Goal: Task Accomplishment & Management: Complete application form

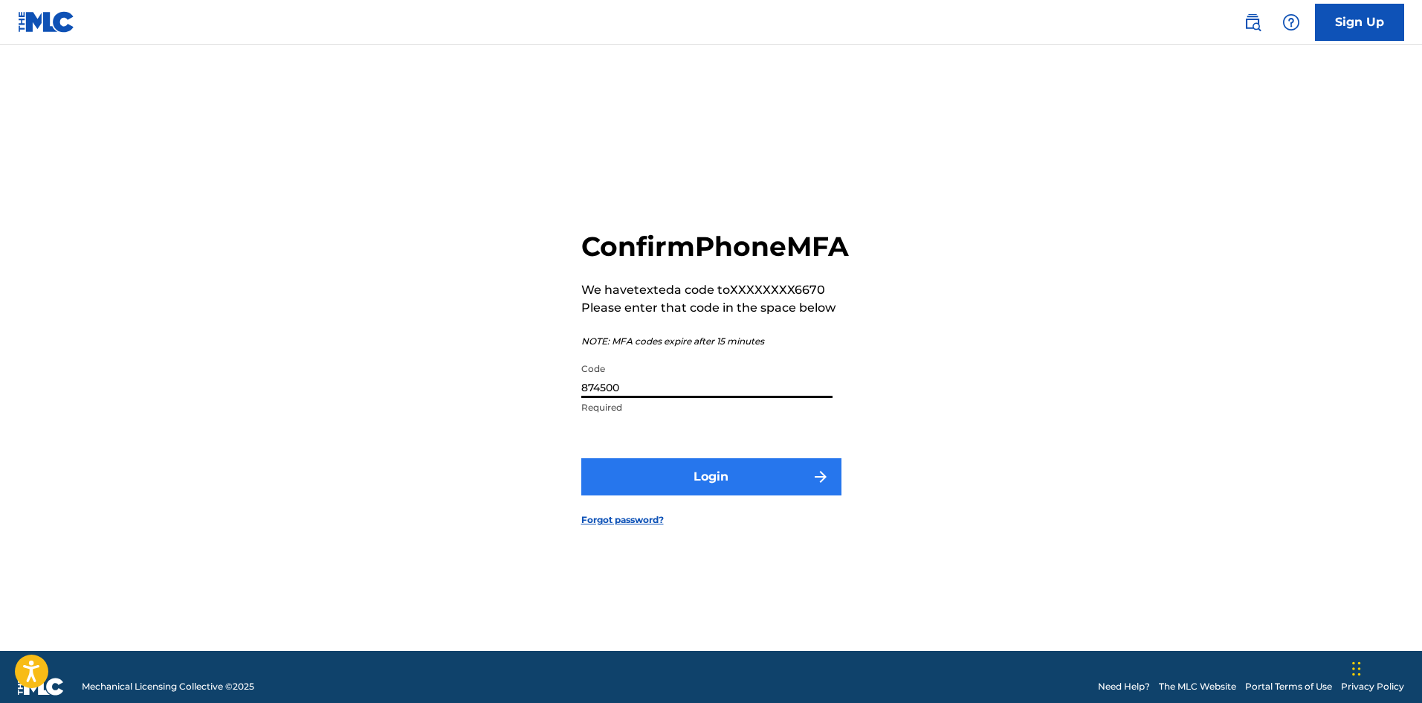
type input "874500"
click at [663, 495] on button "Login" at bounding box center [711, 476] width 260 height 37
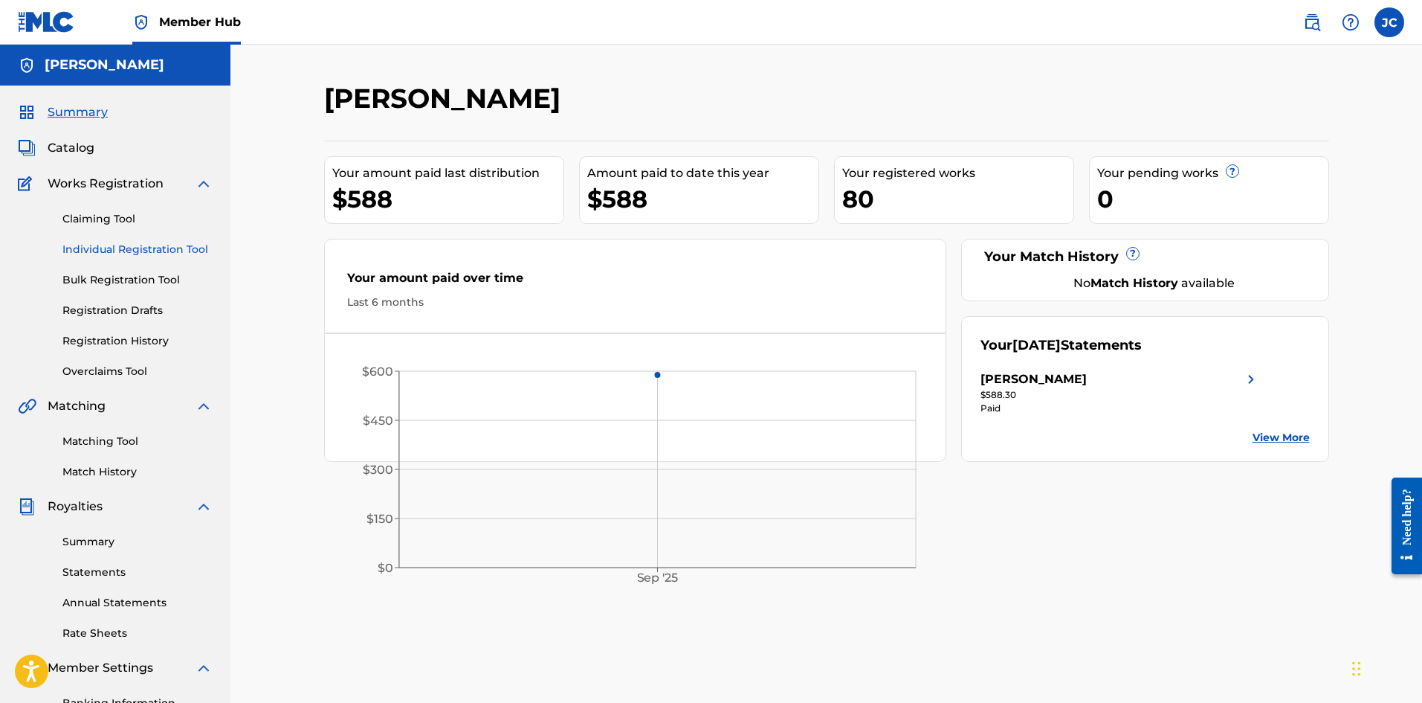
click at [112, 250] on link "Individual Registration Tool" at bounding box center [137, 250] width 150 height 16
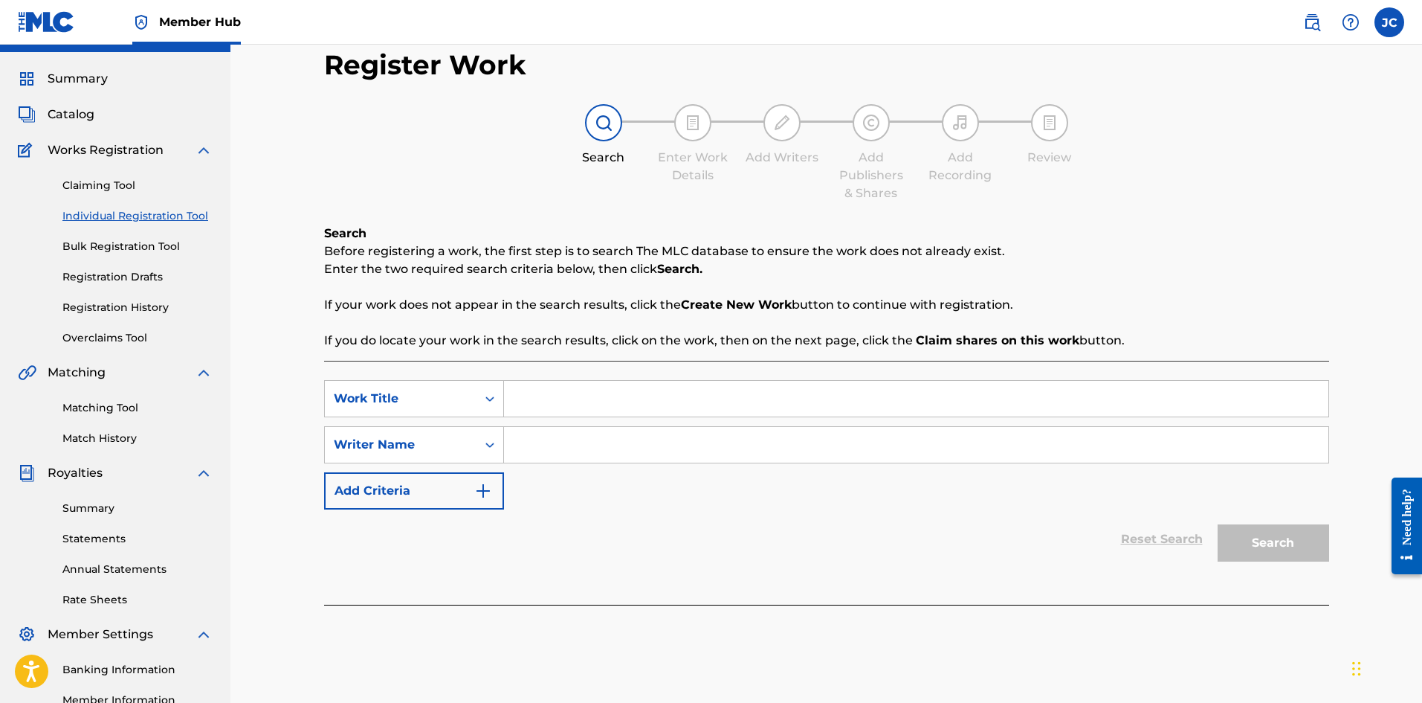
scroll to position [74, 0]
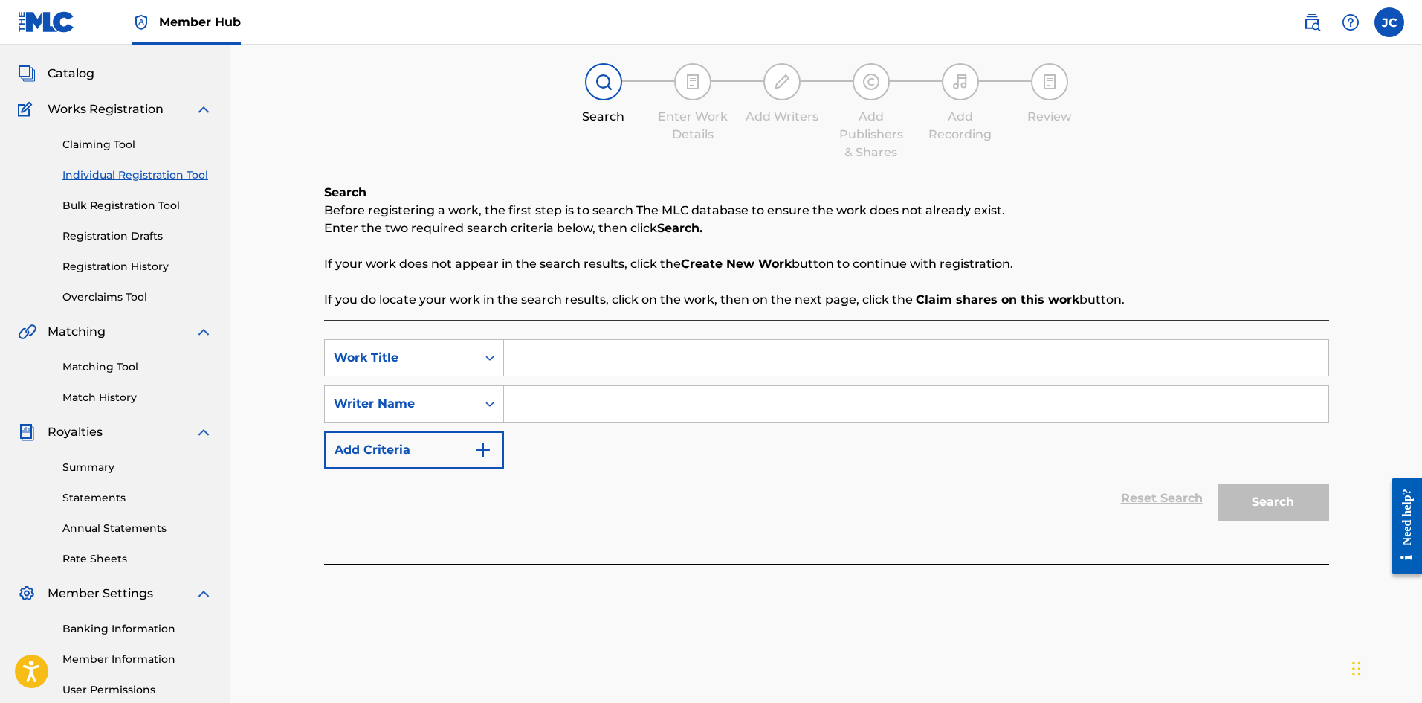
click at [555, 359] on input "Search Form" at bounding box center [916, 358] width 824 height 36
paste input "Attack on Titan (Opening Theme)"
type input "Attack on Titan (Opening Theme)"
click at [586, 420] on input "Search Form" at bounding box center [916, 404] width 824 height 36
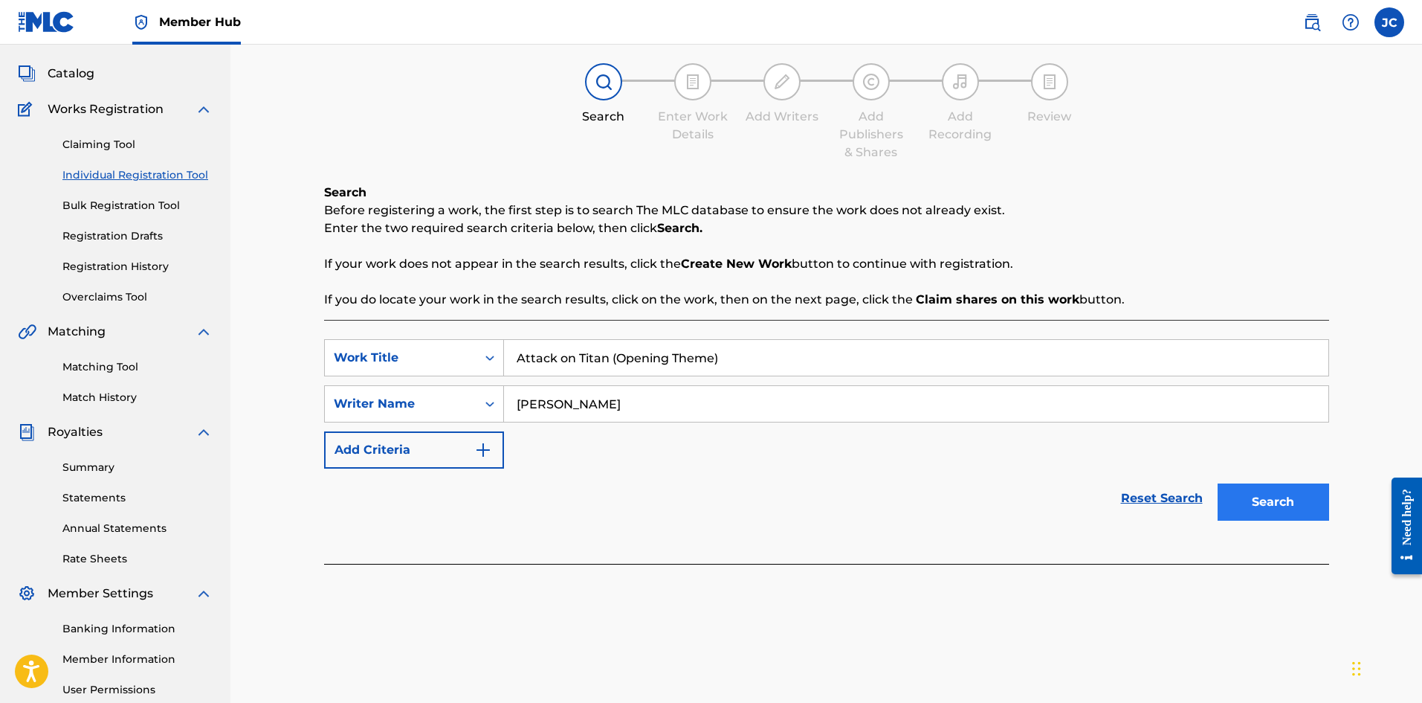
type input "[PERSON_NAME]"
click at [1298, 507] on button "Search" at bounding box center [1274, 501] width 112 height 37
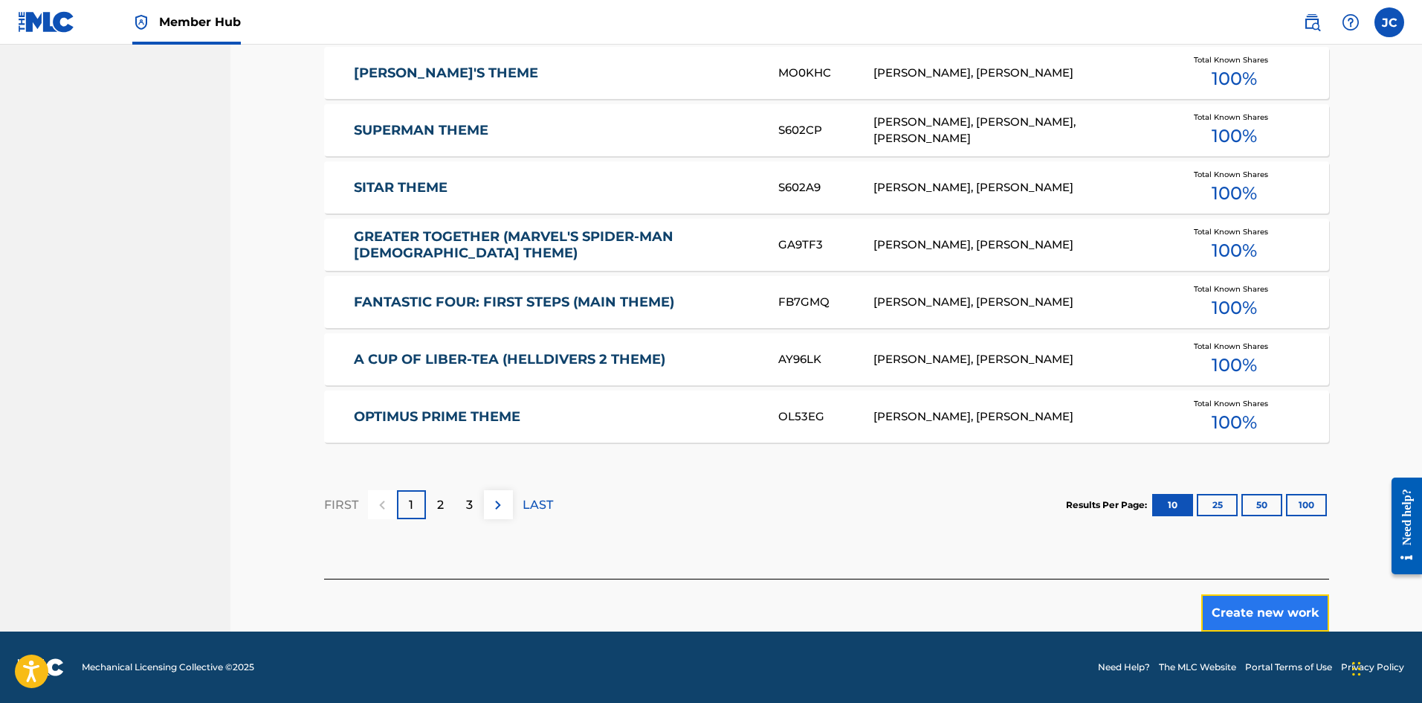
click at [1276, 601] on button "Create new work" at bounding box center [1265, 612] width 128 height 37
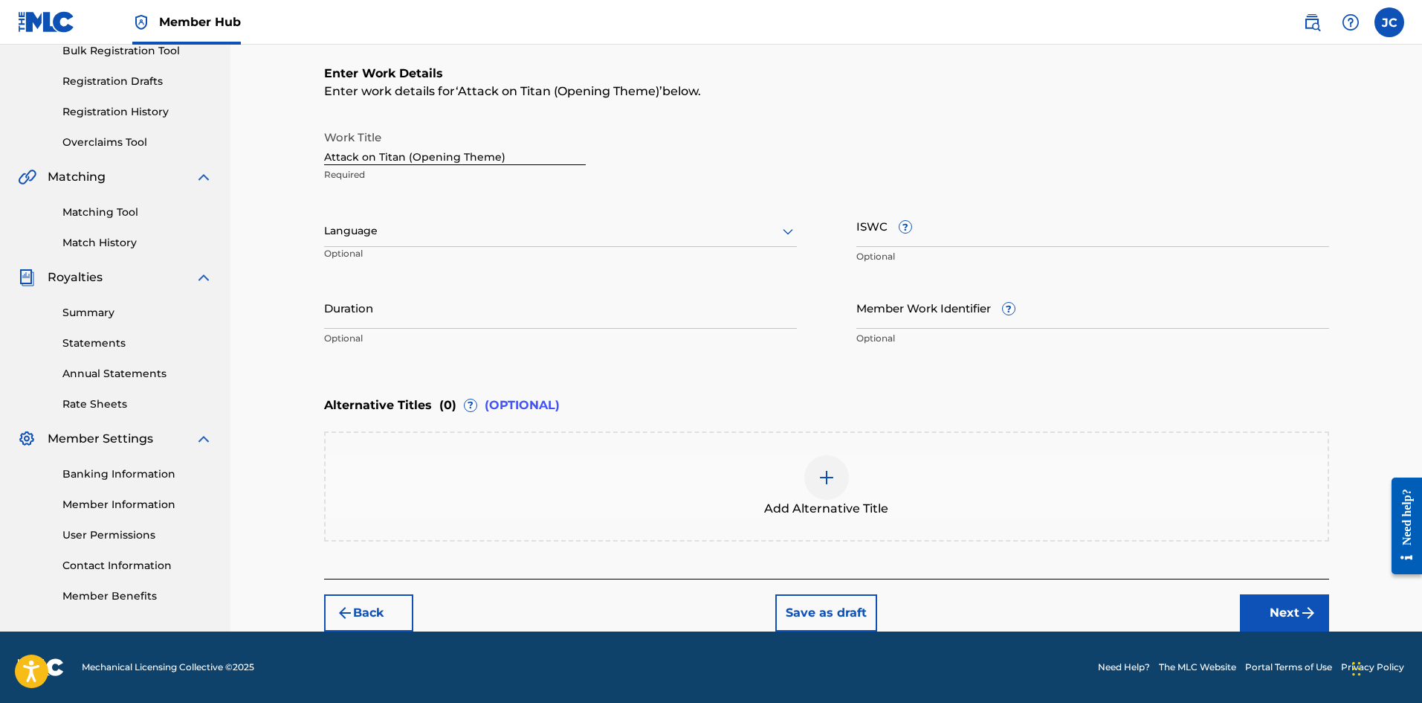
click at [901, 502] on div "Add Alternative Title" at bounding box center [827, 486] width 1002 height 62
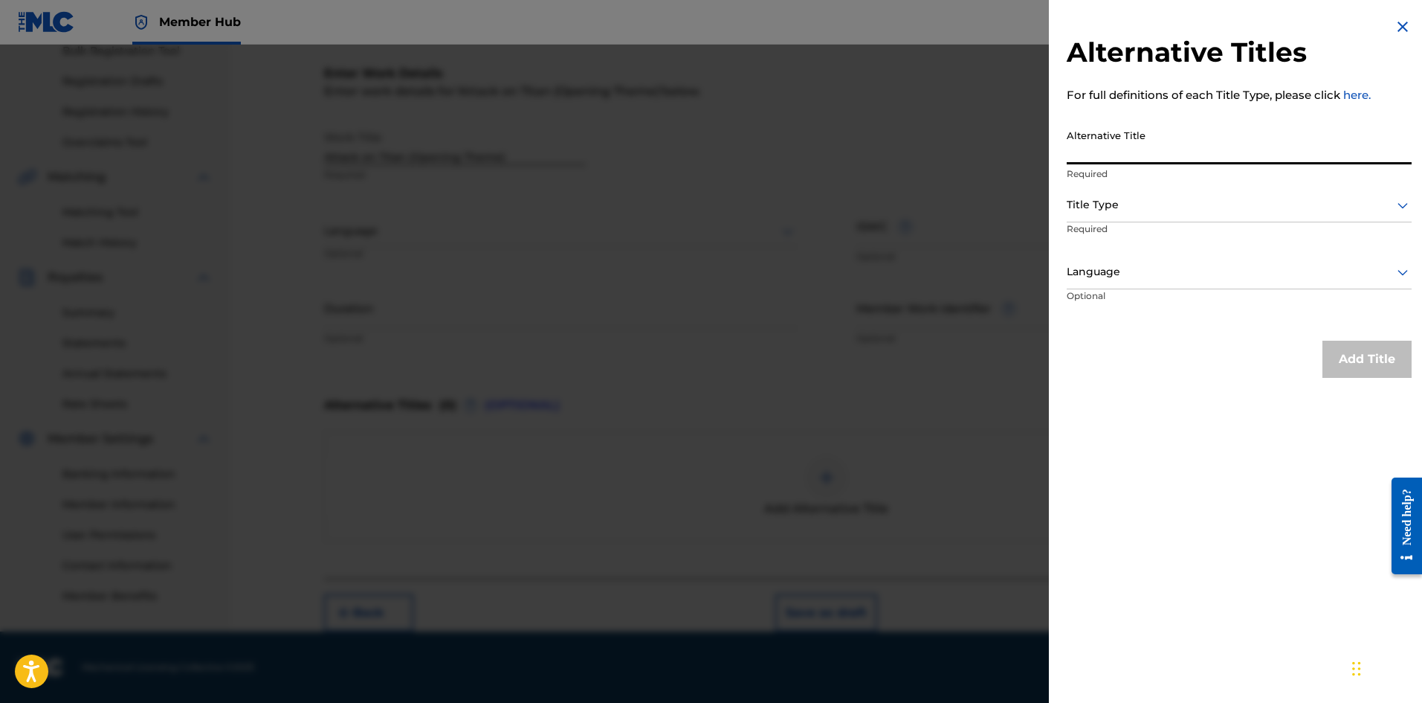
click at [1092, 138] on input "Alternative Title" at bounding box center [1239, 143] width 345 height 42
paste input "Attack On Titan Theme"
type input "Attack On Titan Theme"
click at [1118, 210] on div at bounding box center [1239, 205] width 345 height 19
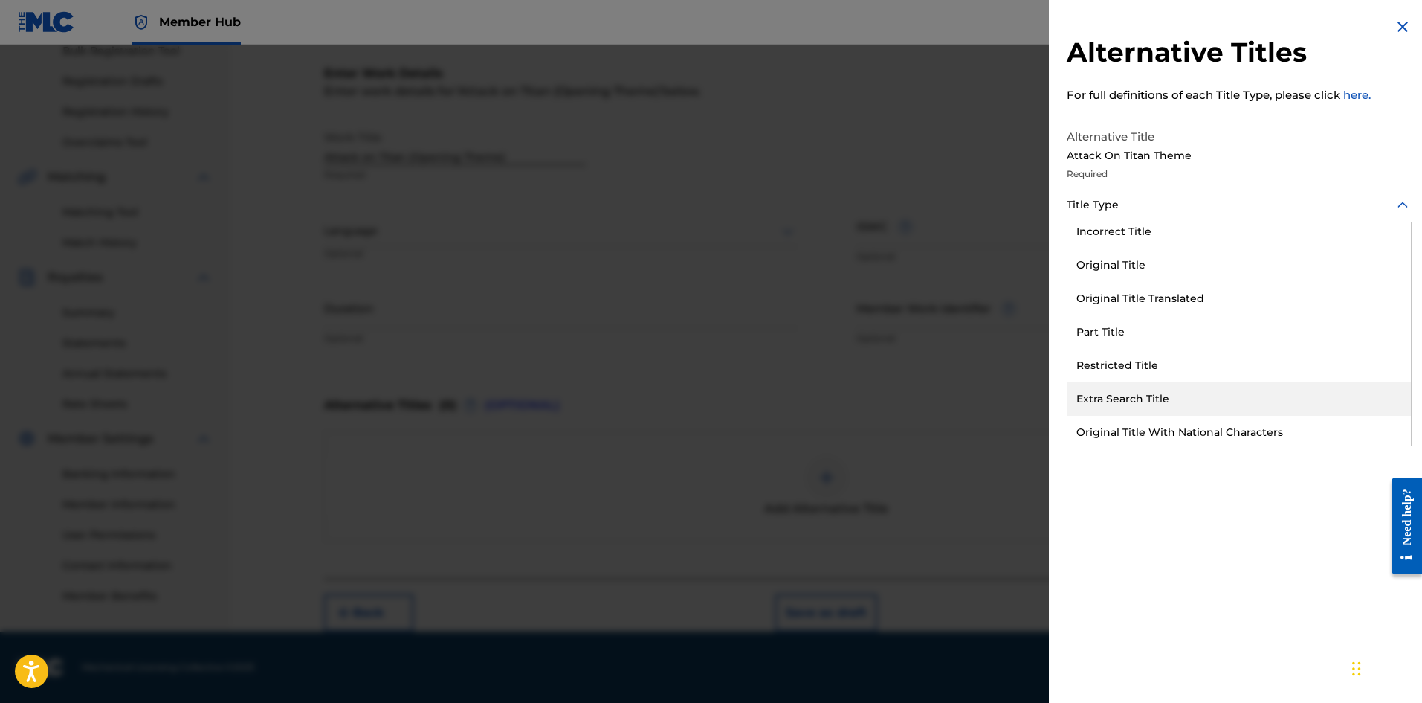
scroll to position [145, 0]
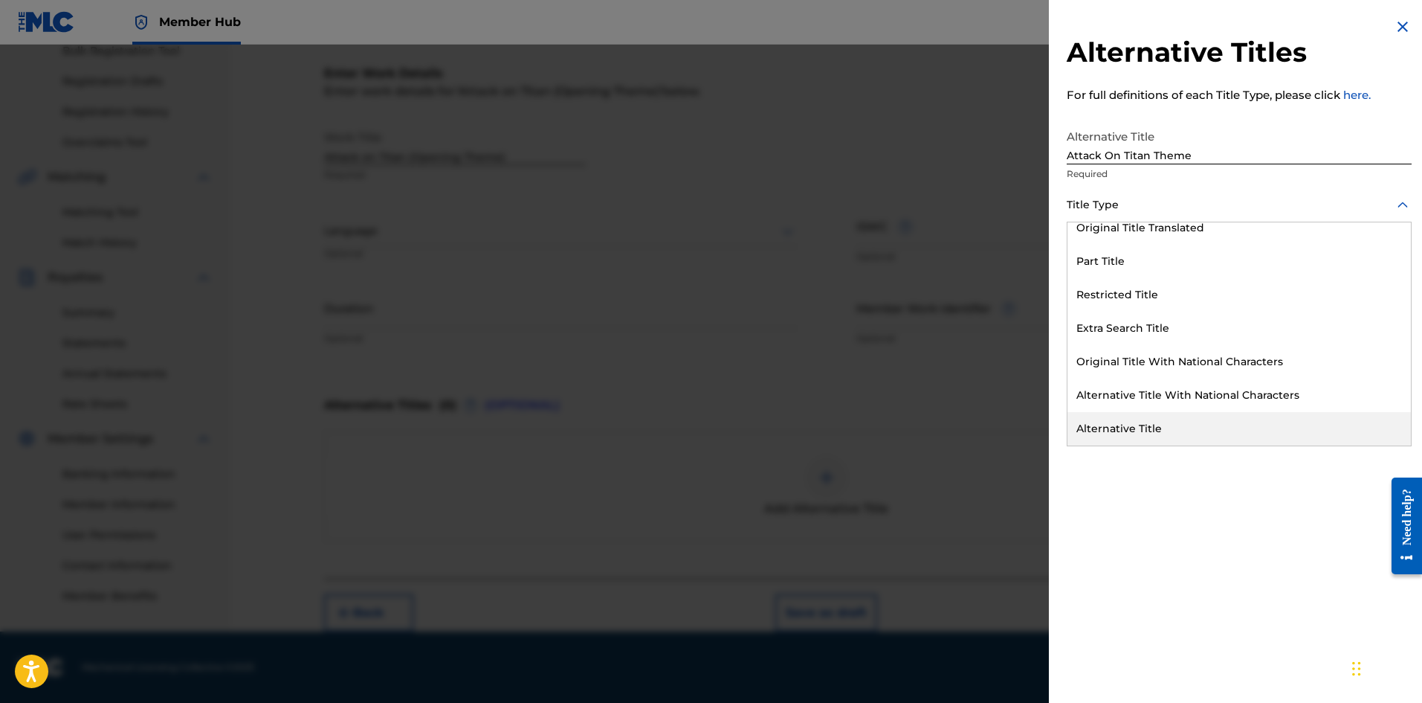
click at [1167, 422] on div "Alternative Title" at bounding box center [1239, 428] width 343 height 33
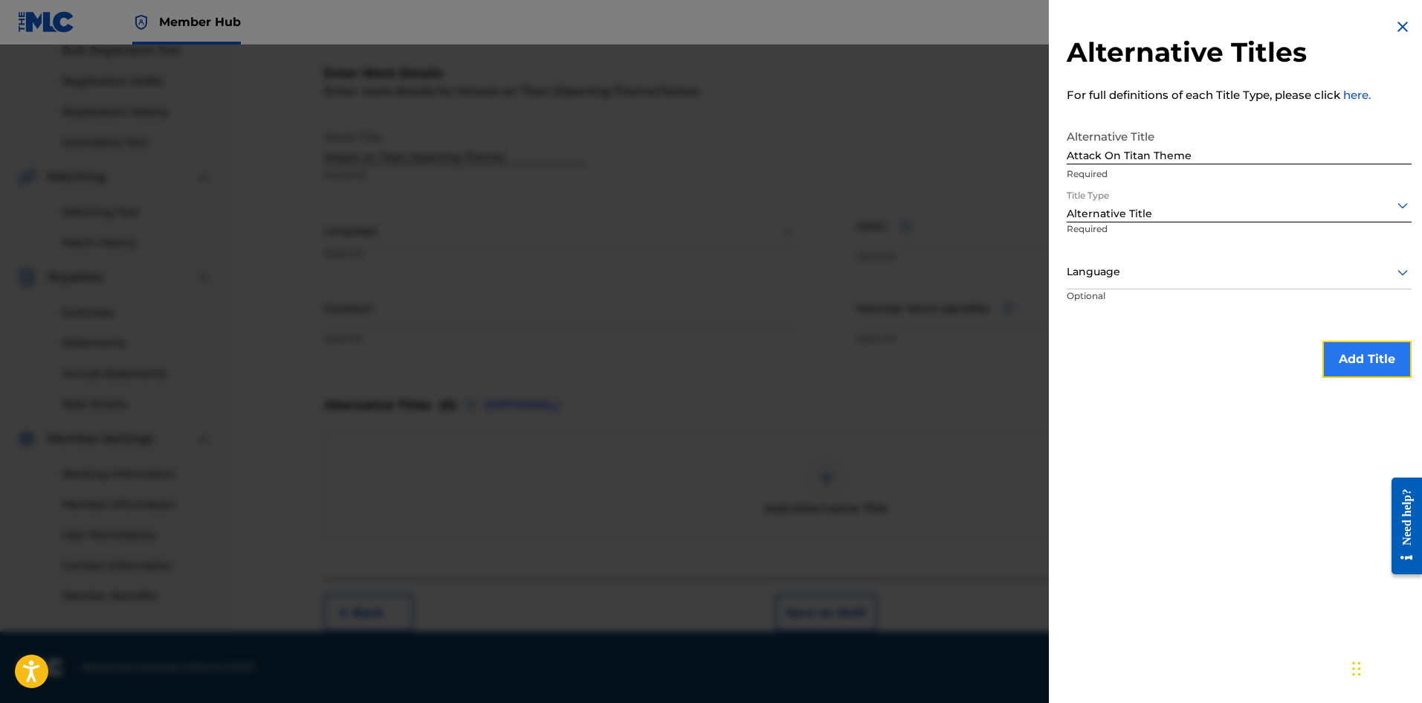
click at [1372, 366] on button "Add Title" at bounding box center [1367, 358] width 89 height 37
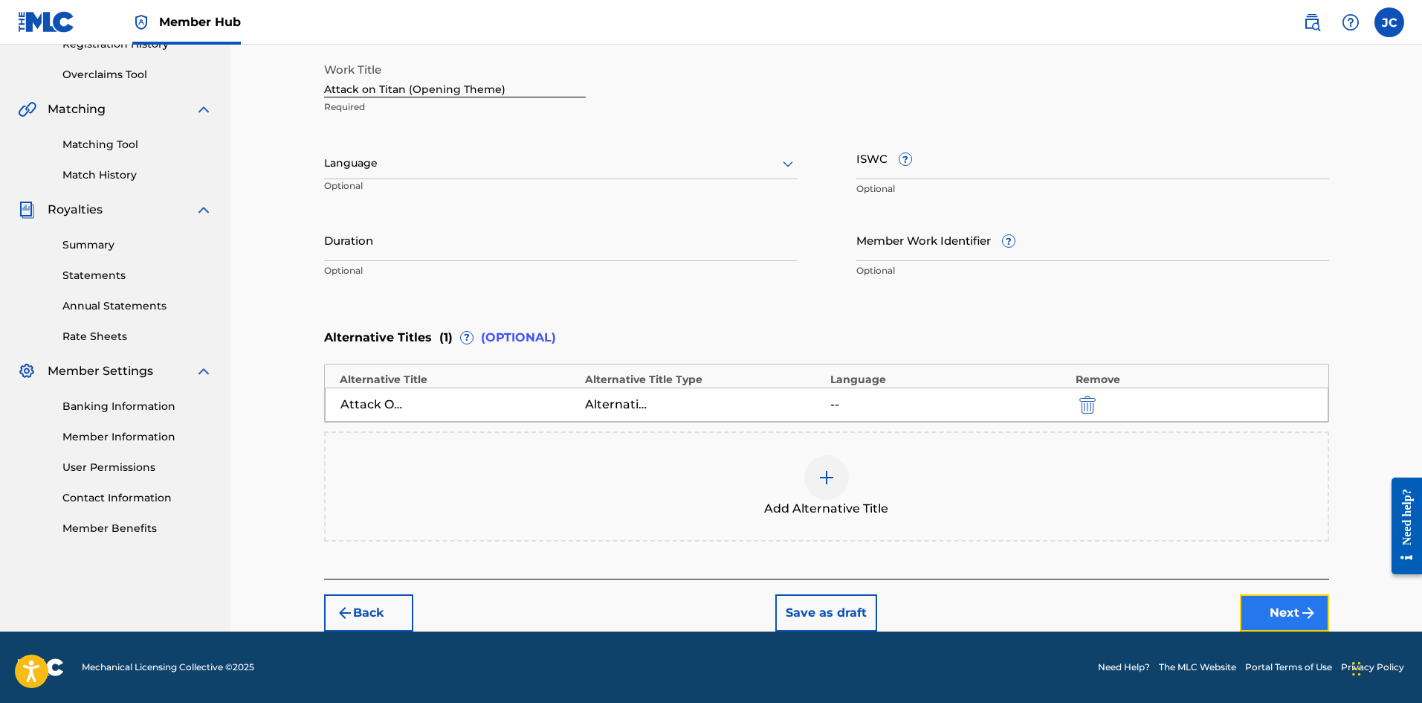
click at [1271, 617] on button "Next" at bounding box center [1284, 612] width 89 height 37
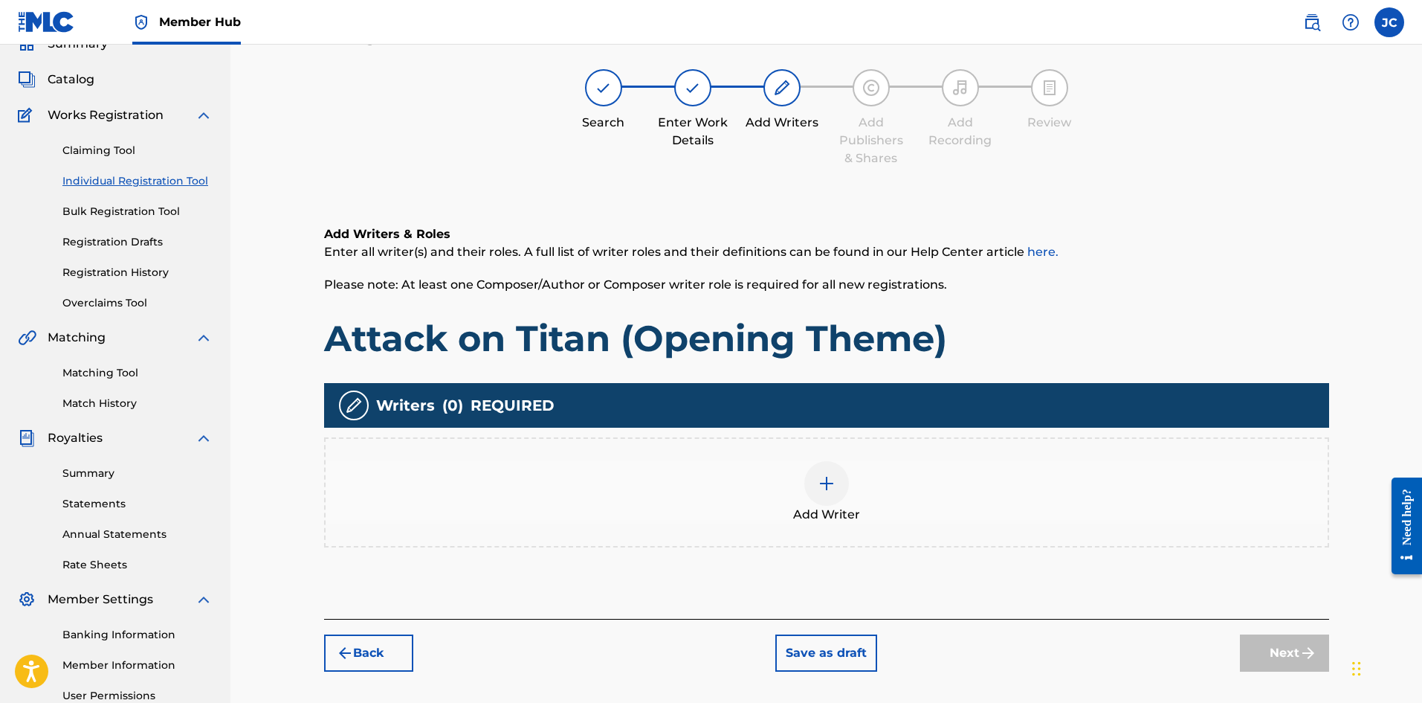
scroll to position [67, 0]
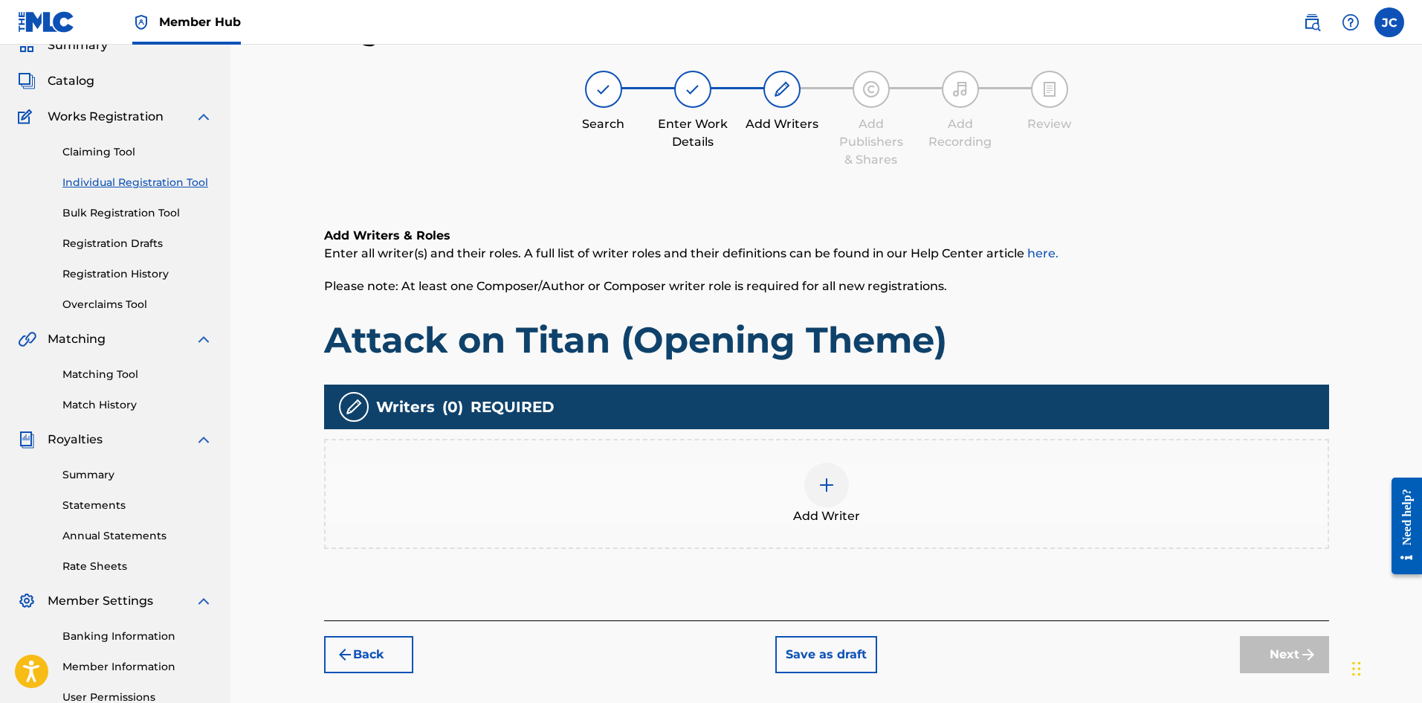
click at [788, 503] on div "Add Writer" at bounding box center [827, 493] width 1002 height 62
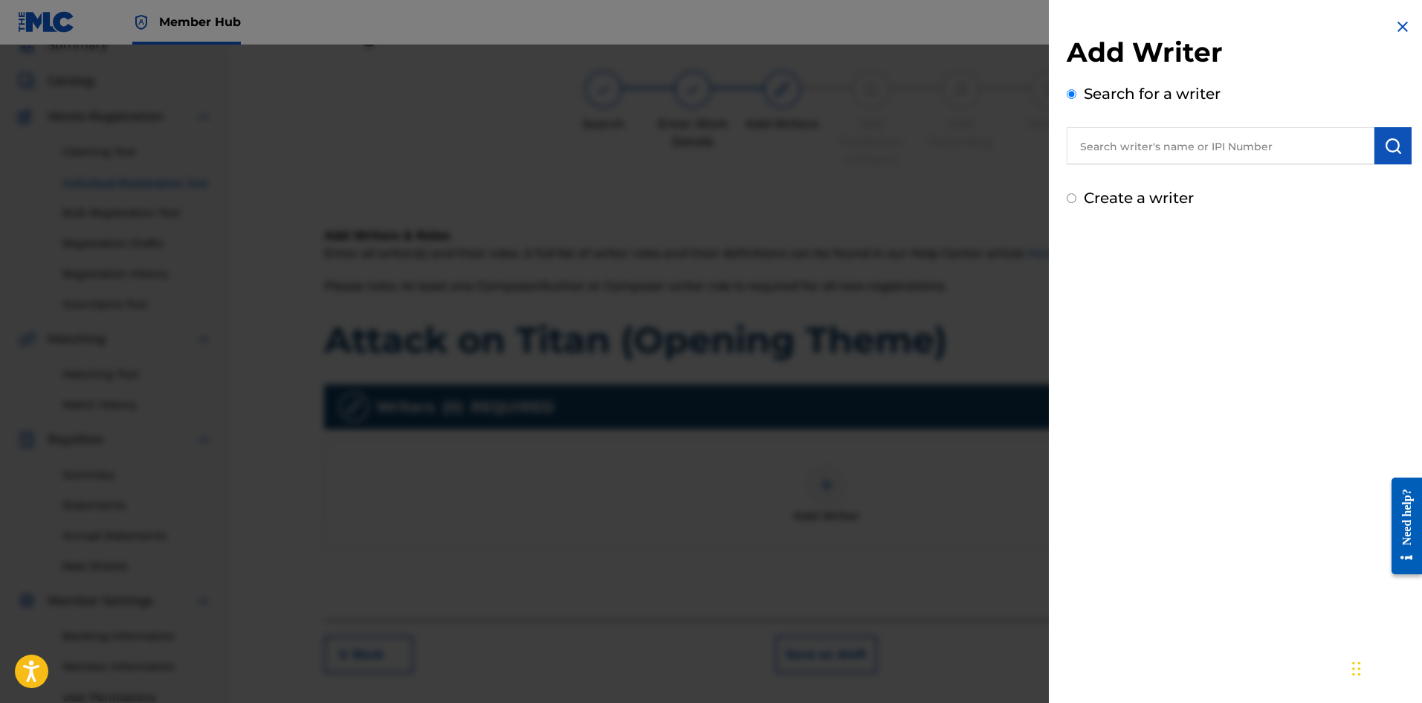
click at [1222, 147] on input "text" at bounding box center [1221, 145] width 308 height 37
click at [1132, 138] on input "text" at bounding box center [1221, 145] width 308 height 37
paste input "[PERSON_NAME]"
type input "[PERSON_NAME]"
click at [1388, 153] on img "submit" at bounding box center [1393, 146] width 18 height 18
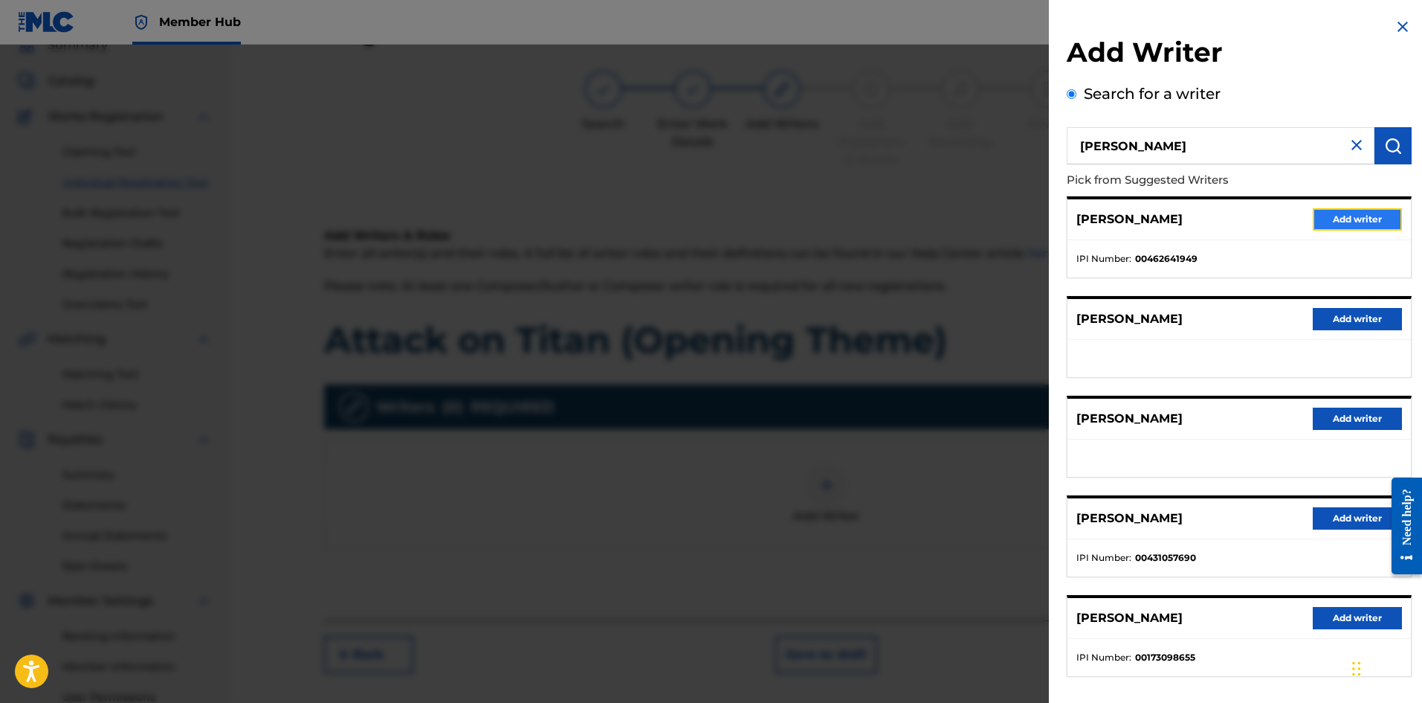
click at [1343, 223] on button "Add writer" at bounding box center [1357, 219] width 89 height 22
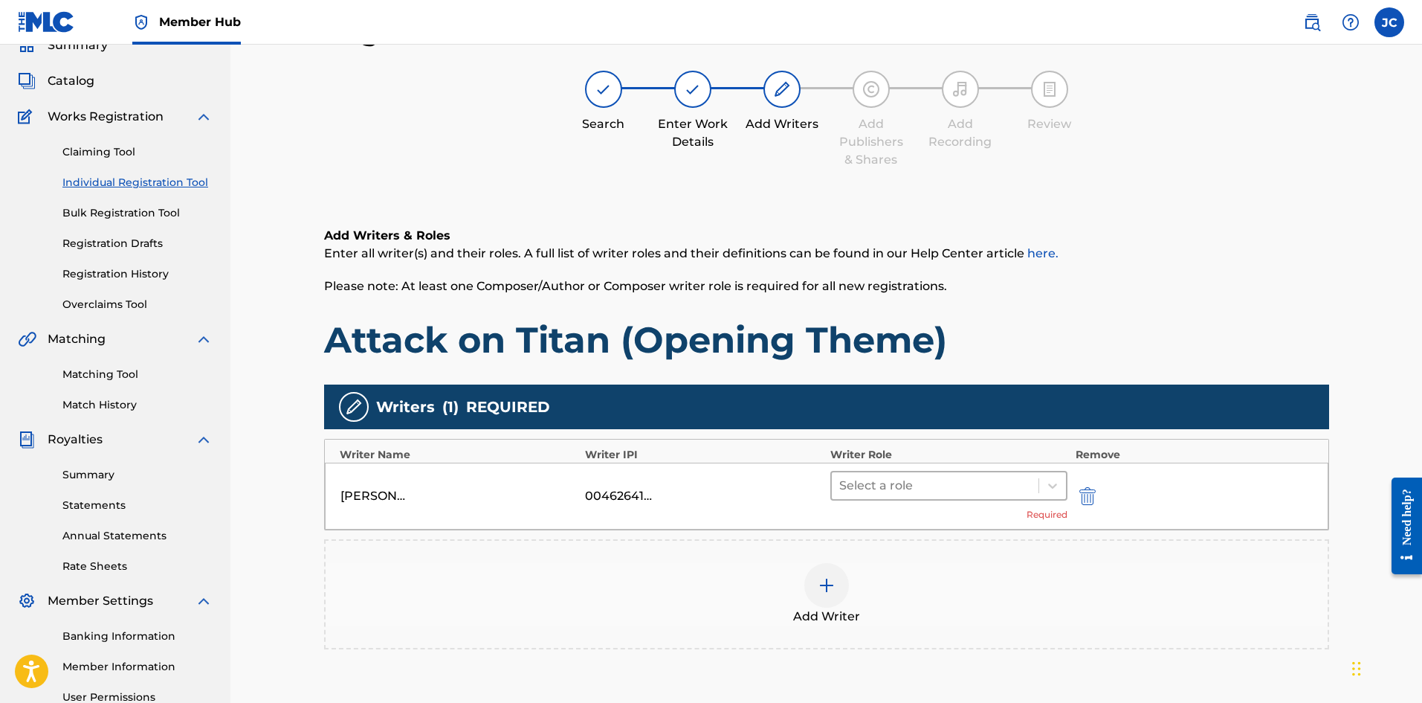
click at [870, 486] on div at bounding box center [935, 485] width 193 height 21
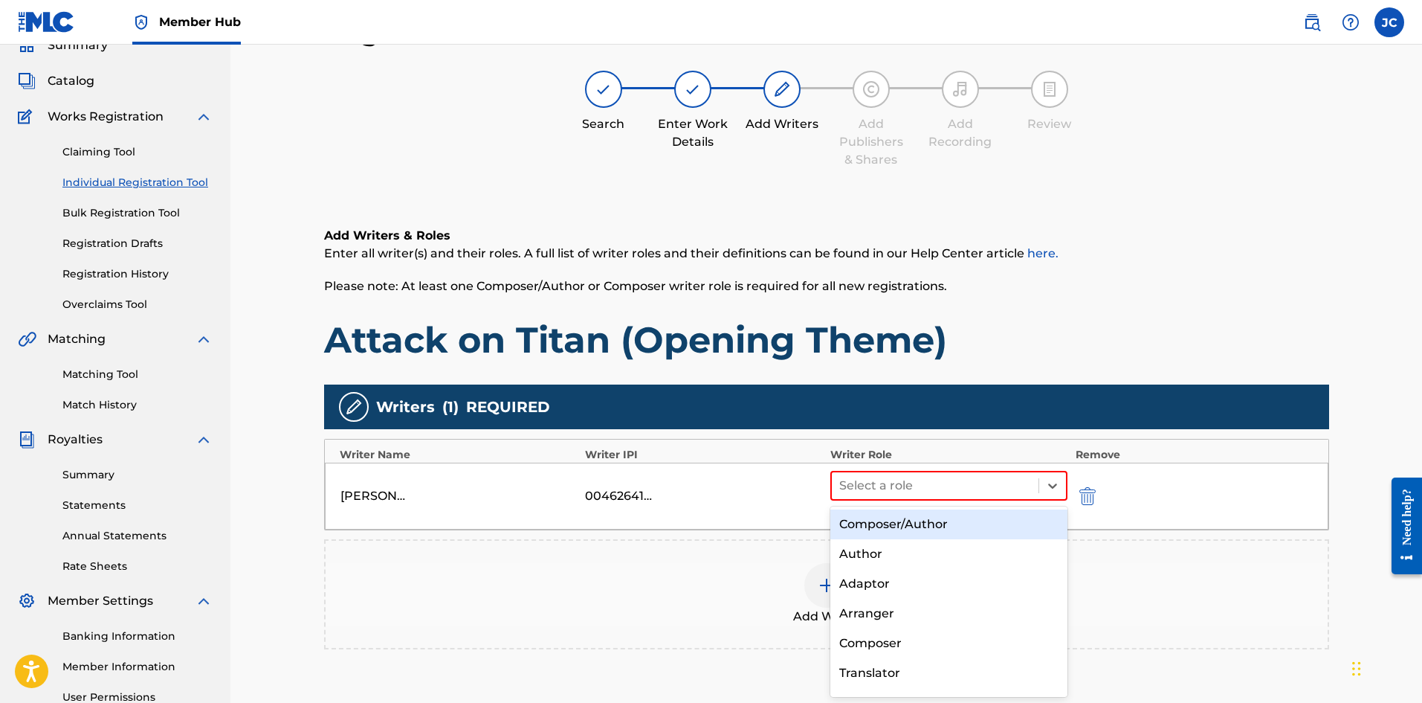
click at [876, 519] on div "Composer/Author" at bounding box center [949, 524] width 238 height 30
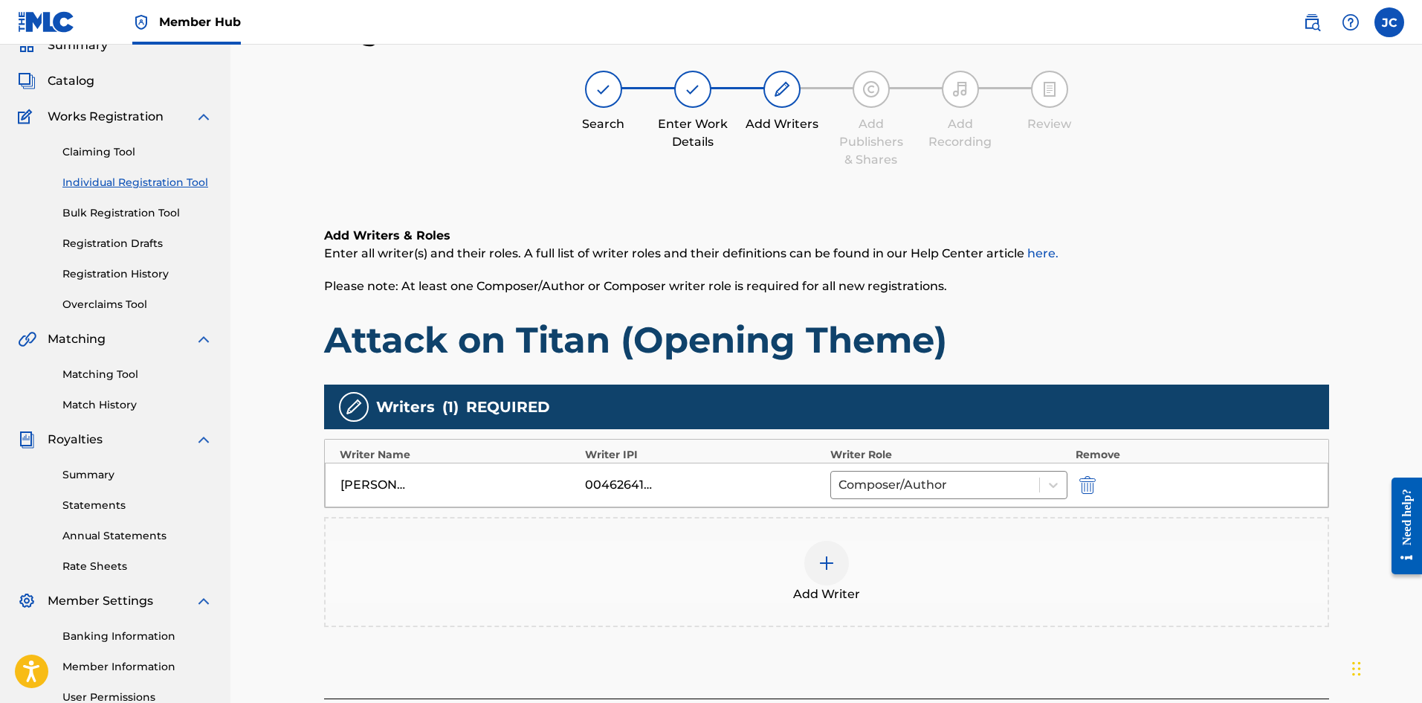
click at [852, 564] on div "Add Writer" at bounding box center [827, 571] width 1002 height 62
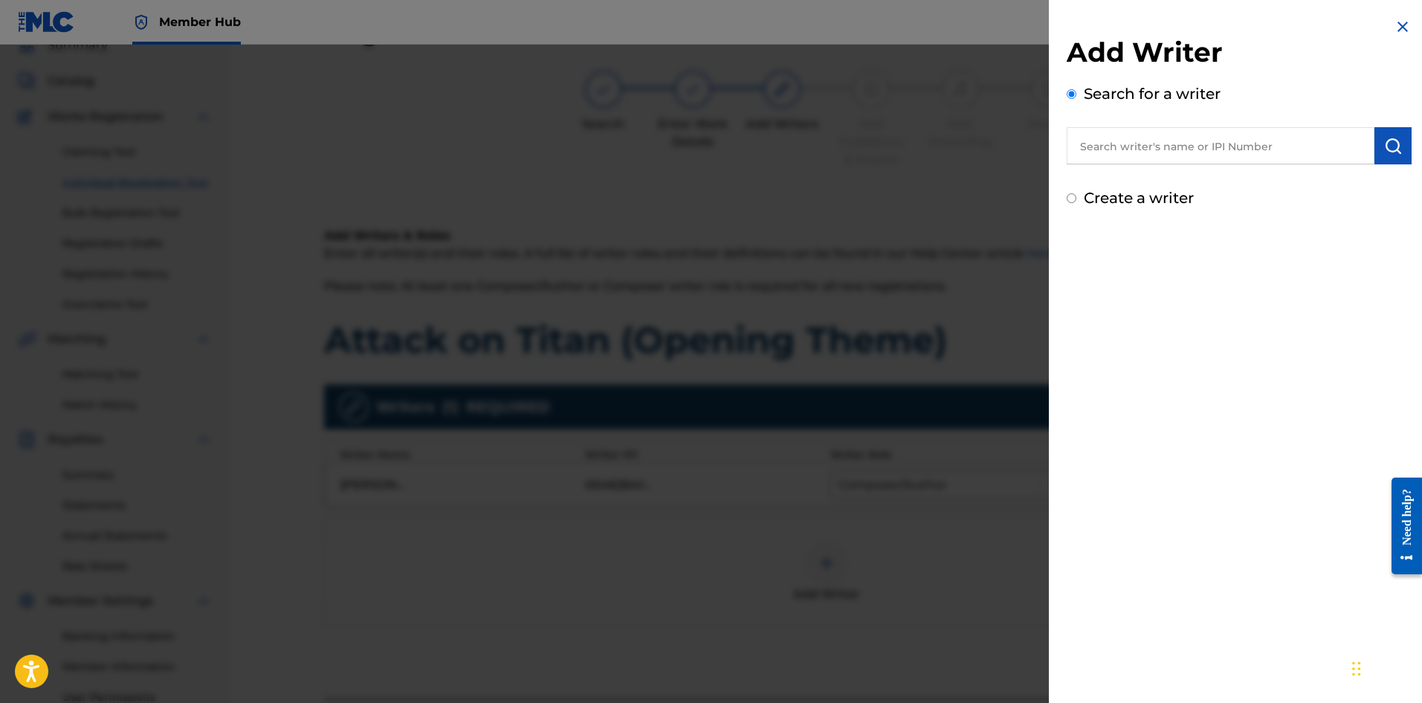
click at [1178, 155] on input "text" at bounding box center [1221, 145] width 308 height 37
type input "[PERSON_NAME]"
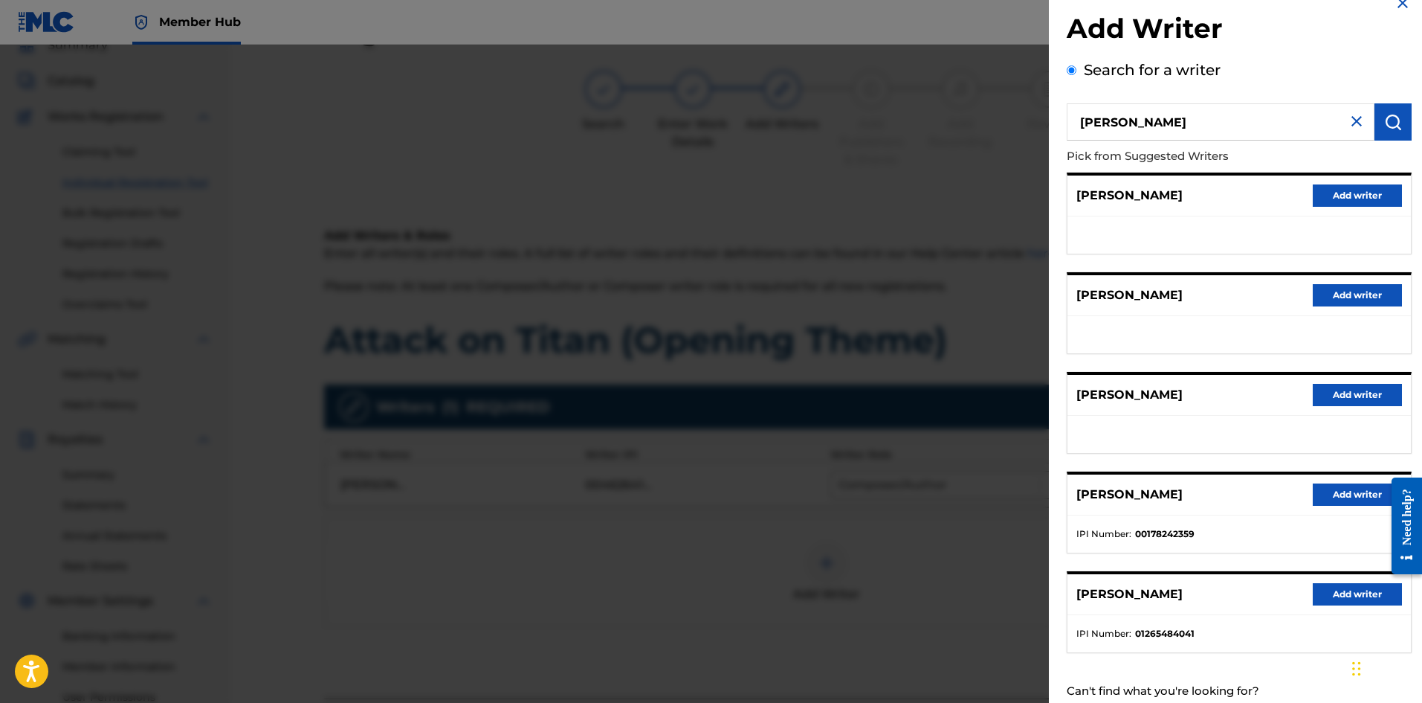
scroll to position [68, 0]
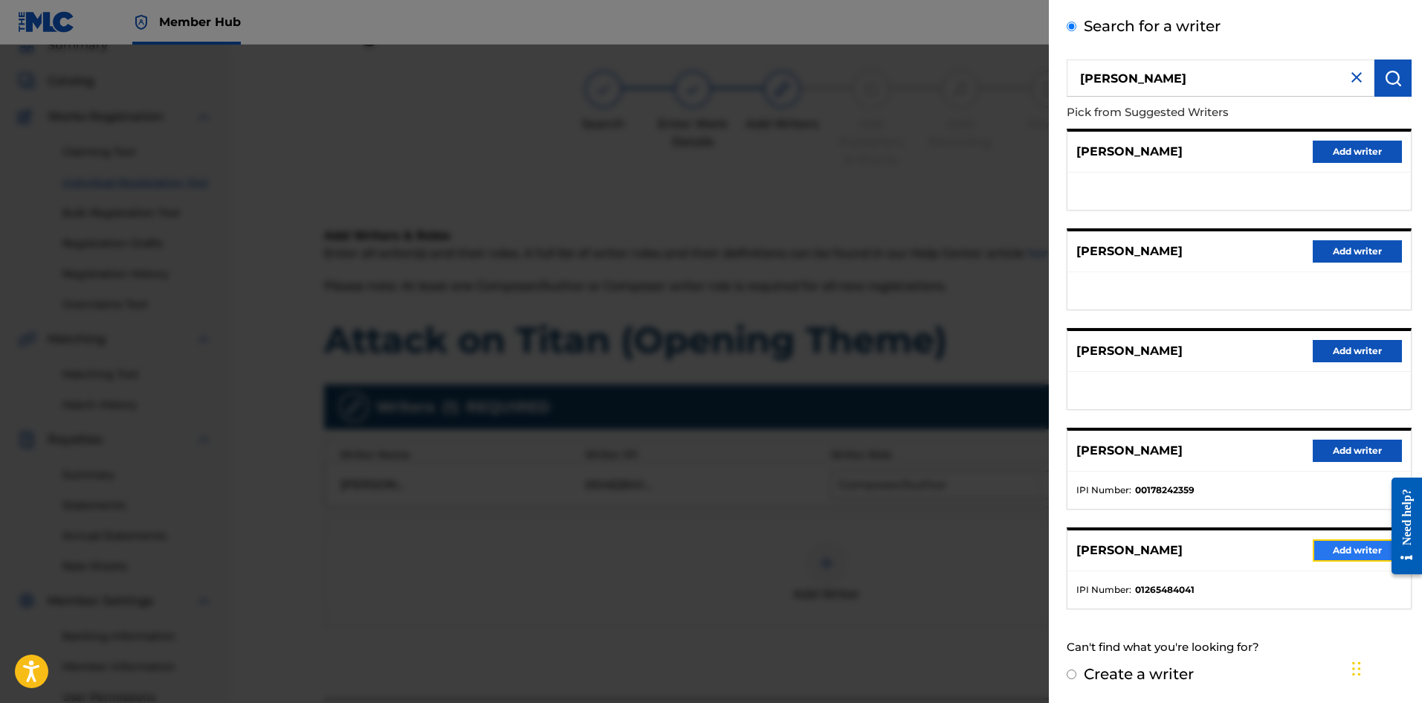
click at [1341, 557] on button "Add writer" at bounding box center [1357, 550] width 89 height 22
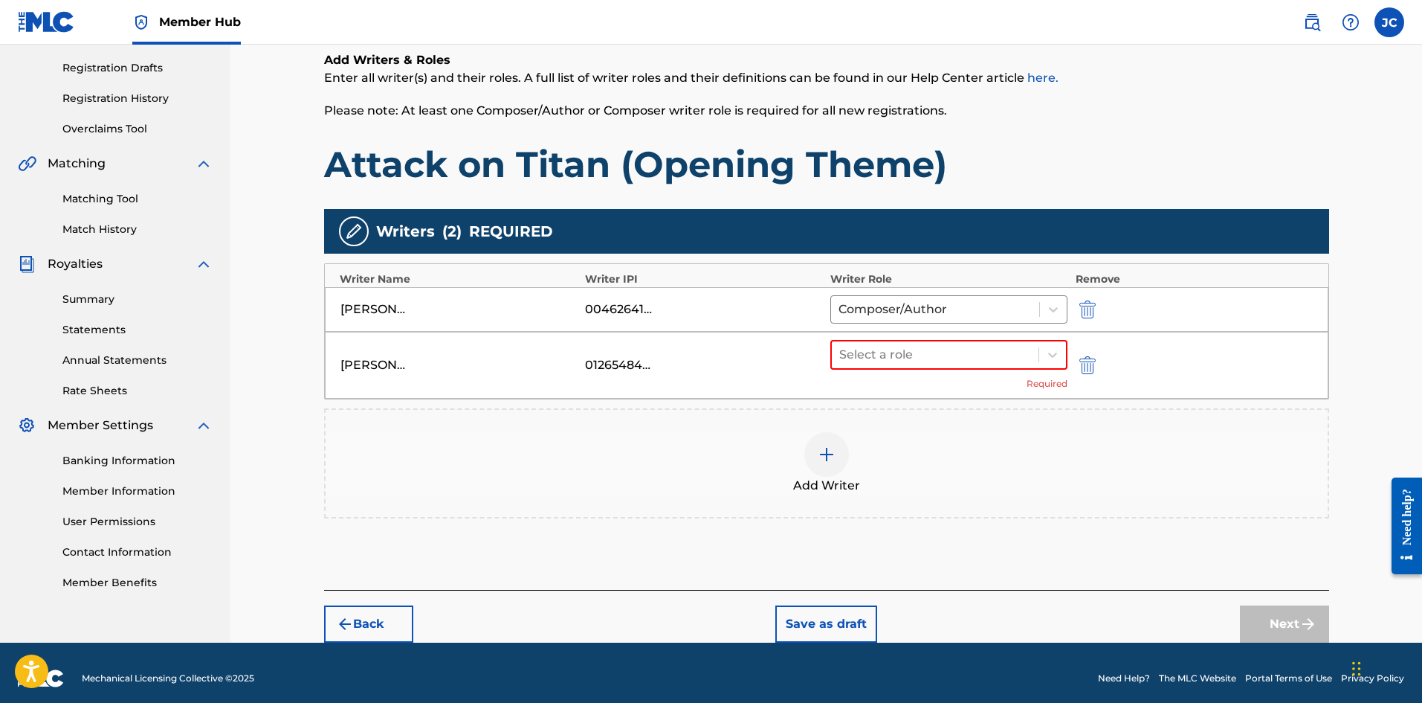
scroll to position [254, 0]
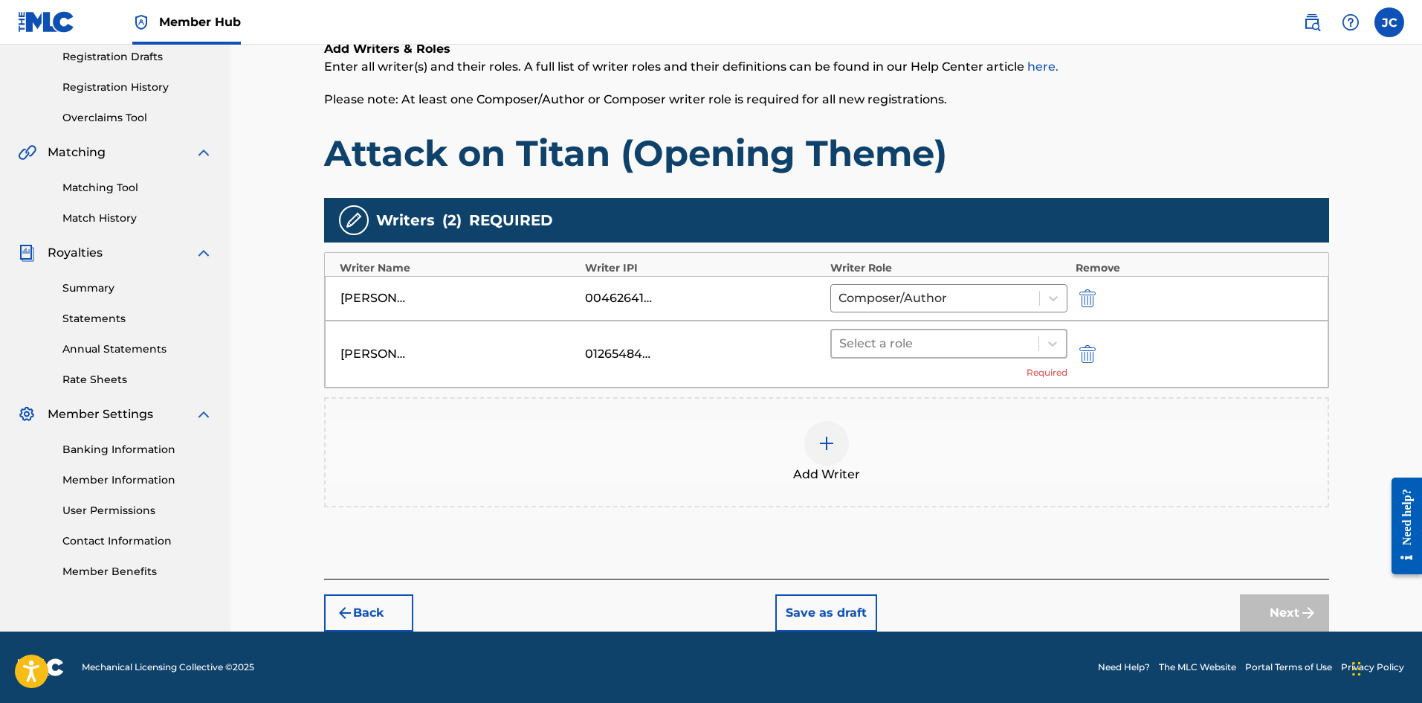
click at [961, 345] on div at bounding box center [935, 343] width 193 height 21
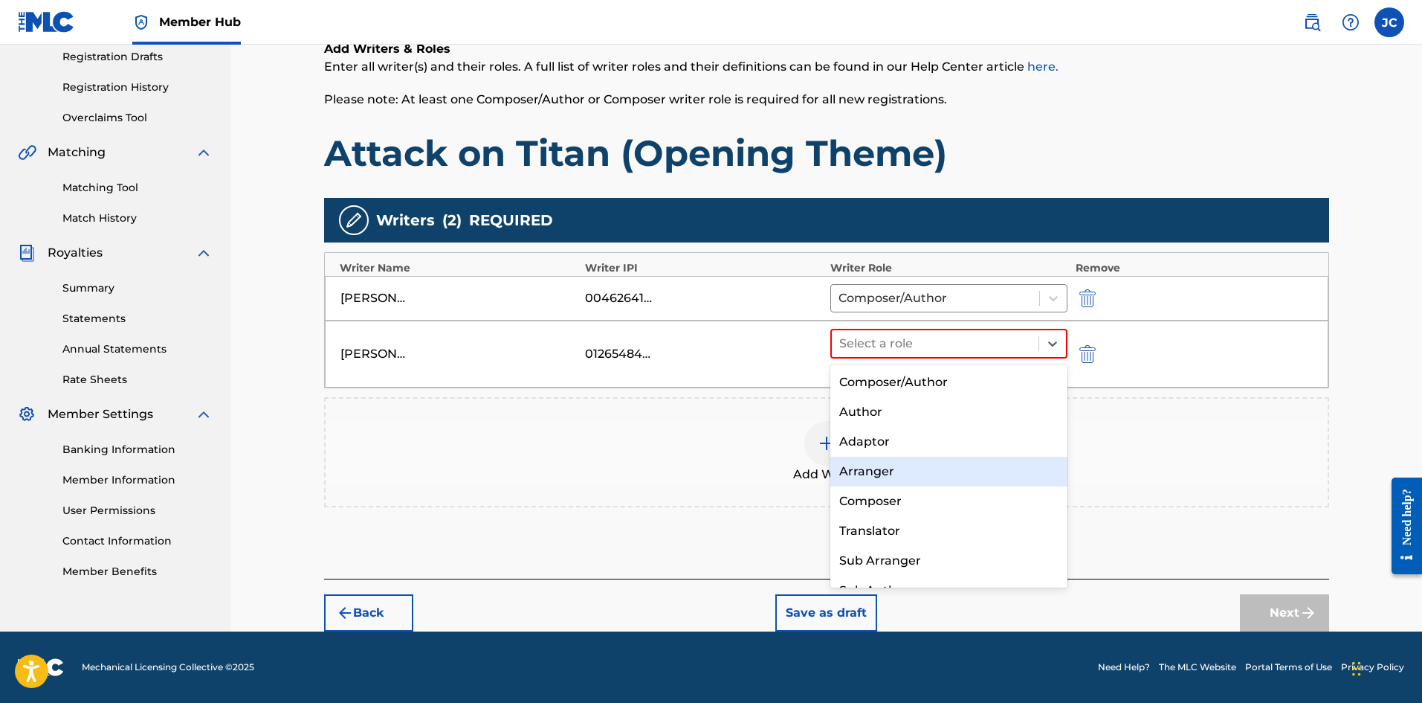
click at [918, 482] on div "Arranger" at bounding box center [949, 471] width 238 height 30
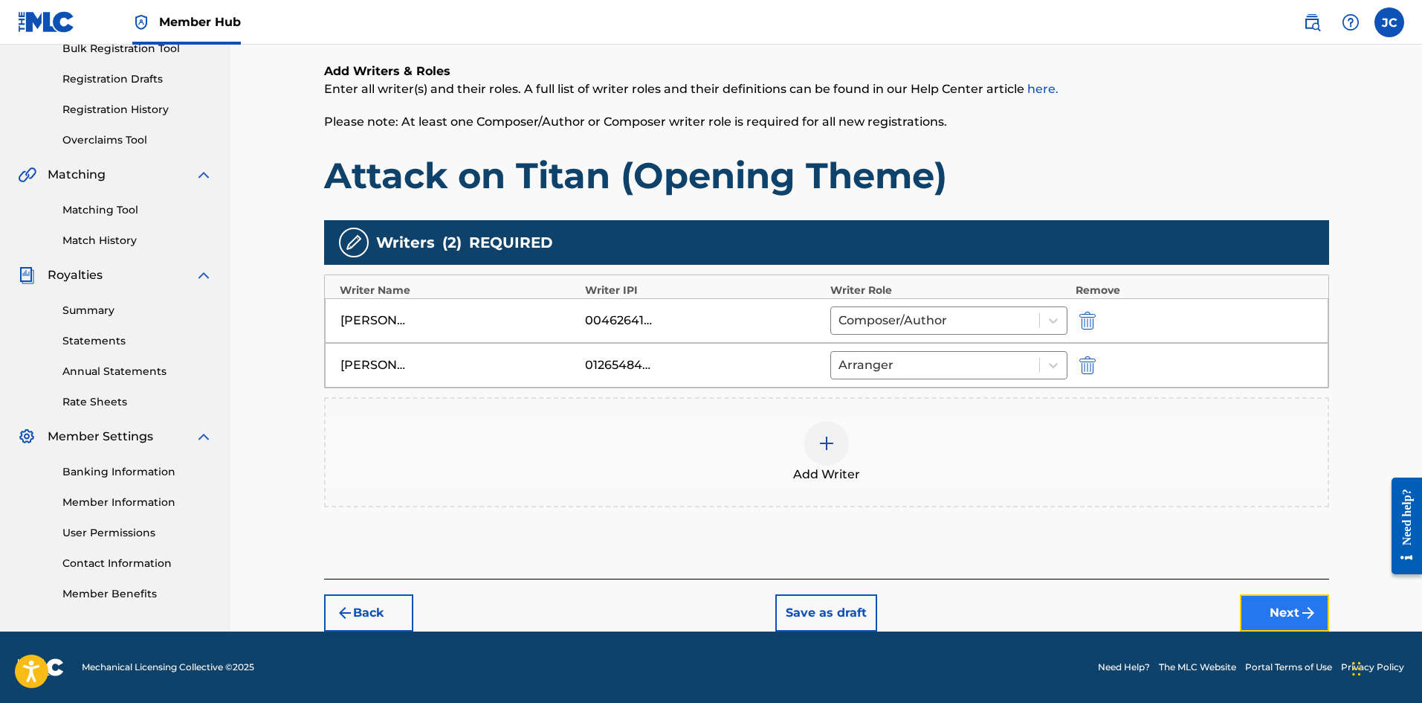
click at [1285, 619] on button "Next" at bounding box center [1284, 612] width 89 height 37
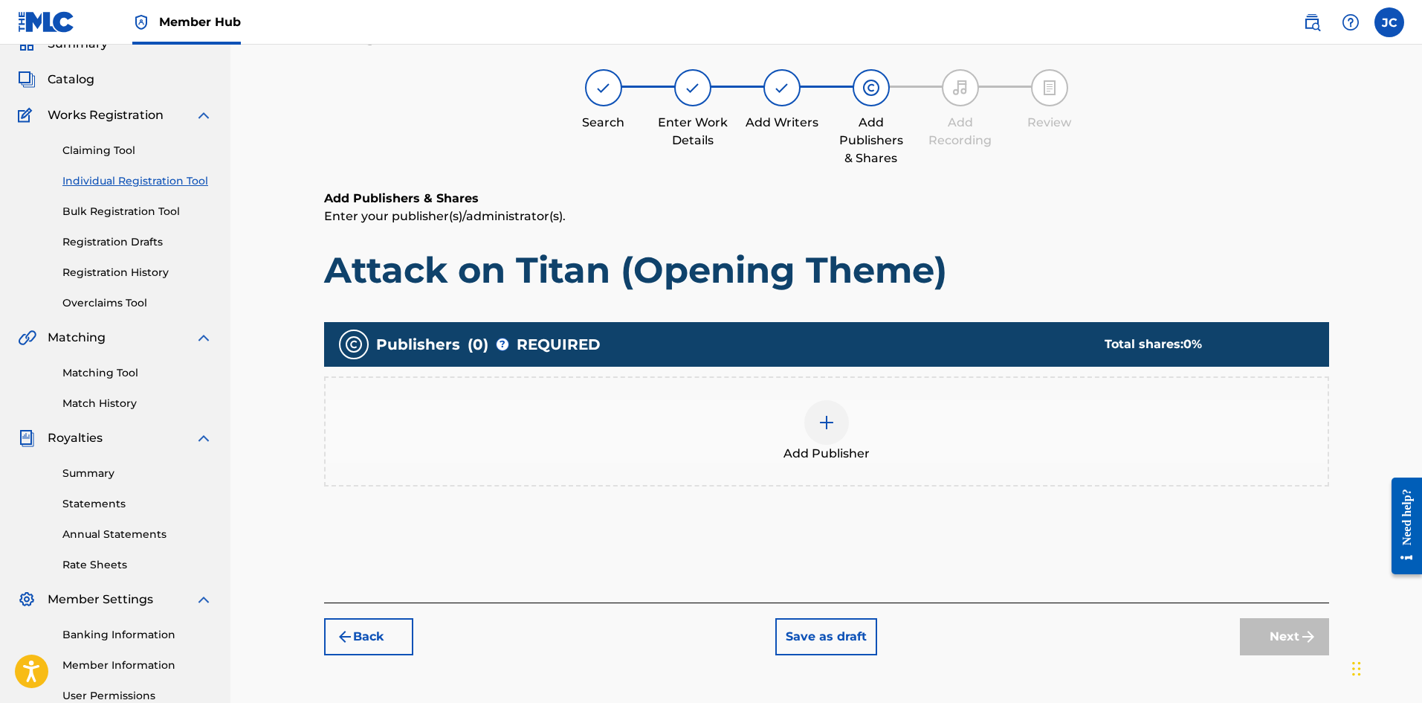
scroll to position [67, 0]
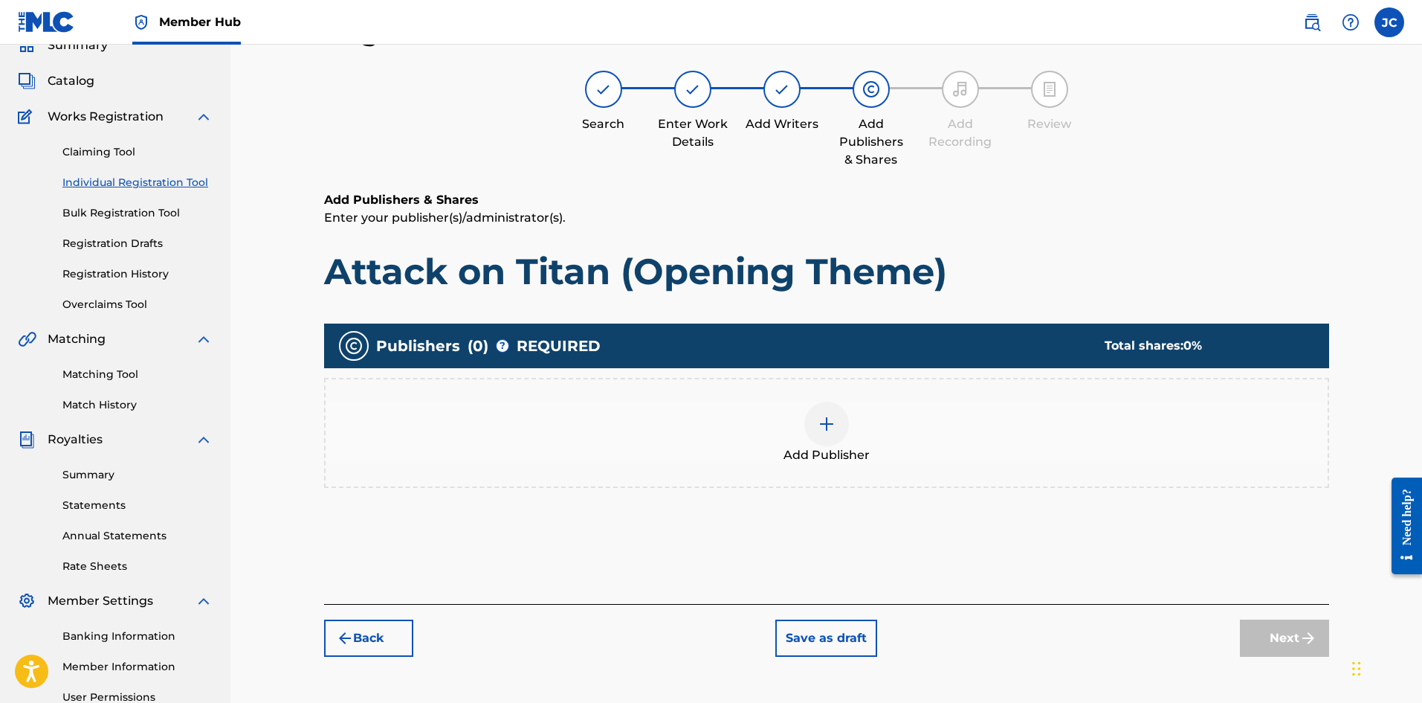
click at [836, 448] on span "Add Publisher" at bounding box center [827, 455] width 86 height 18
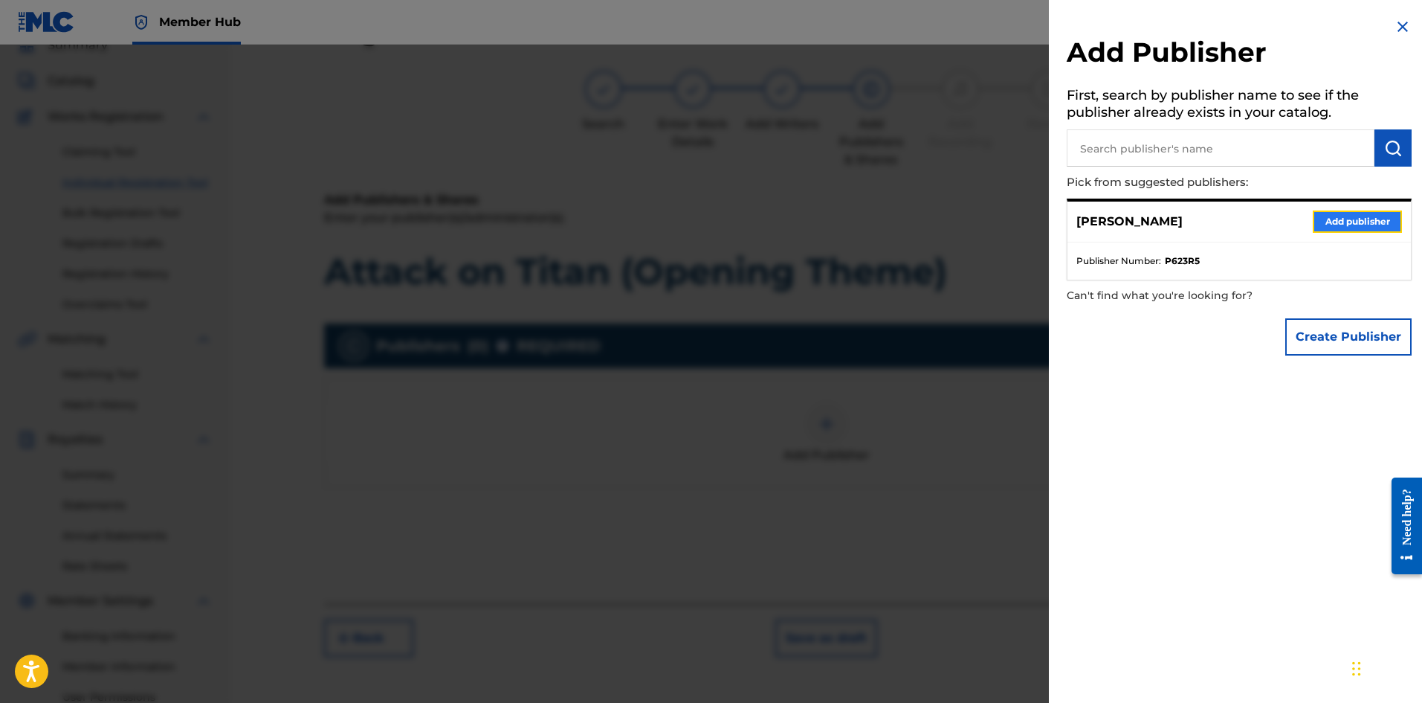
click at [1341, 222] on button "Add publisher" at bounding box center [1357, 221] width 89 height 22
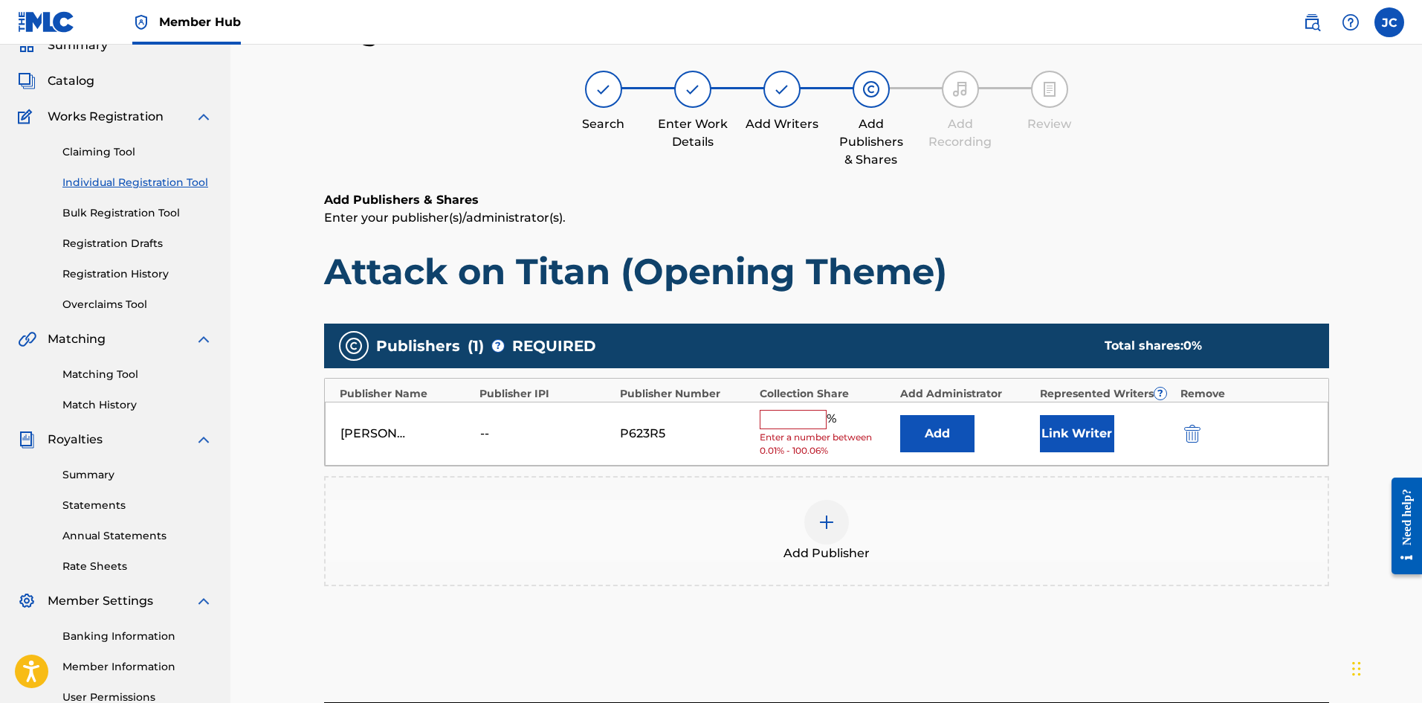
drag, startPoint x: 787, startPoint y: 425, endPoint x: 793, endPoint y: 429, distance: 7.7
click at [787, 427] on input "text" at bounding box center [793, 419] width 67 height 19
type input "100"
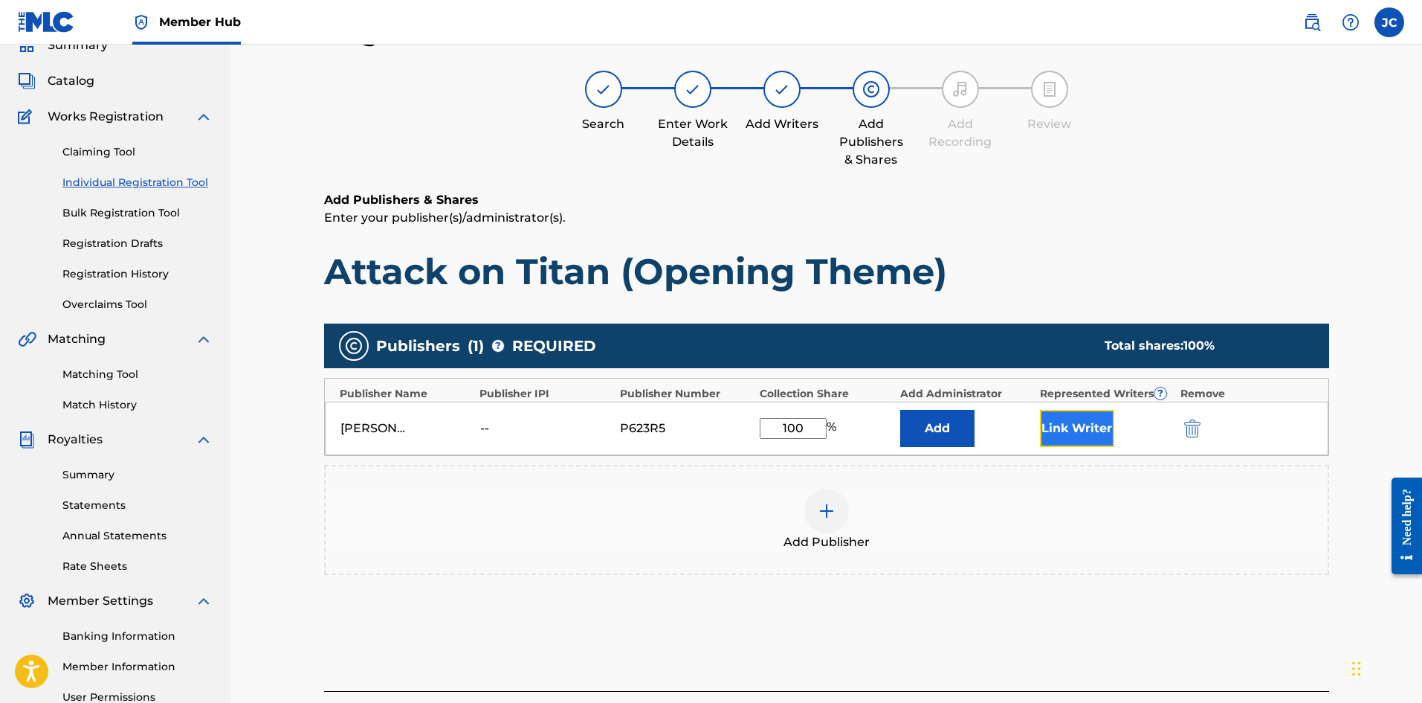
click at [1062, 429] on button "Link Writer" at bounding box center [1077, 428] width 74 height 37
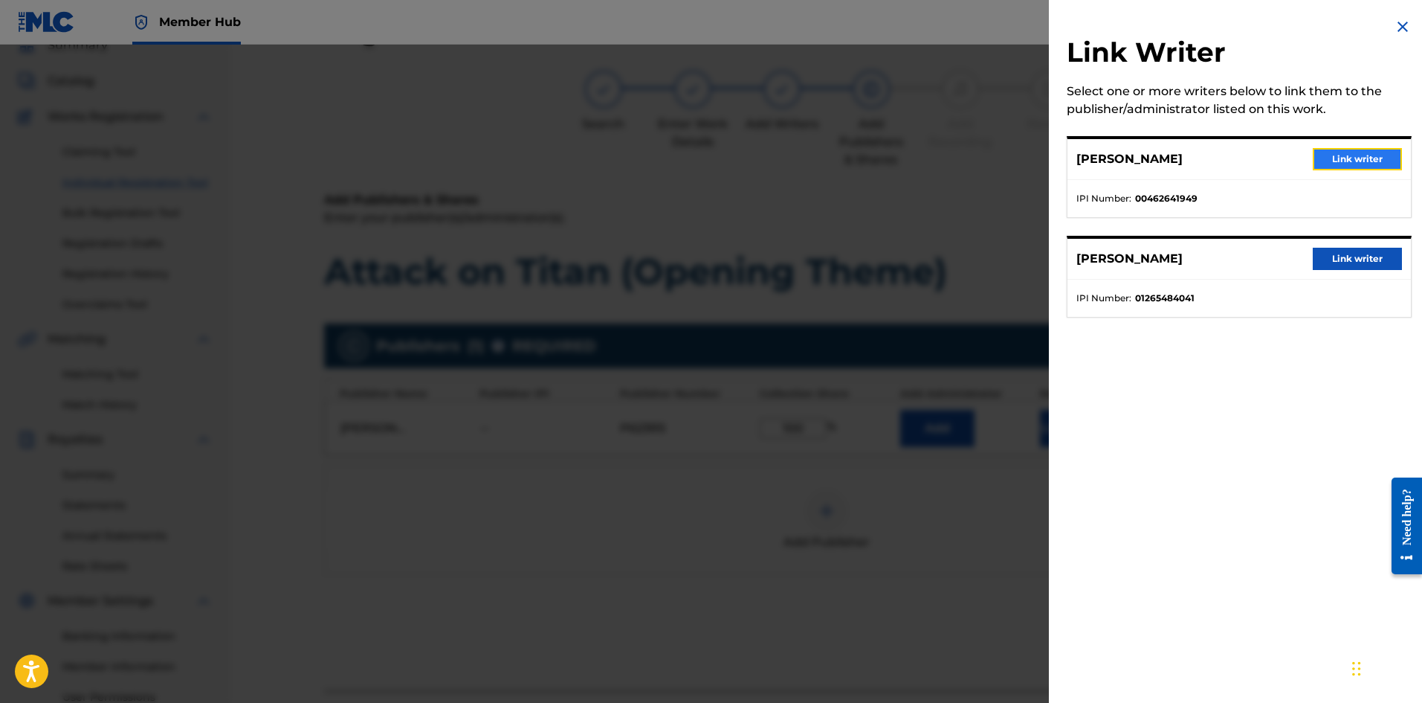
click at [1327, 160] on button "Link writer" at bounding box center [1357, 159] width 89 height 22
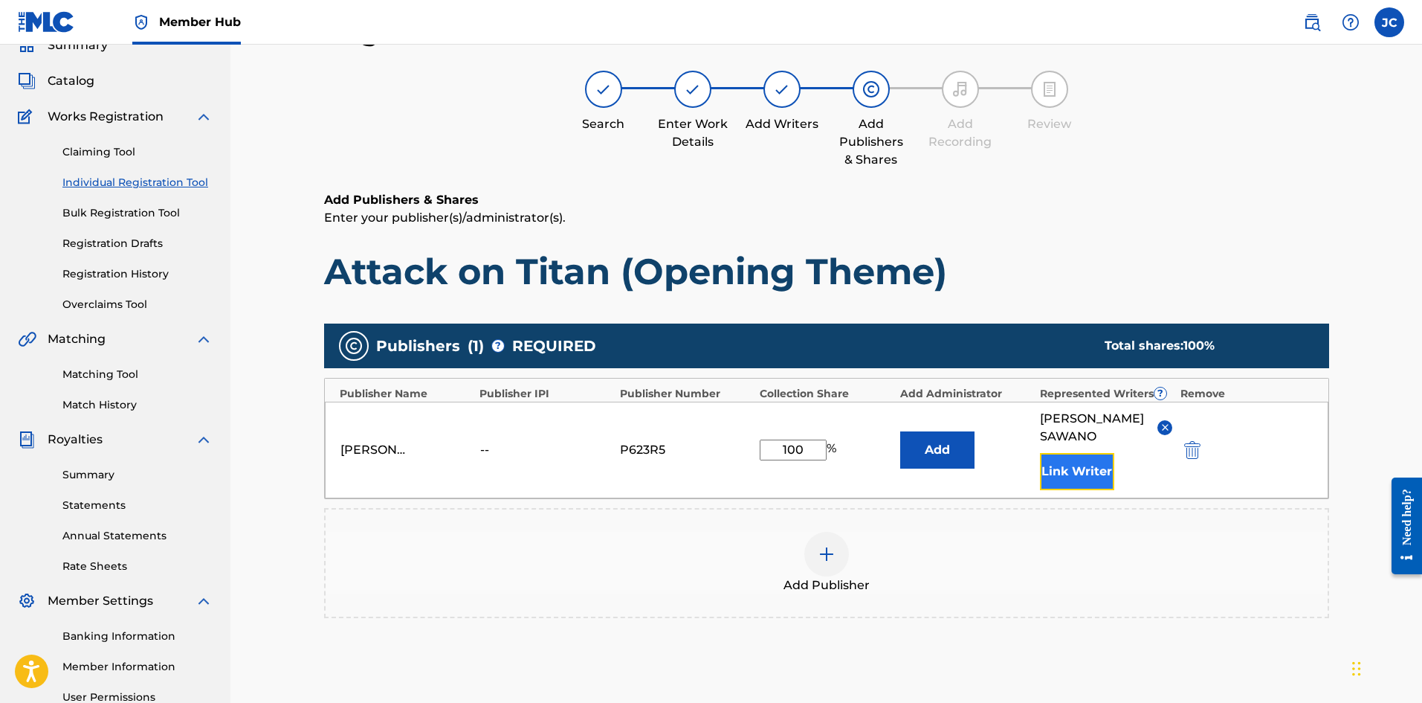
click at [1090, 459] on button "Link Writer" at bounding box center [1077, 471] width 74 height 37
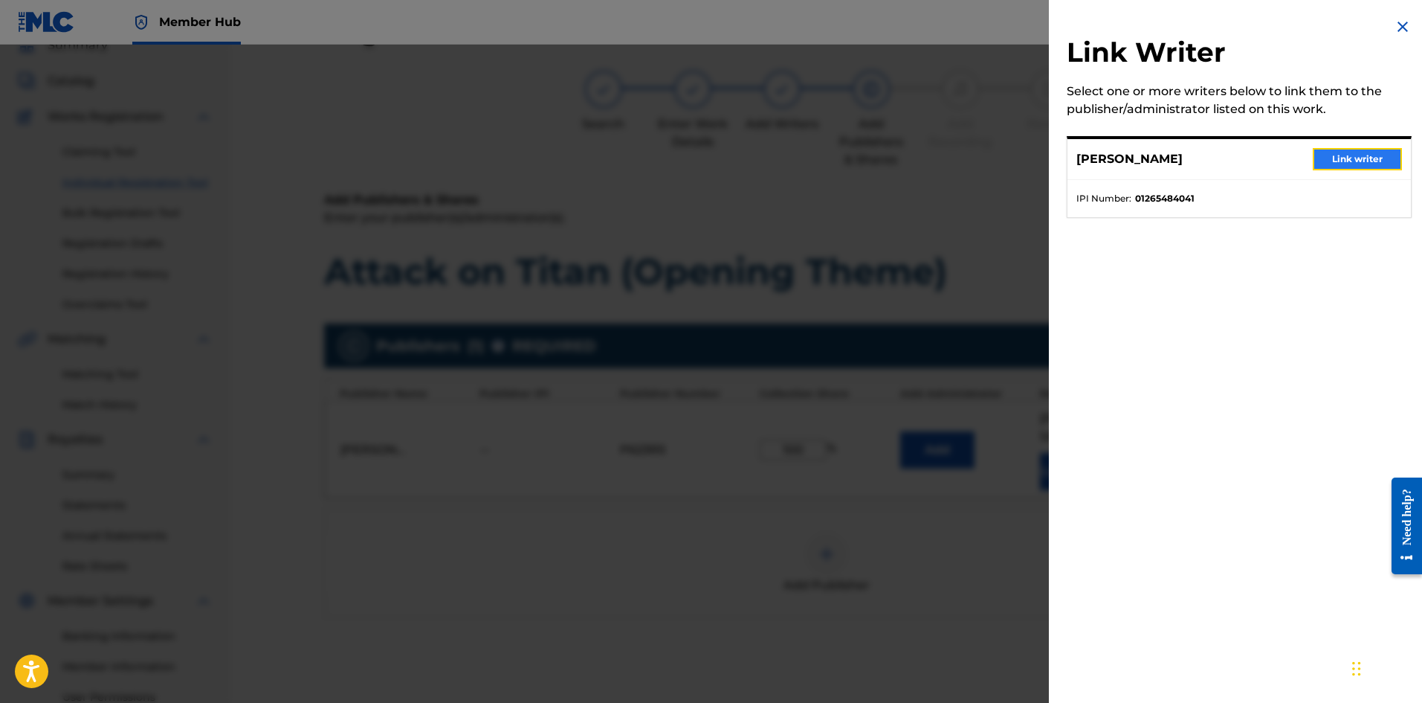
click at [1355, 162] on button "Link writer" at bounding box center [1357, 159] width 89 height 22
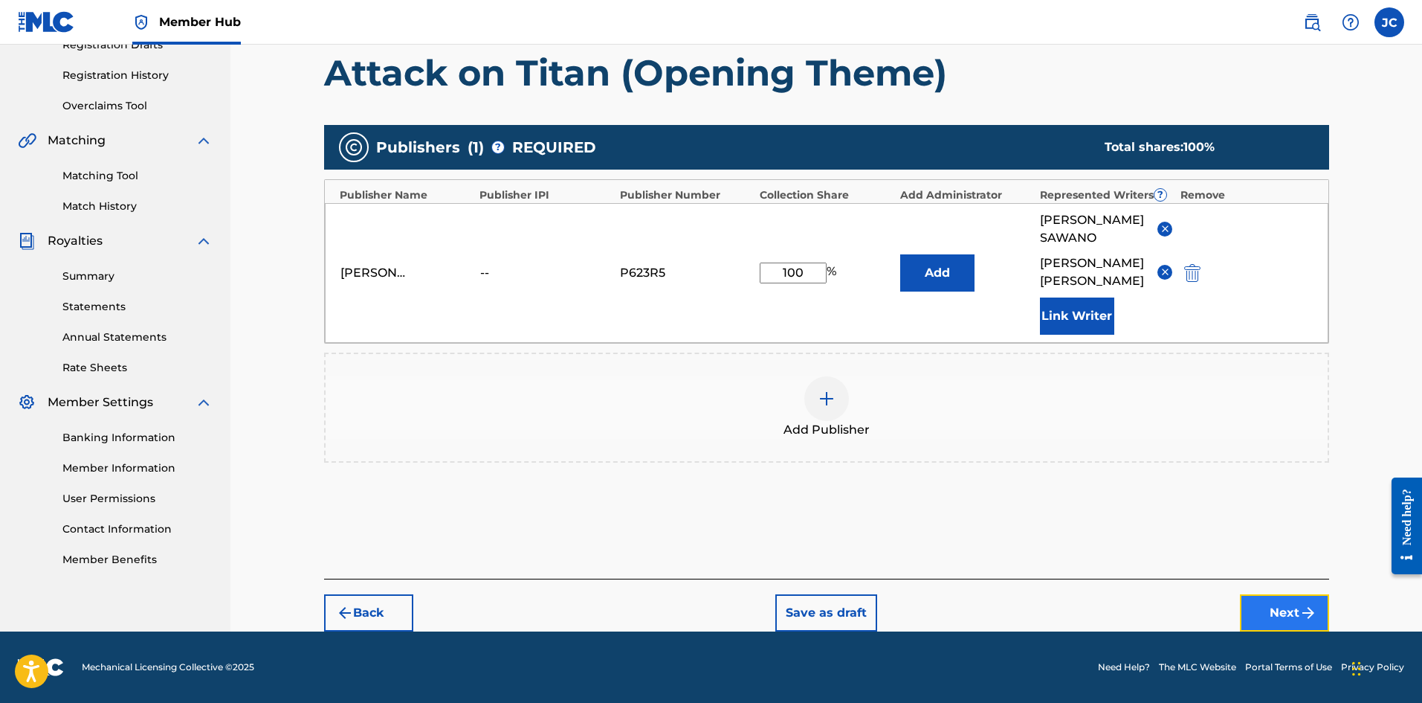
click at [1292, 607] on button "Next" at bounding box center [1284, 612] width 89 height 37
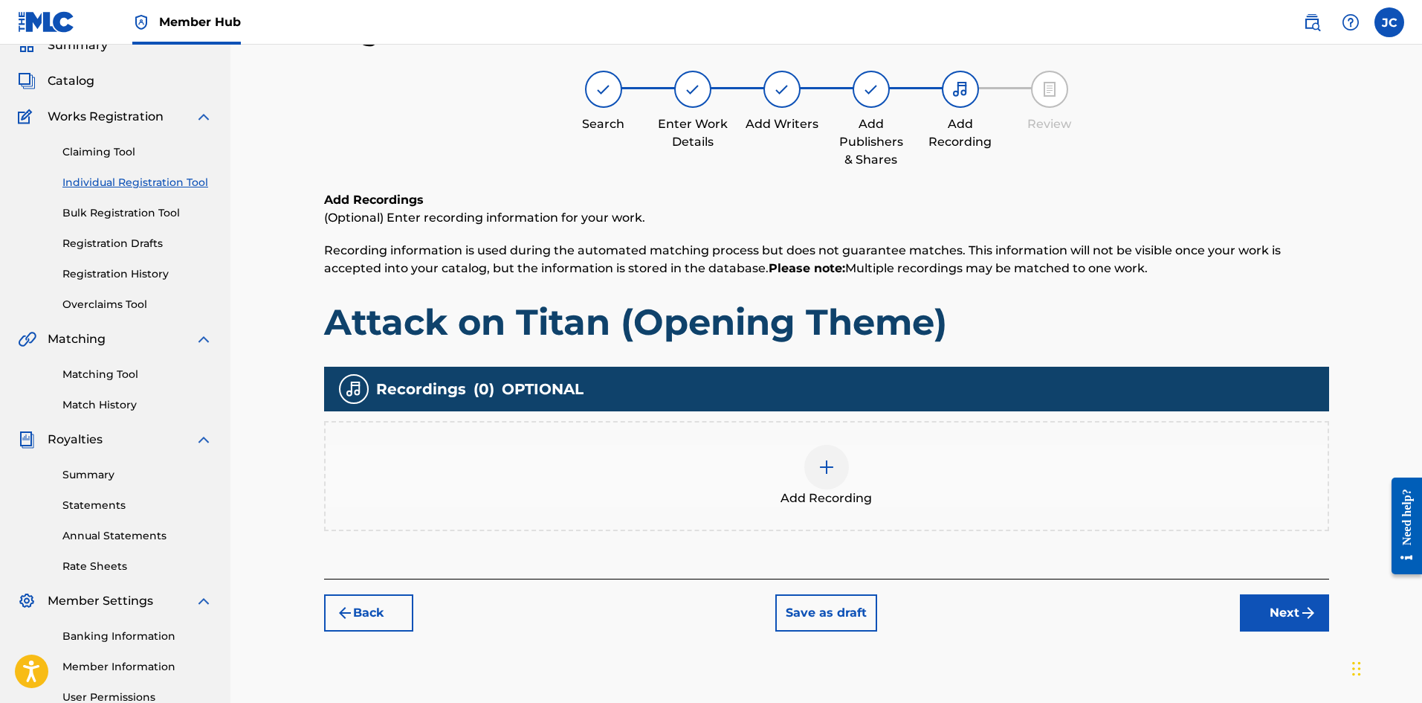
click at [897, 487] on div "Add Recording" at bounding box center [827, 476] width 1002 height 62
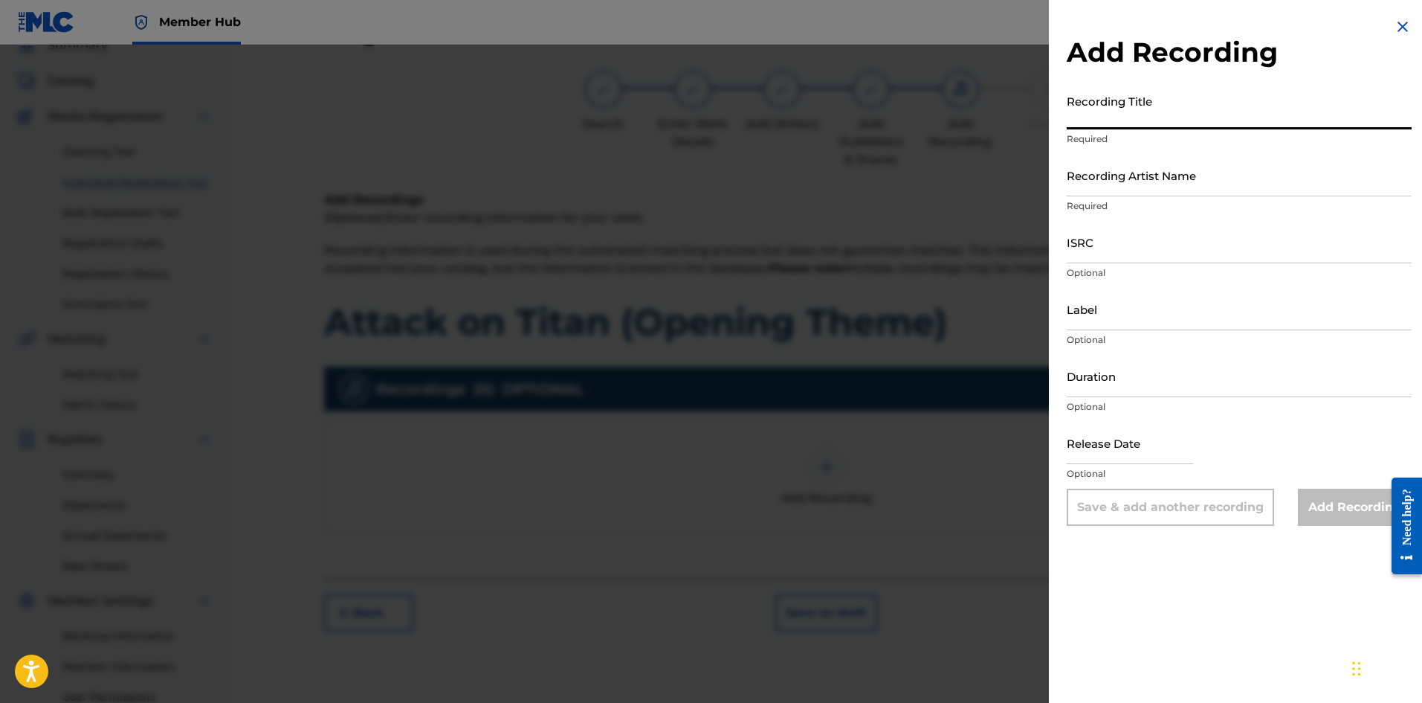
click at [1140, 90] on input "Recording Title" at bounding box center [1239, 108] width 345 height 42
click at [1095, 122] on input "Recording Title" at bounding box center [1239, 108] width 345 height 42
paste input "Attack on Titan (Opening Theme)"
type input "Attack on Titan (Opening Theme)"
click at [1136, 193] on input "Recording Artist Name" at bounding box center [1239, 175] width 345 height 42
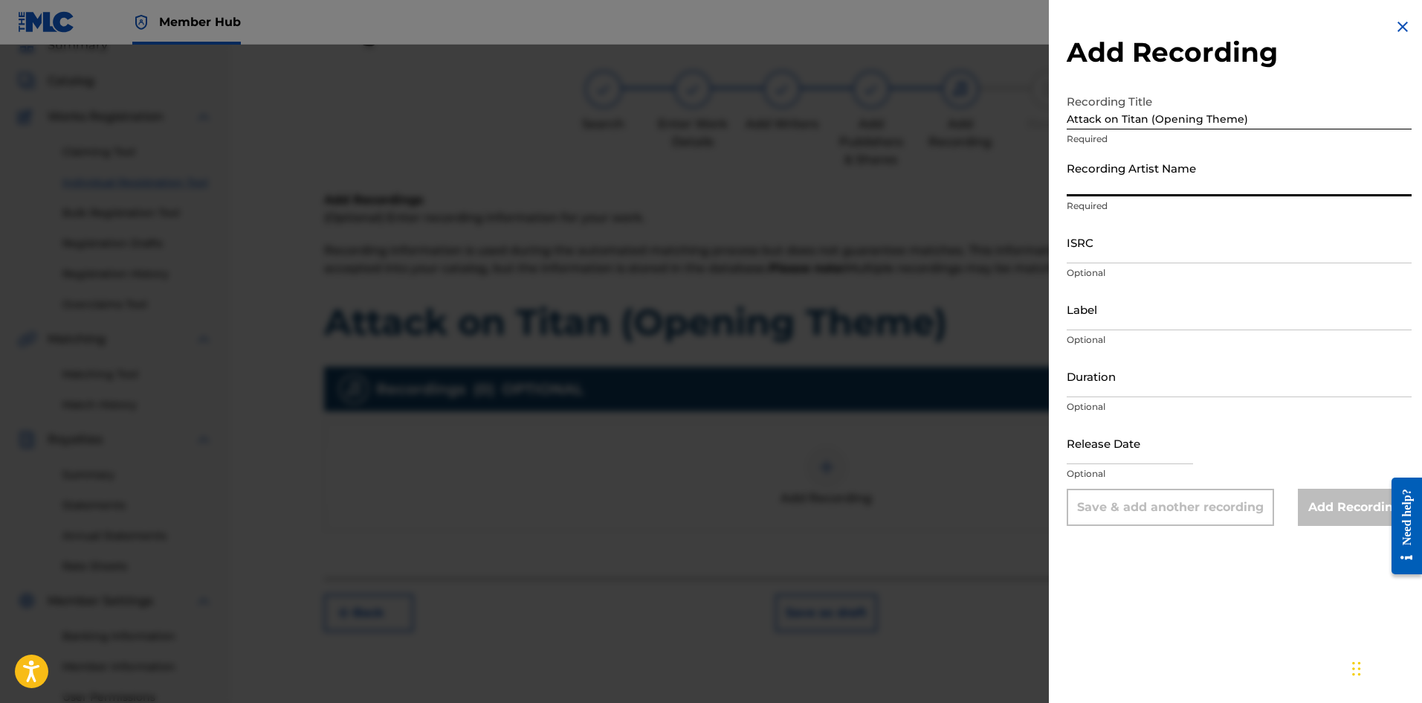
type input "[PERSON_NAME]"
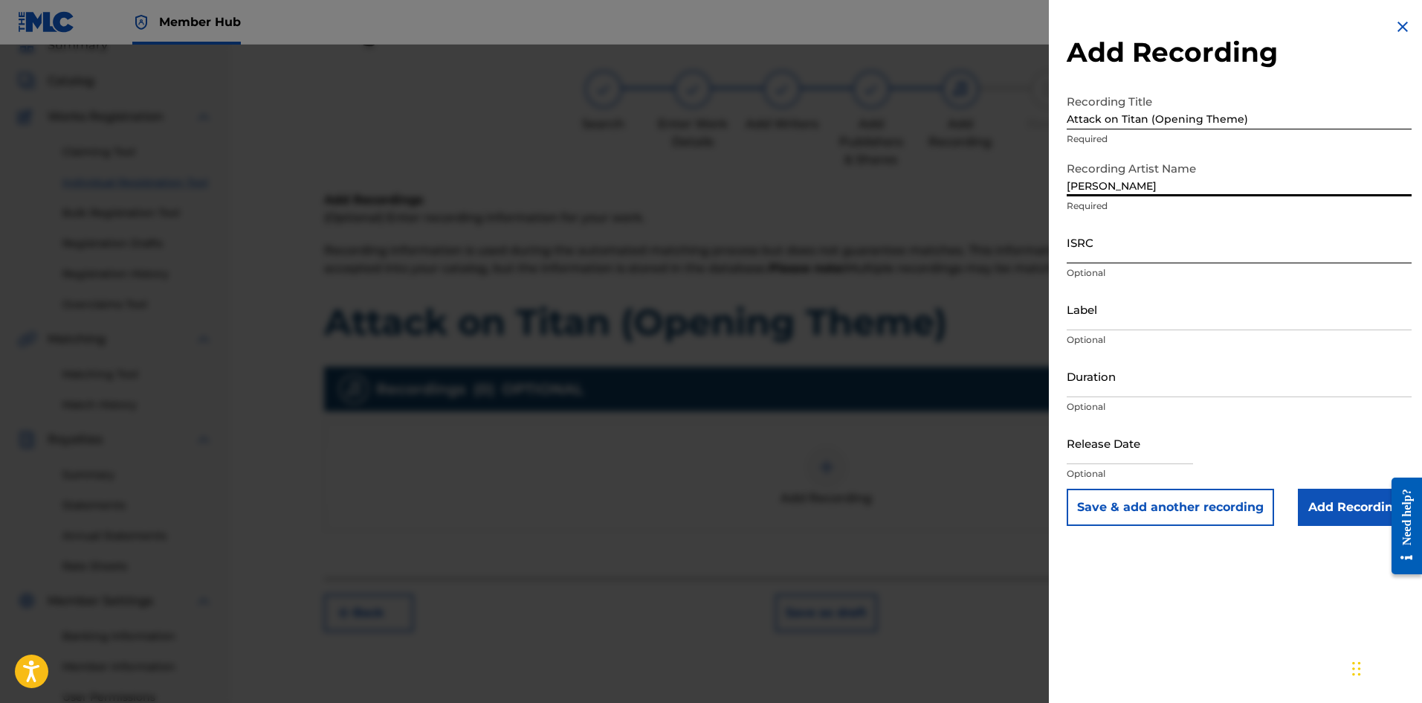
click at [1134, 245] on input "ISRC" at bounding box center [1239, 242] width 345 height 42
click at [1107, 246] on input "ISRC" at bounding box center [1239, 242] width 345 height 42
paste input "QT3F22579371"
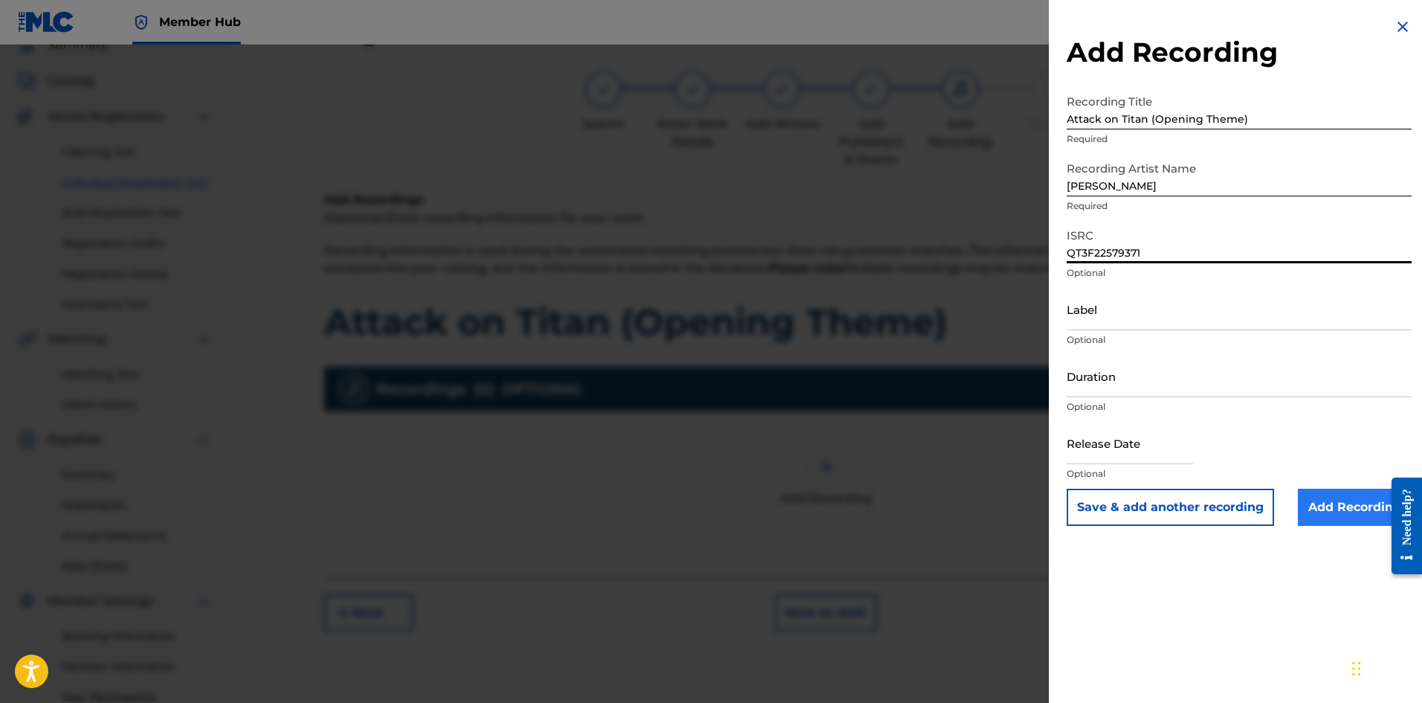
type input "QT3F22579371"
click at [1331, 512] on input "Add Recording" at bounding box center [1355, 506] width 114 height 37
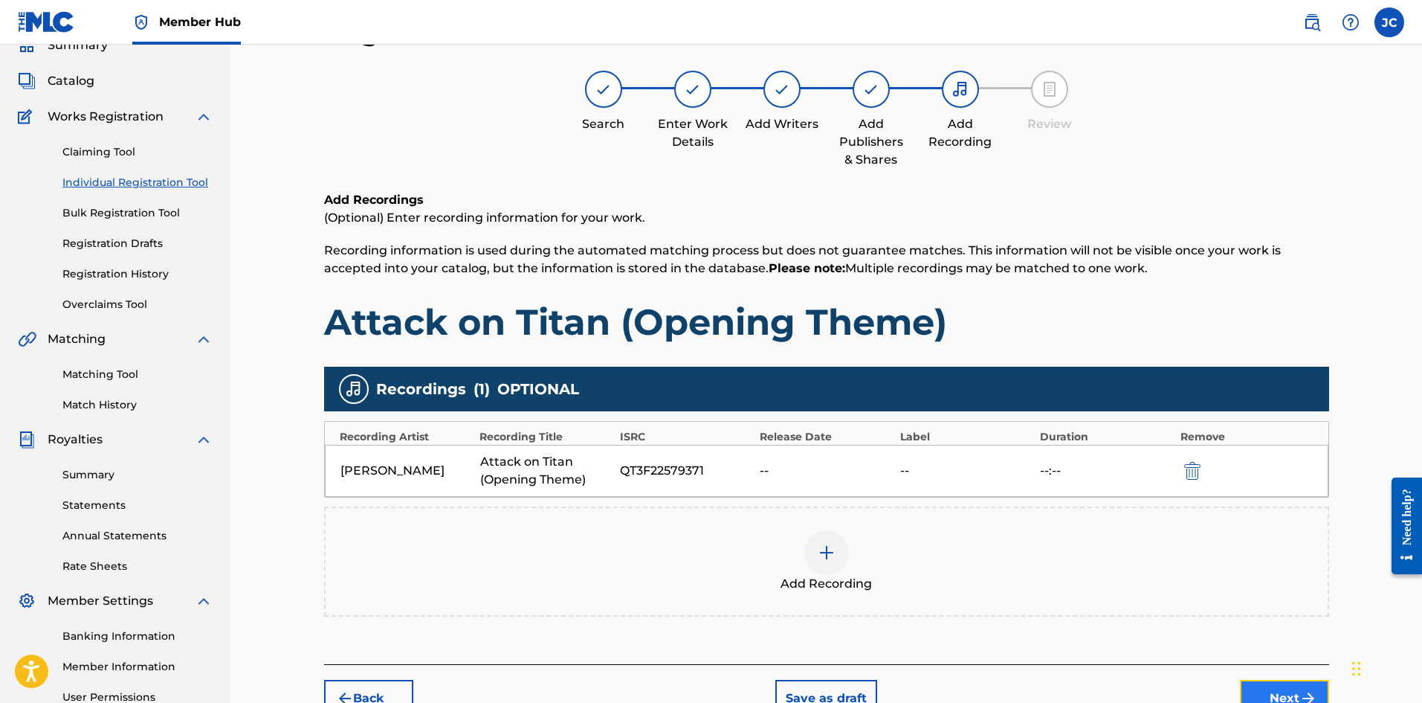
click at [1284, 688] on button "Next" at bounding box center [1284, 697] width 89 height 37
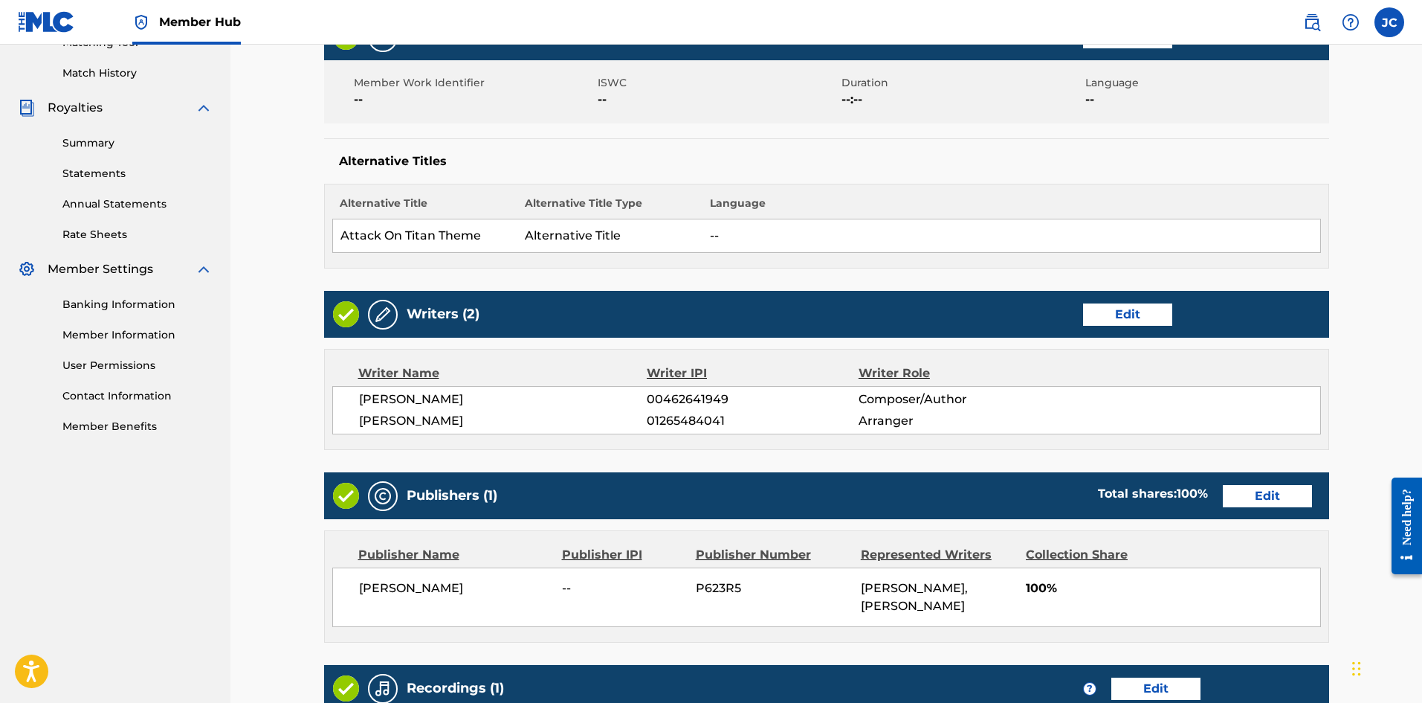
scroll to position [650, 0]
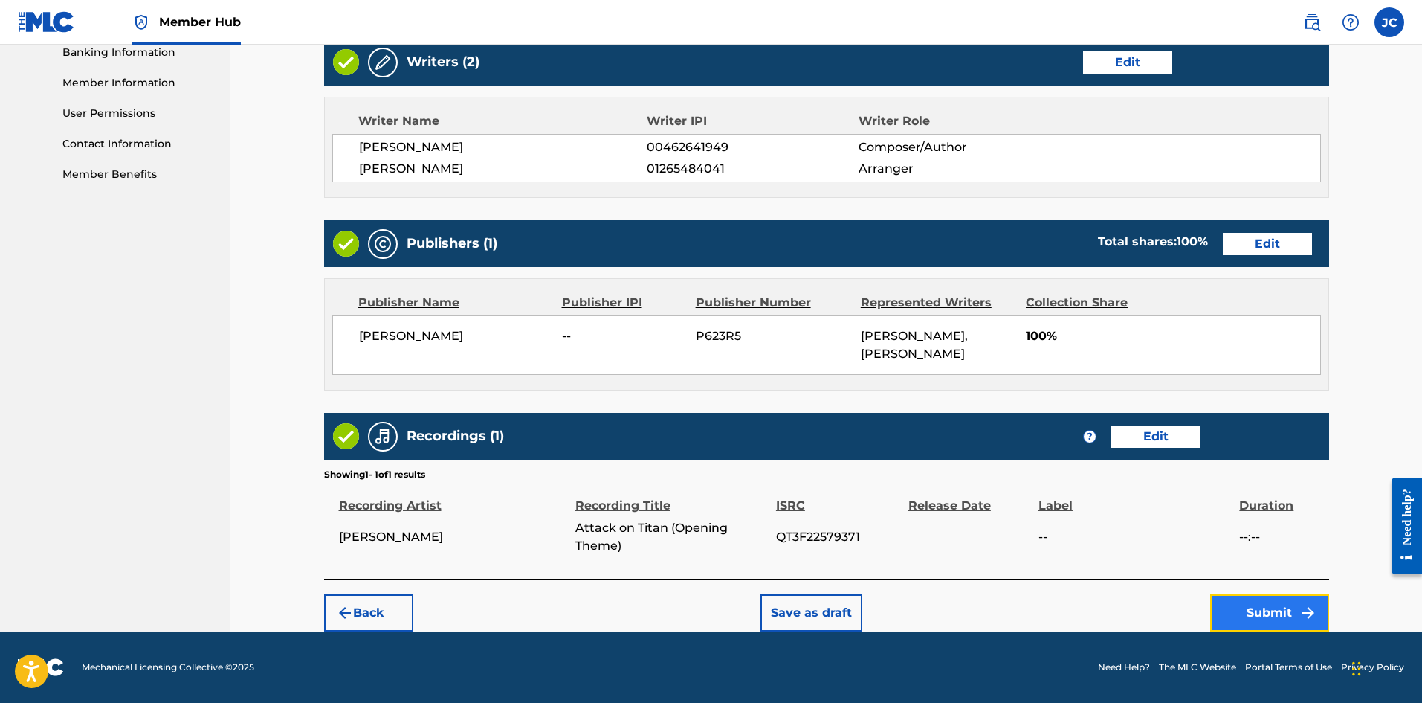
click at [1244, 607] on button "Submit" at bounding box center [1269, 612] width 119 height 37
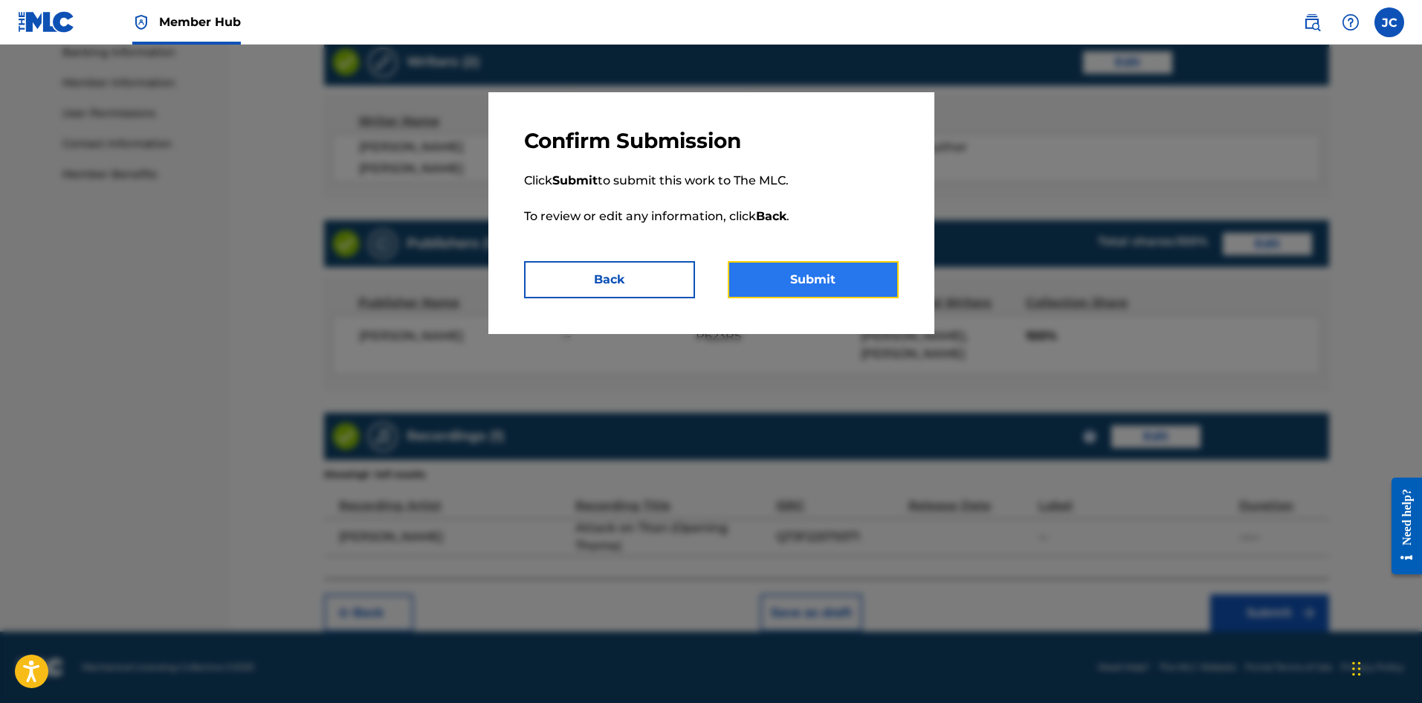
click at [776, 286] on button "Submit" at bounding box center [813, 279] width 171 height 37
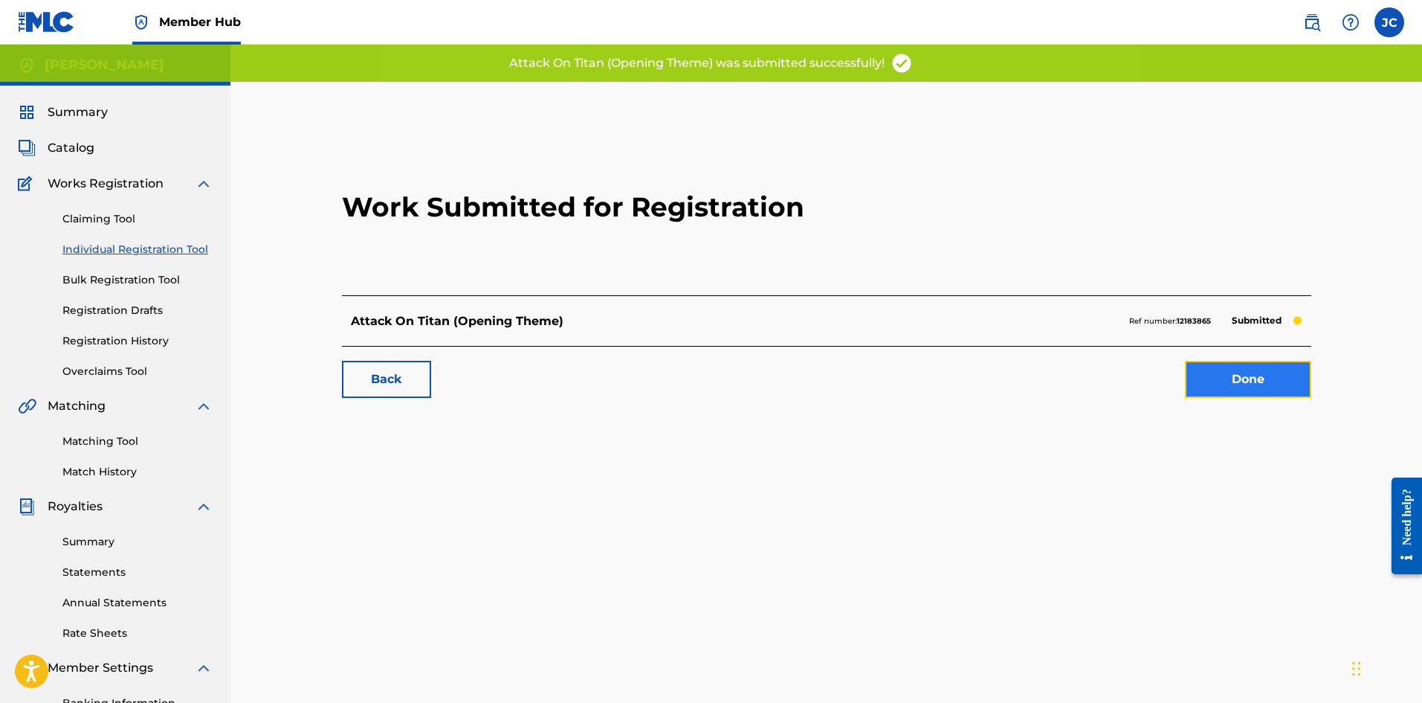
click at [1253, 381] on link "Done" at bounding box center [1248, 379] width 126 height 37
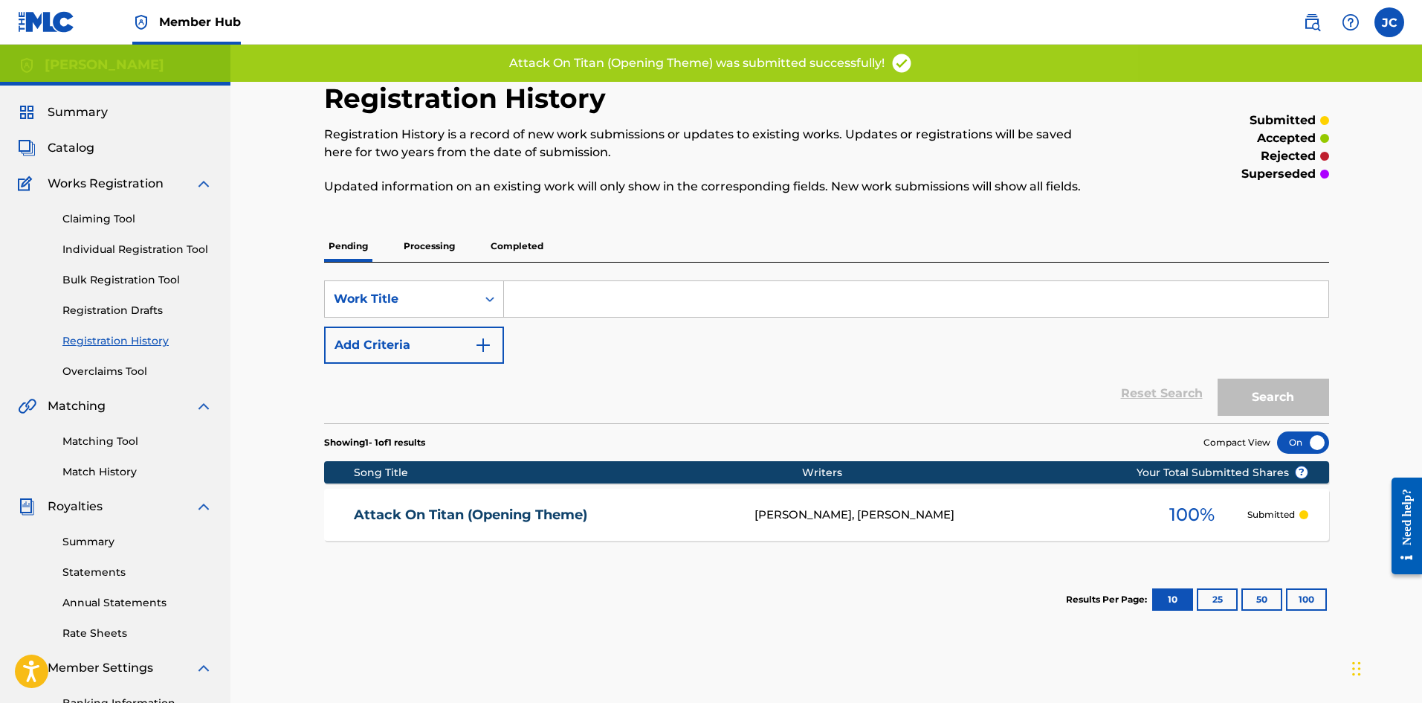
click at [523, 245] on p "Completed" at bounding box center [517, 245] width 62 height 31
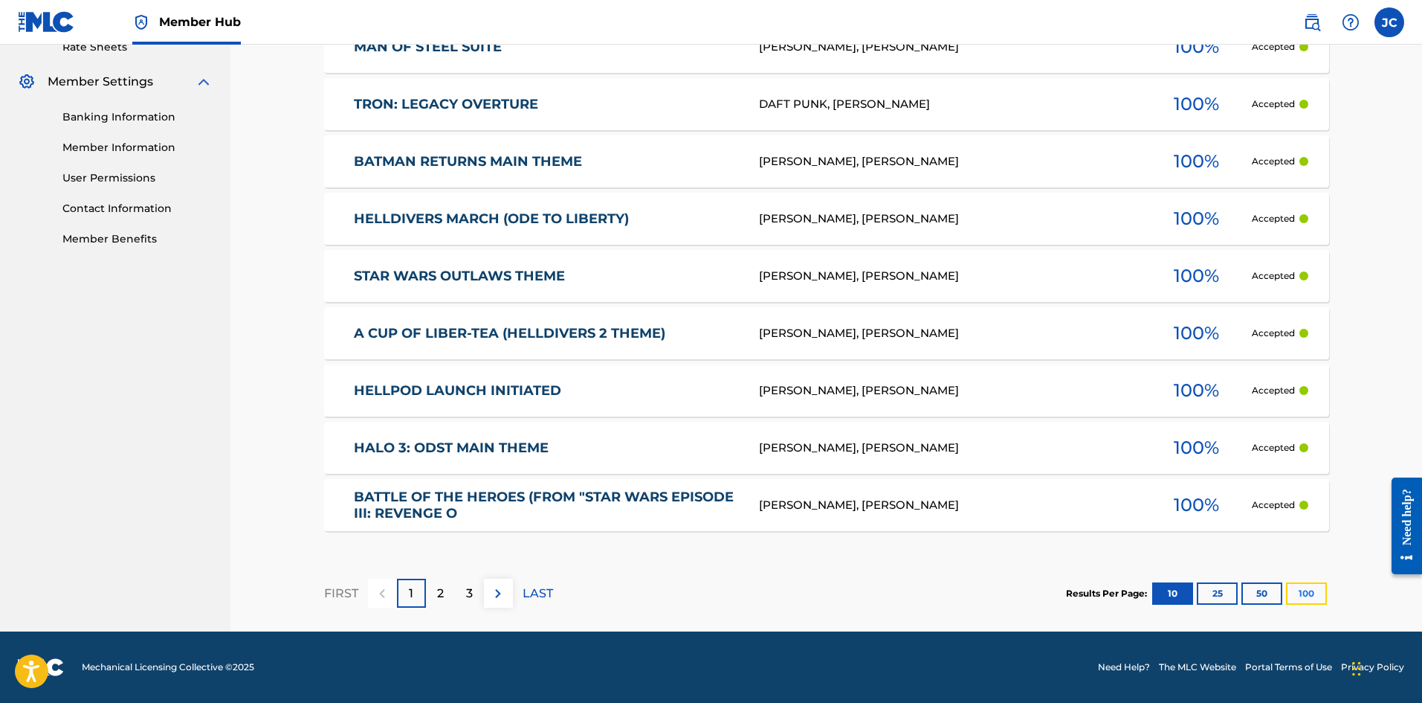
click at [1300, 599] on button "100" at bounding box center [1306, 593] width 41 height 22
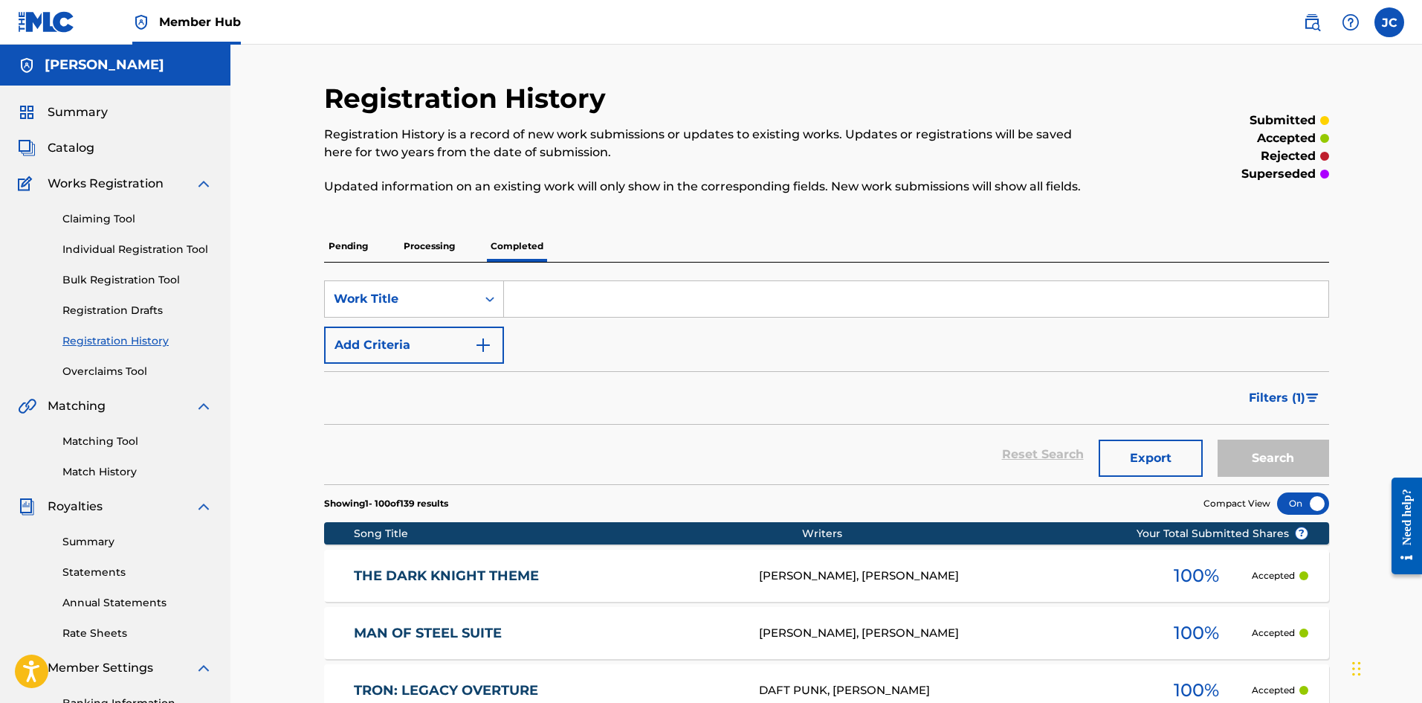
click at [355, 244] on p "Pending" at bounding box center [348, 245] width 48 height 31
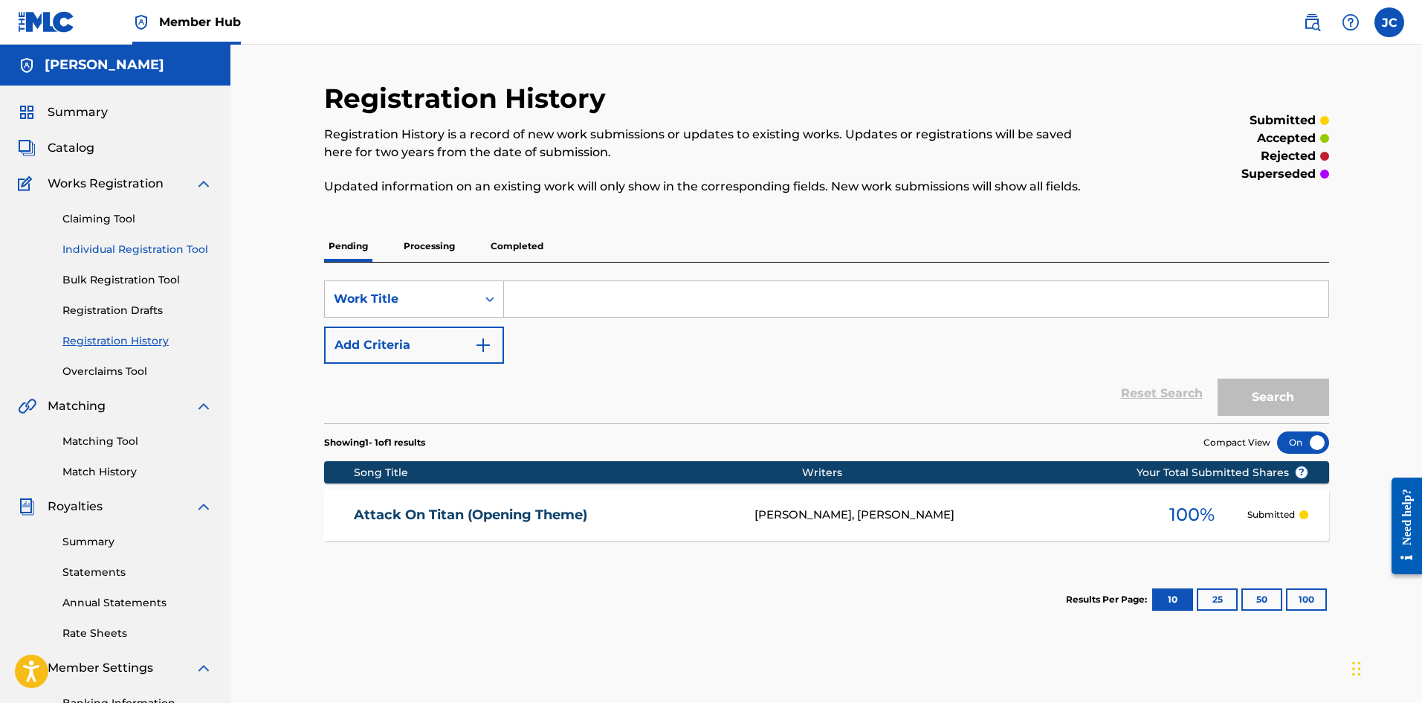
click at [117, 249] on link "Individual Registration Tool" at bounding box center [137, 250] width 150 height 16
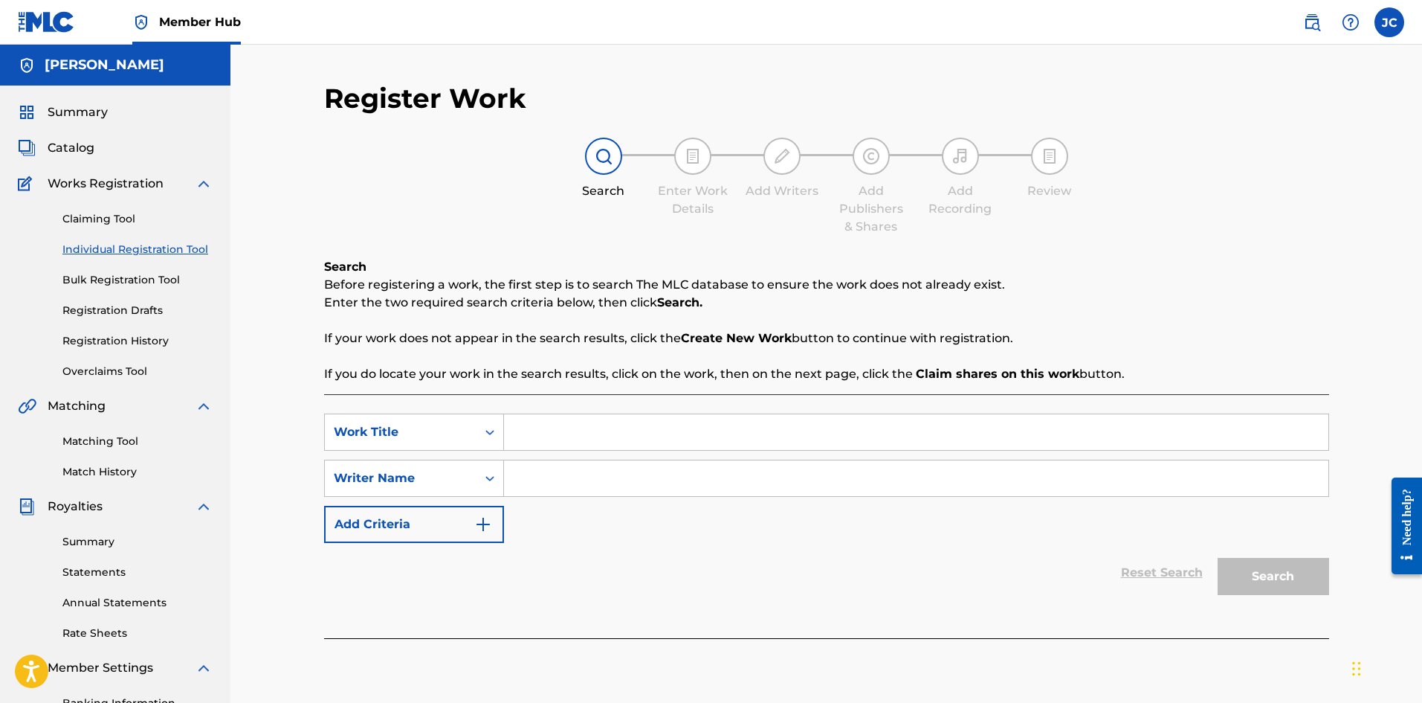
click at [590, 431] on input "Search Form" at bounding box center [916, 432] width 824 height 36
paste input "Beautiful Lie (From "Batman v Superman")"
type input "Beautiful Lie (From "Batman v Superman")"
click at [603, 474] on input "Search Form" at bounding box center [916, 478] width 824 height 36
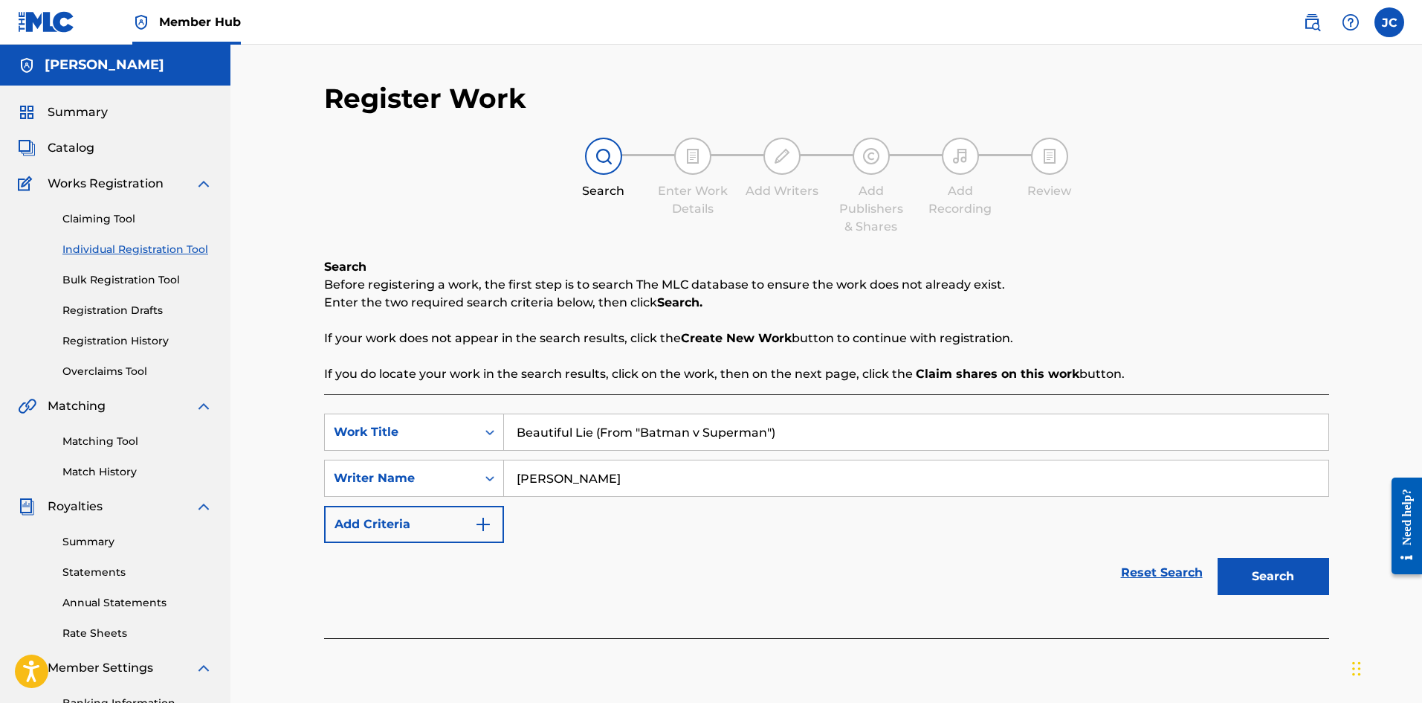
type input "[PERSON_NAME]"
click at [1273, 595] on div "Search" at bounding box center [1269, 572] width 119 height 59
click at [1273, 588] on button "Search" at bounding box center [1274, 576] width 112 height 37
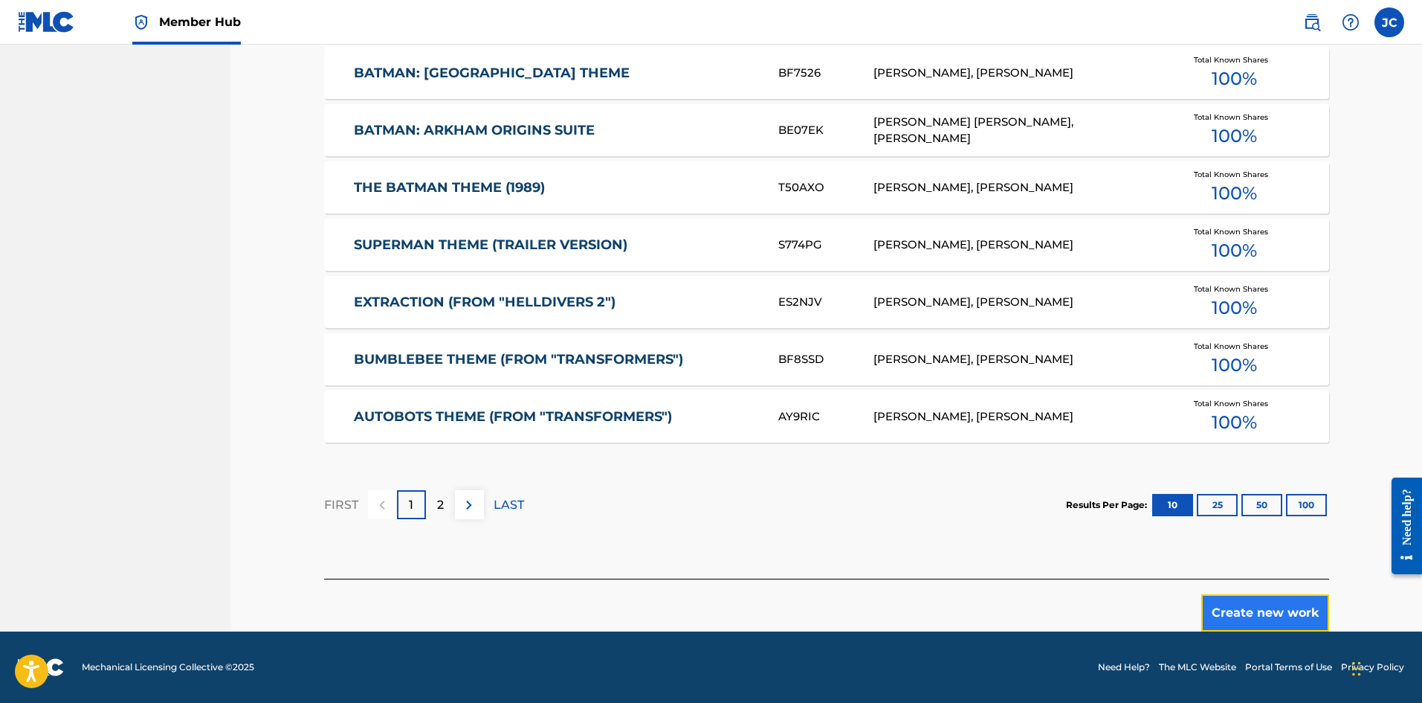
click at [1290, 624] on button "Create new work" at bounding box center [1265, 612] width 128 height 37
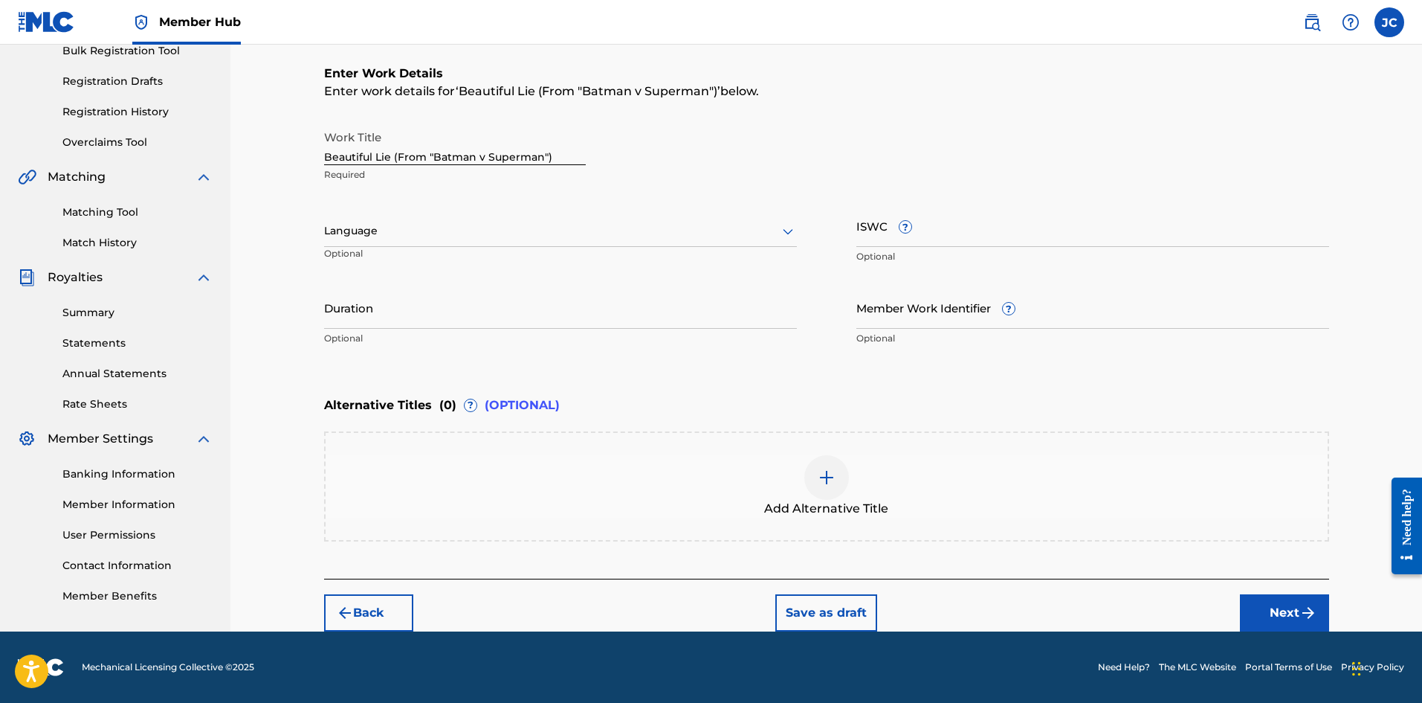
scroll to position [229, 0]
click at [1255, 603] on button "Next" at bounding box center [1284, 612] width 89 height 37
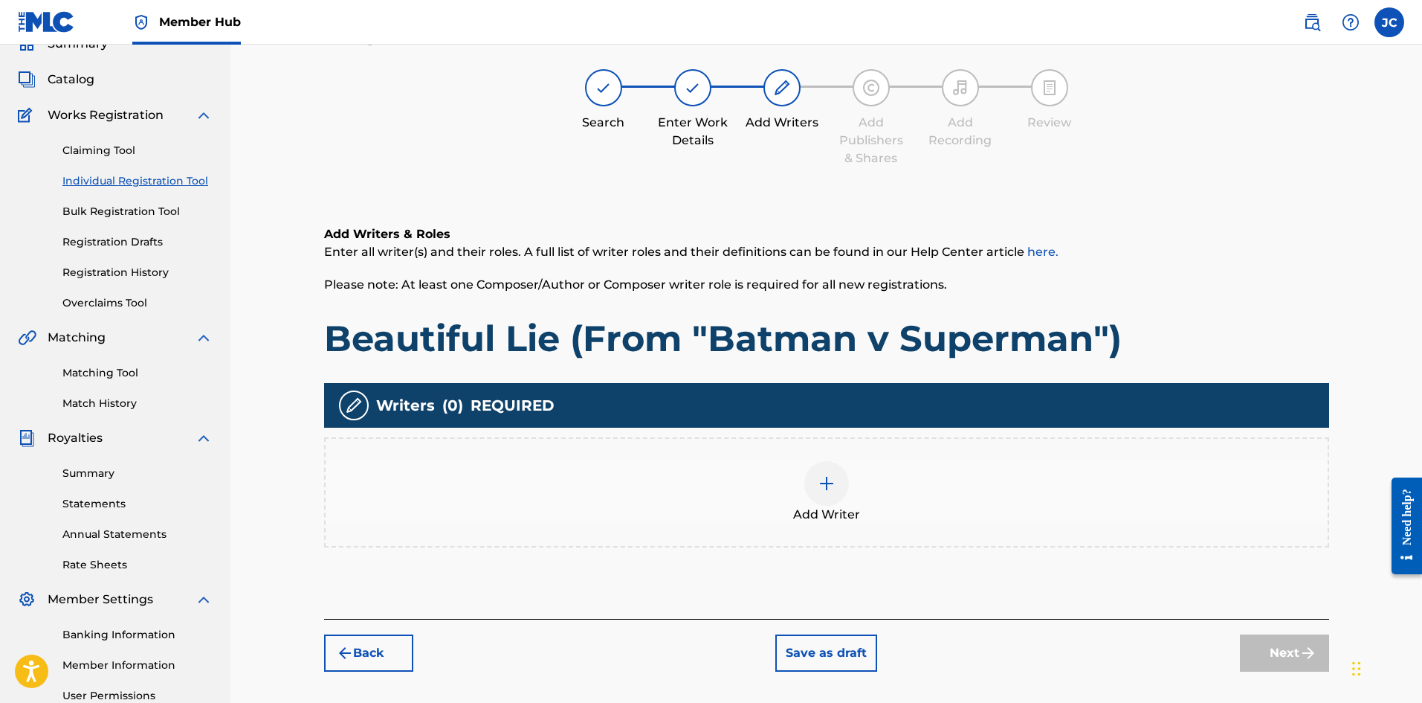
scroll to position [67, 0]
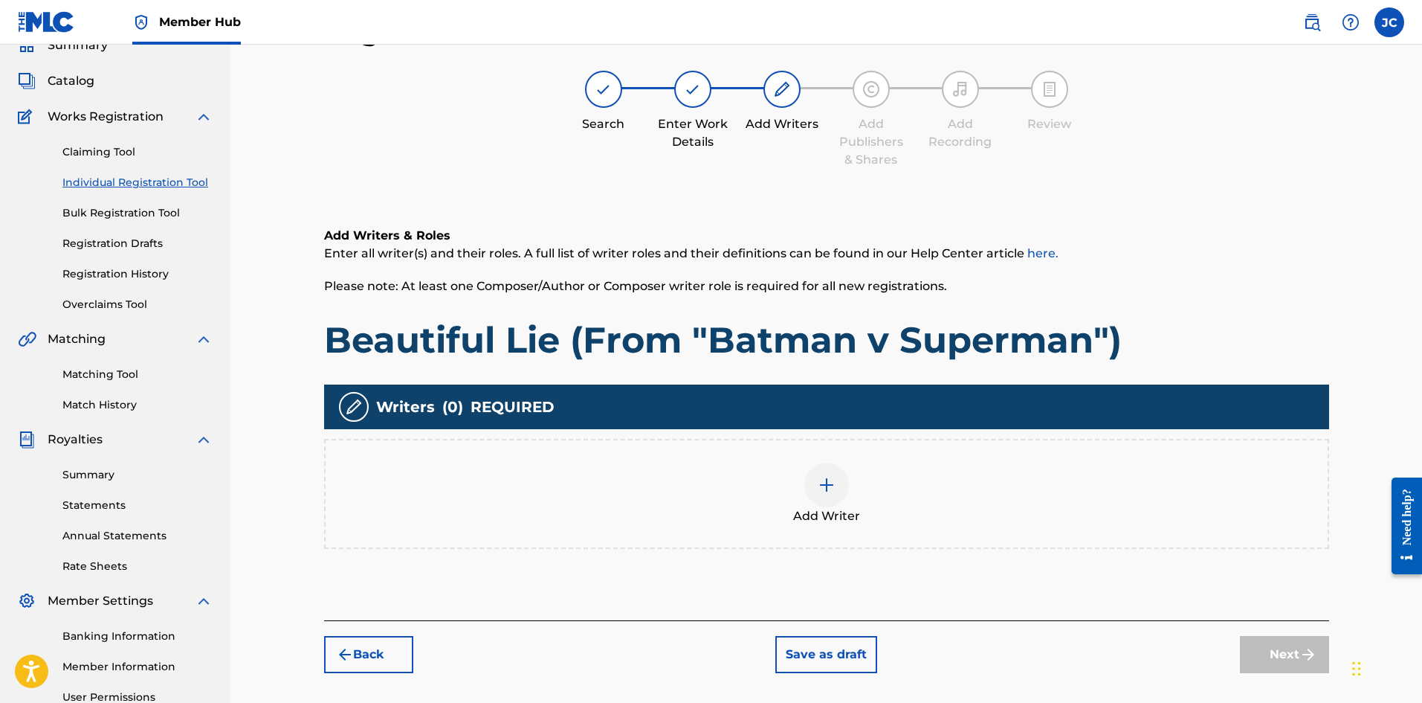
click at [834, 500] on div at bounding box center [826, 484] width 45 height 45
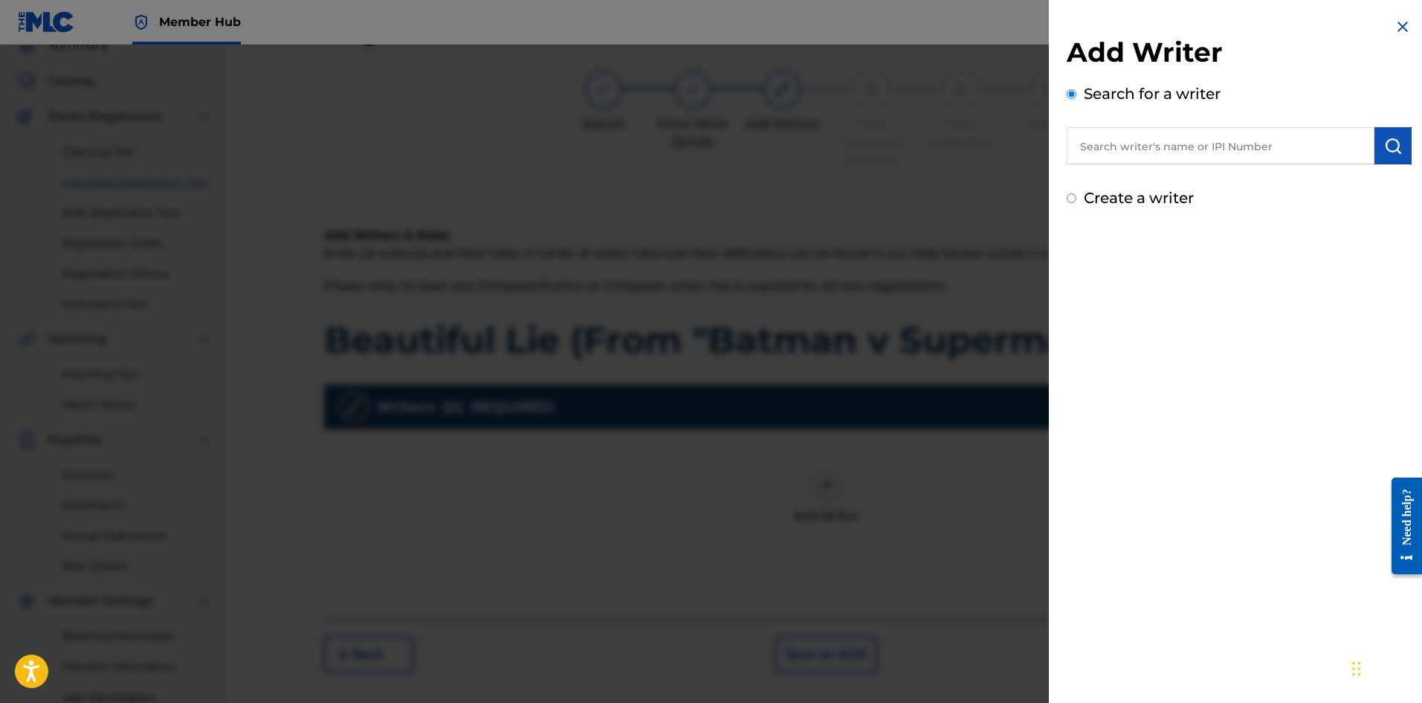
click at [1130, 146] on input "text" at bounding box center [1221, 145] width 308 height 37
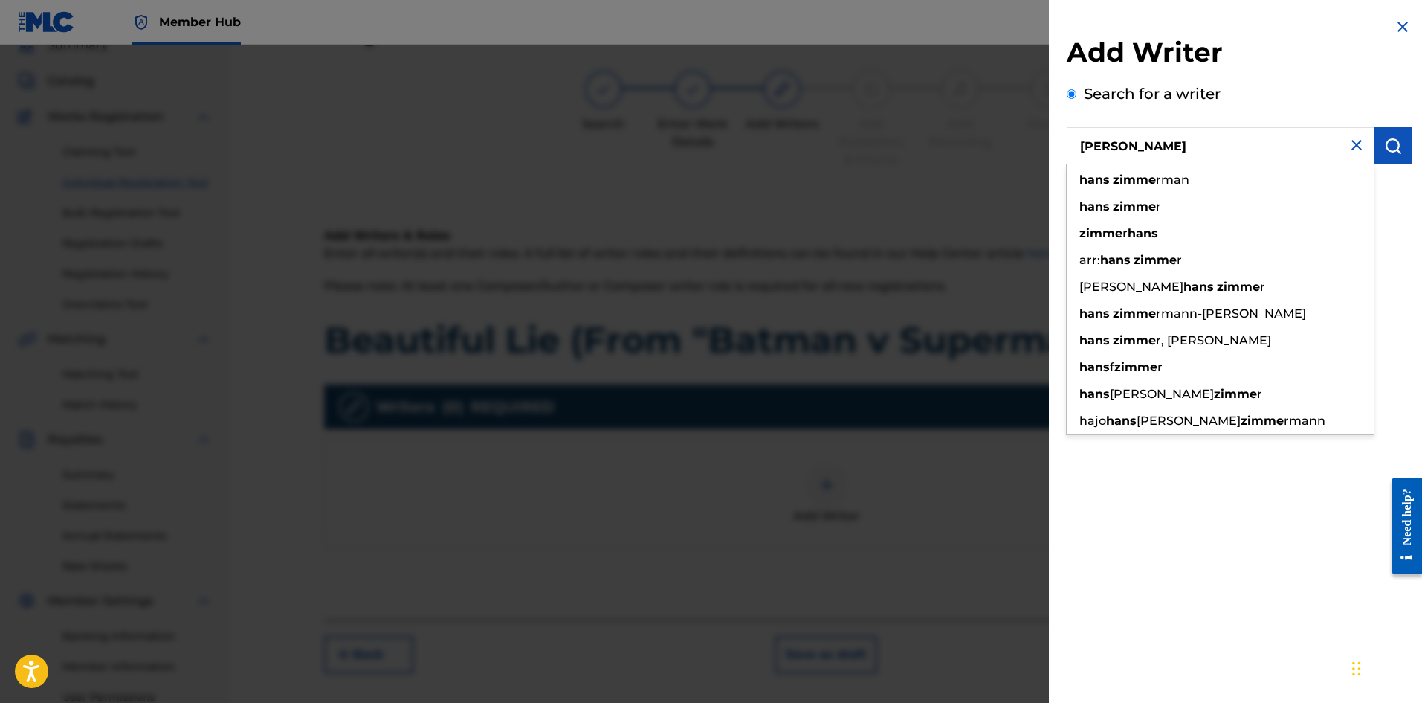
type input "[PERSON_NAME]"
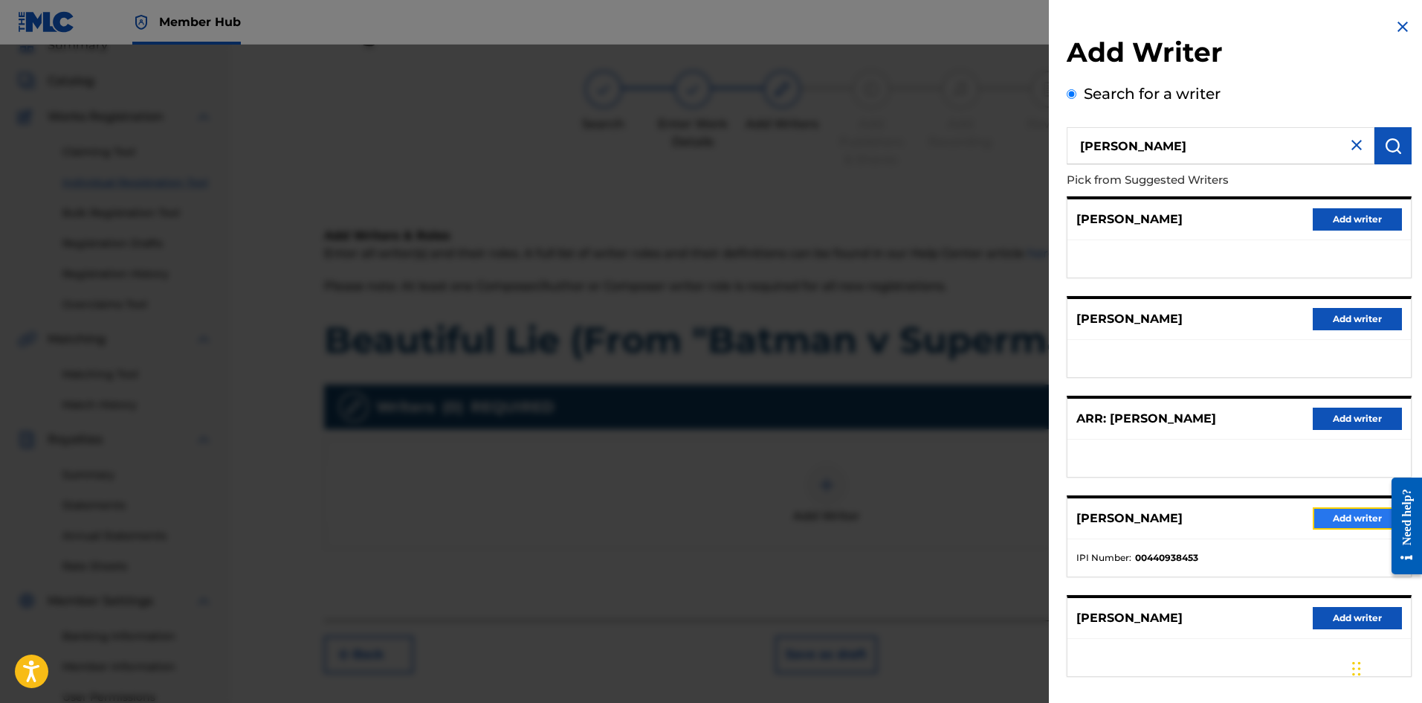
click at [1349, 512] on button "Add writer" at bounding box center [1357, 518] width 89 height 22
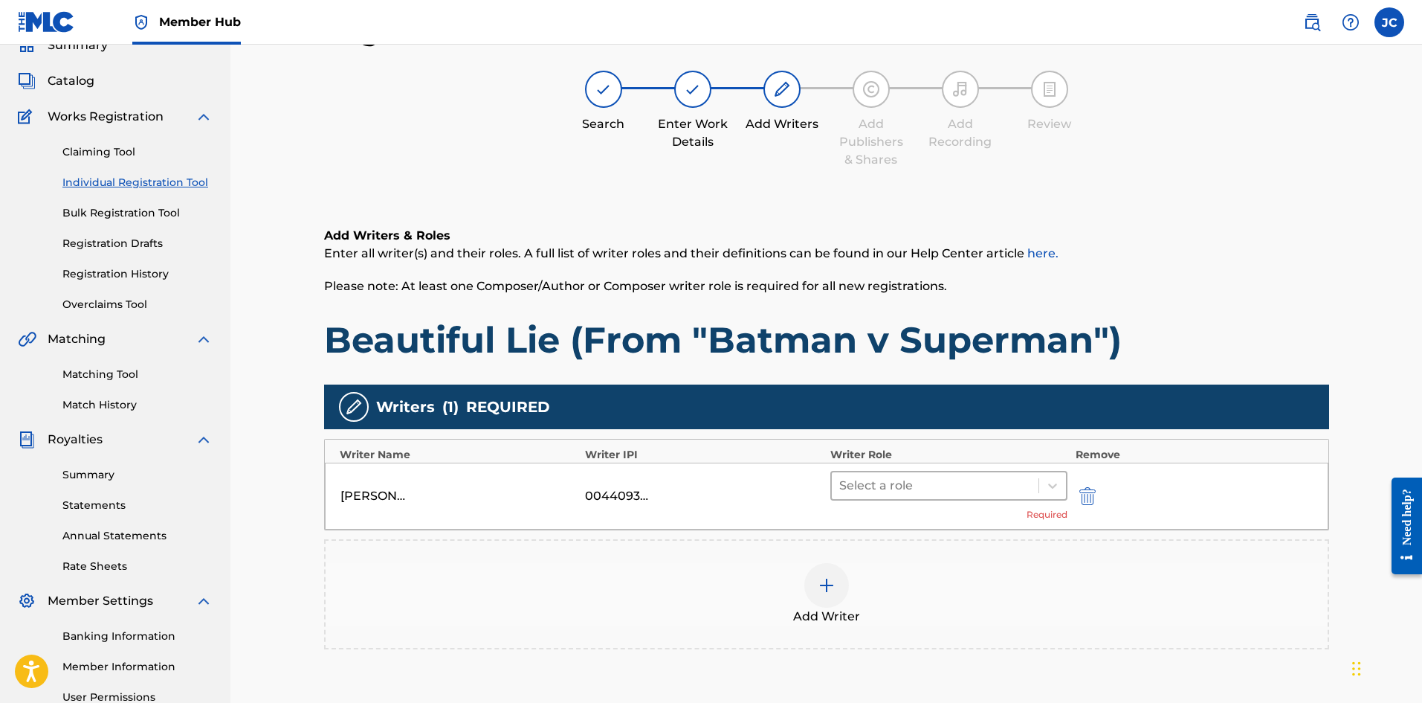
click at [969, 496] on div "Select a role" at bounding box center [935, 485] width 207 height 27
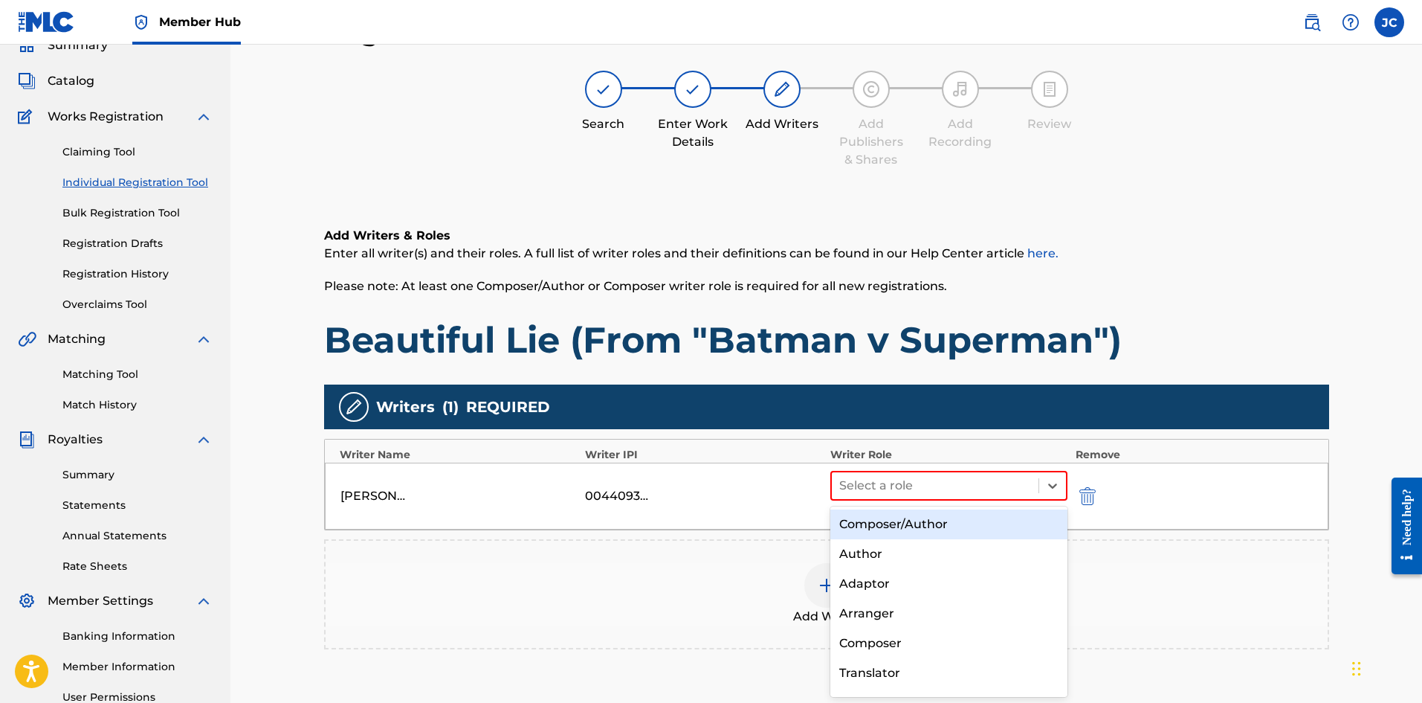
click at [968, 529] on div "Composer/Author" at bounding box center [949, 524] width 238 height 30
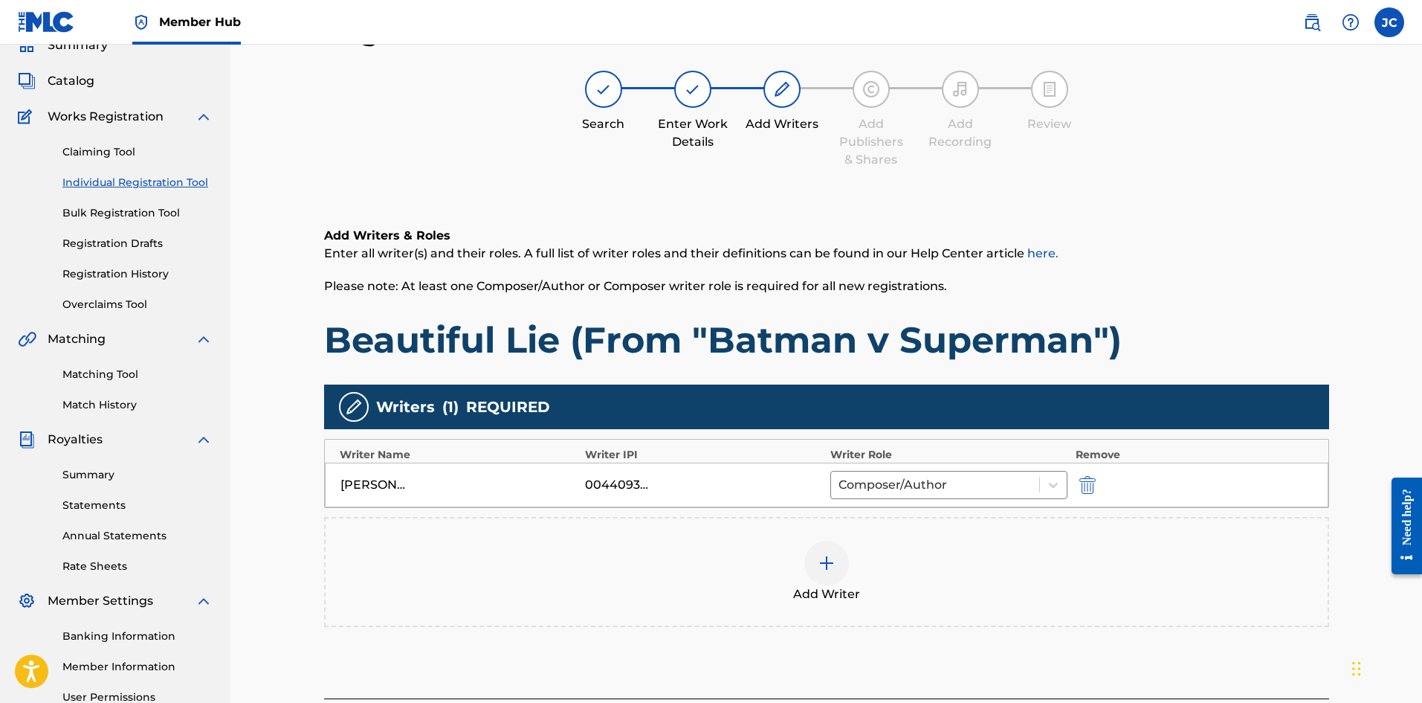
click at [931, 535] on div "Add Writer" at bounding box center [826, 572] width 1005 height 110
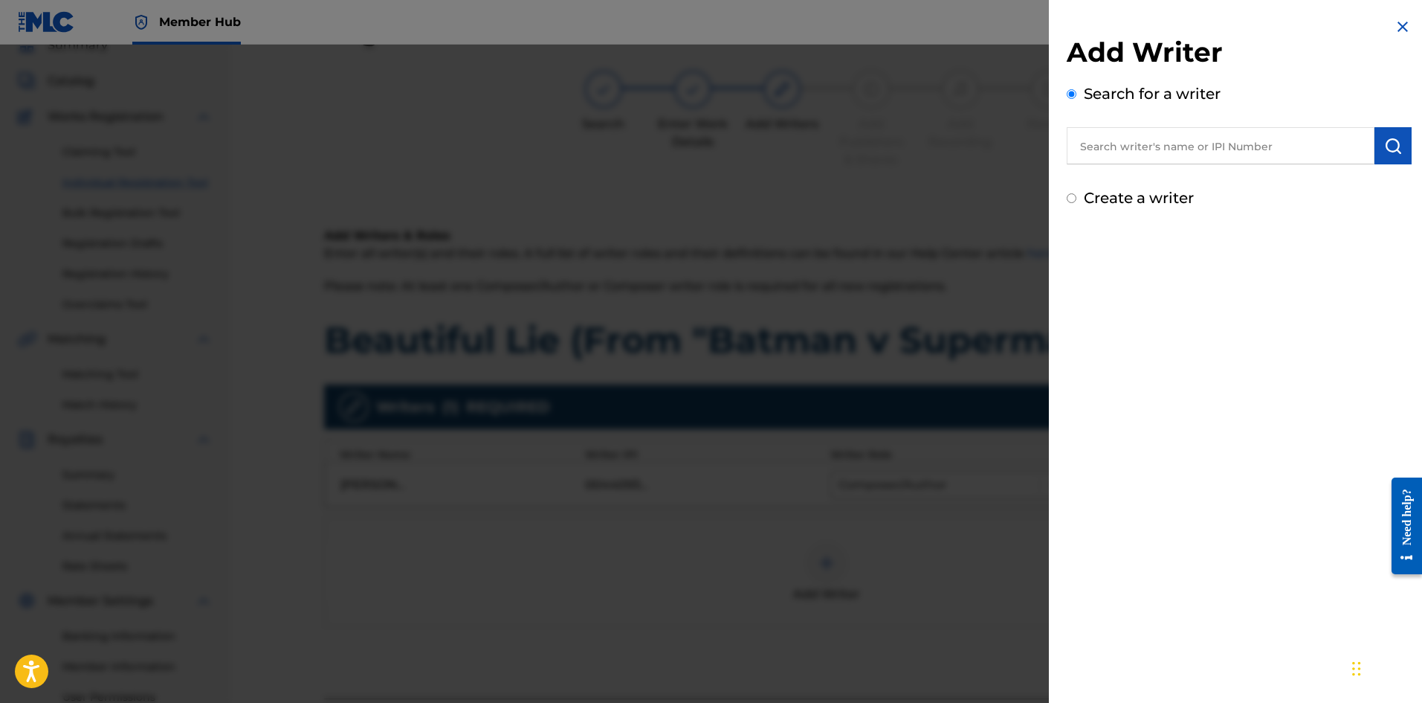
click at [1157, 137] on input "text" at bounding box center [1221, 145] width 308 height 37
type input "[PERSON_NAME]"
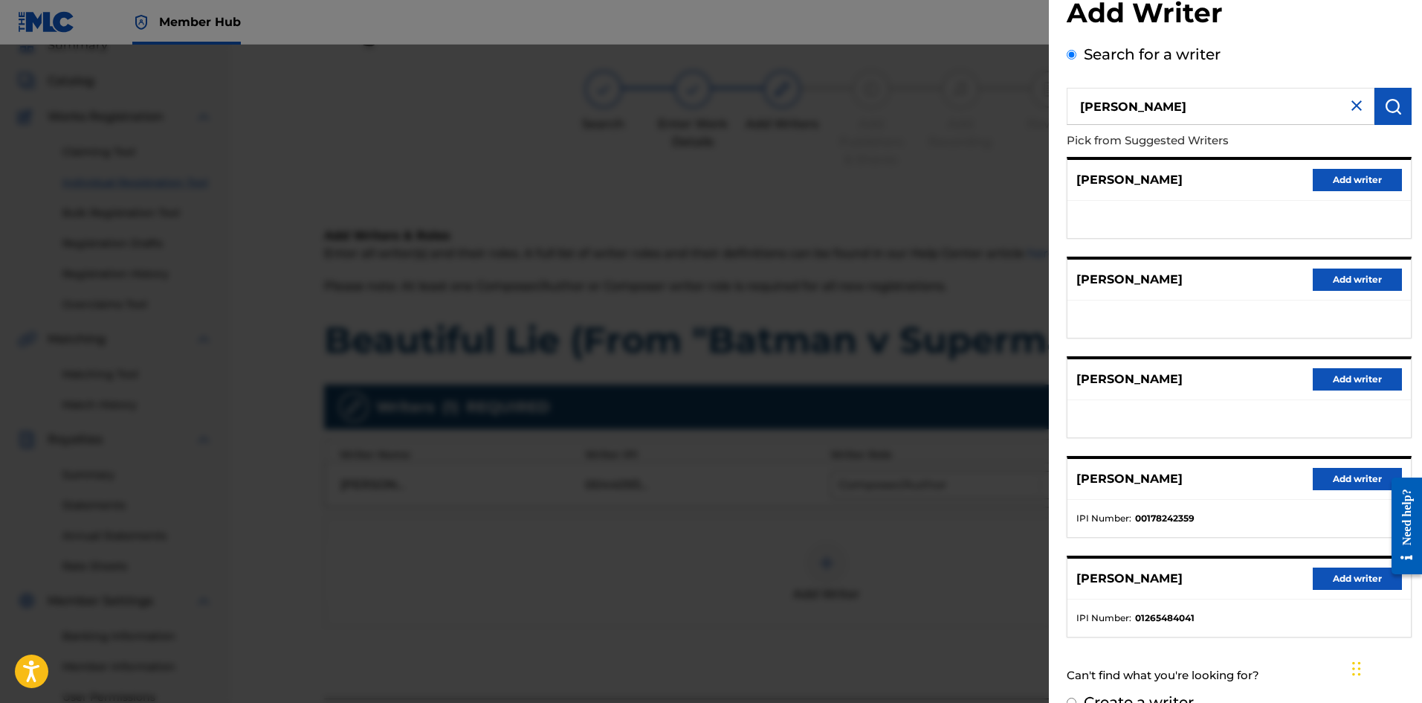
scroll to position [68, 0]
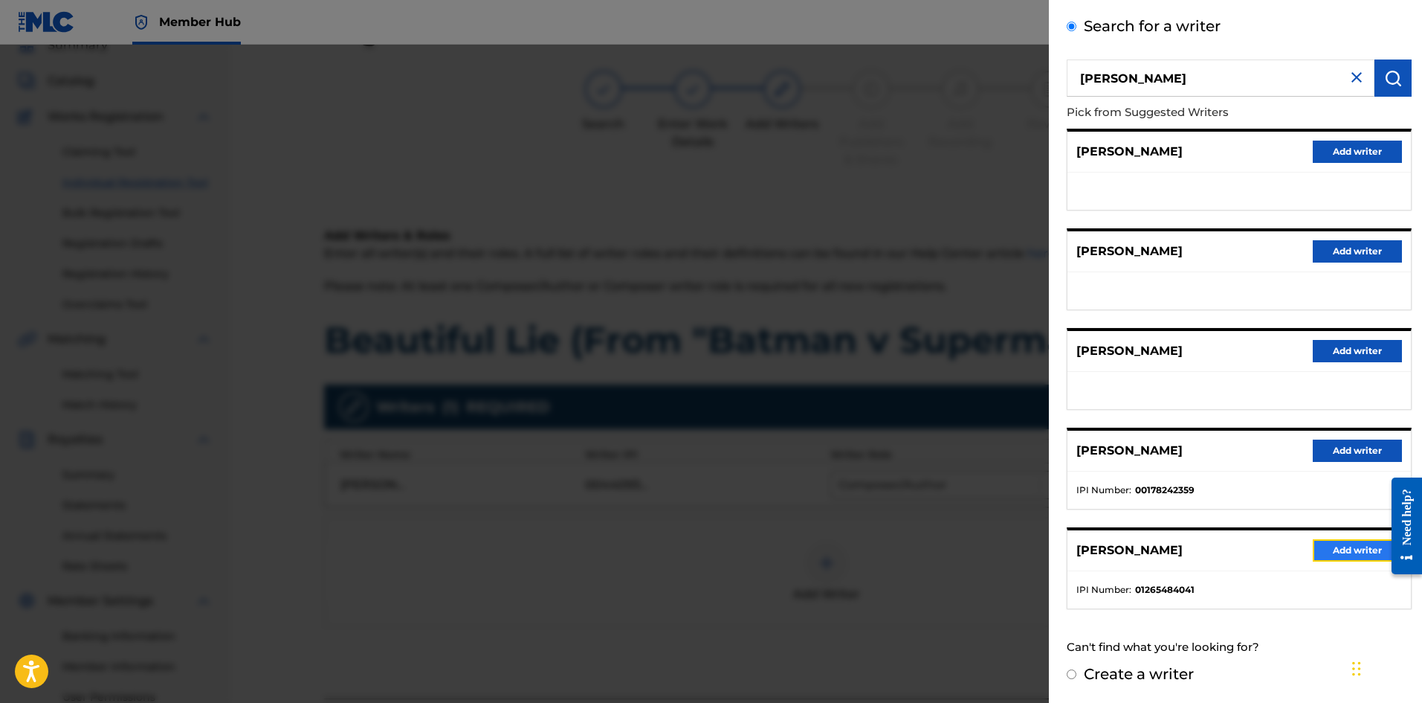
click at [1346, 542] on button "Add writer" at bounding box center [1357, 550] width 89 height 22
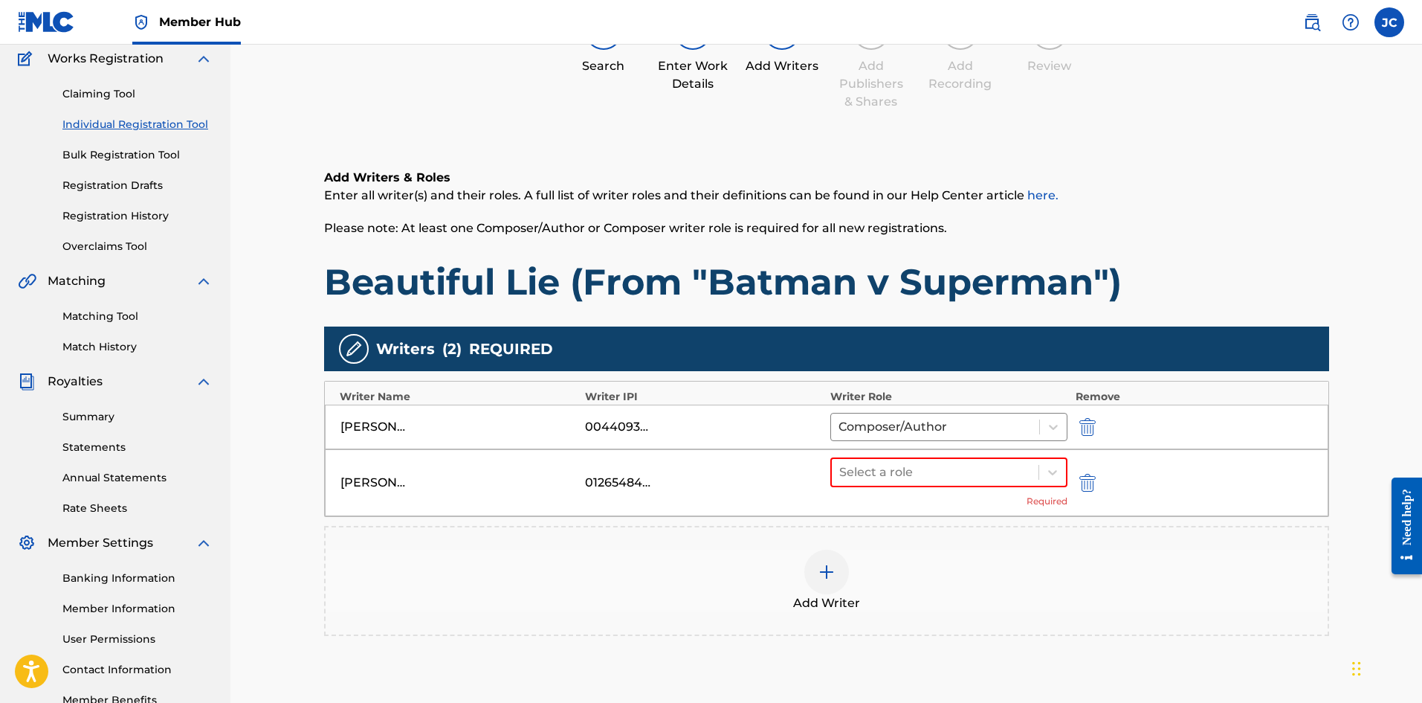
scroll to position [254, 0]
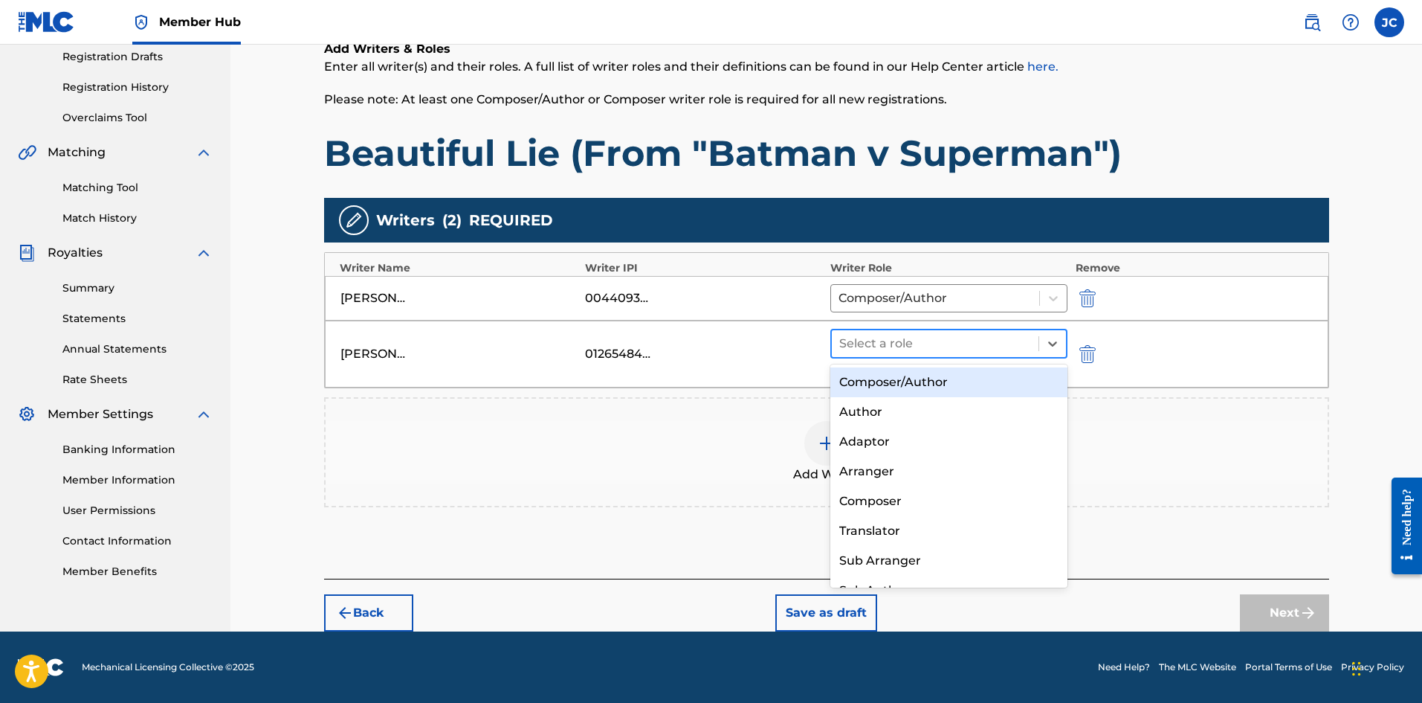
click at [937, 337] on div at bounding box center [935, 343] width 193 height 21
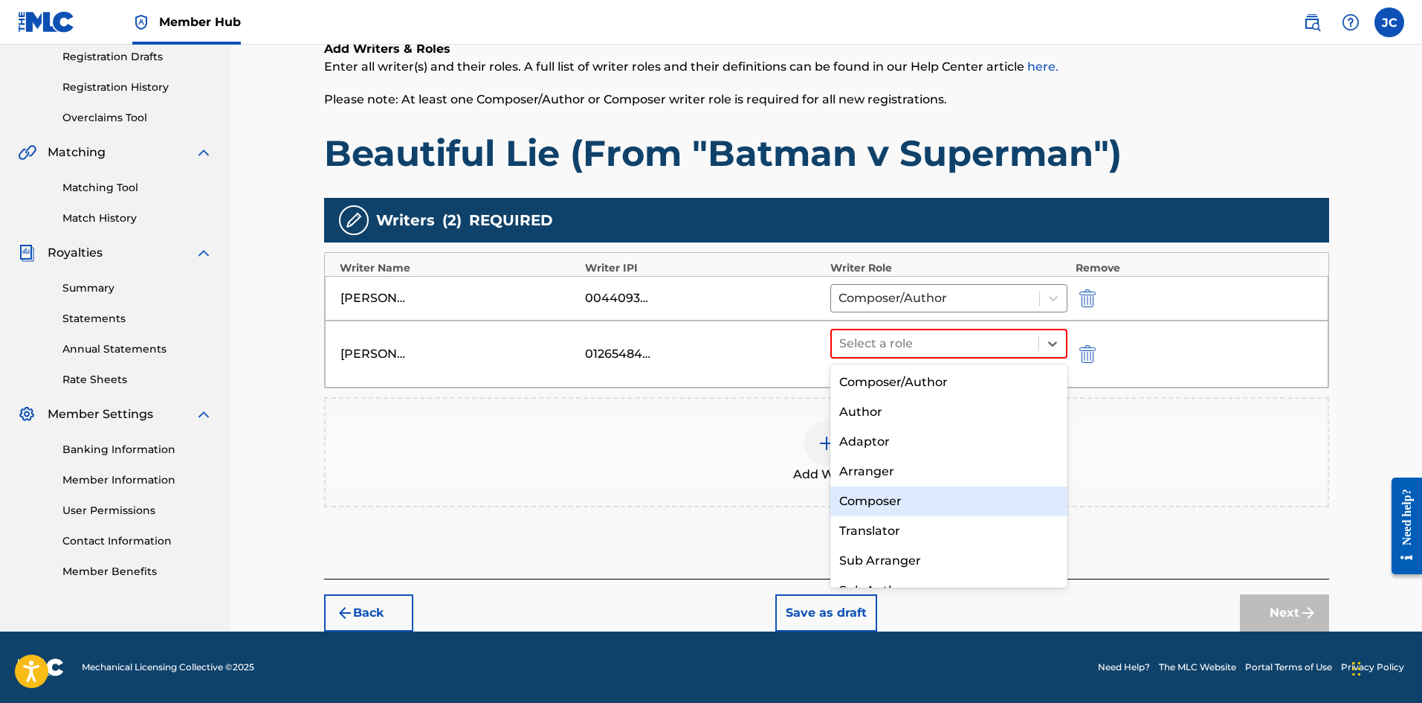
click at [929, 489] on div "Composer" at bounding box center [949, 501] width 238 height 30
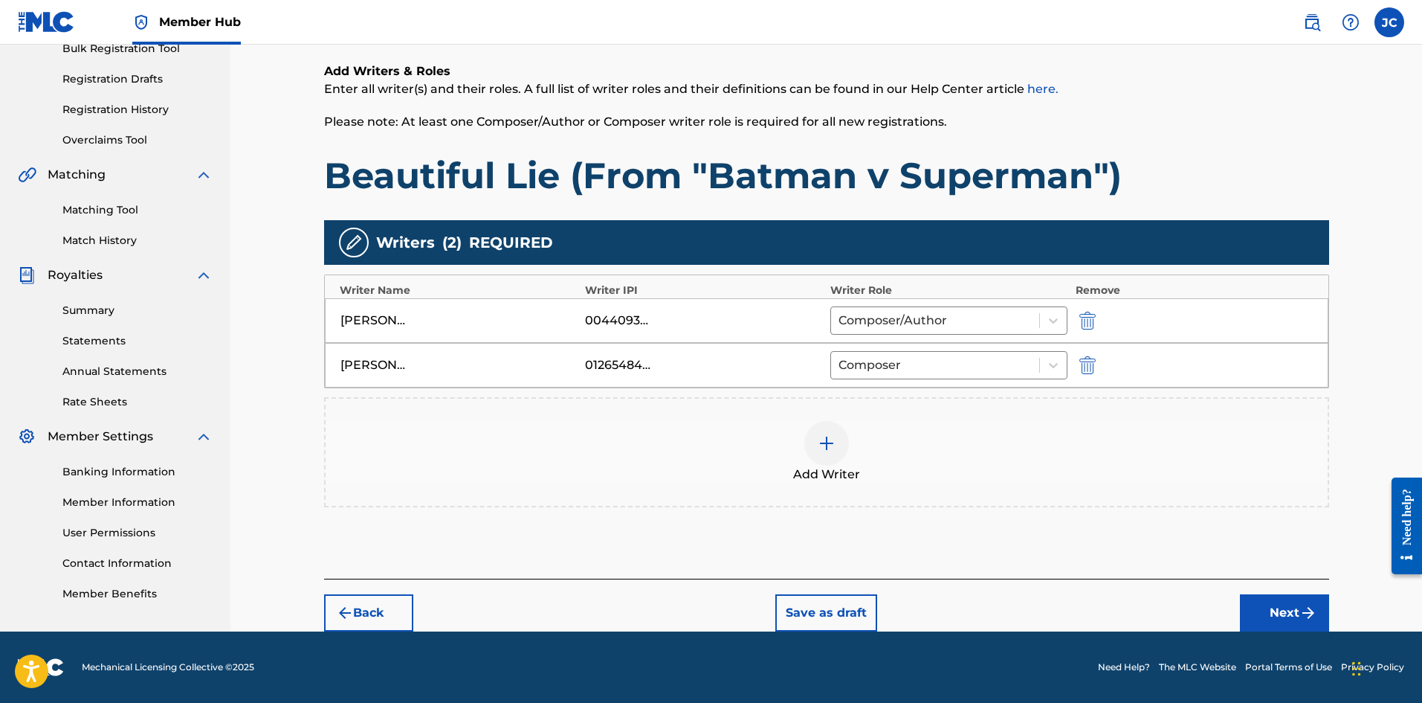
click at [871, 456] on div "Add Writer" at bounding box center [827, 452] width 1002 height 62
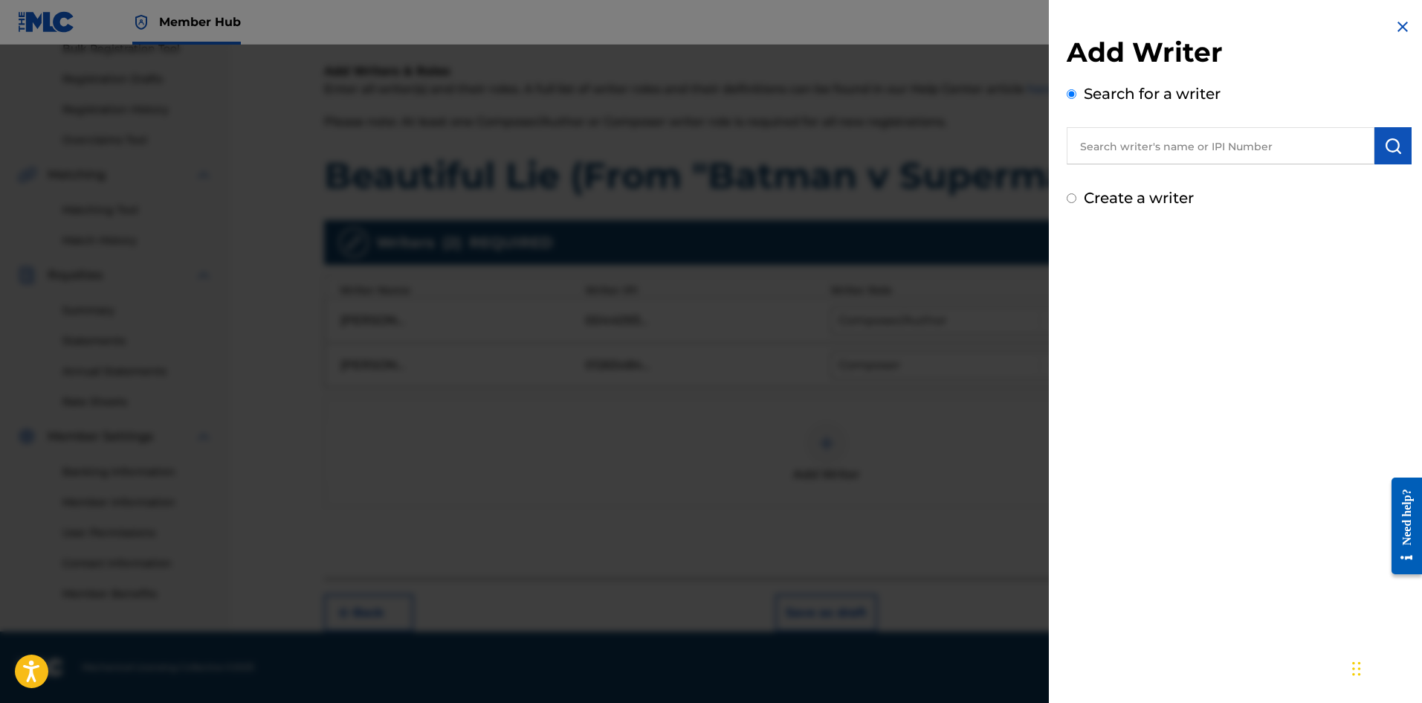
click at [1406, 25] on img at bounding box center [1403, 27] width 18 height 18
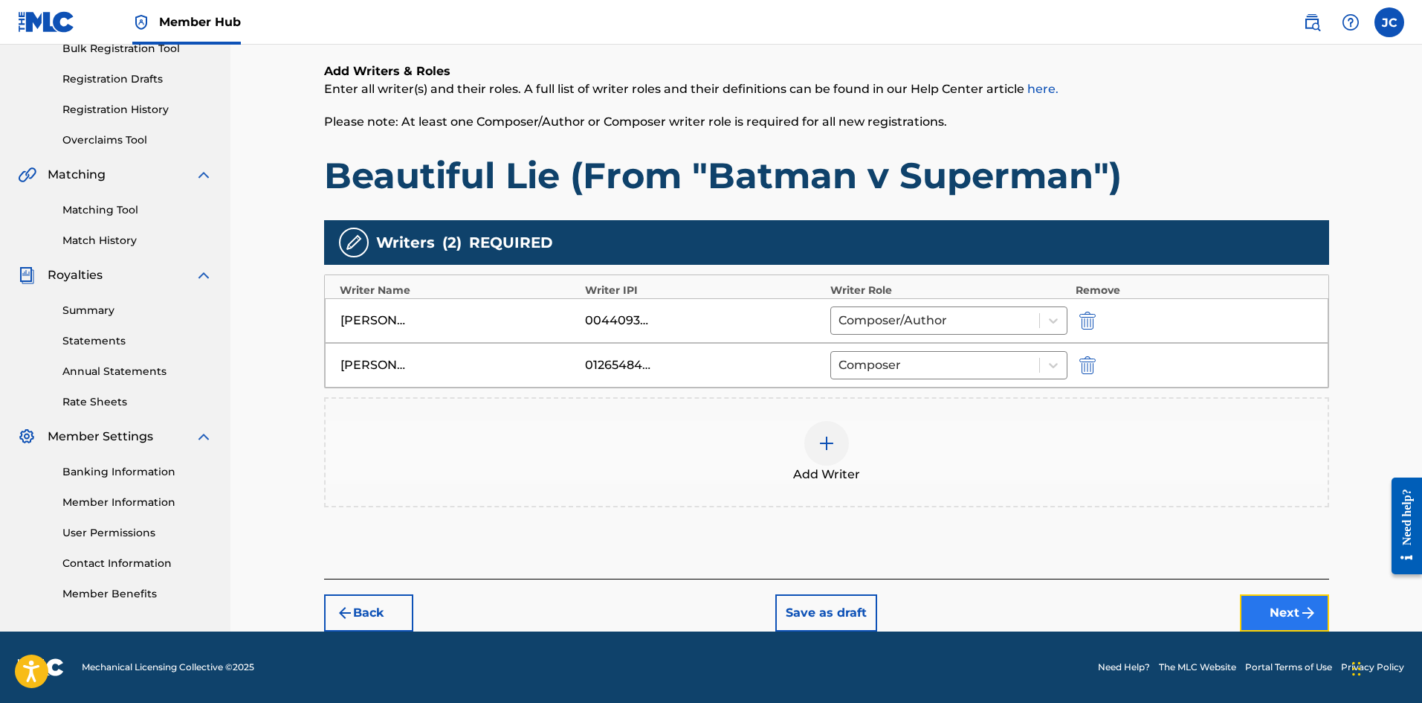
click at [1250, 607] on button "Next" at bounding box center [1284, 612] width 89 height 37
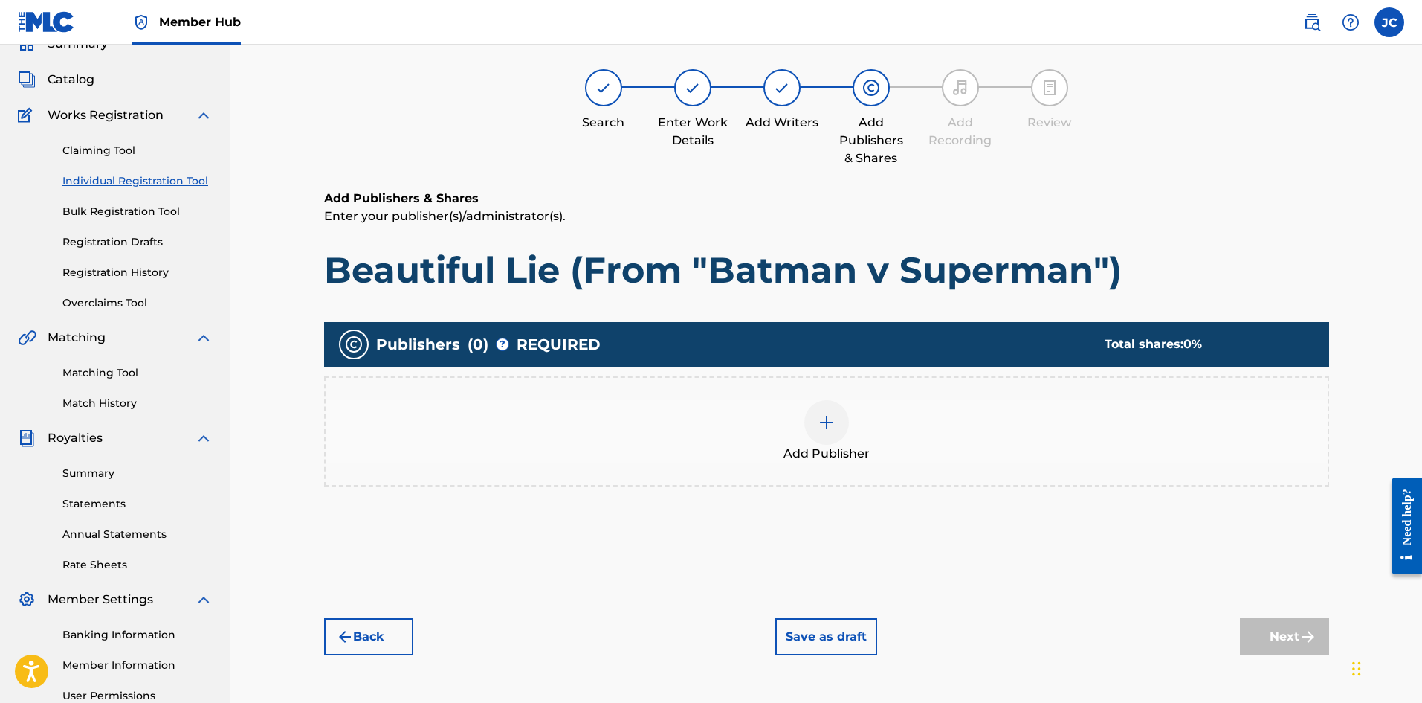
scroll to position [67, 0]
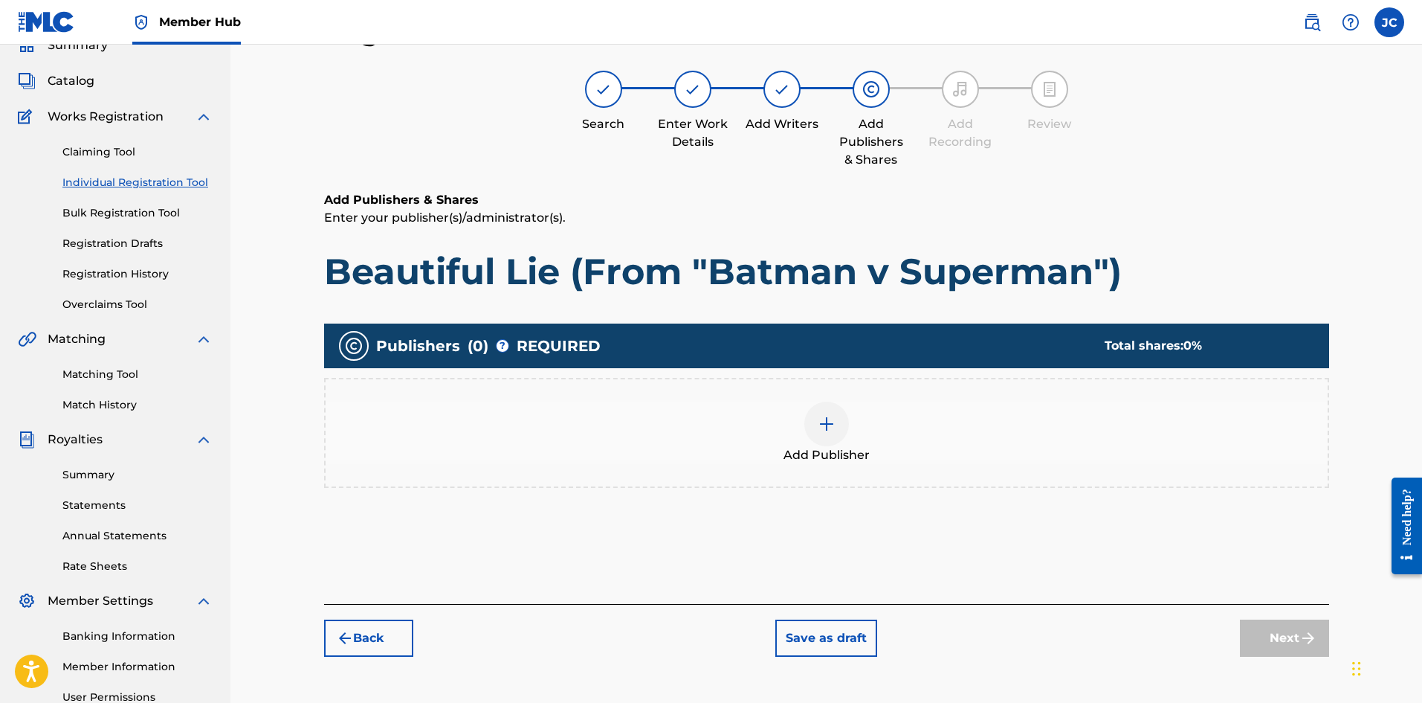
click at [799, 419] on div "Add Publisher" at bounding box center [827, 432] width 1002 height 62
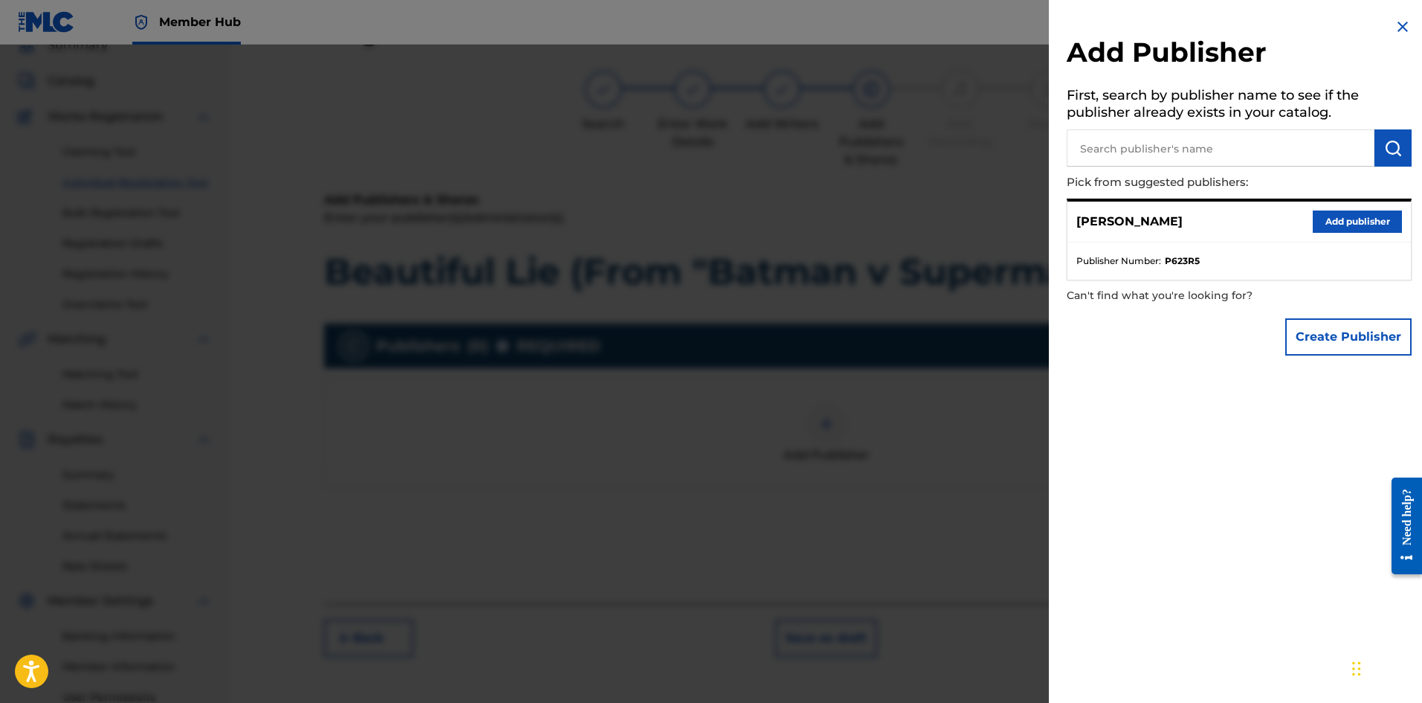
click at [1098, 159] on input "text" at bounding box center [1221, 147] width 308 height 37
click at [1332, 222] on button "Add publisher" at bounding box center [1357, 221] width 89 height 22
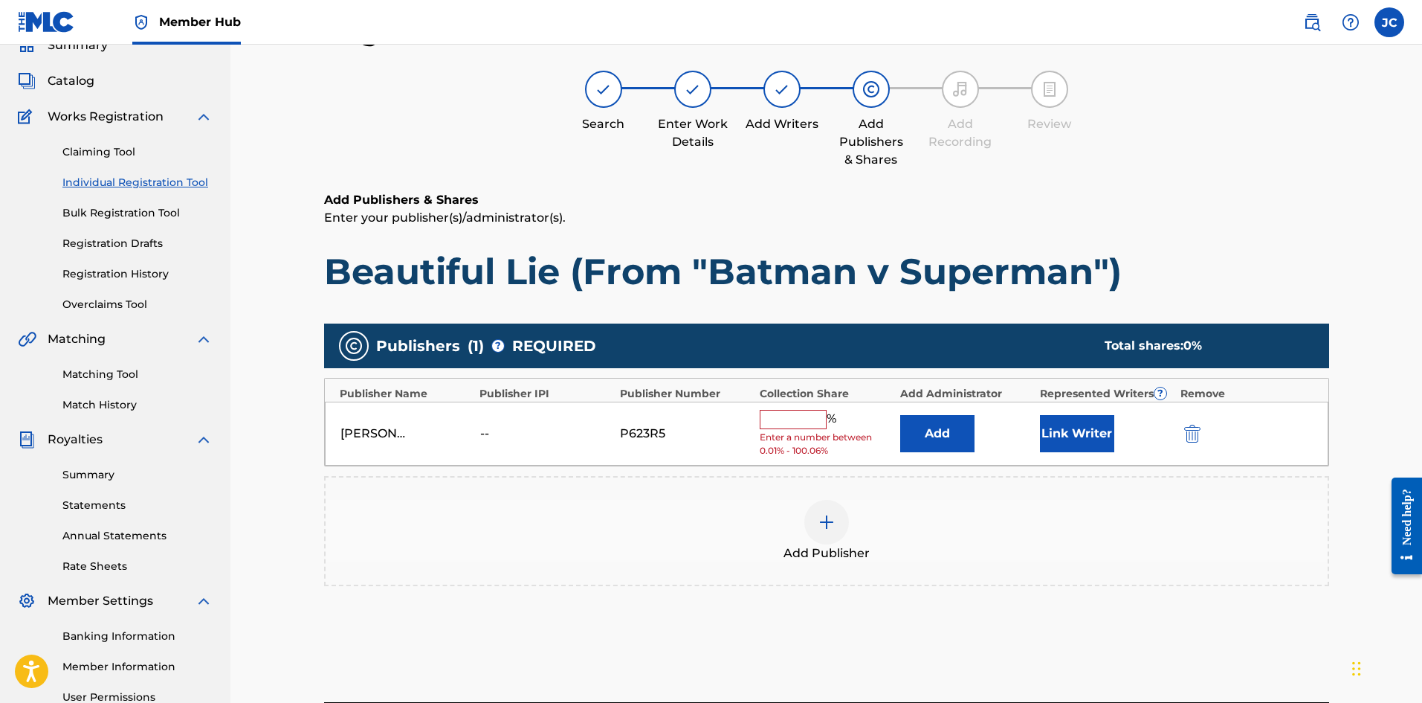
drag, startPoint x: 799, startPoint y: 410, endPoint x: 802, endPoint y: 422, distance: 11.5
click at [799, 410] on input "text" at bounding box center [793, 419] width 67 height 19
type input "100"
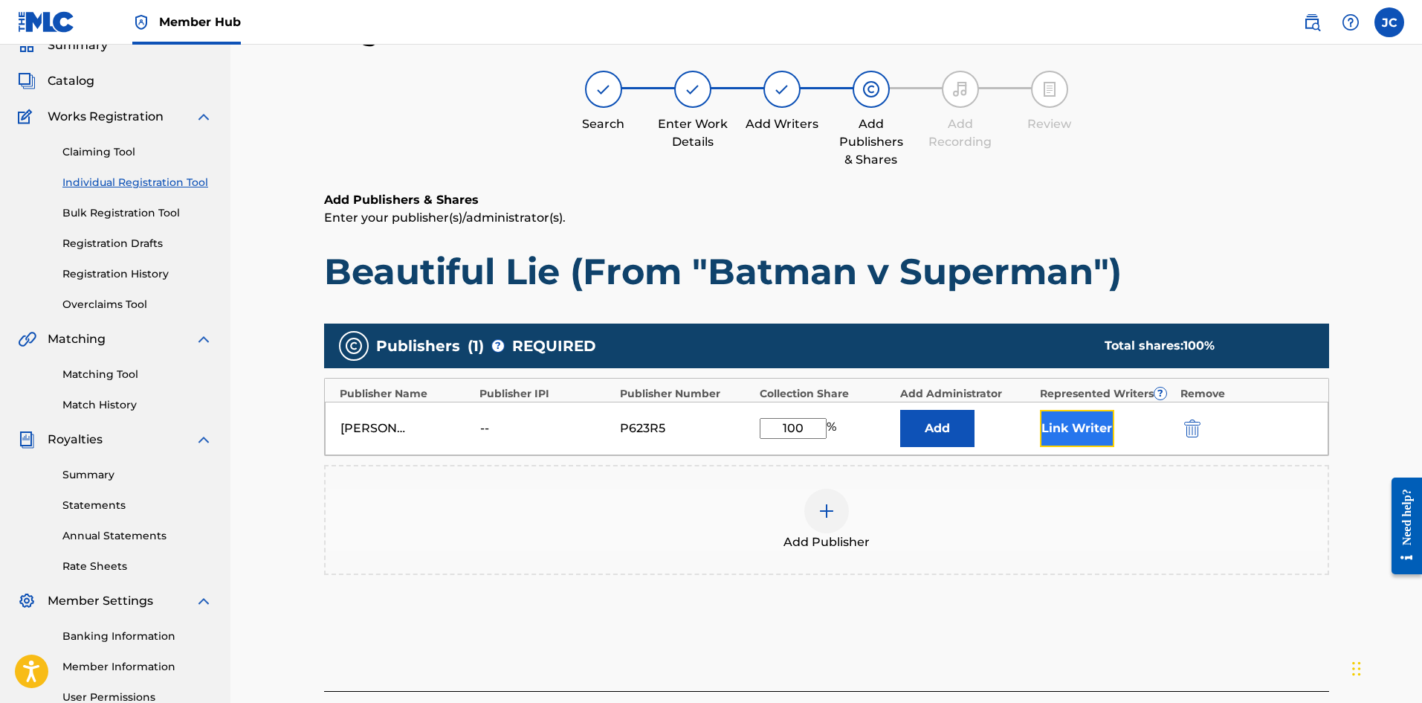
click at [1073, 427] on button "Link Writer" at bounding box center [1077, 428] width 74 height 37
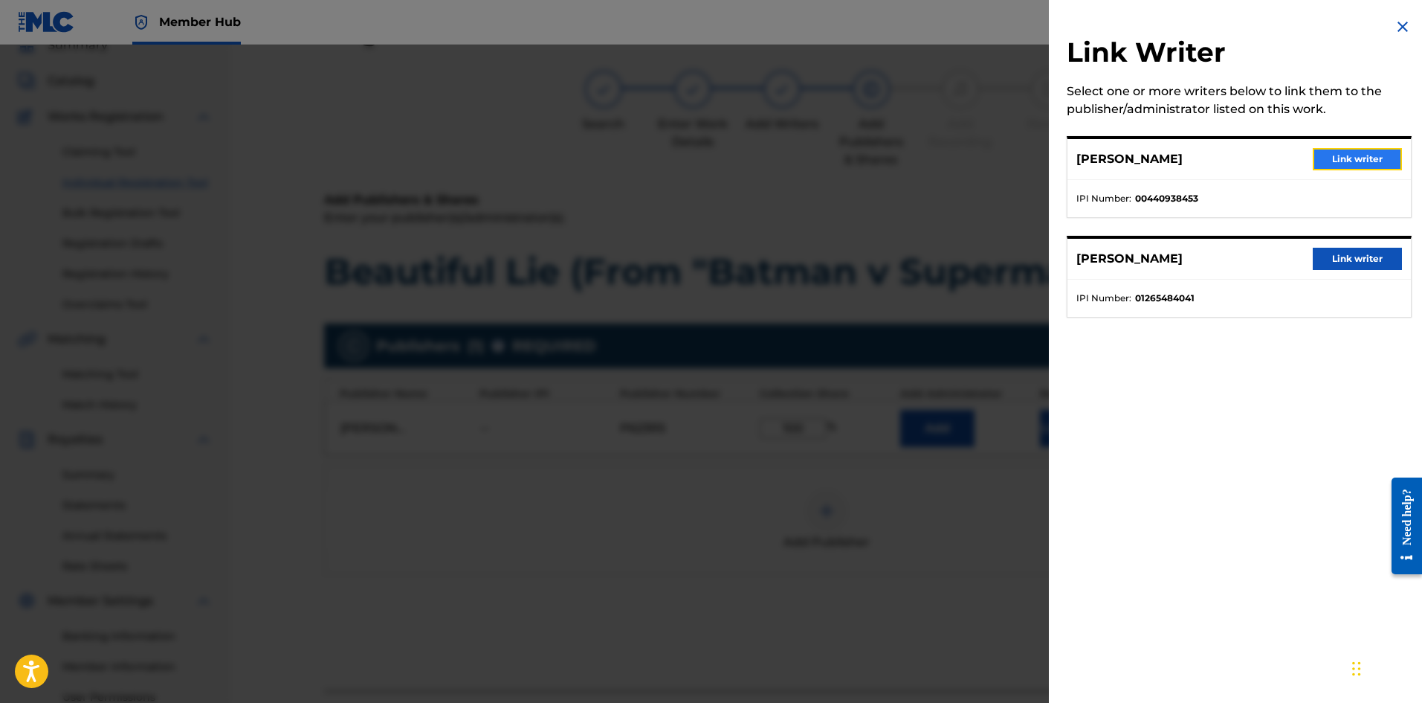
click at [1363, 169] on button "Link writer" at bounding box center [1357, 159] width 89 height 22
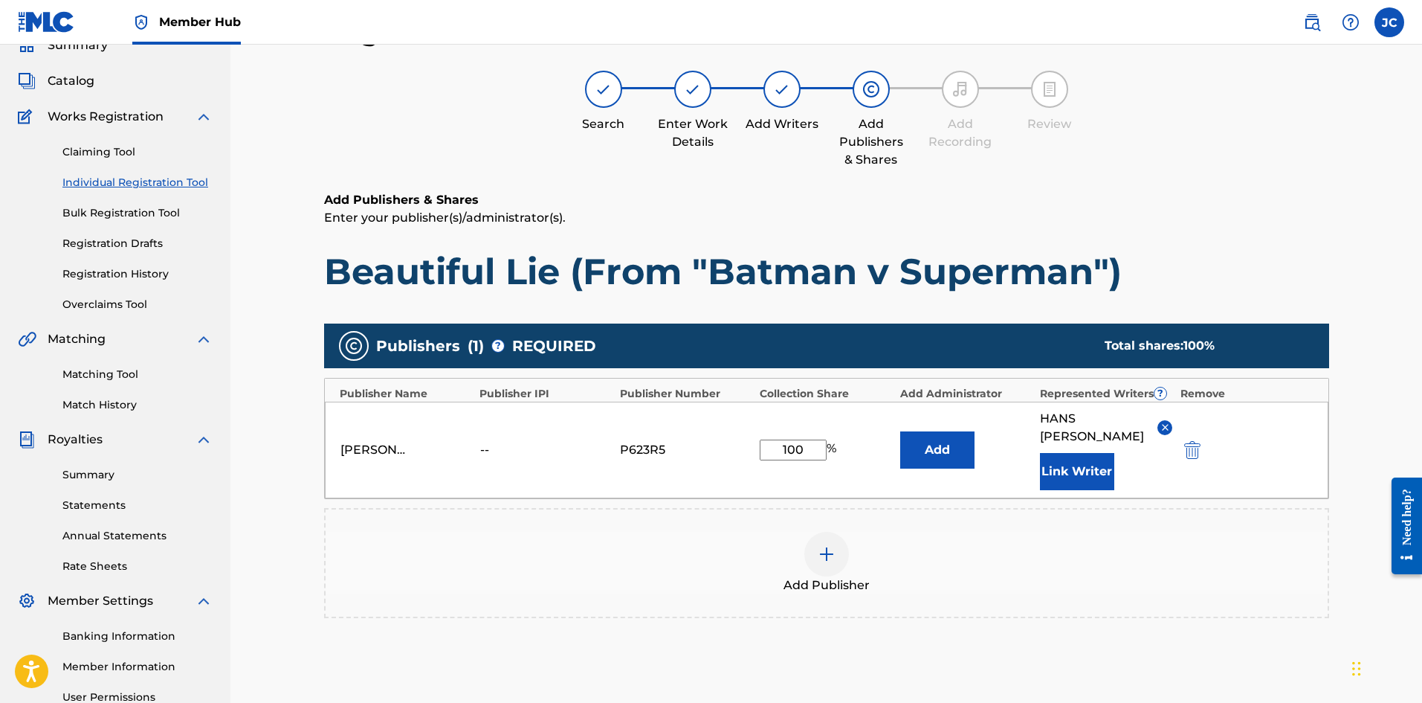
click at [1116, 440] on div "[PERSON_NAME] Writer" at bounding box center [1106, 450] width 132 height 80
click at [1079, 453] on button "Link Writer" at bounding box center [1077, 471] width 74 height 37
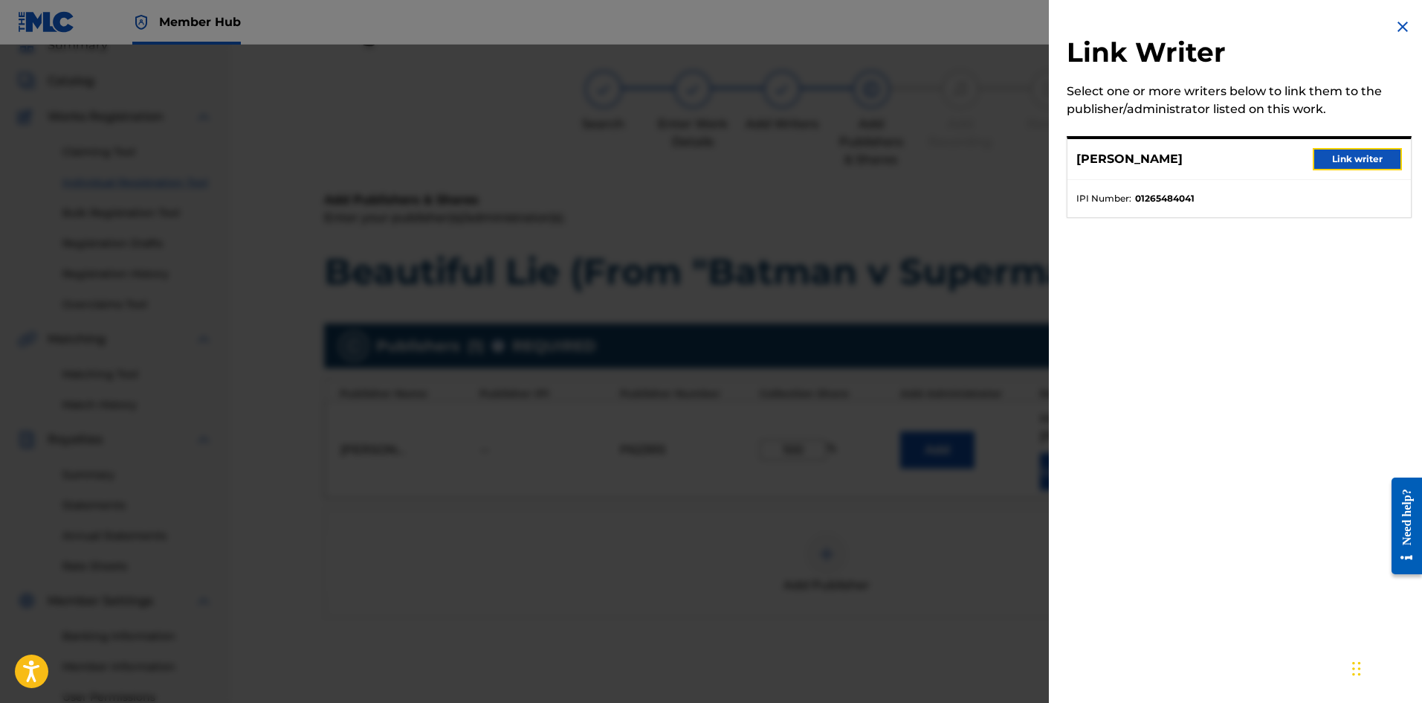
click at [1361, 155] on button "Link writer" at bounding box center [1357, 159] width 89 height 22
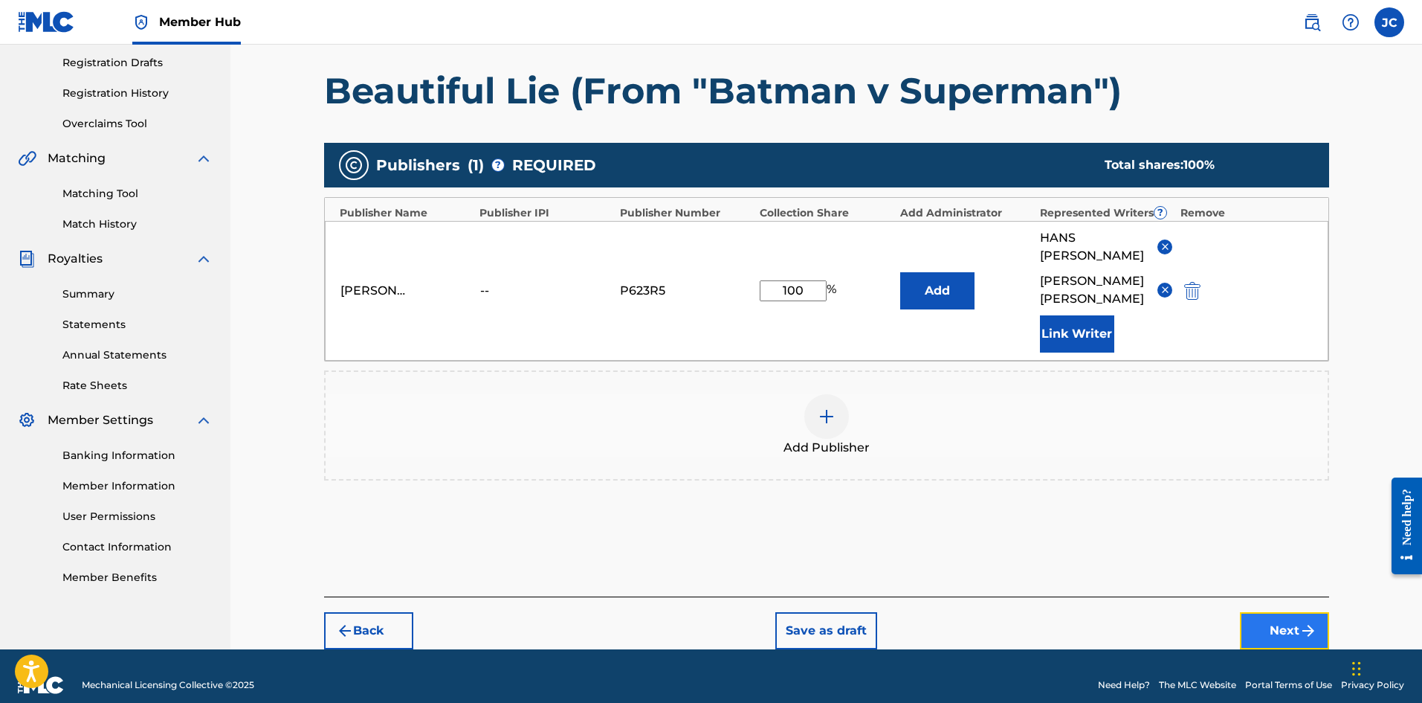
click at [1287, 612] on button "Next" at bounding box center [1284, 630] width 89 height 37
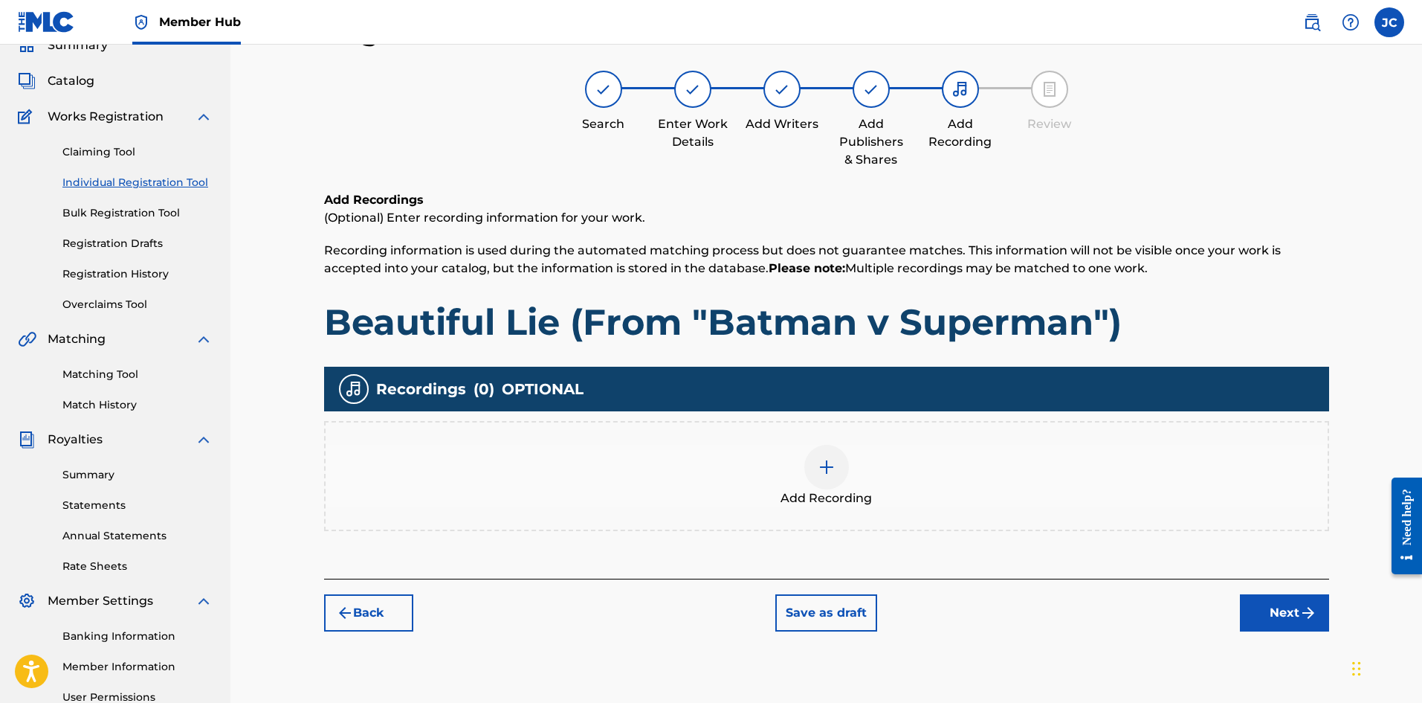
click at [743, 473] on div "Add Recording" at bounding box center [827, 476] width 1002 height 62
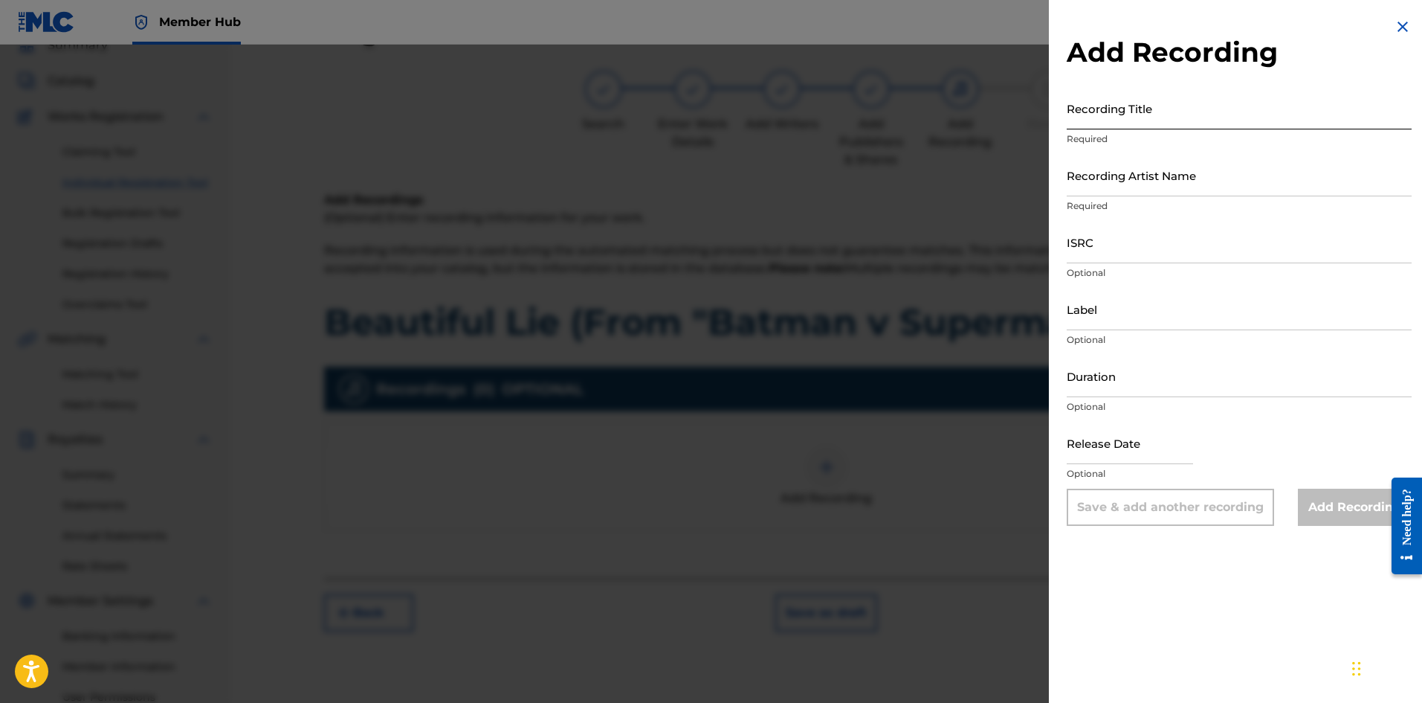
click at [1149, 109] on input "Recording Title" at bounding box center [1239, 108] width 345 height 42
paste input "Beautiful Lie (From "Batman v Superman")"
type input "Beautiful Lie (From "Batman v Superman")"
click at [1166, 187] on input "Recording Artist Name" at bounding box center [1239, 175] width 345 height 42
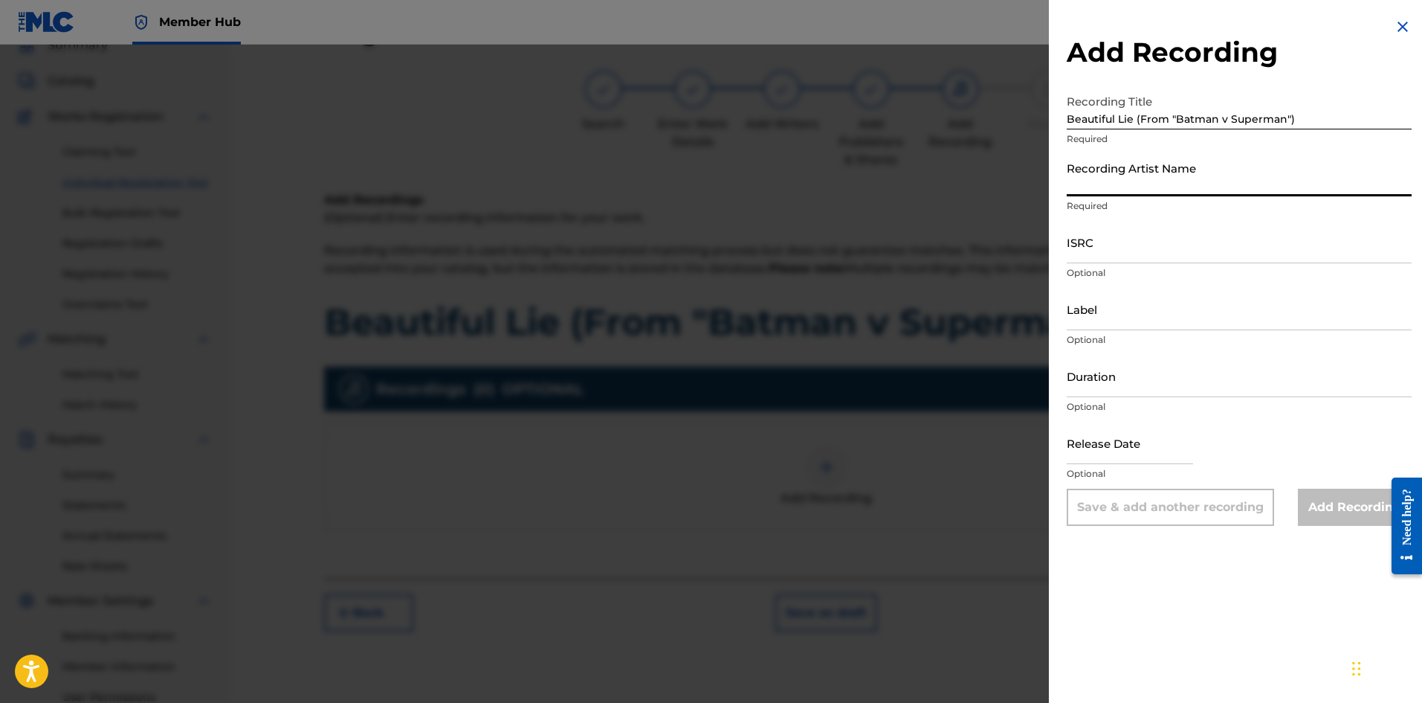
type input "[PERSON_NAME]"
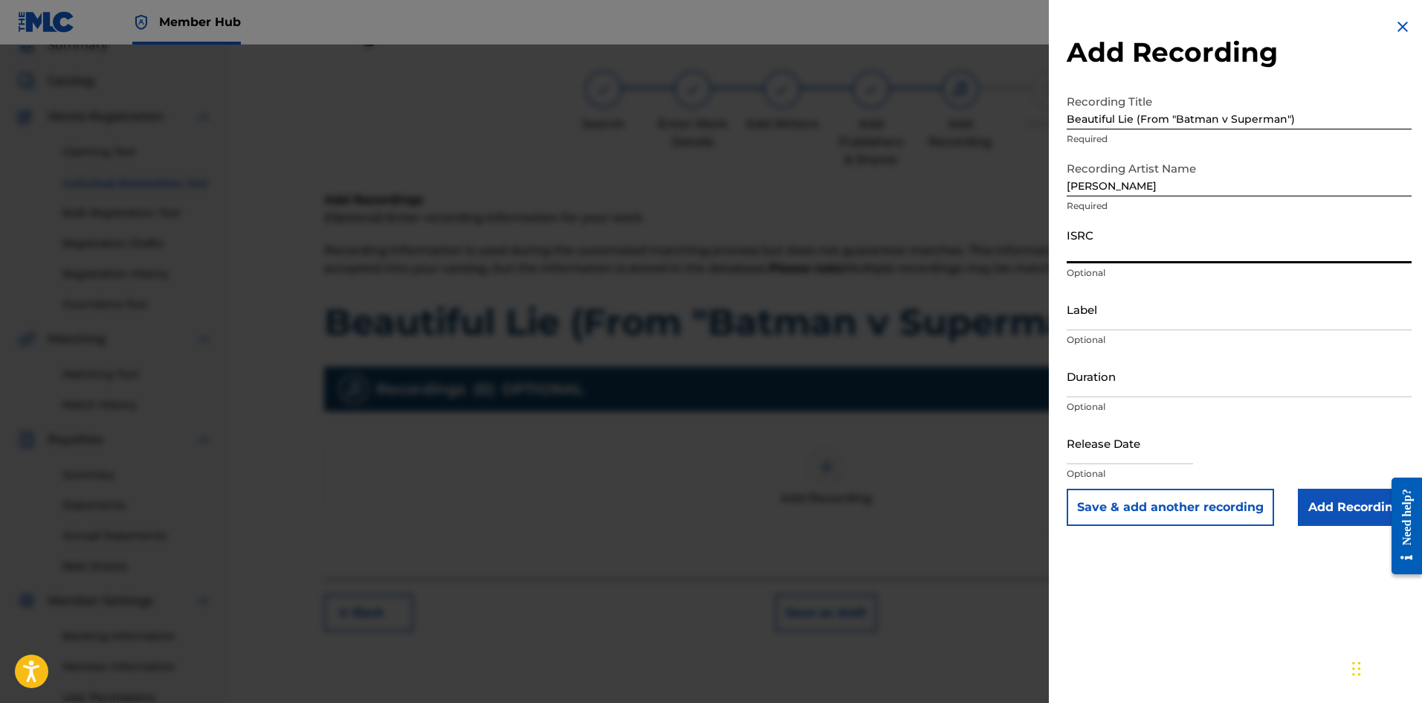
click at [1152, 248] on input "ISRC" at bounding box center [1239, 242] width 345 height 42
click at [1194, 250] on input "ISRC" at bounding box center [1239, 242] width 345 height 42
paste input "QT3F22556805"
type input "QT3F22556805"
click at [1360, 506] on input "Add Recording" at bounding box center [1355, 506] width 114 height 37
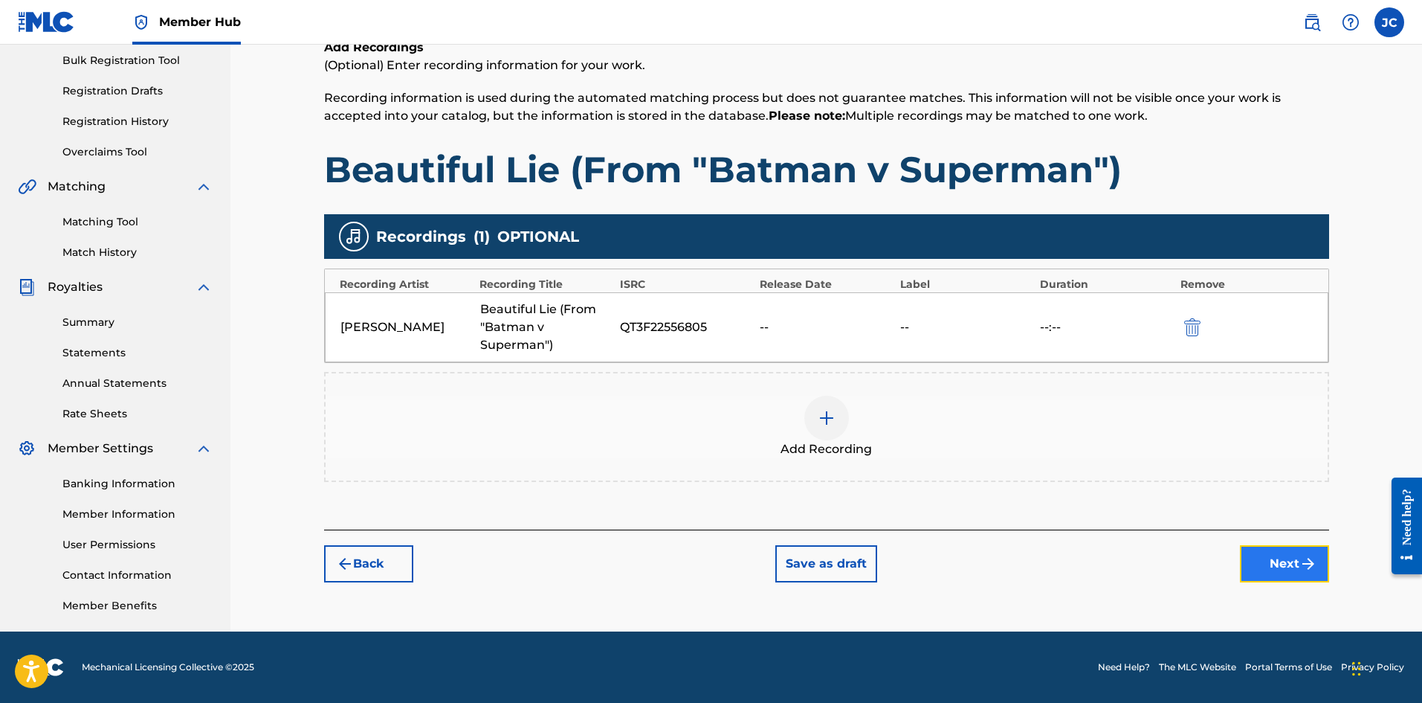
click at [1296, 553] on button "Next" at bounding box center [1284, 563] width 89 height 37
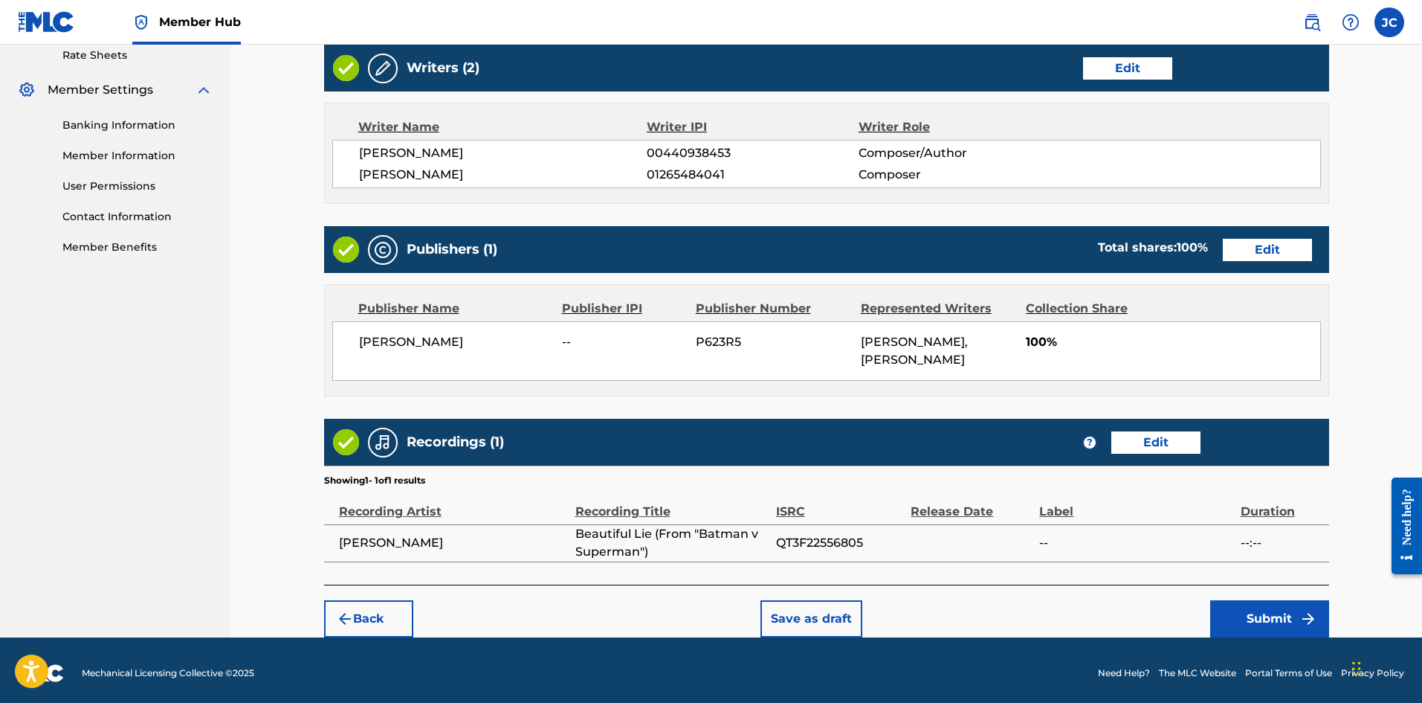
scroll to position [584, 0]
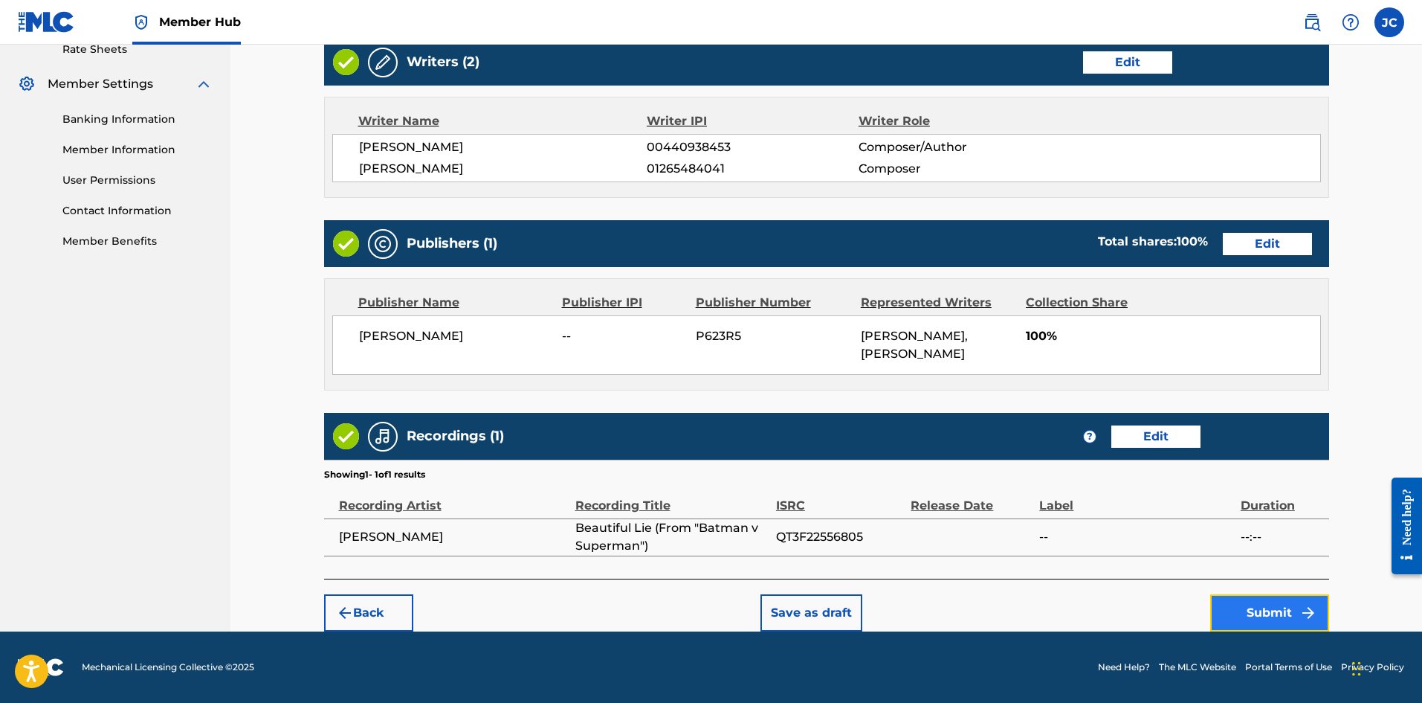
click at [1265, 610] on button "Submit" at bounding box center [1269, 612] width 119 height 37
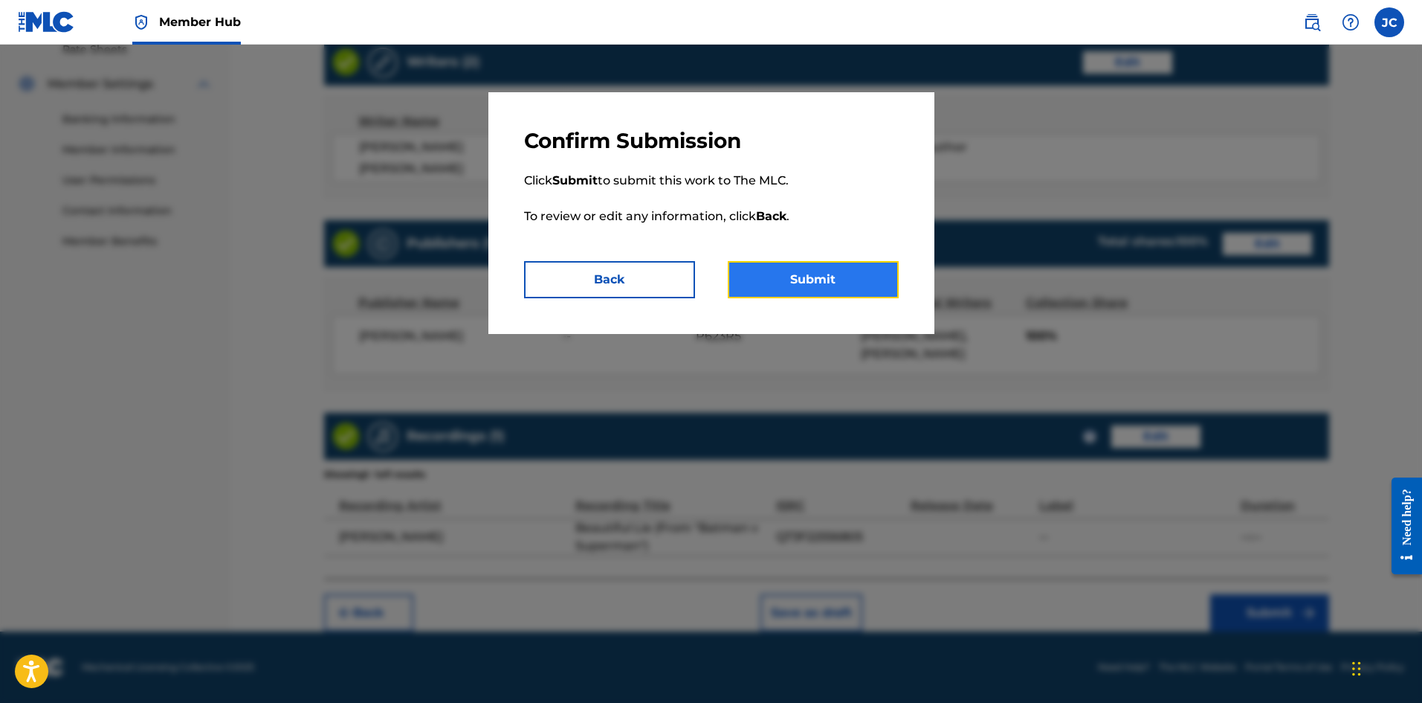
click at [845, 294] on button "Submit" at bounding box center [813, 279] width 171 height 37
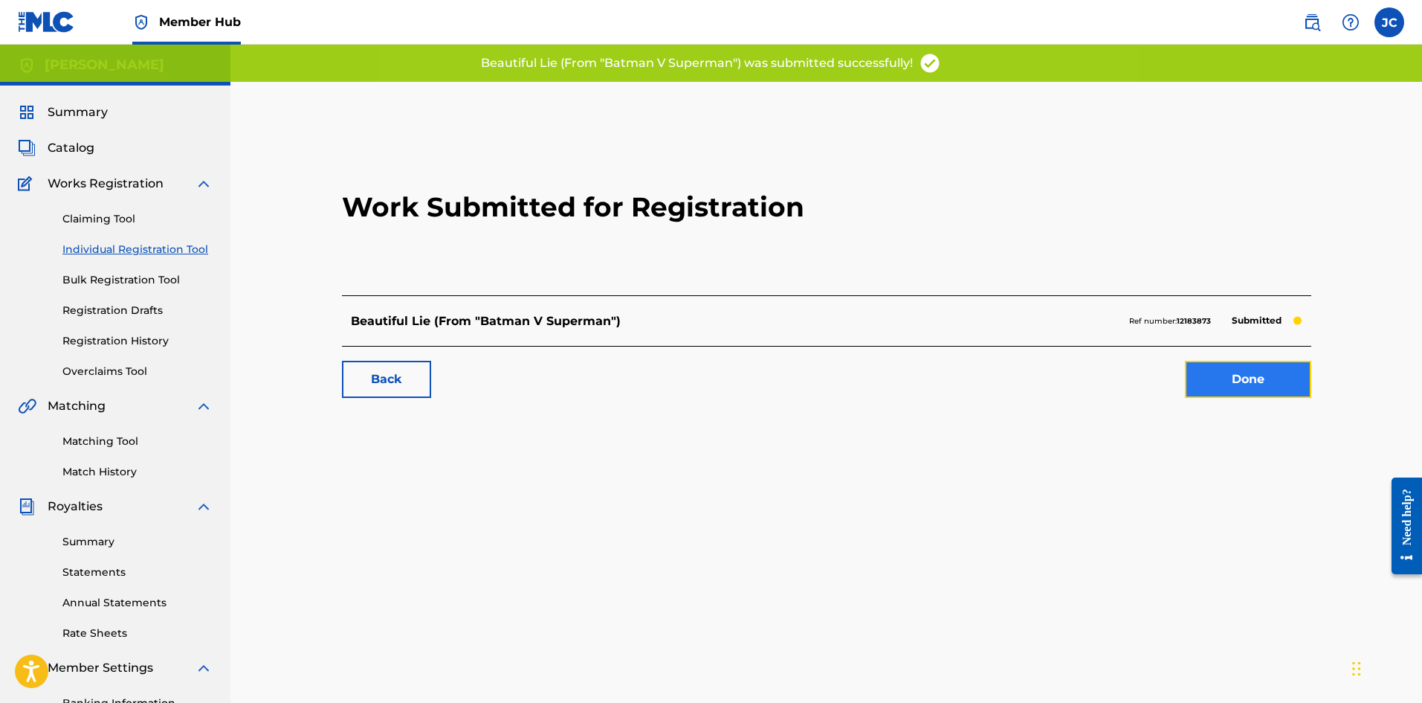
click at [1238, 382] on link "Done" at bounding box center [1248, 379] width 126 height 37
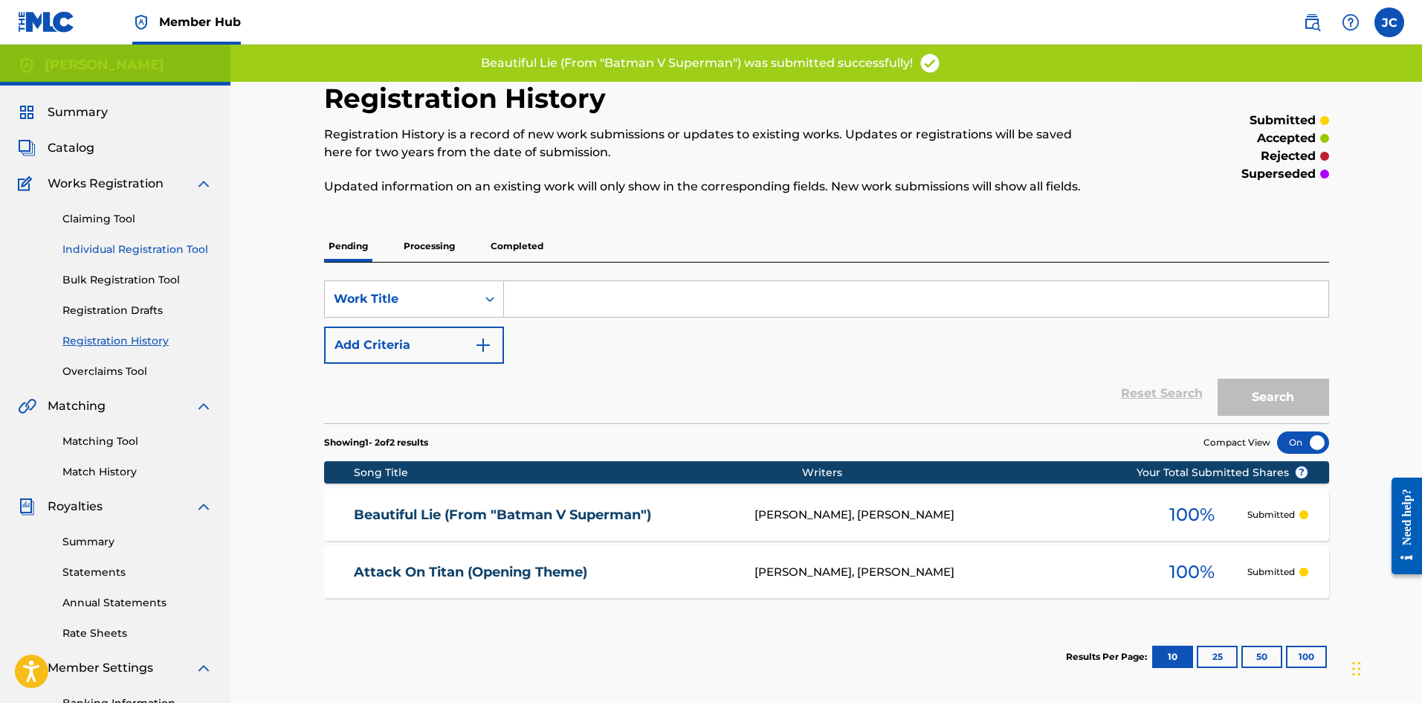
click at [135, 255] on link "Individual Registration Tool" at bounding box center [137, 250] width 150 height 16
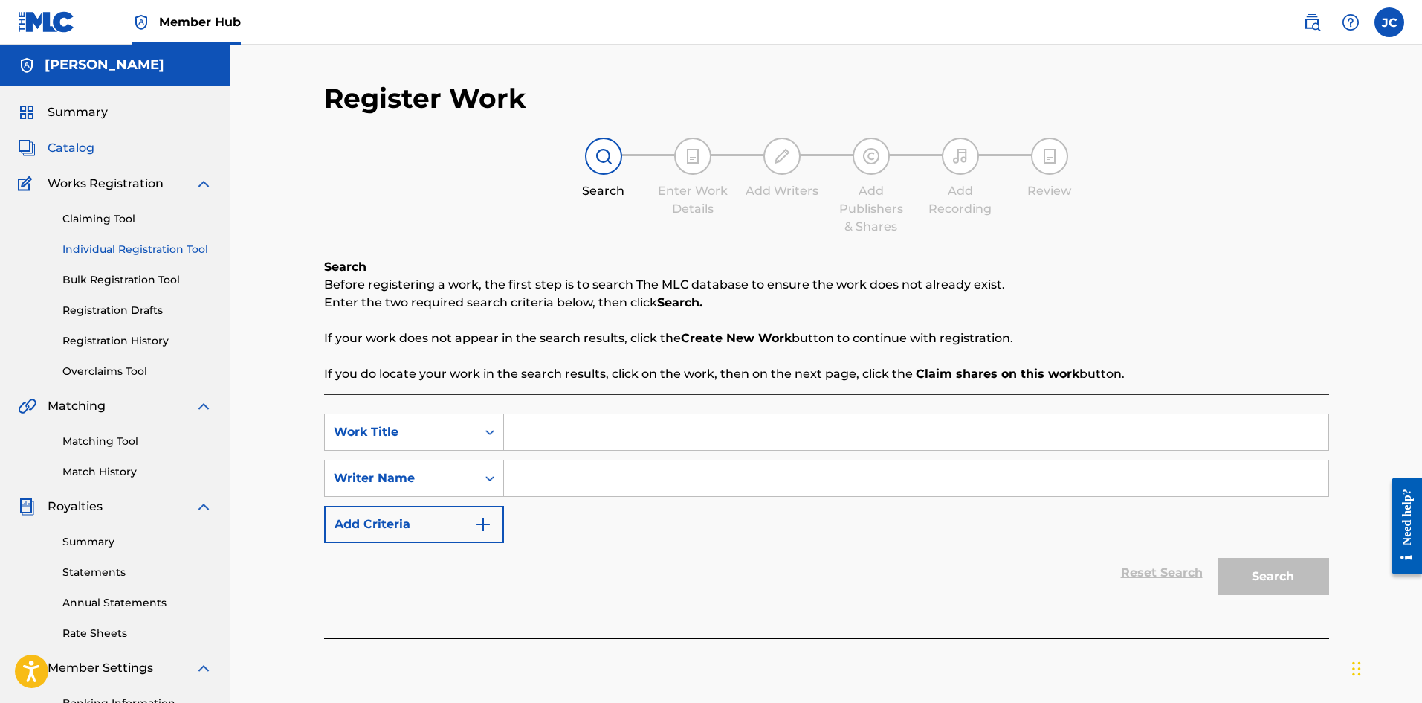
click at [70, 139] on span "Catalog" at bounding box center [71, 148] width 47 height 18
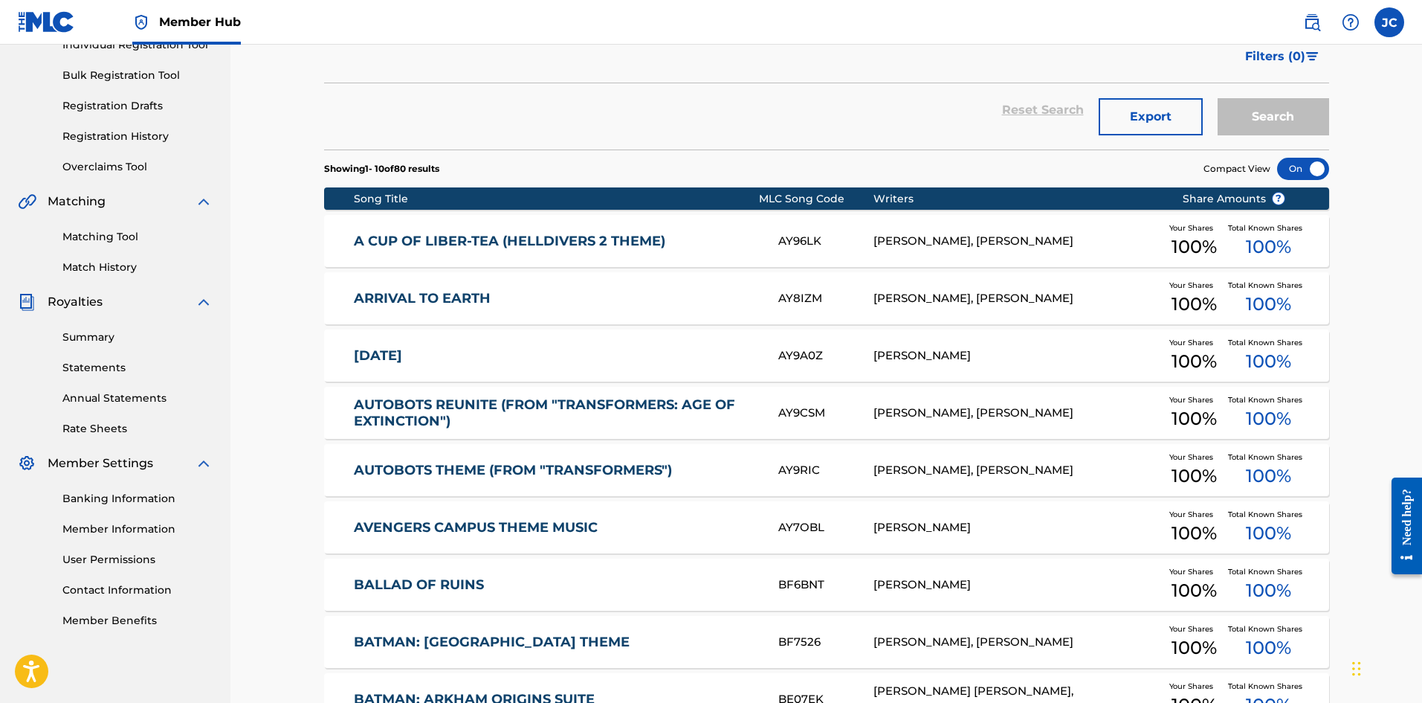
scroll to position [223, 0]
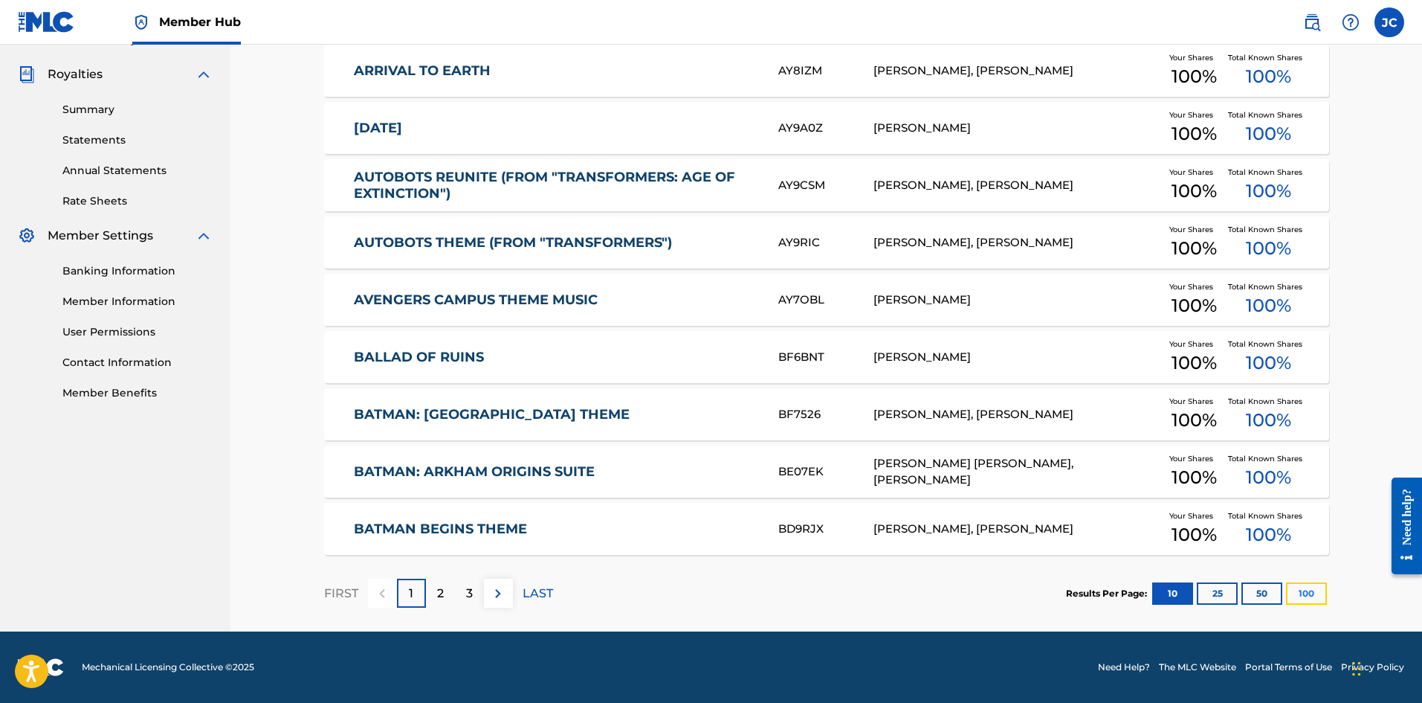
click at [1314, 591] on button "100" at bounding box center [1306, 593] width 41 height 22
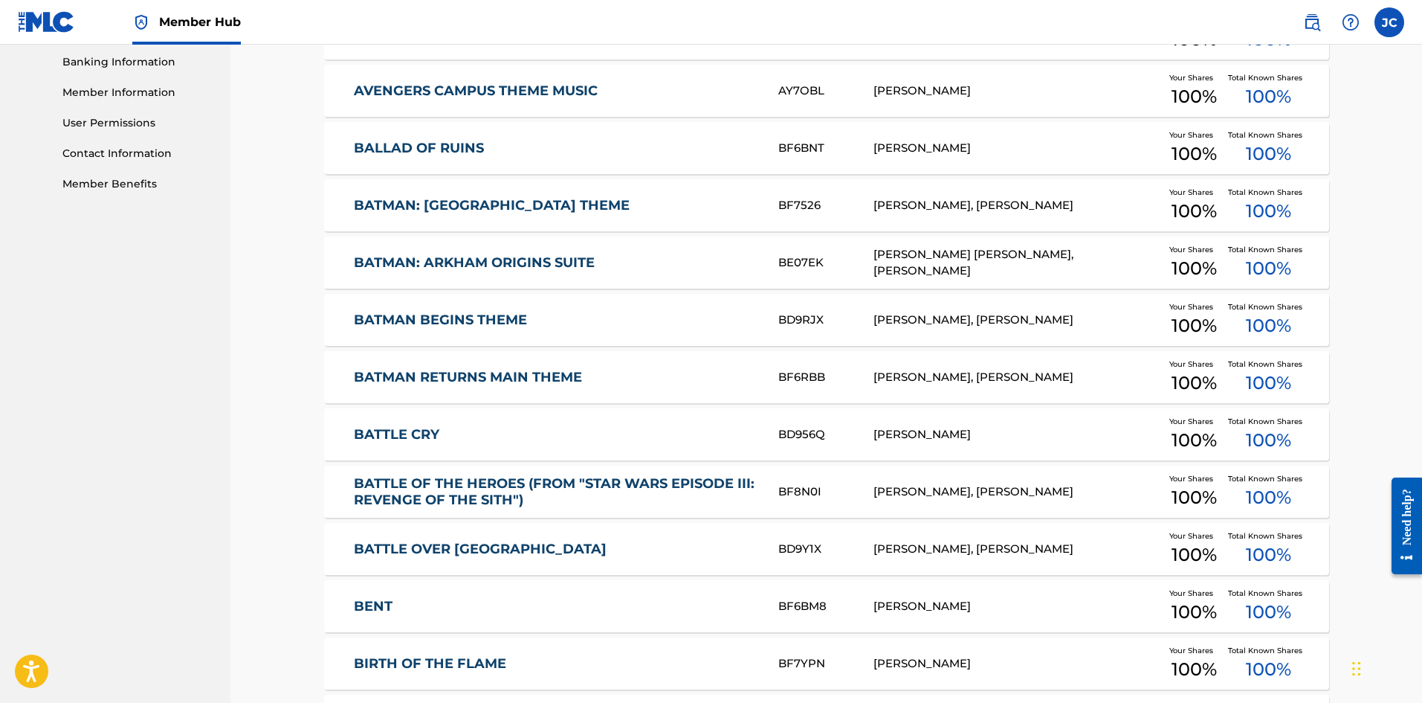
scroll to position [195, 0]
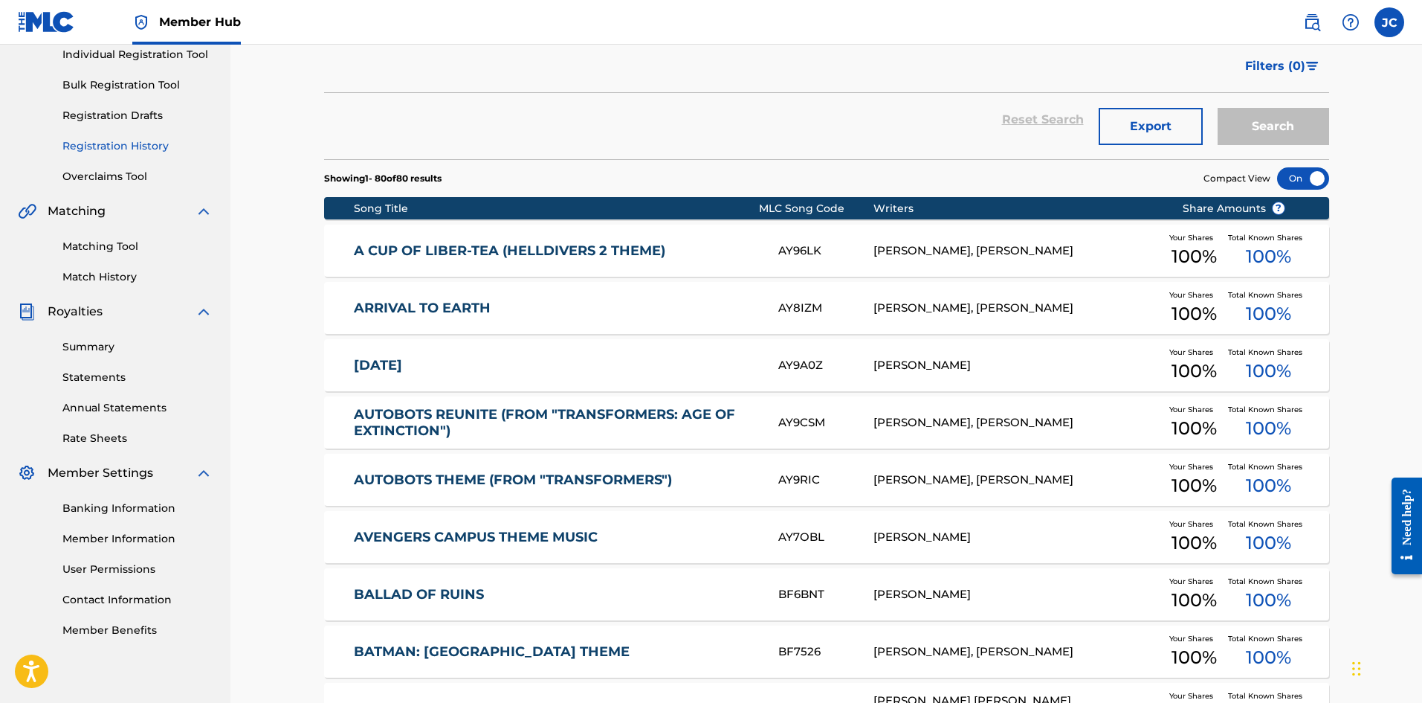
click at [93, 138] on link "Registration History" at bounding box center [137, 146] width 150 height 16
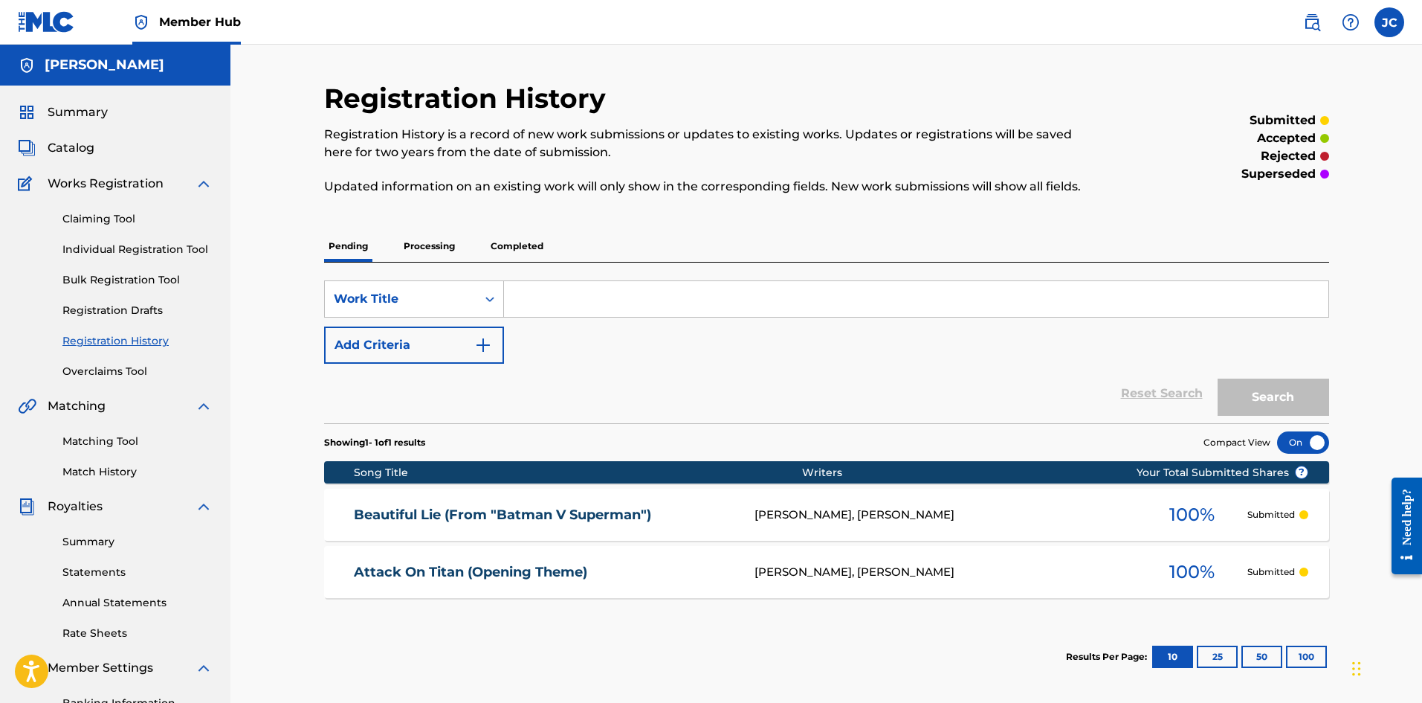
click at [435, 245] on p "Processing" at bounding box center [429, 245] width 60 height 31
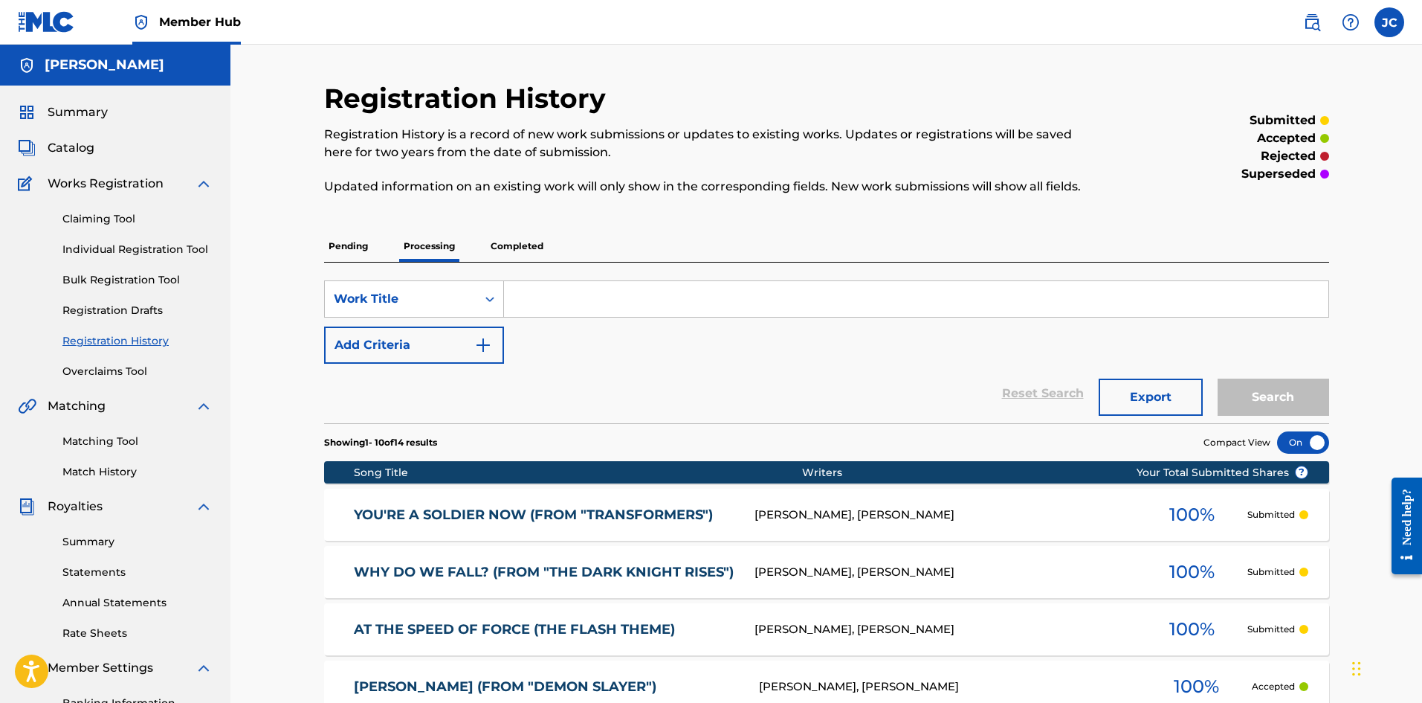
click at [346, 250] on p "Pending" at bounding box center [348, 245] width 48 height 31
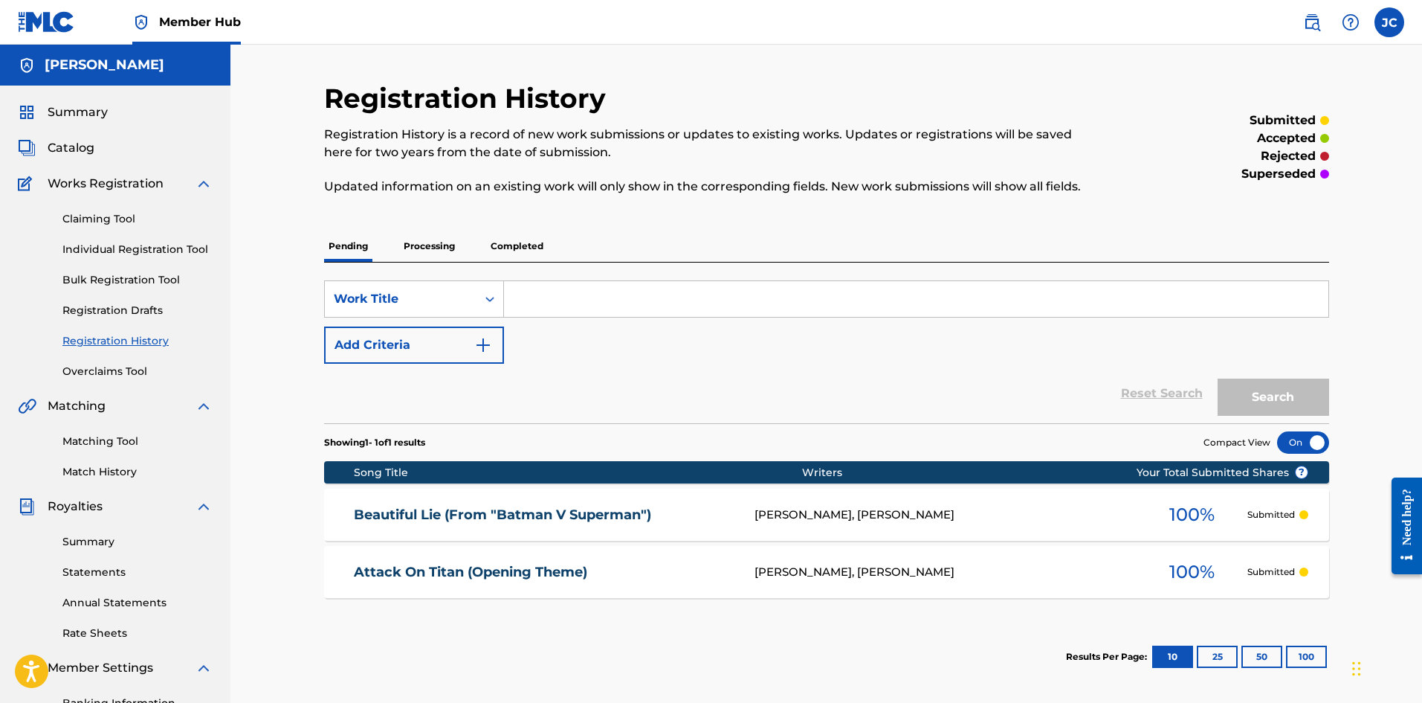
click at [419, 254] on p "Processing" at bounding box center [429, 245] width 60 height 31
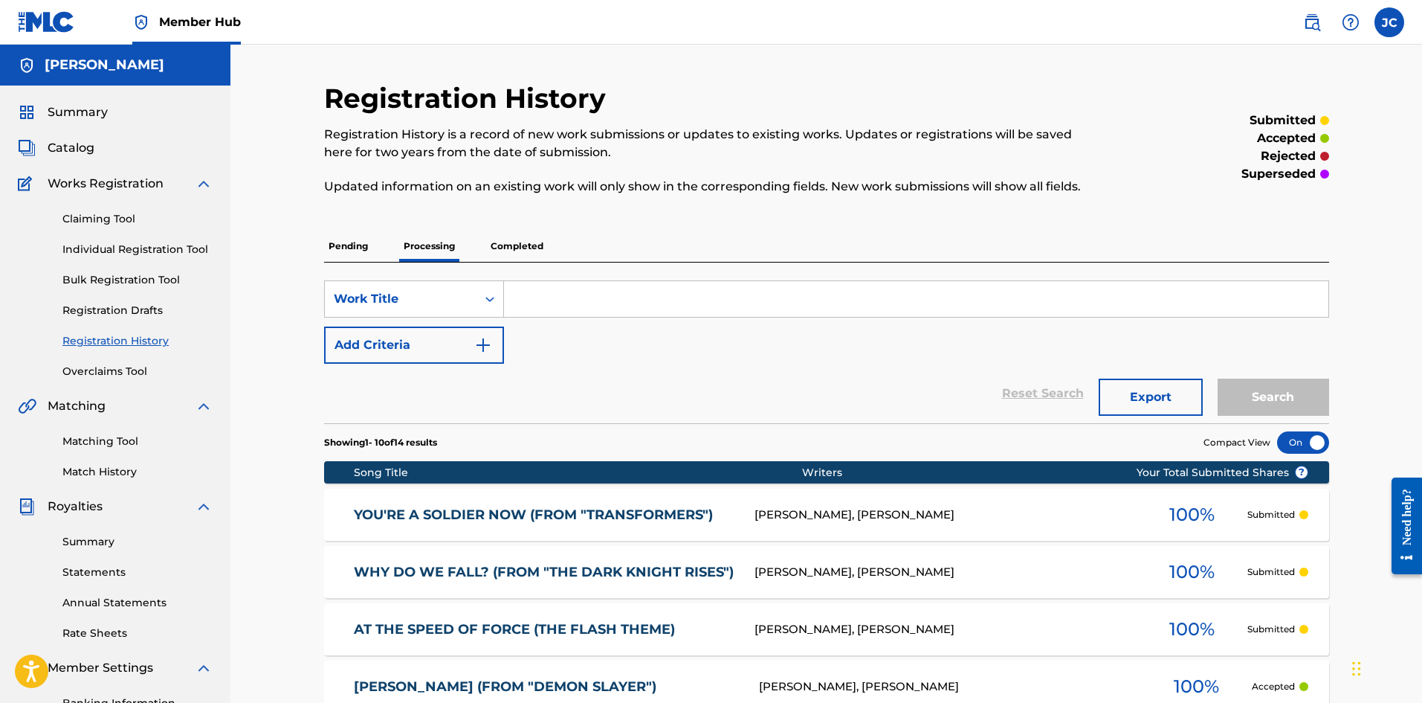
click at [520, 251] on p "Completed" at bounding box center [517, 245] width 62 height 31
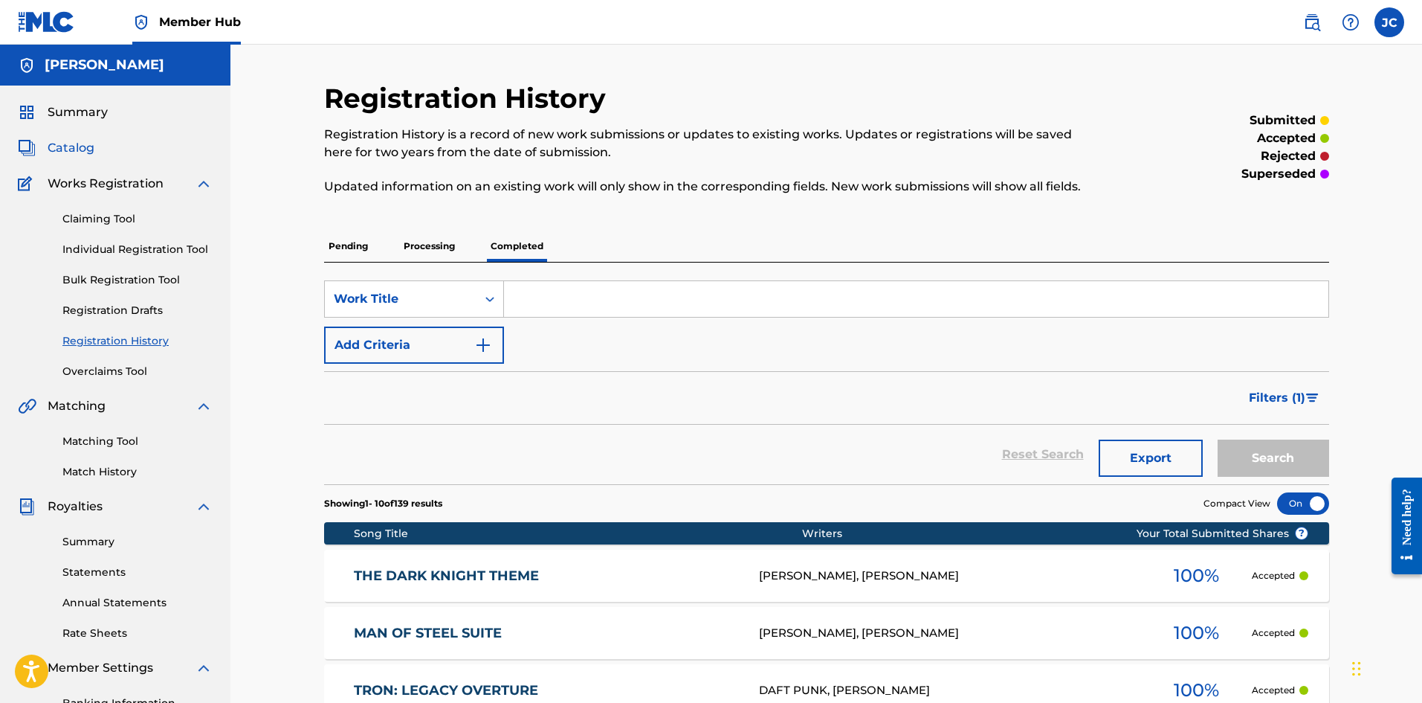
click at [76, 150] on span "Catalog" at bounding box center [71, 148] width 47 height 18
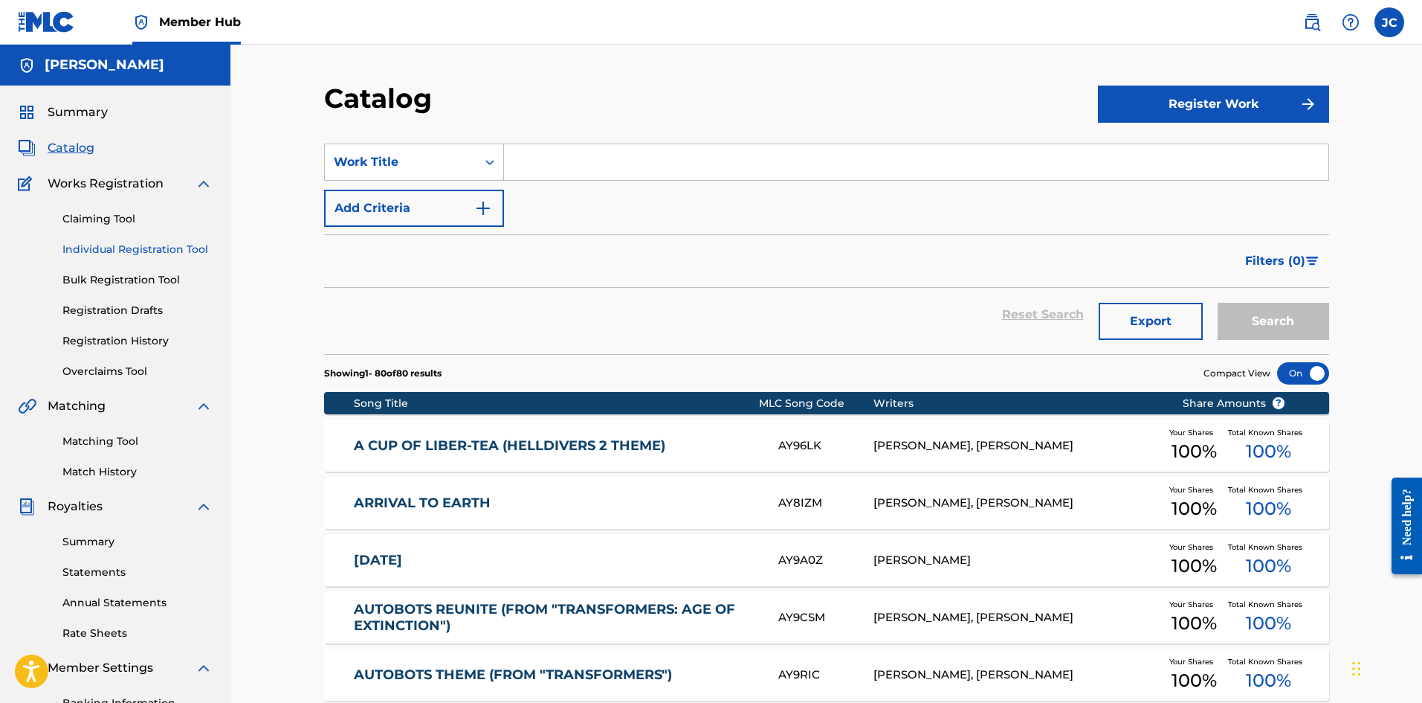
click at [126, 245] on link "Individual Registration Tool" at bounding box center [137, 250] width 150 height 16
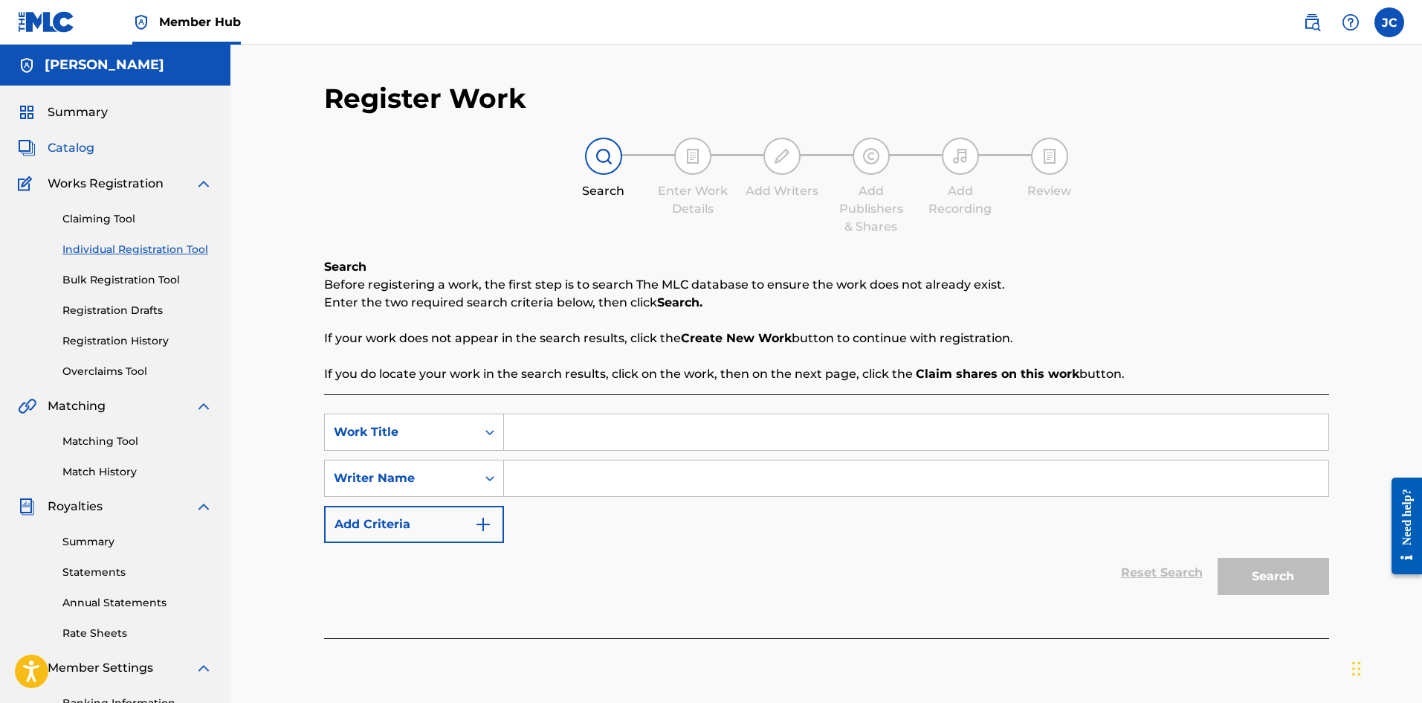
click at [86, 148] on span "Catalog" at bounding box center [71, 148] width 47 height 18
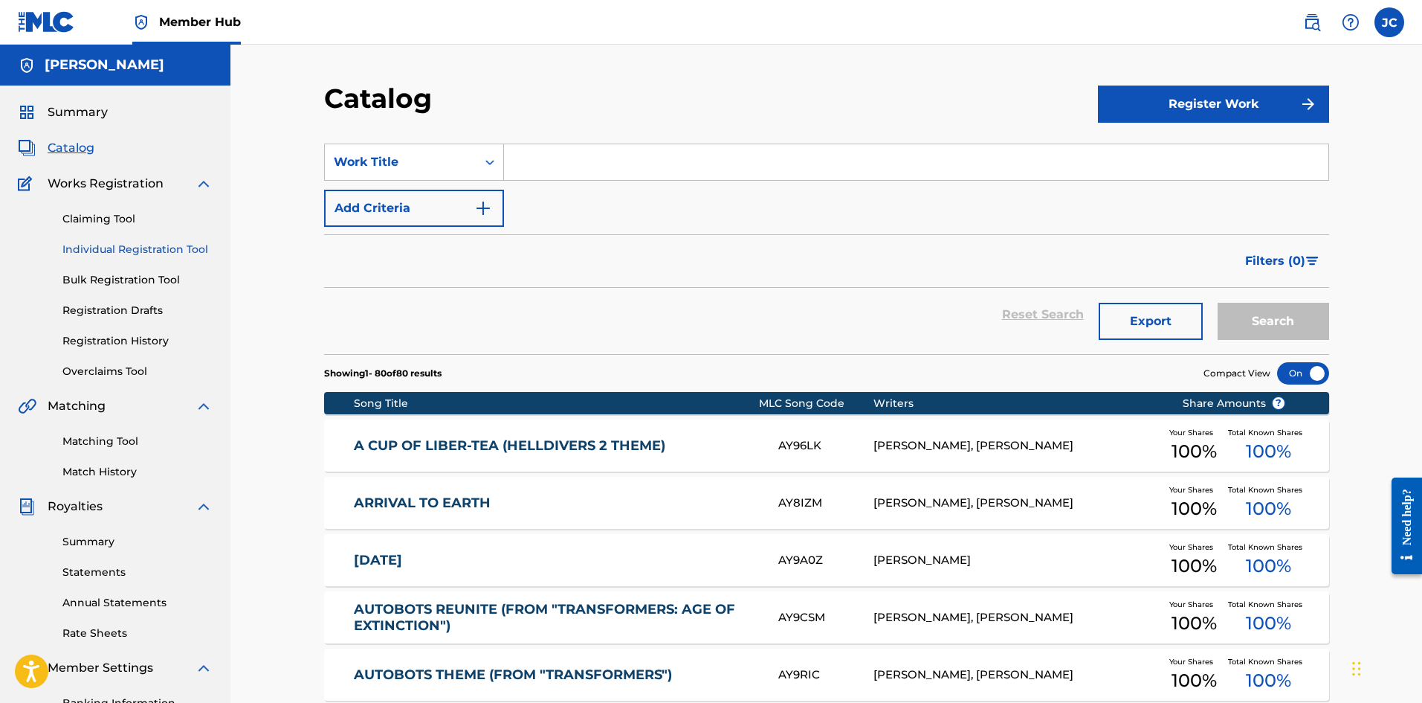
click at [104, 251] on link "Individual Registration Tool" at bounding box center [137, 250] width 150 height 16
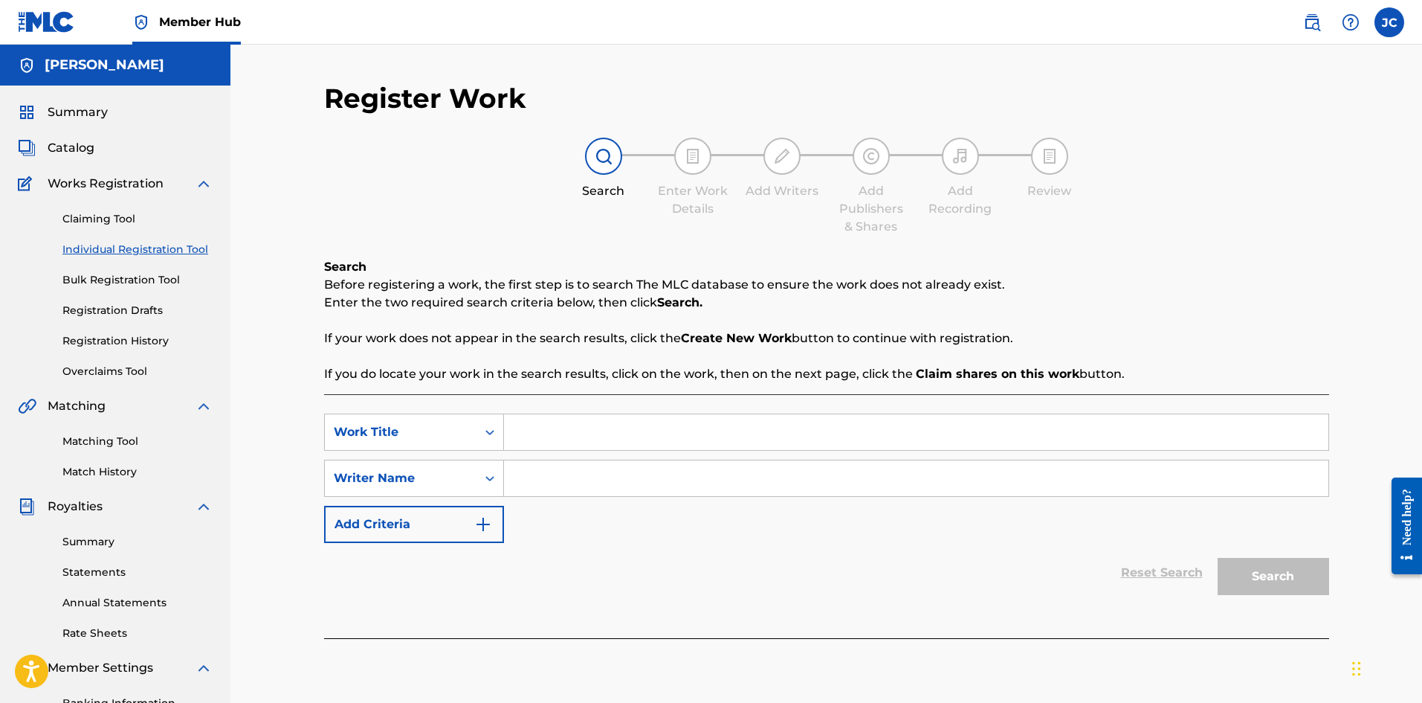
click at [561, 441] on input "Search Form" at bounding box center [916, 432] width 824 height 36
click at [564, 436] on input "Search Form" at bounding box center [916, 432] width 824 height 36
paste input "The Mandalorian Theme"
type input "The Mandalorian Theme"
click at [581, 468] on input "Search Form" at bounding box center [916, 478] width 824 height 36
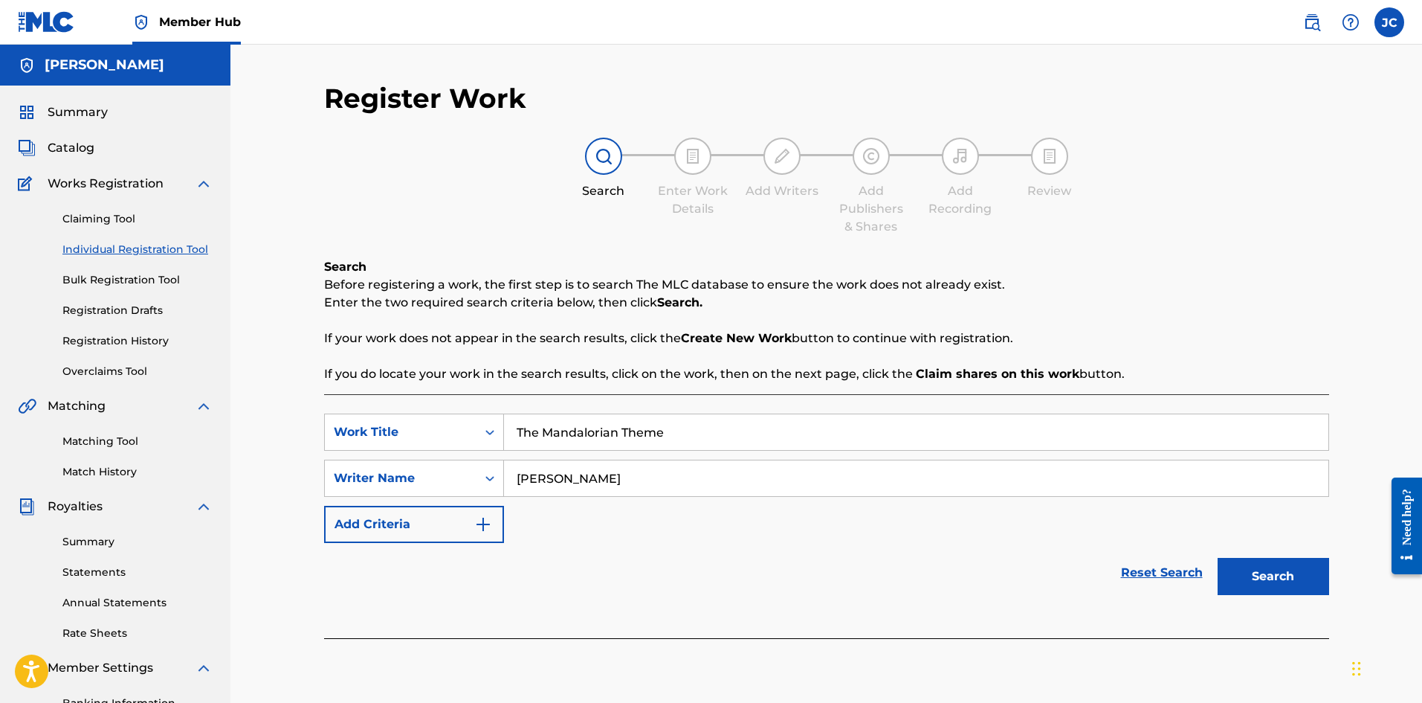
type input "[PERSON_NAME]"
click at [1218, 558] on button "Search" at bounding box center [1274, 576] width 112 height 37
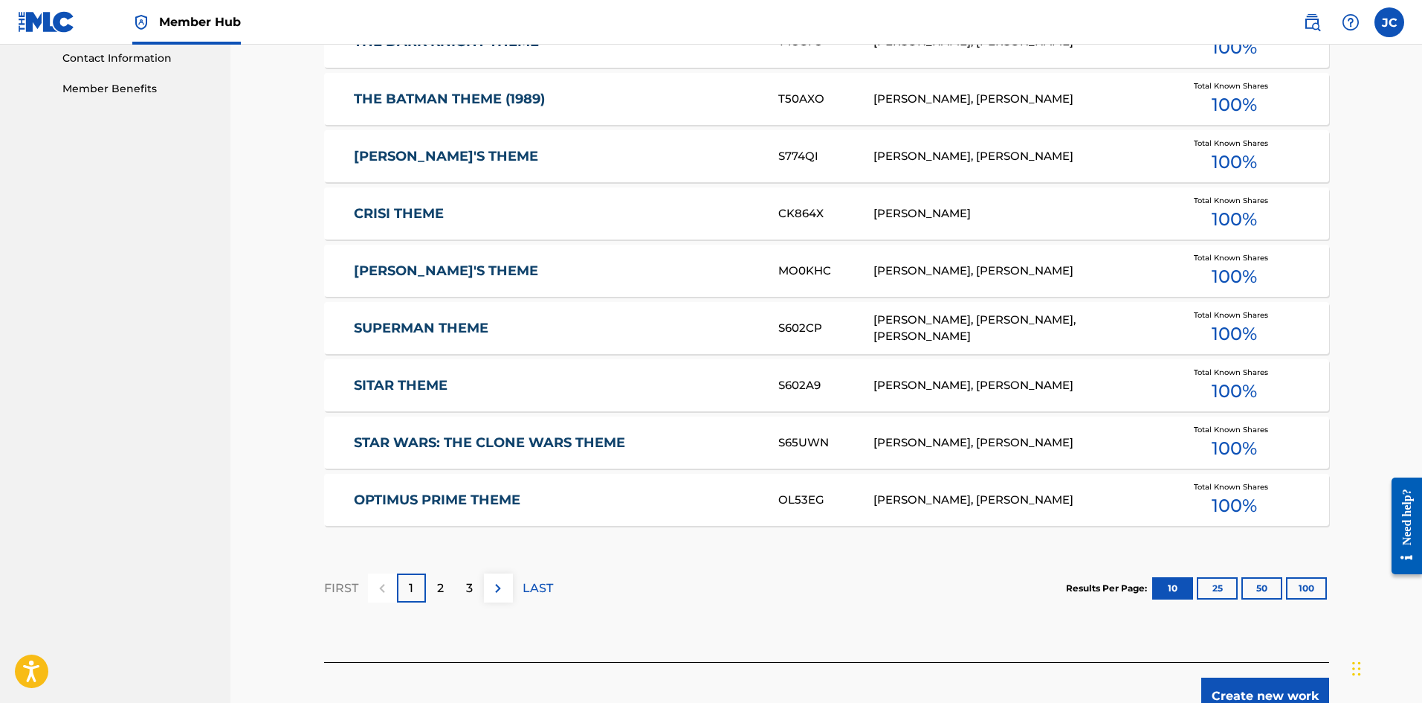
scroll to position [743, 0]
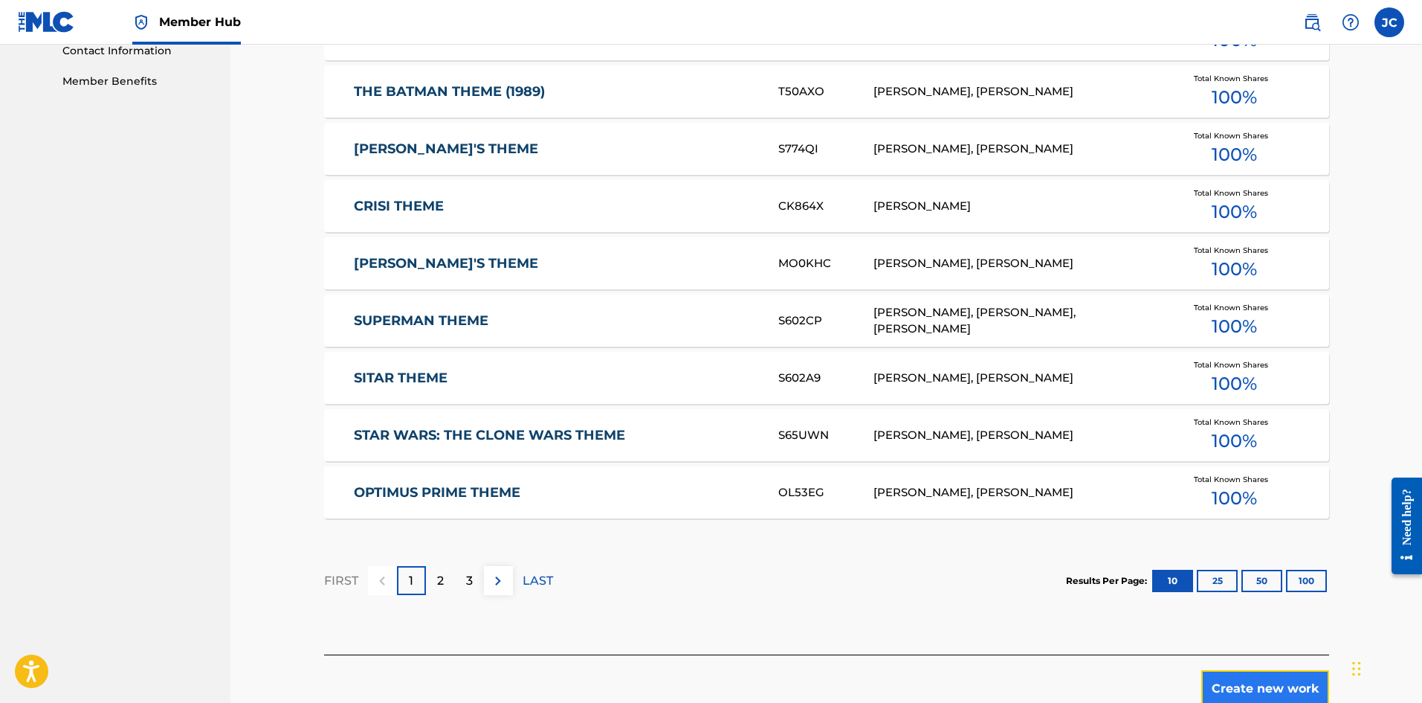
click at [1285, 674] on button "Create new work" at bounding box center [1265, 688] width 128 height 37
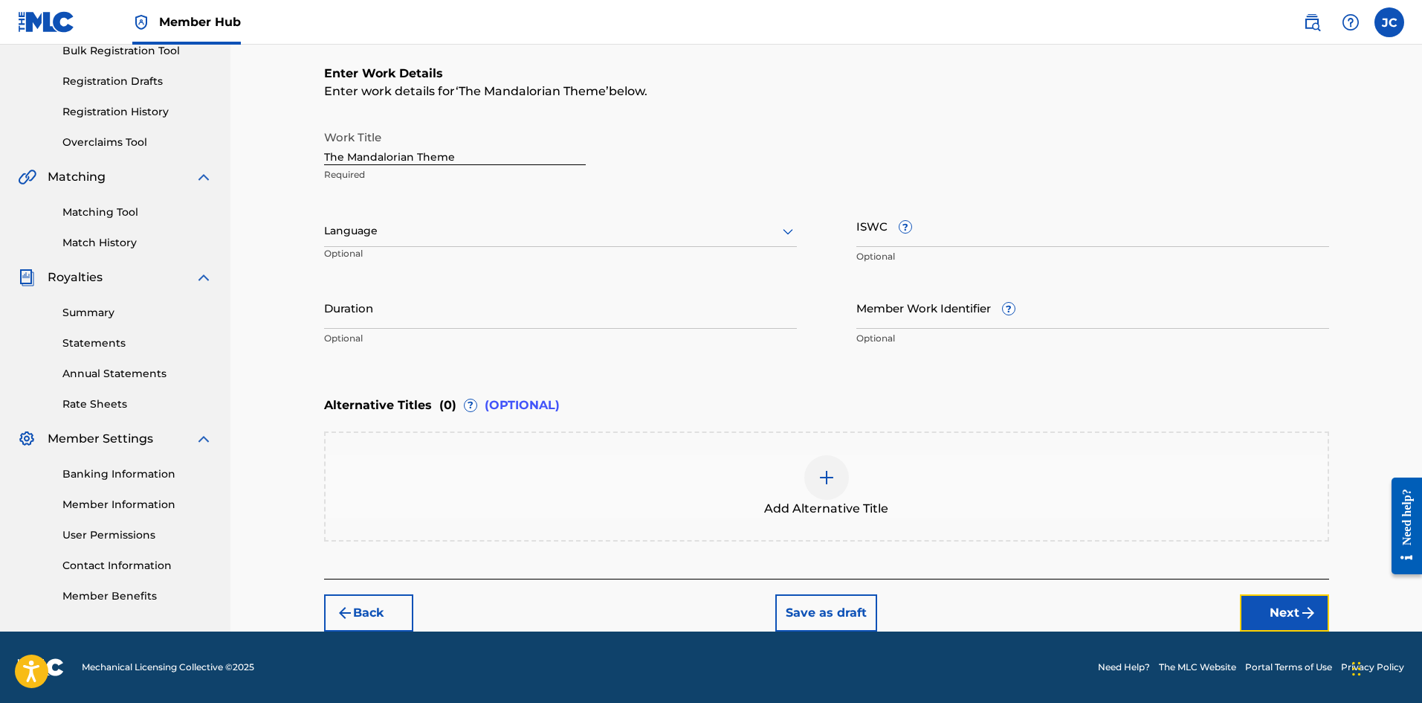
click at [1270, 600] on button "Next" at bounding box center [1284, 612] width 89 height 37
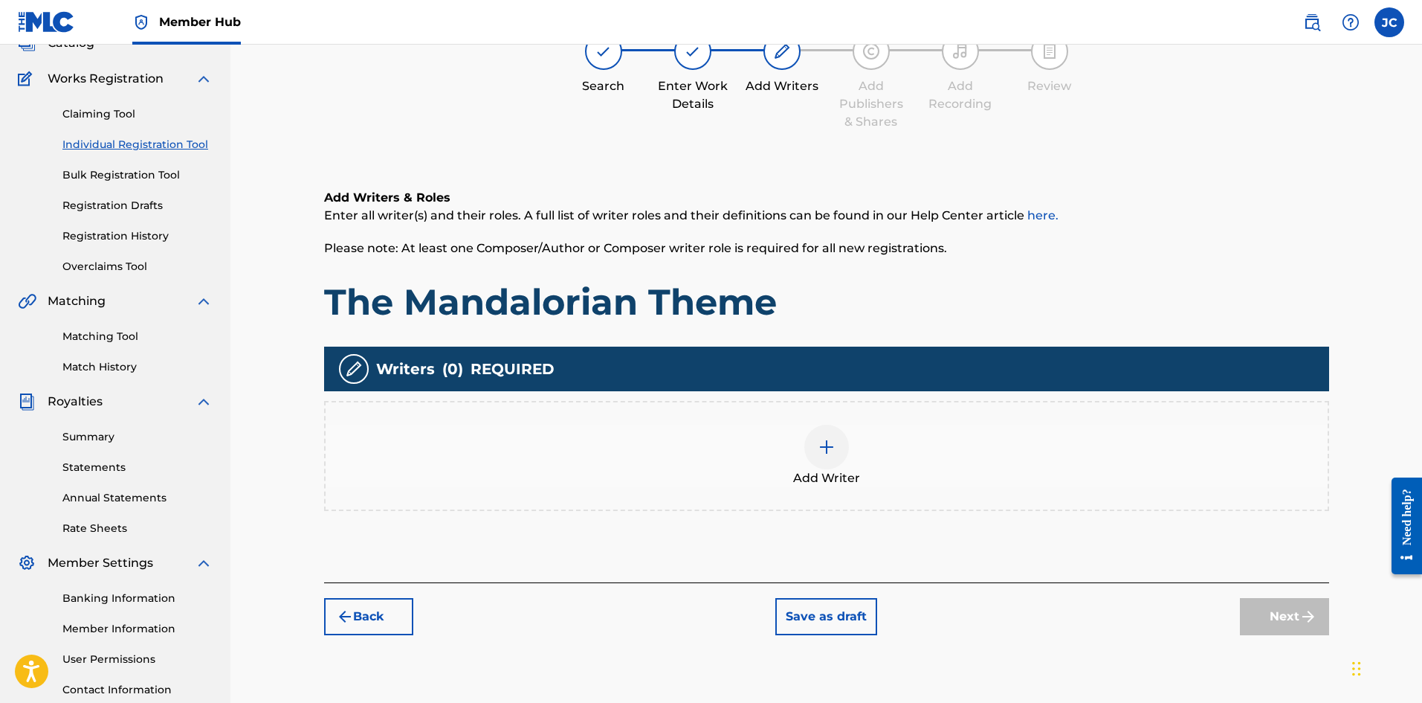
scroll to position [67, 0]
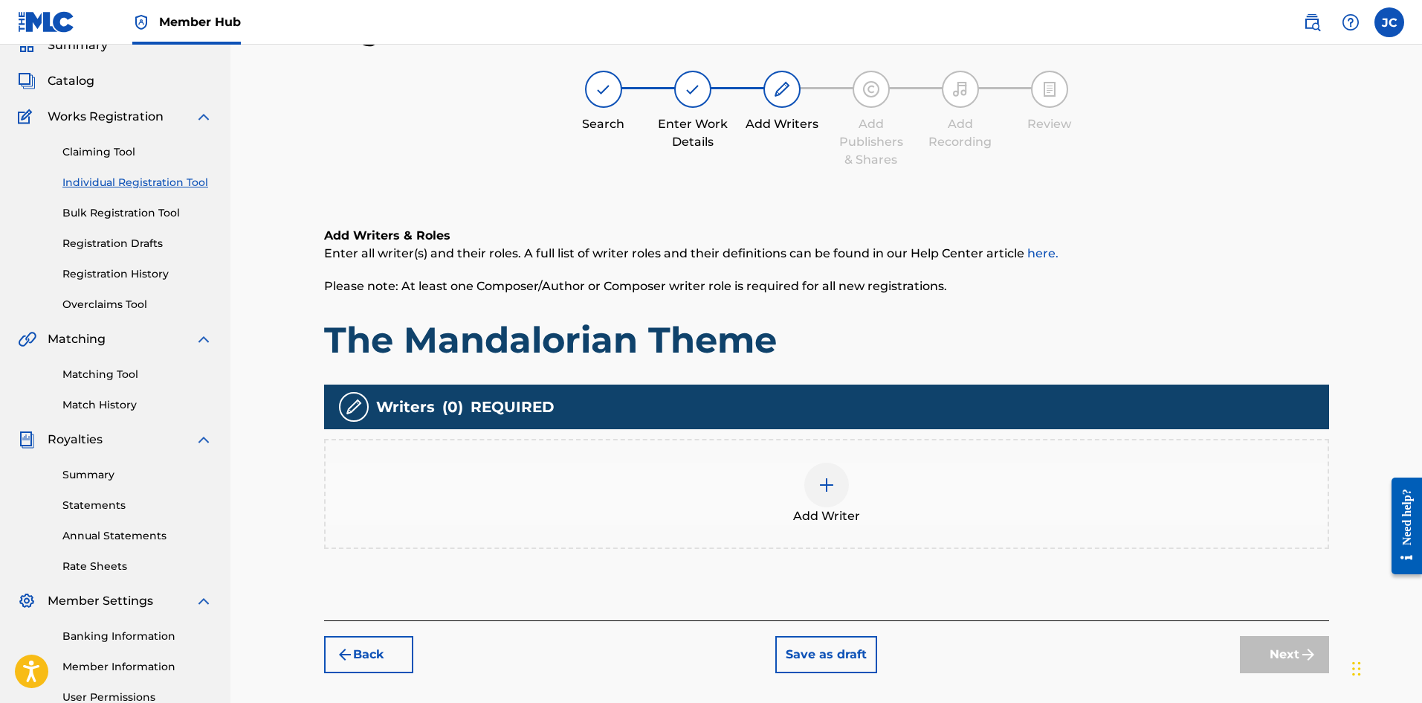
click at [850, 508] on span "Add Writer" at bounding box center [826, 516] width 67 height 18
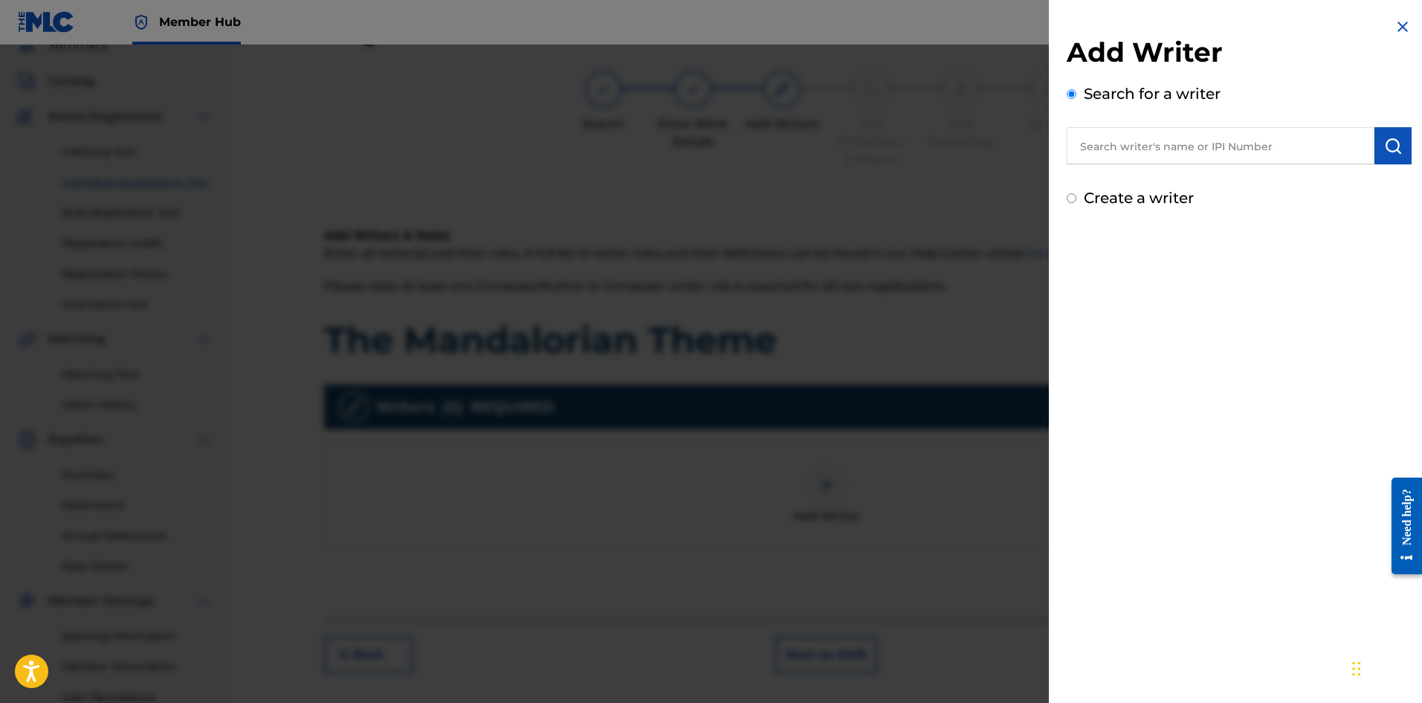
click at [1146, 150] on input "text" at bounding box center [1221, 145] width 308 height 37
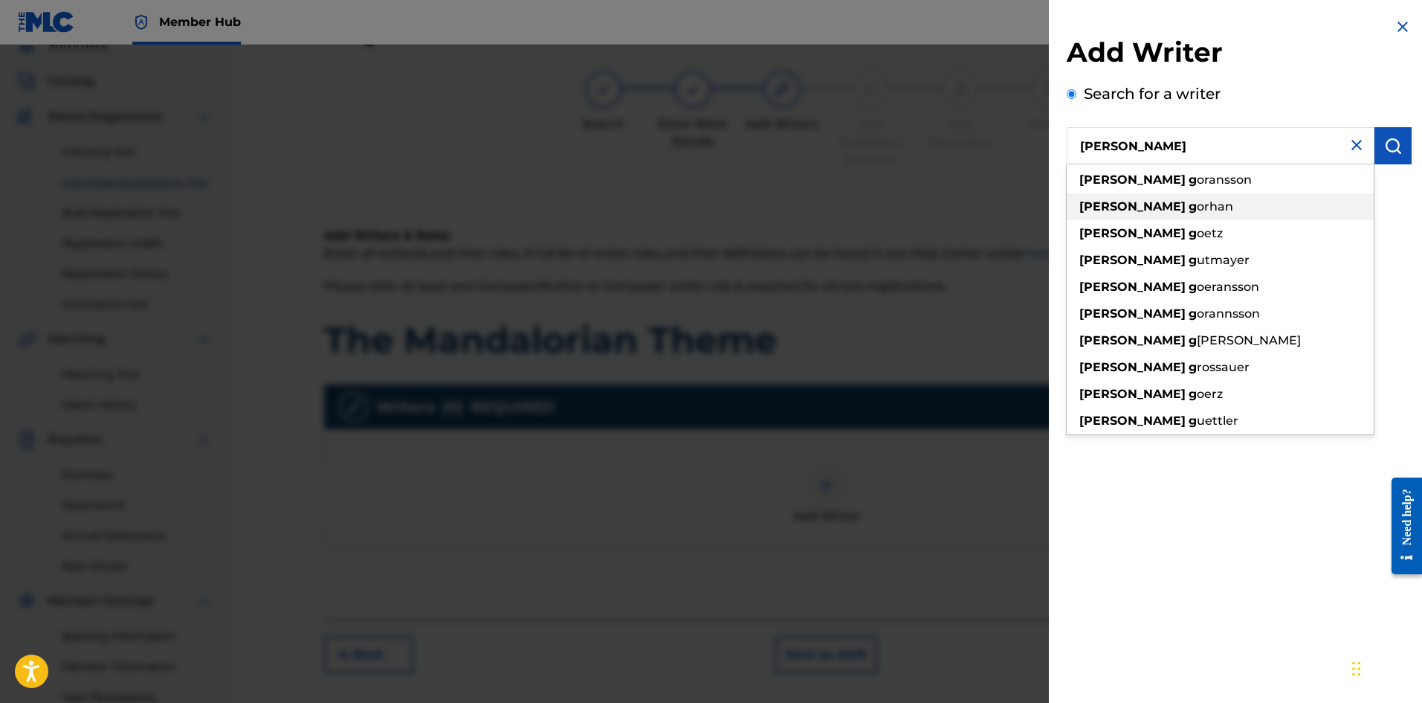
click at [1197, 184] on span "oransson" at bounding box center [1224, 179] width 55 height 14
type input "[PERSON_NAME]"
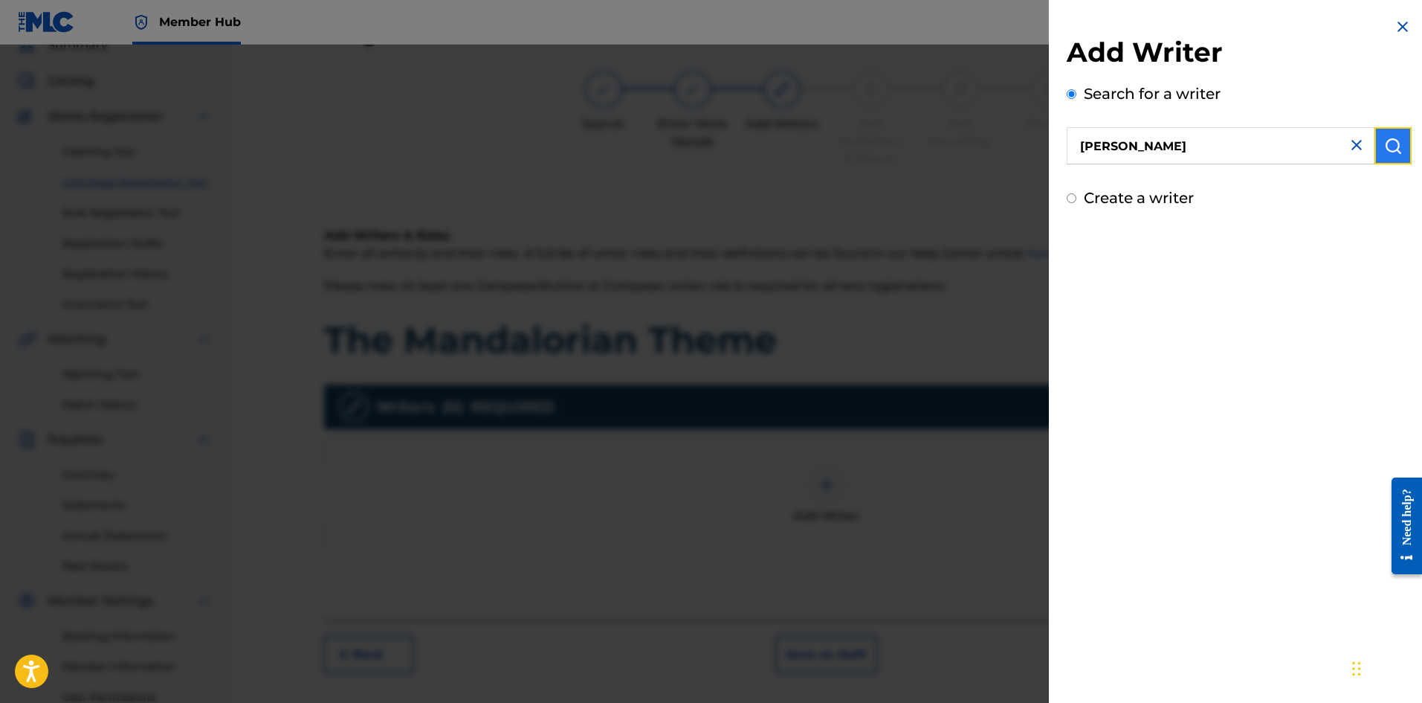
click at [1375, 150] on button "submit" at bounding box center [1393, 145] width 37 height 37
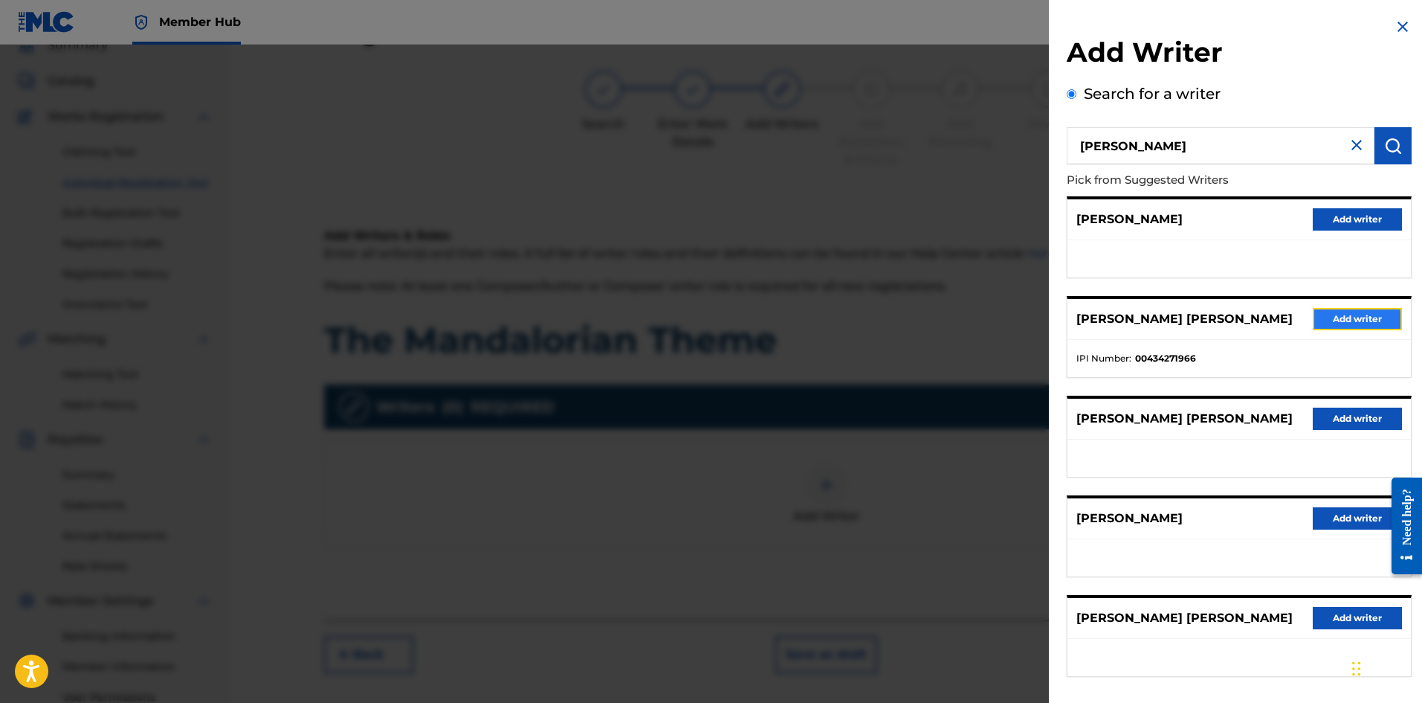
click at [1355, 321] on button "Add writer" at bounding box center [1357, 319] width 89 height 22
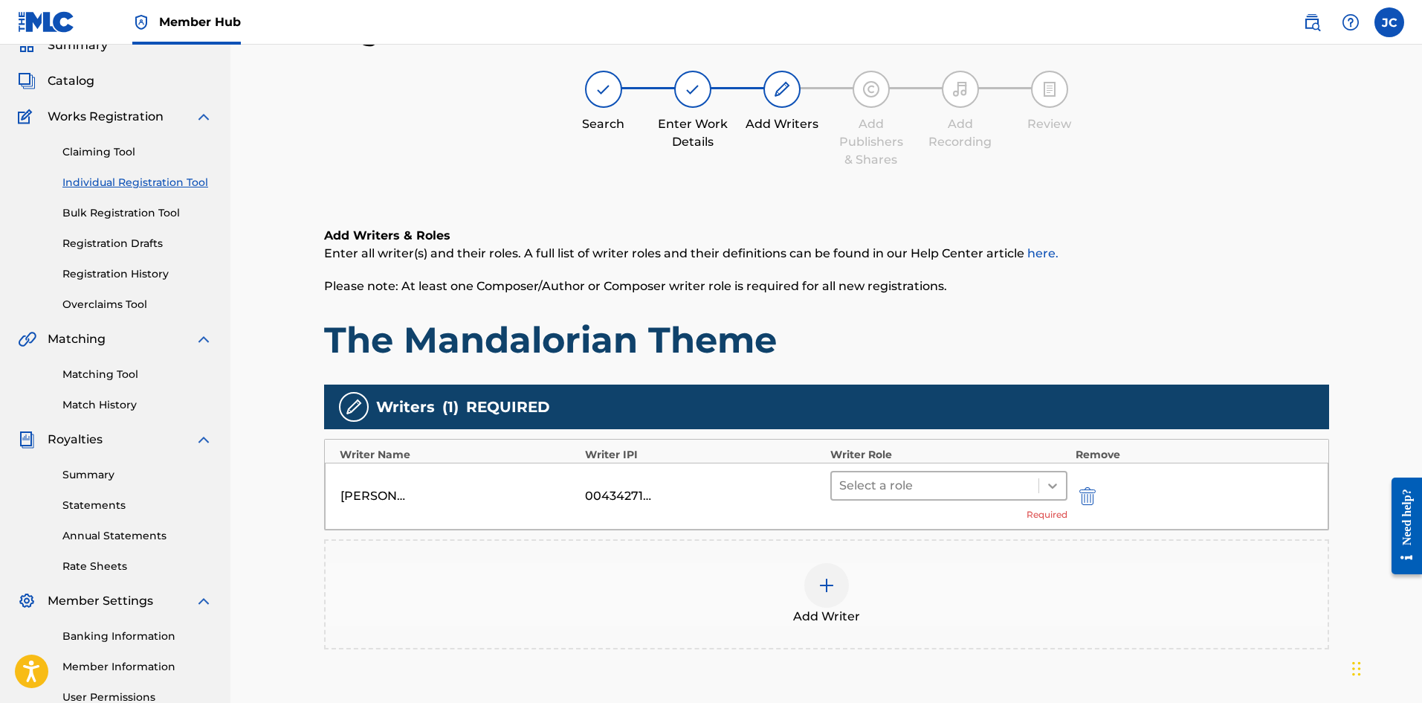
click at [1041, 487] on div at bounding box center [1052, 485] width 27 height 27
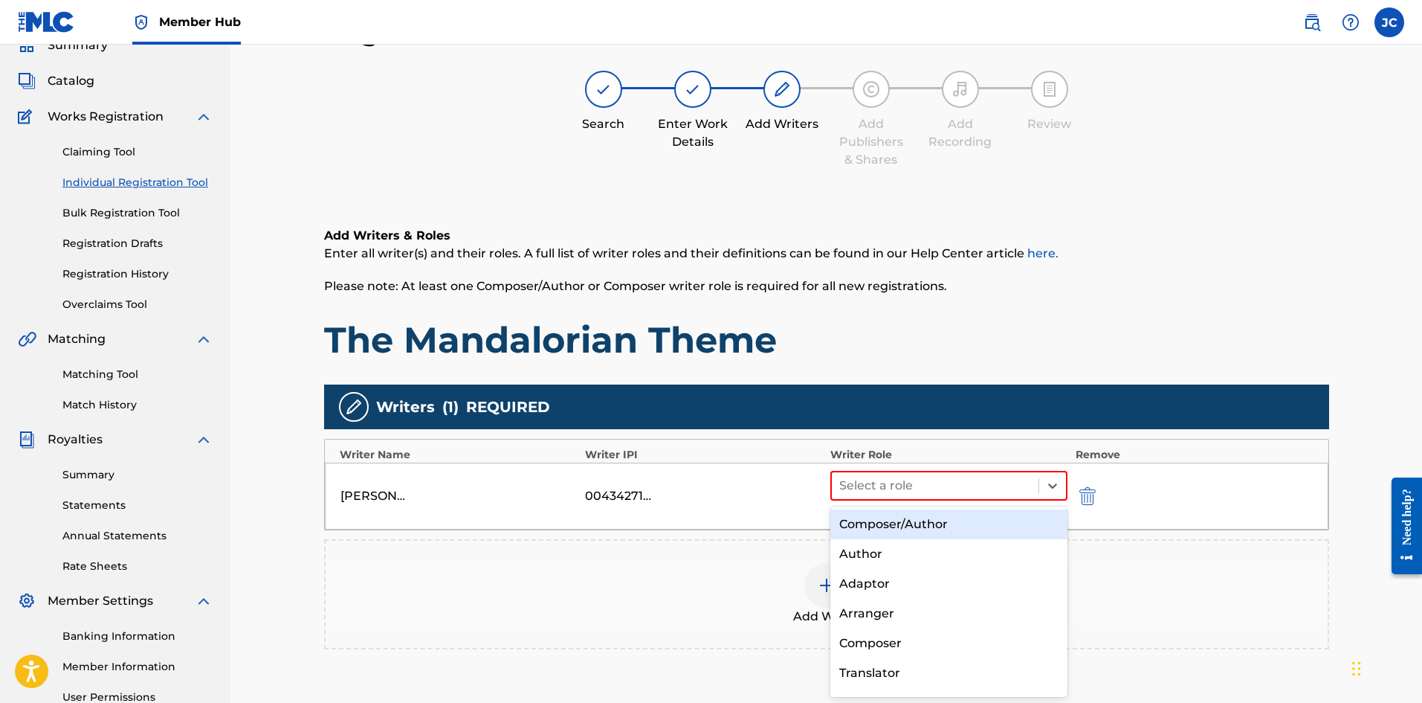
click at [931, 527] on div "Composer/Author" at bounding box center [949, 524] width 238 height 30
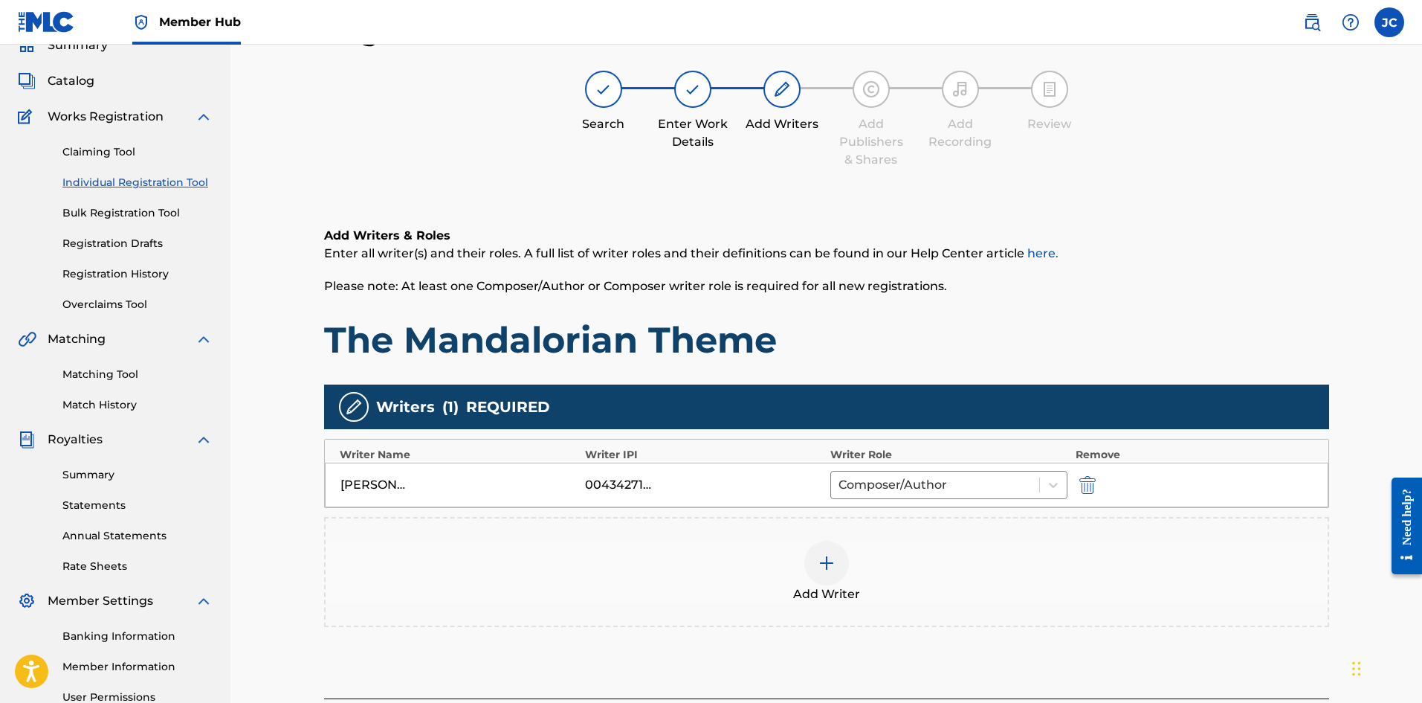
click at [917, 584] on div "Add Writer" at bounding box center [827, 571] width 1002 height 62
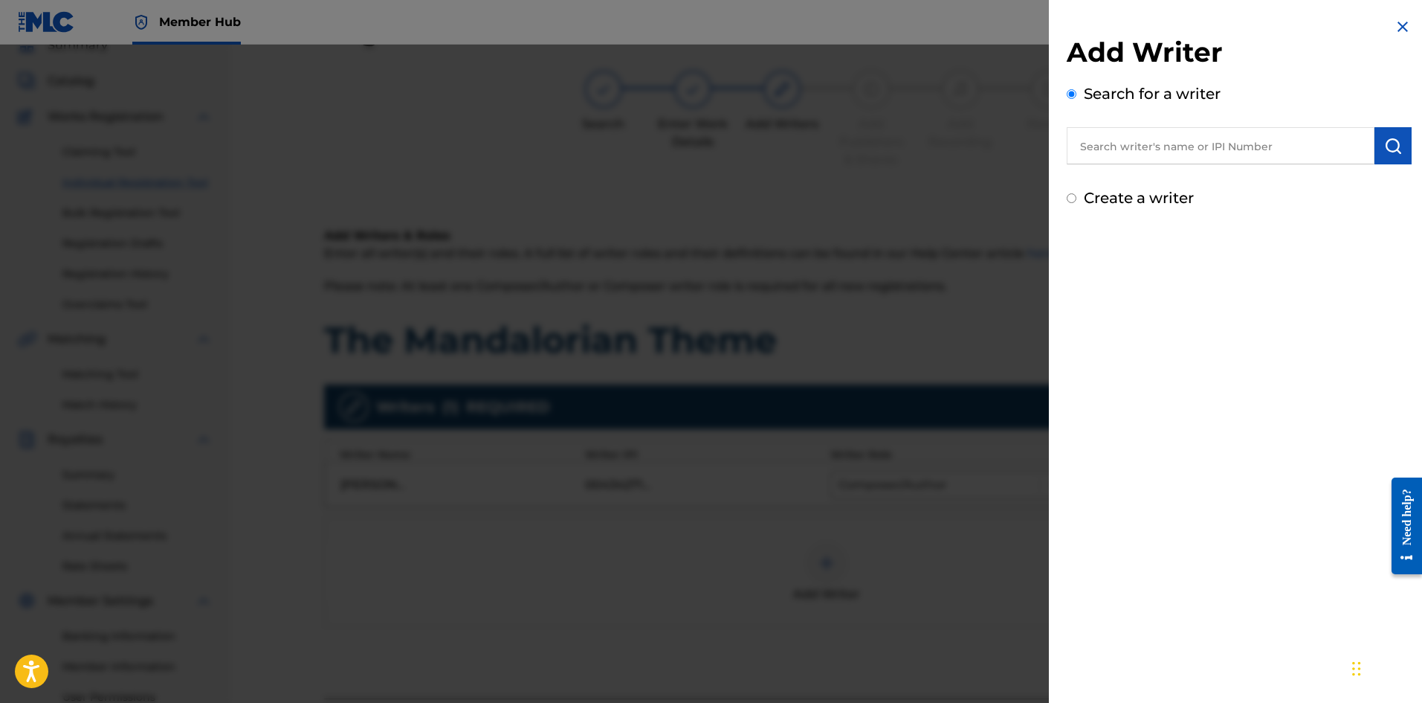
click at [1192, 142] on input "text" at bounding box center [1221, 145] width 308 height 37
type input "[PERSON_NAME]"
click at [1384, 141] on img "submit" at bounding box center [1393, 146] width 18 height 18
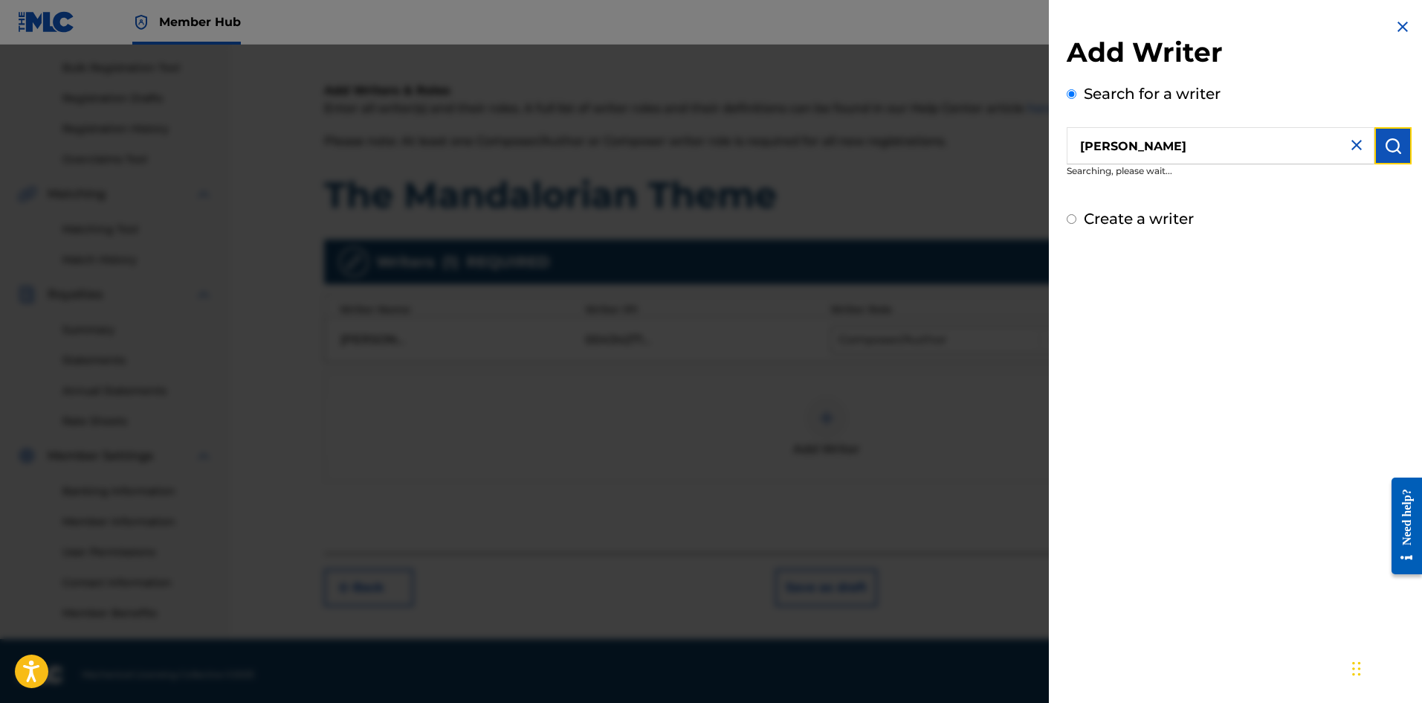
scroll to position [219, 0]
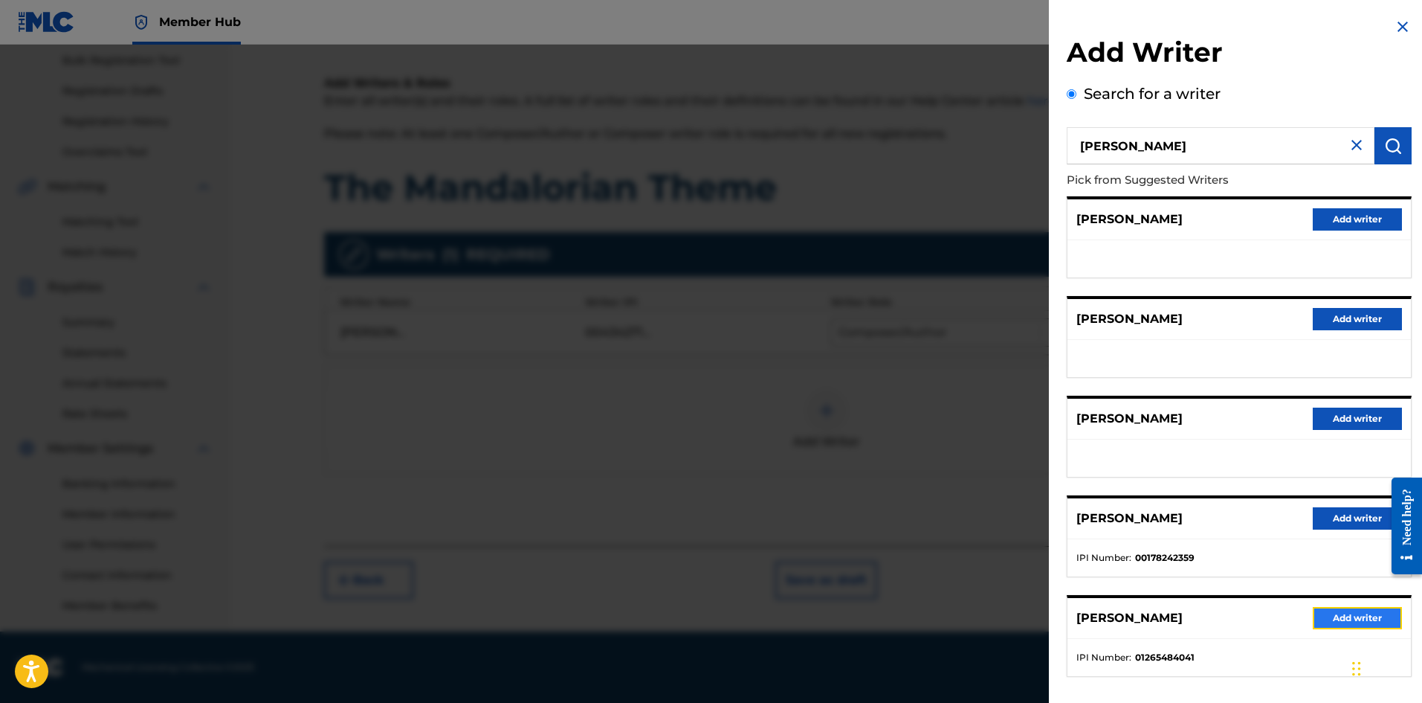
click at [1353, 615] on button "Add writer" at bounding box center [1357, 618] width 89 height 22
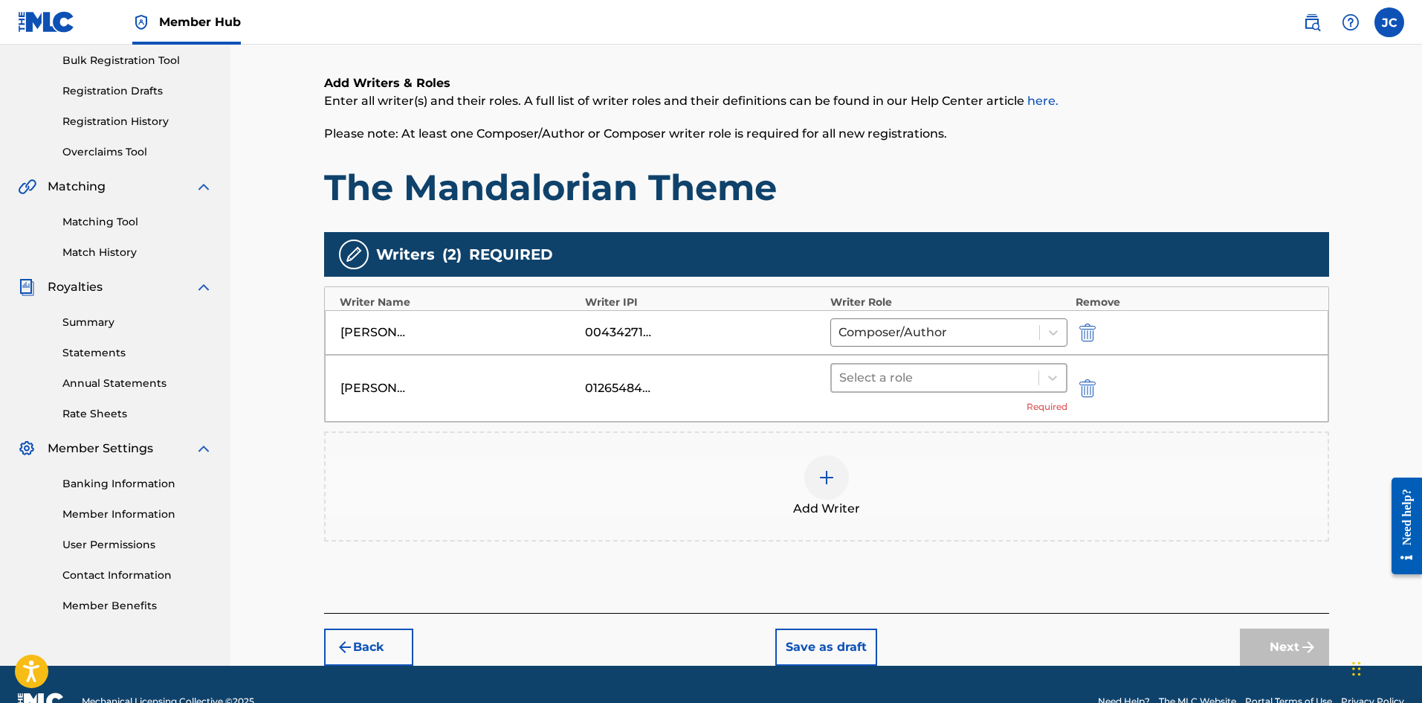
click at [888, 390] on div "Select a role" at bounding box center [935, 377] width 207 height 27
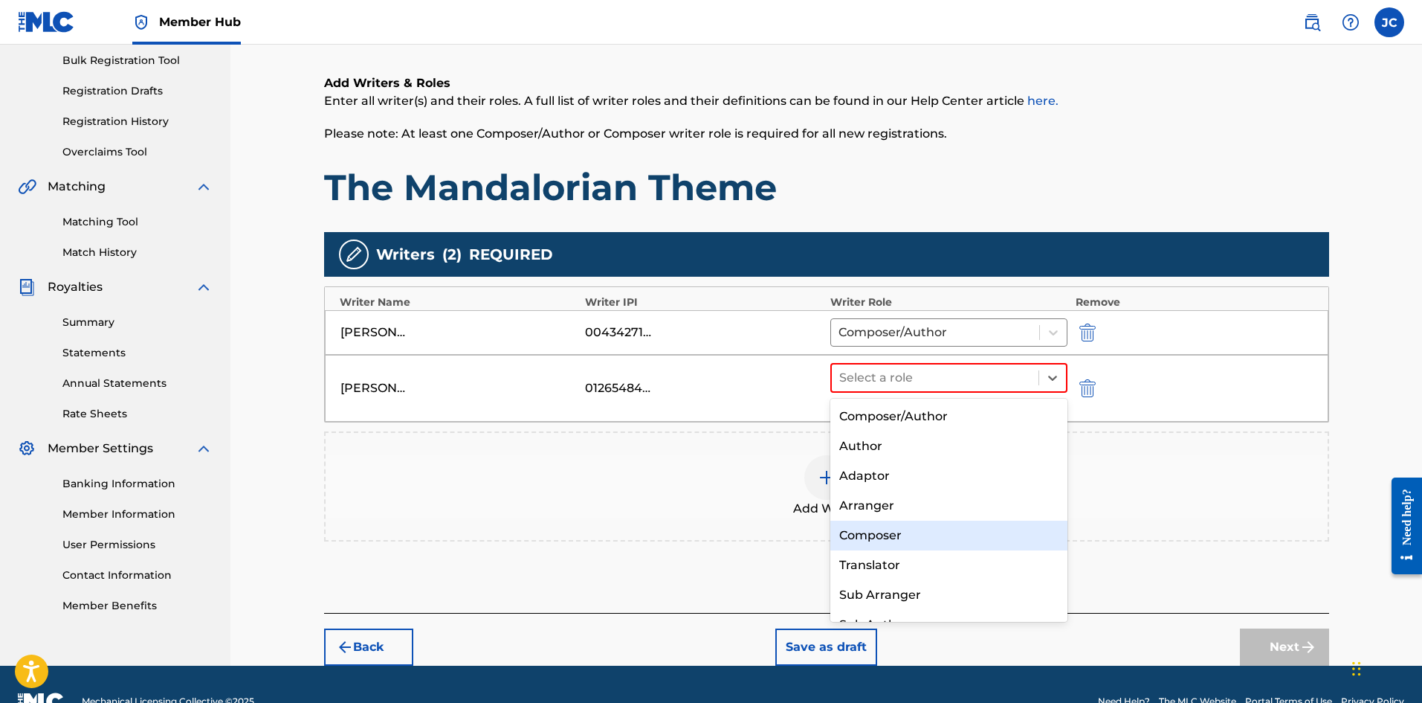
click at [909, 538] on div "Composer" at bounding box center [949, 535] width 238 height 30
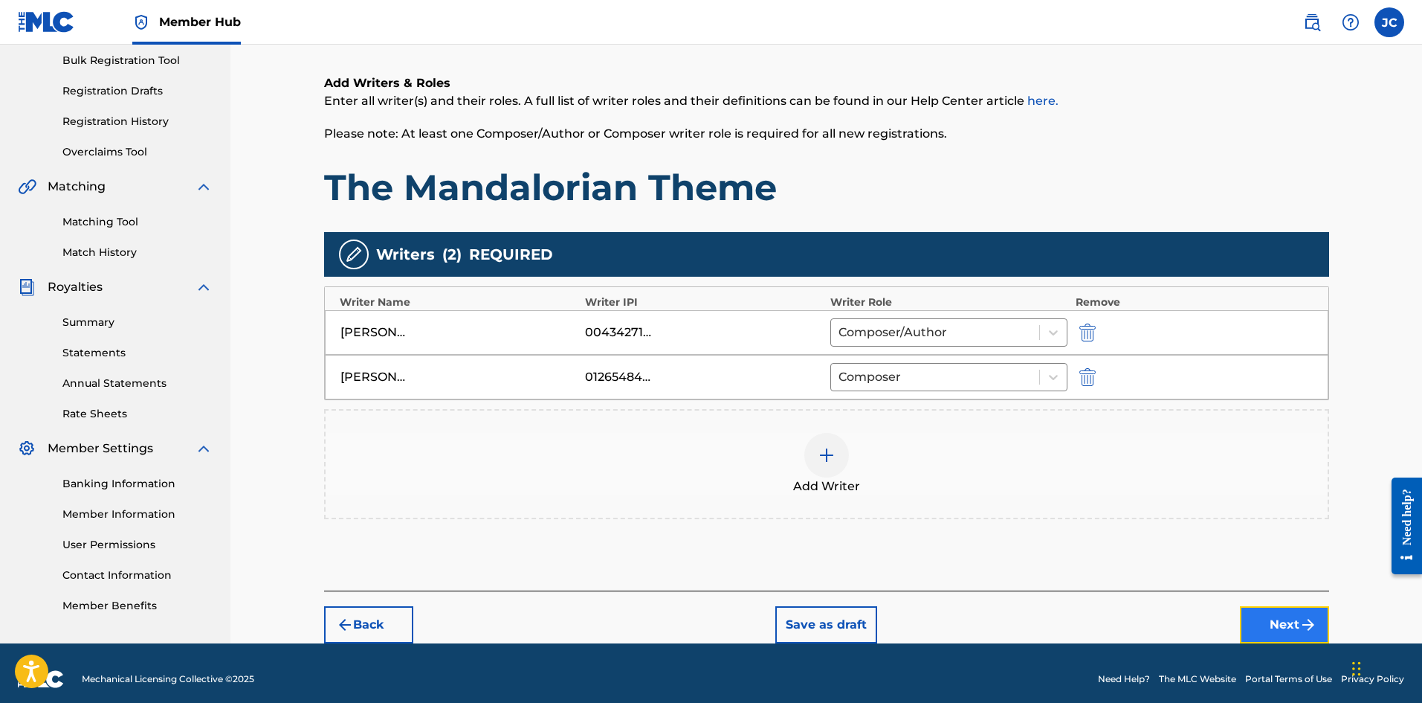
click at [1295, 630] on button "Next" at bounding box center [1284, 624] width 89 height 37
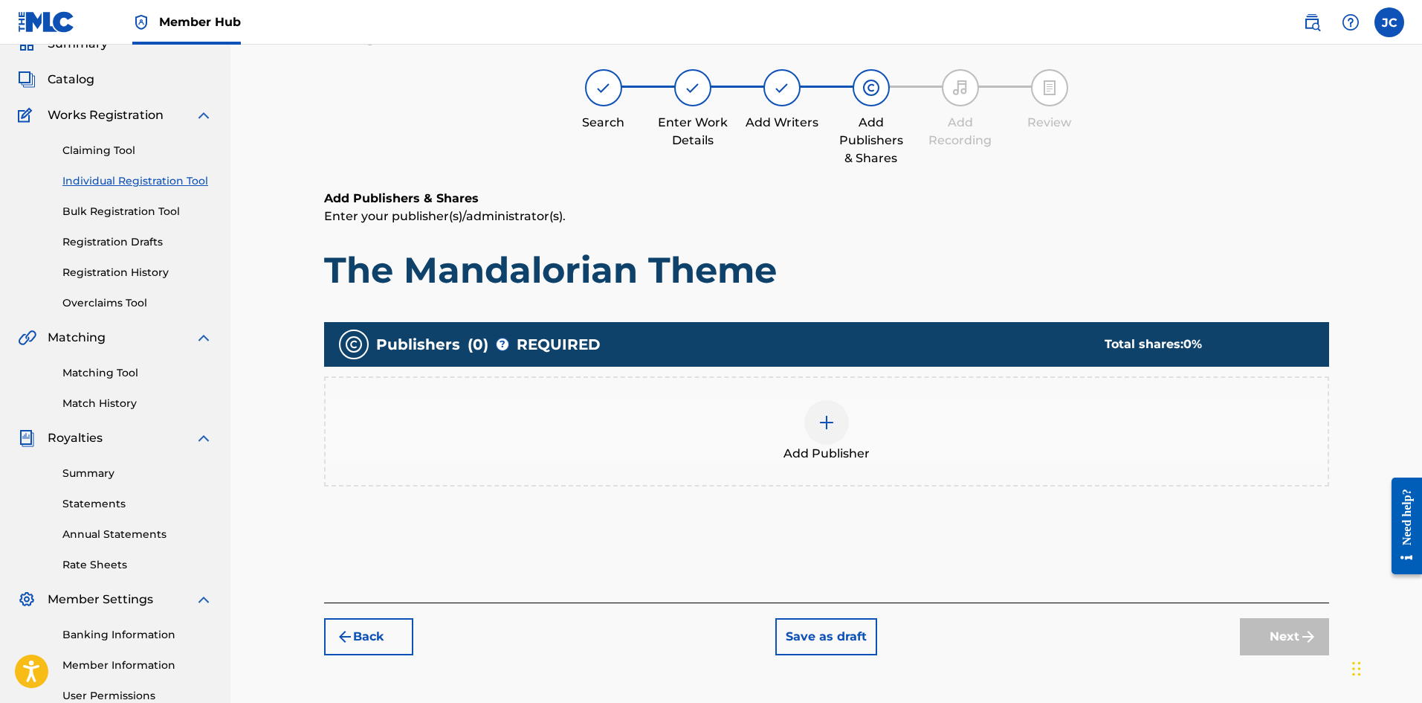
scroll to position [67, 0]
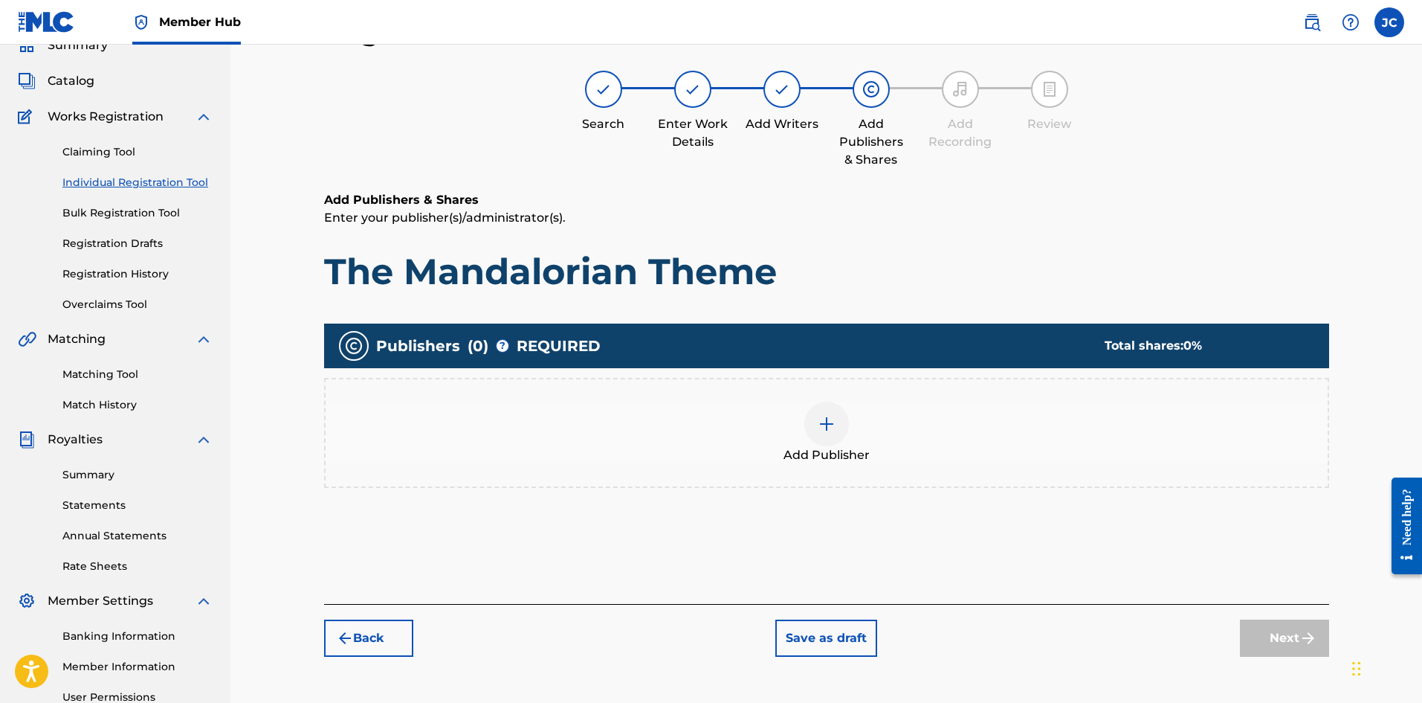
click at [851, 449] on span "Add Publisher" at bounding box center [827, 455] width 86 height 18
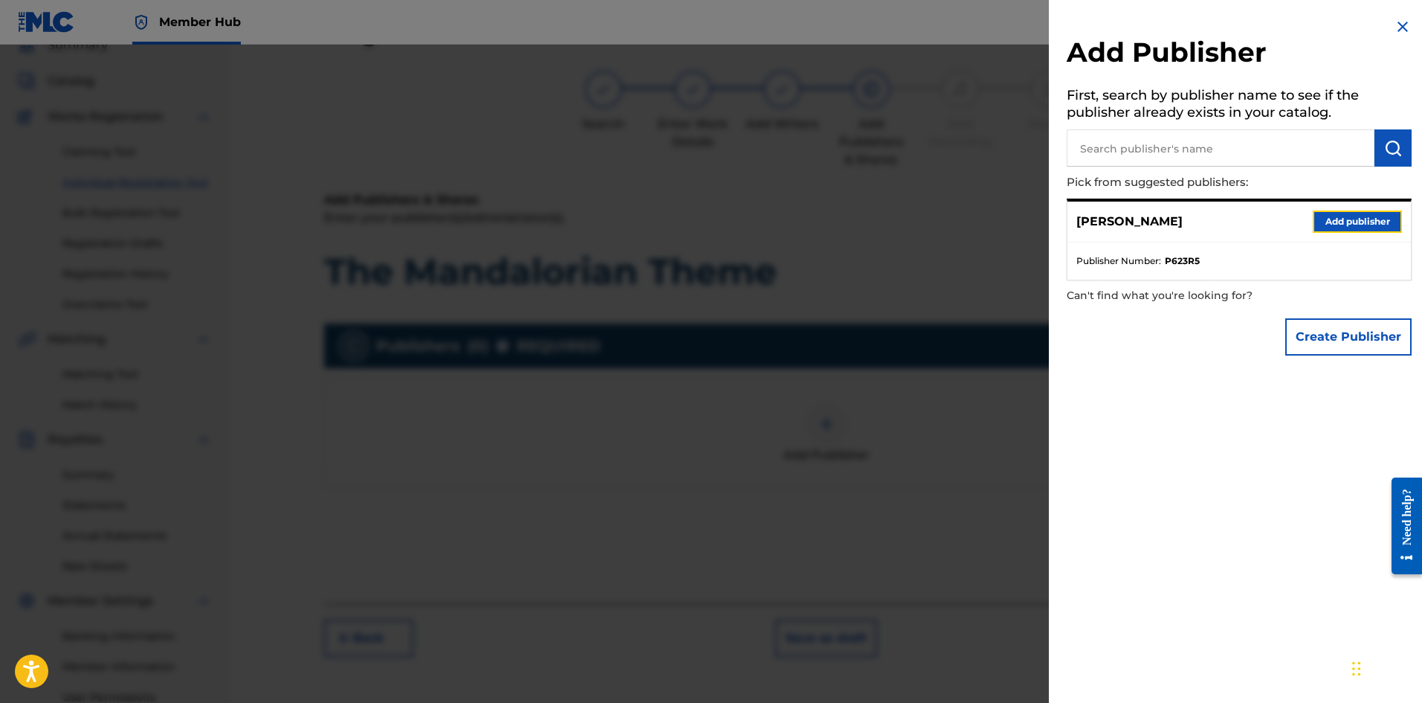
click at [1316, 224] on button "Add publisher" at bounding box center [1357, 221] width 89 height 22
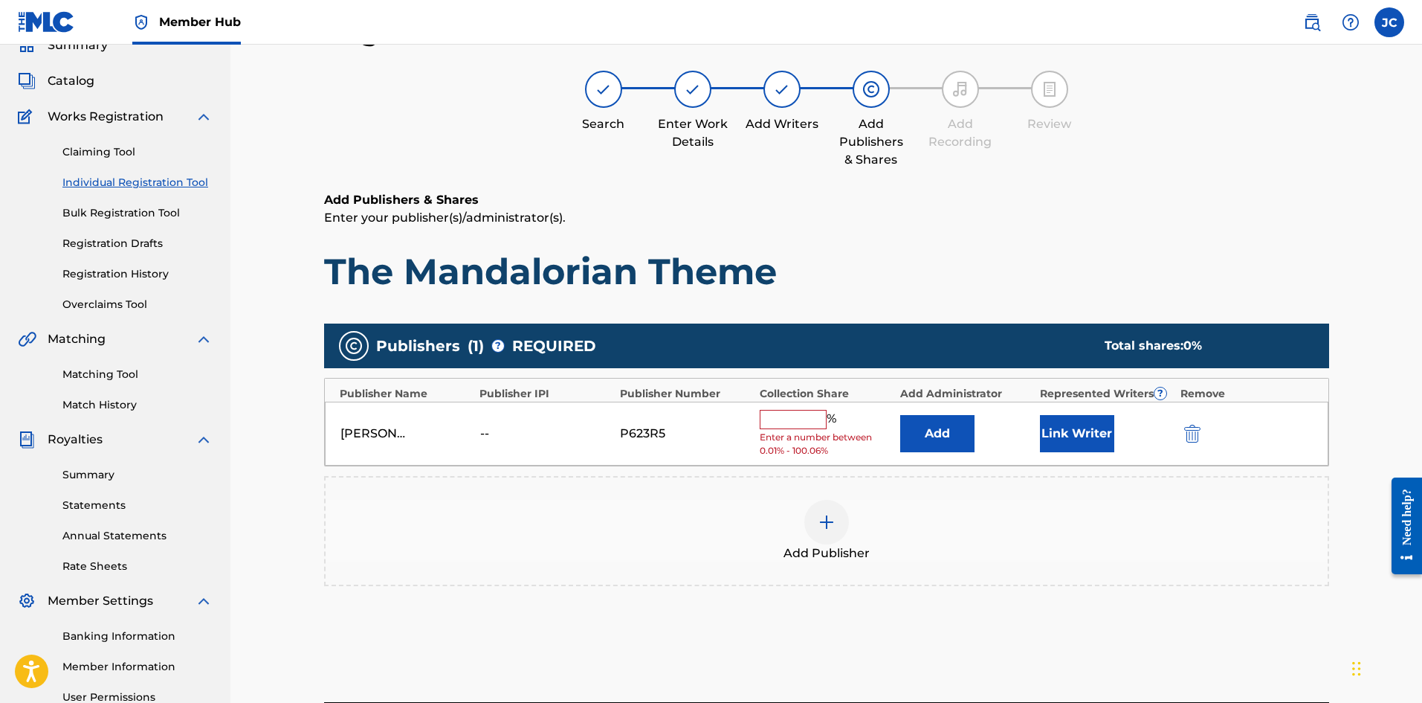
drag, startPoint x: 802, startPoint y: 411, endPoint x: 805, endPoint y: 425, distance: 14.4
click at [801, 411] on input "text" at bounding box center [793, 419] width 67 height 19
type input "100"
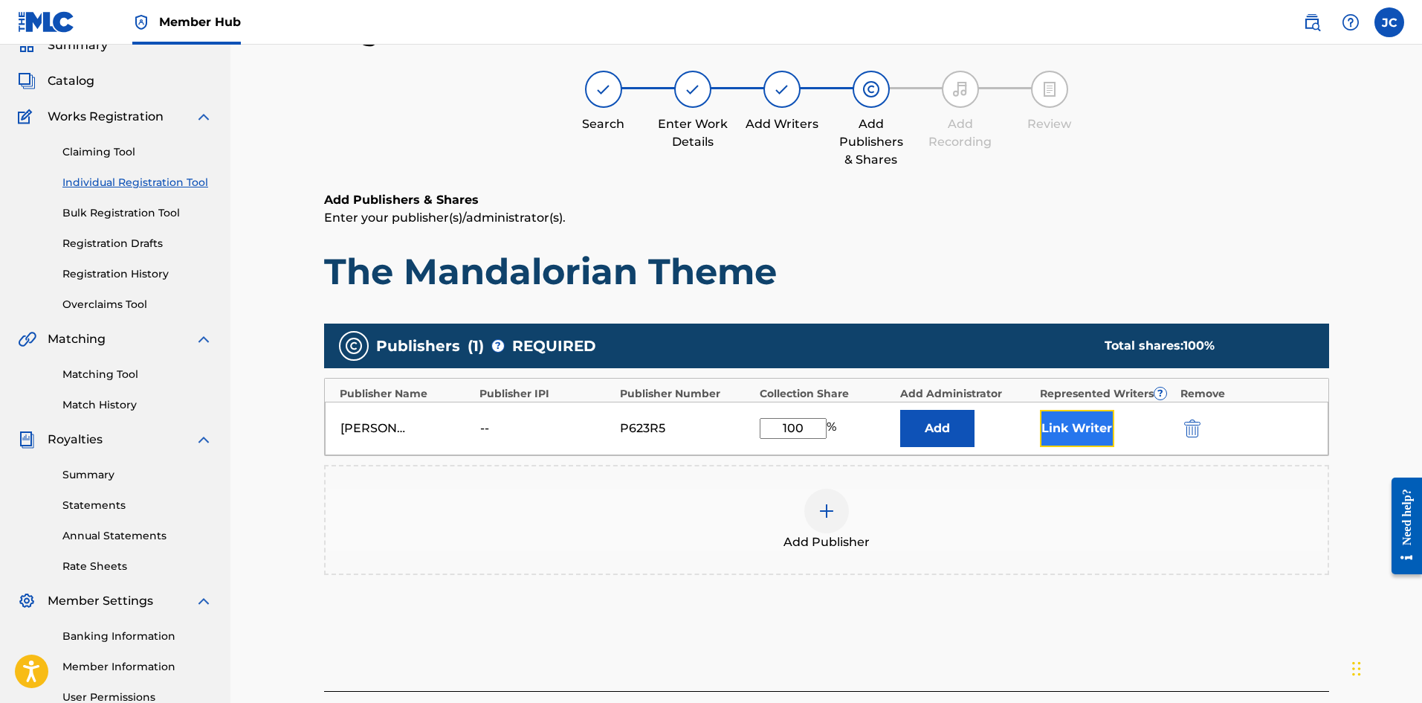
click at [1058, 428] on button "Link Writer" at bounding box center [1077, 428] width 74 height 37
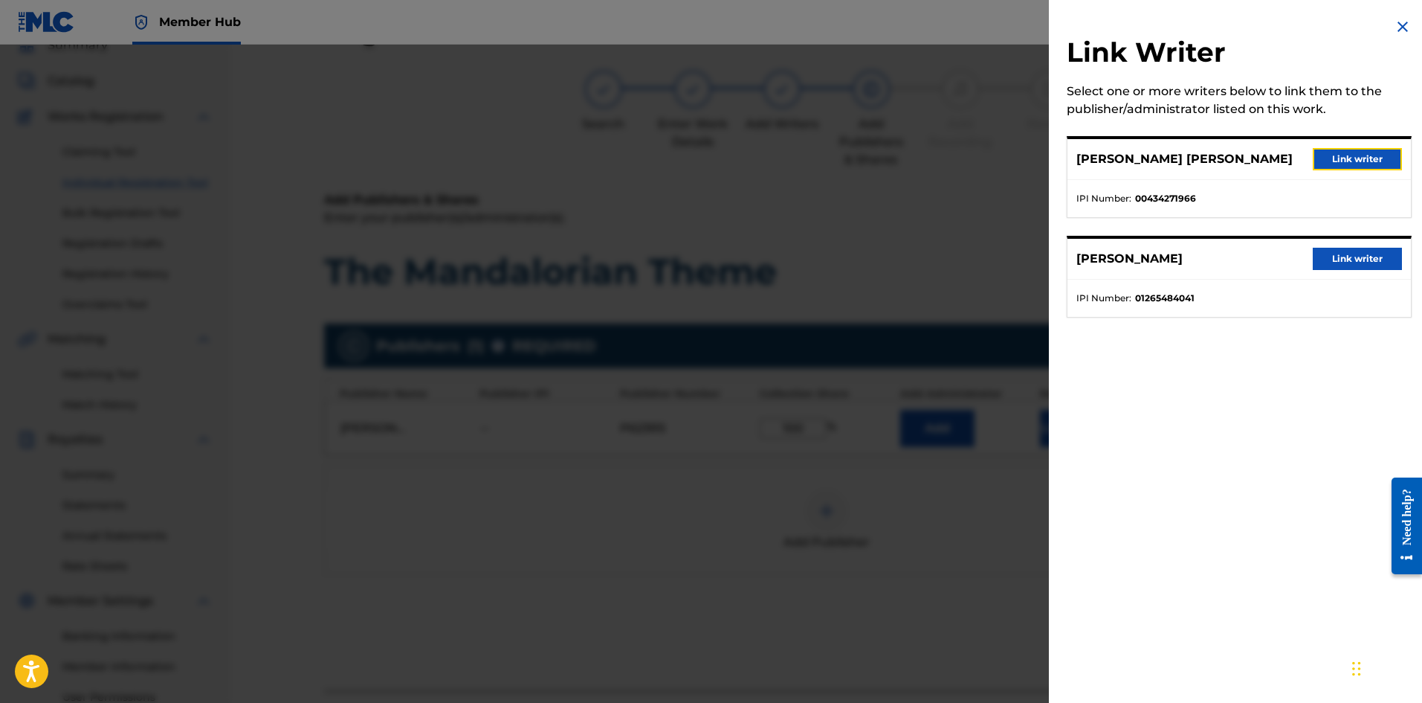
click at [1322, 156] on button "Link writer" at bounding box center [1357, 159] width 89 height 22
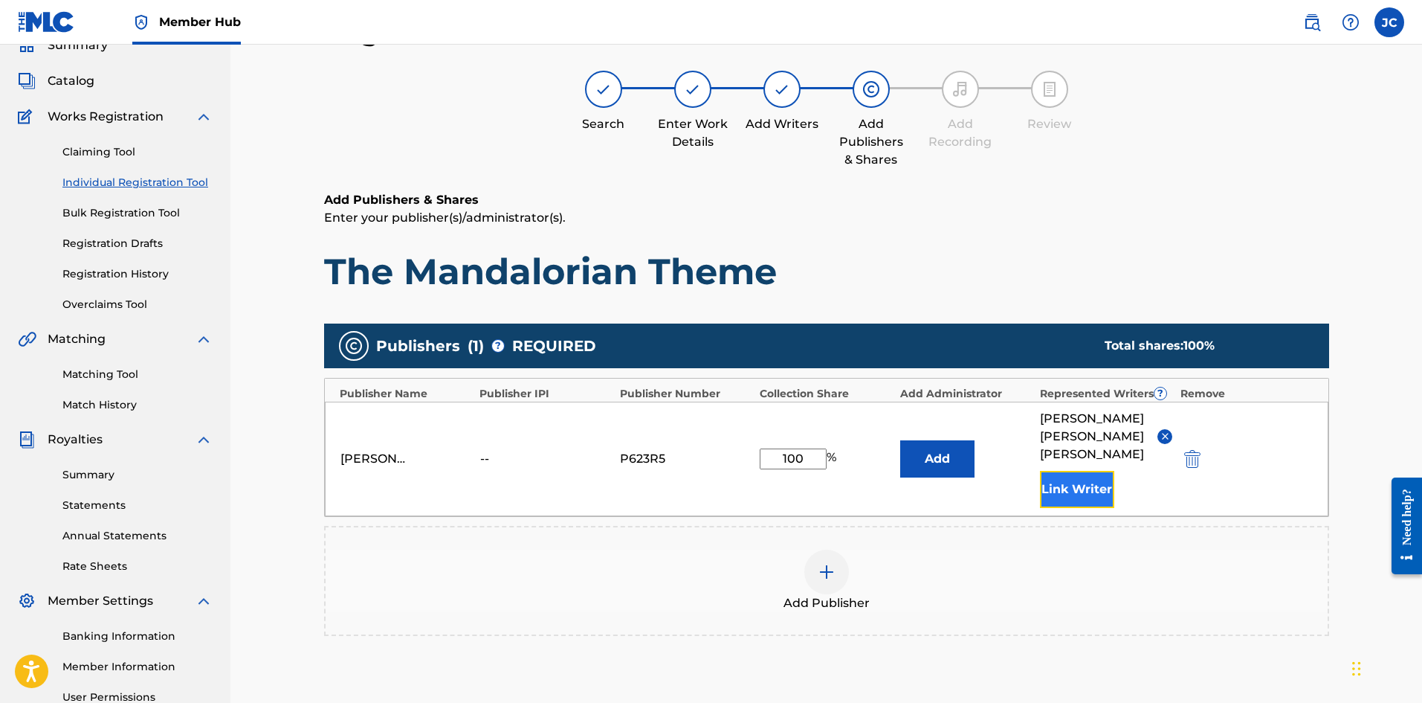
click at [1089, 497] on button "Link Writer" at bounding box center [1077, 489] width 74 height 37
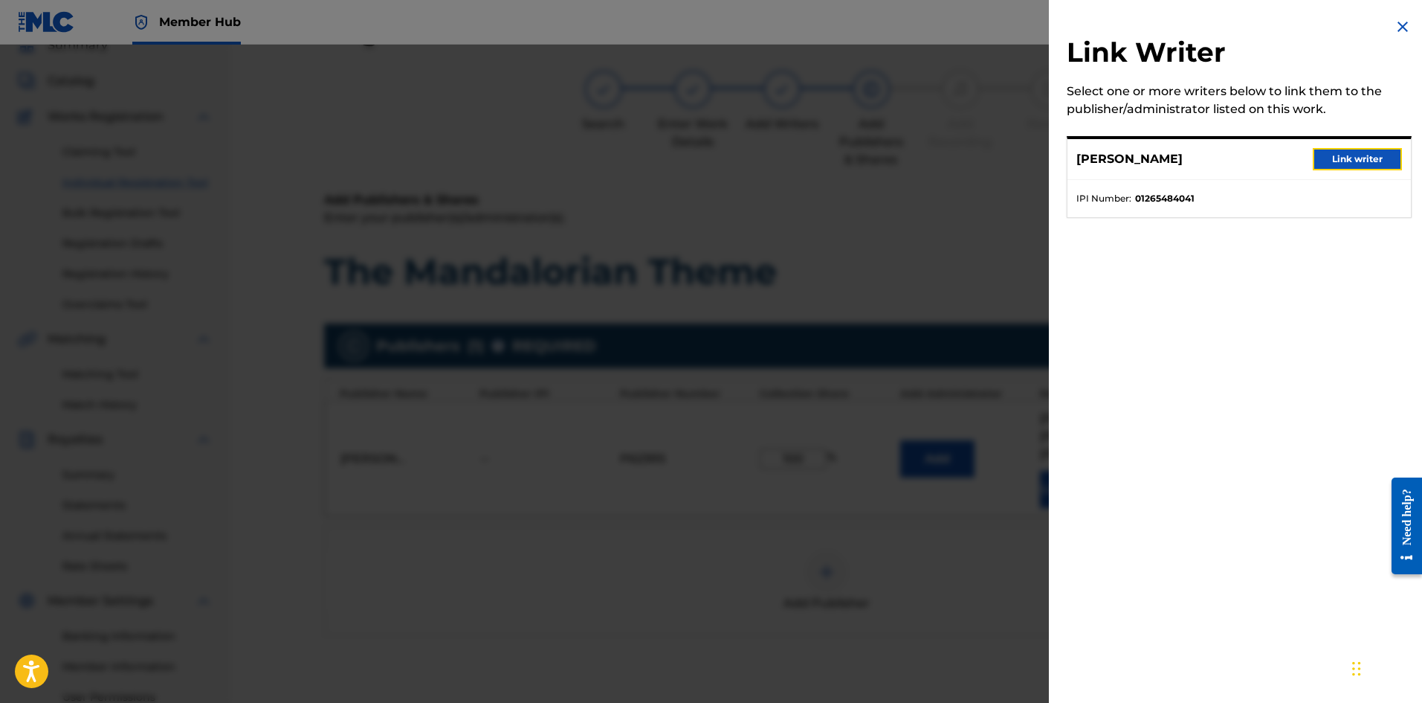
drag, startPoint x: 1344, startPoint y: 156, endPoint x: 1340, endPoint y: 165, distance: 9.7
click at [1344, 155] on button "Link writer" at bounding box center [1357, 159] width 89 height 22
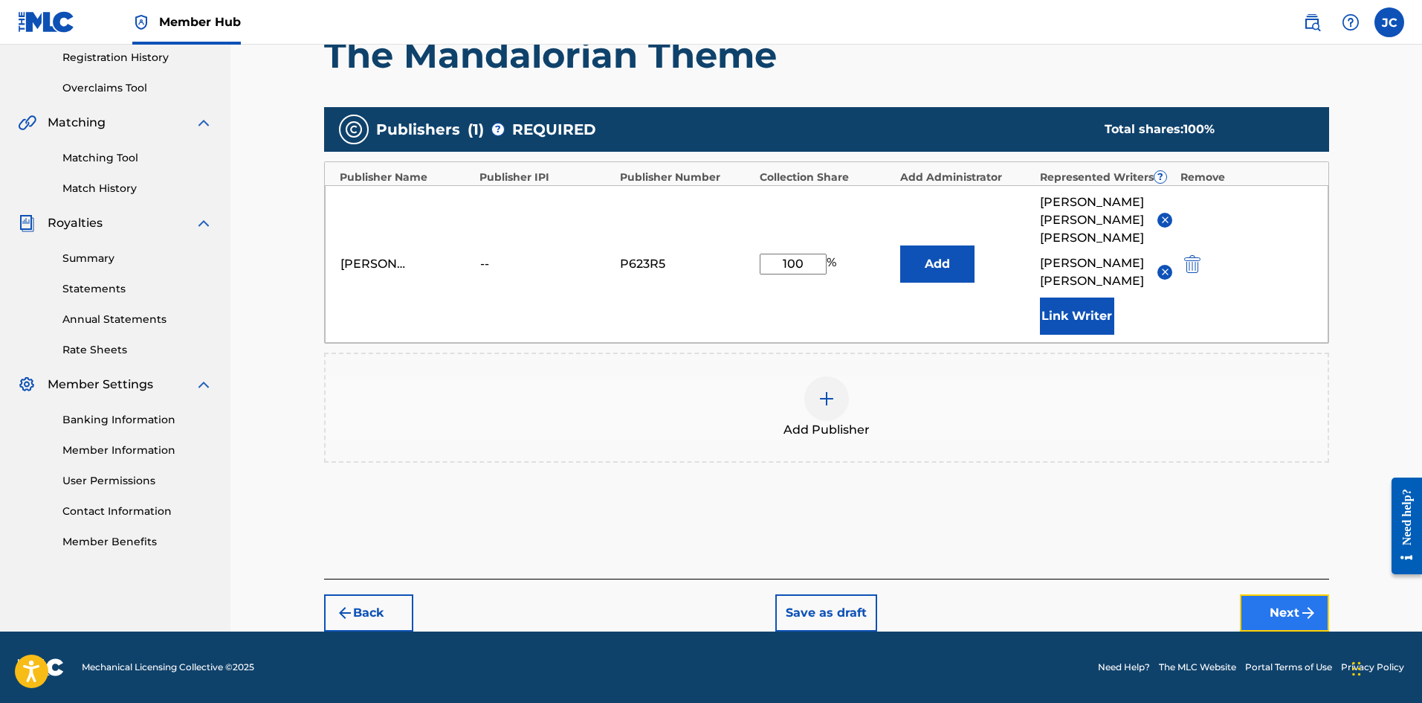
click at [1299, 599] on button "Next" at bounding box center [1284, 612] width 89 height 37
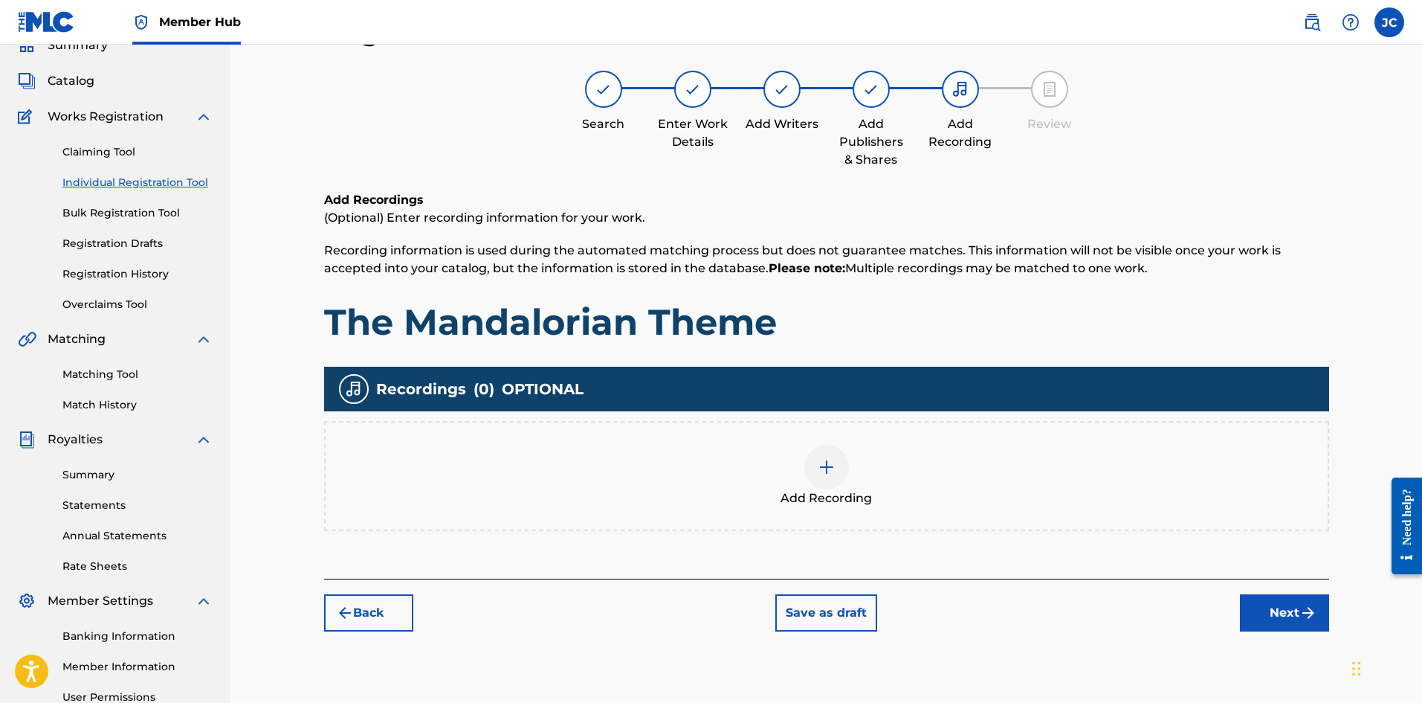
click at [923, 496] on div "Add Recording" at bounding box center [827, 476] width 1002 height 62
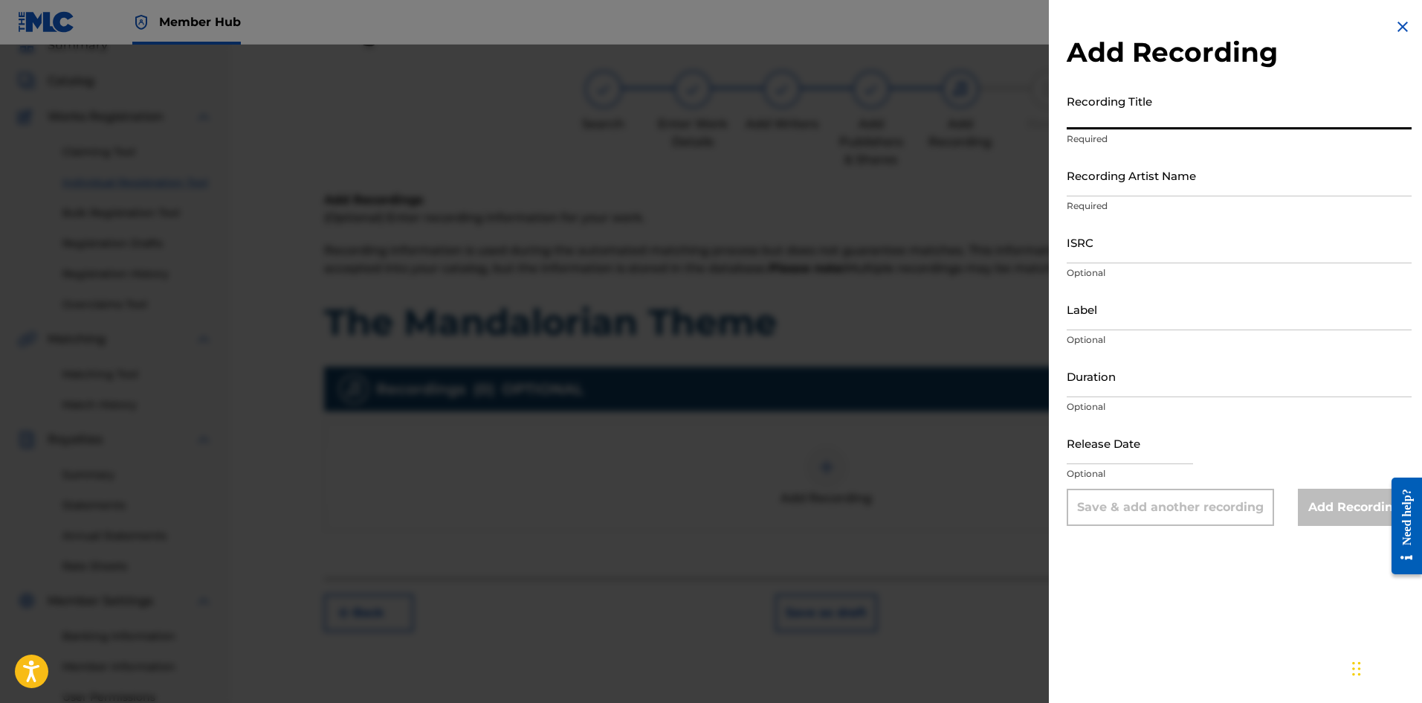
click at [1107, 91] on input "Recording Title" at bounding box center [1239, 108] width 345 height 42
paste input "The Mandalorian Theme"
type input "The Mandalorian Theme"
click at [1134, 185] on input "Recording Artist Name" at bounding box center [1239, 175] width 345 height 42
type input "[PERSON_NAME]"
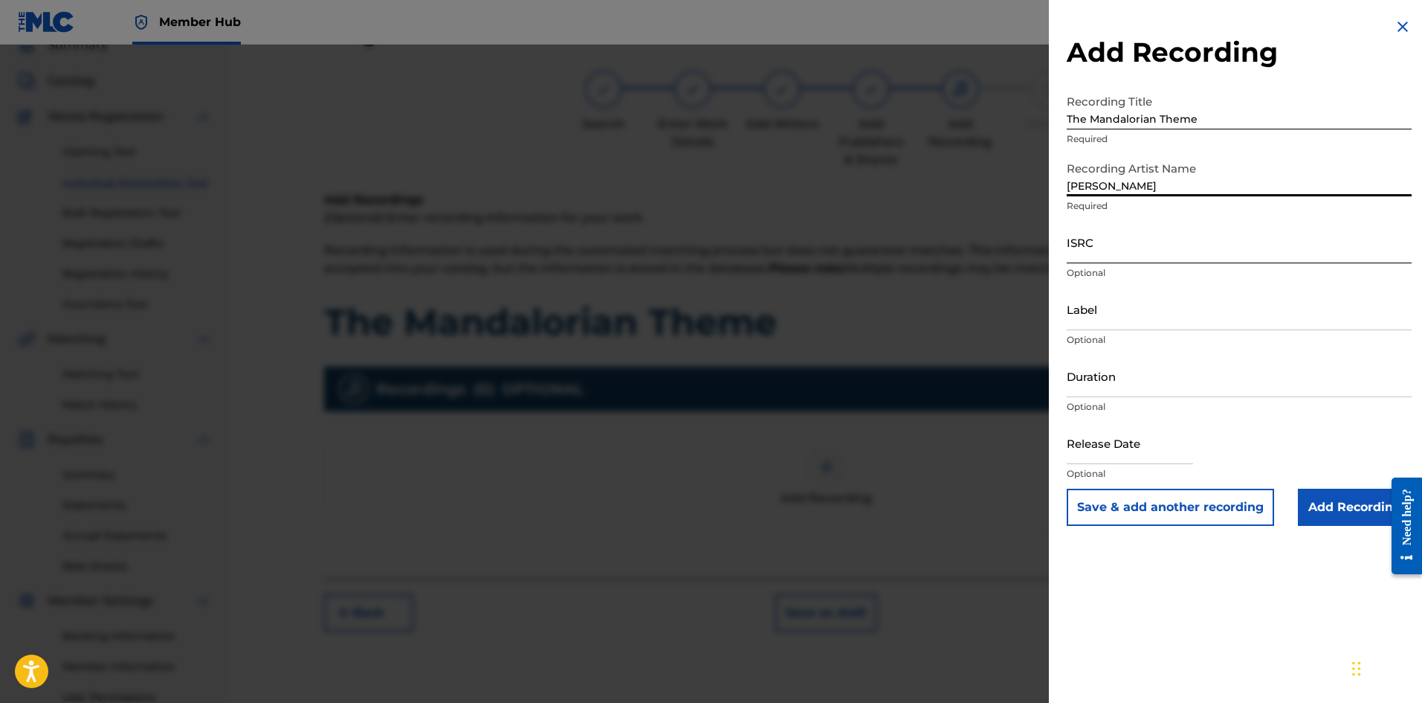
drag, startPoint x: 1134, startPoint y: 257, endPoint x: 1120, endPoint y: 252, distance: 15.8
click at [1134, 257] on input "ISRC" at bounding box center [1239, 242] width 345 height 42
click at [1105, 242] on input "ISRC" at bounding box center [1239, 242] width 345 height 42
paste input "QZZ7L2521914"
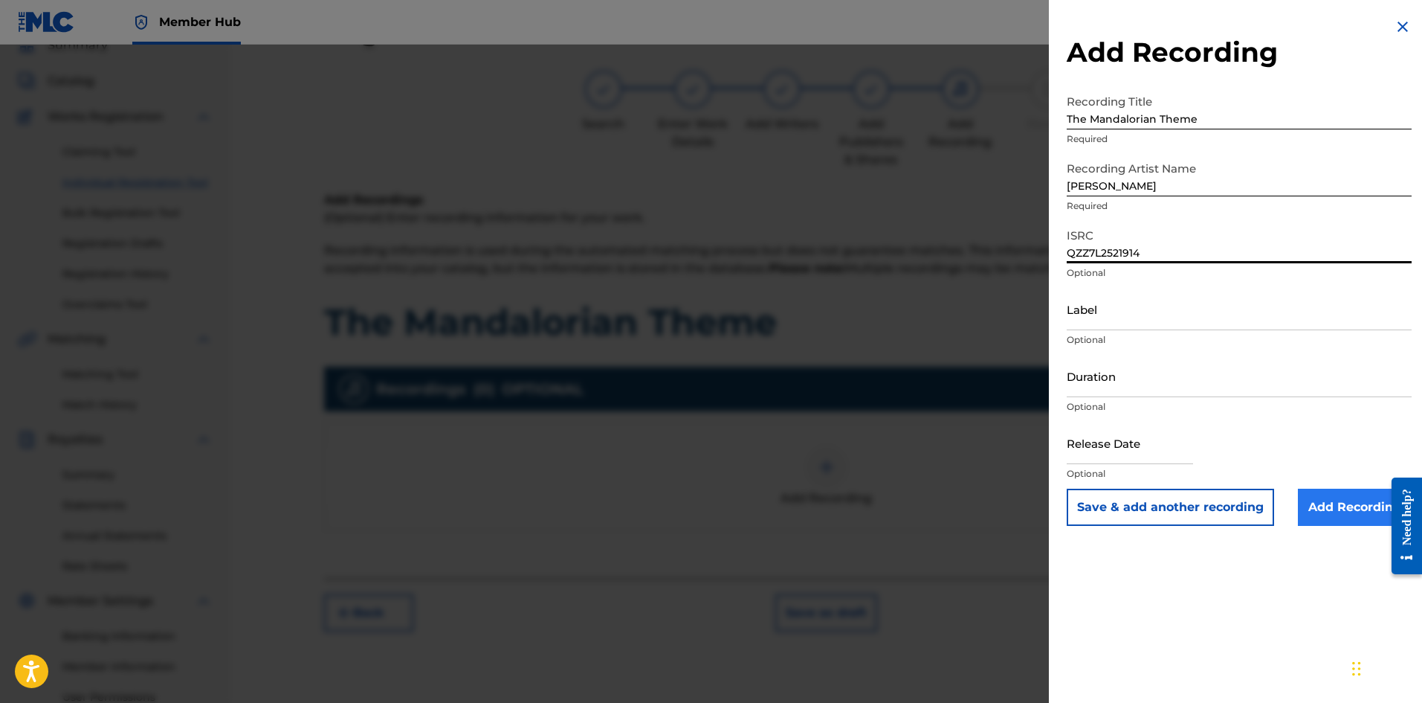
type input "QZZ7L2521914"
click at [1337, 511] on input "Add Recording" at bounding box center [1355, 506] width 114 height 37
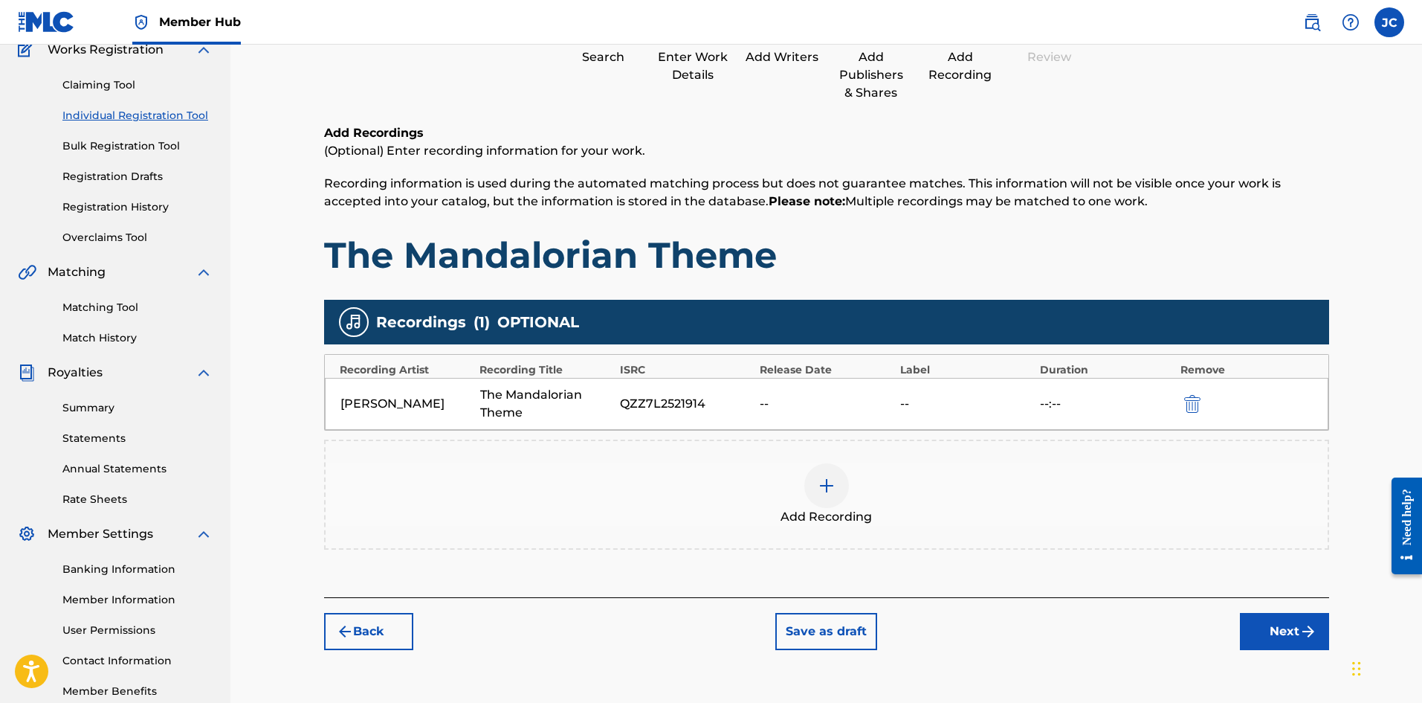
scroll to position [219, 0]
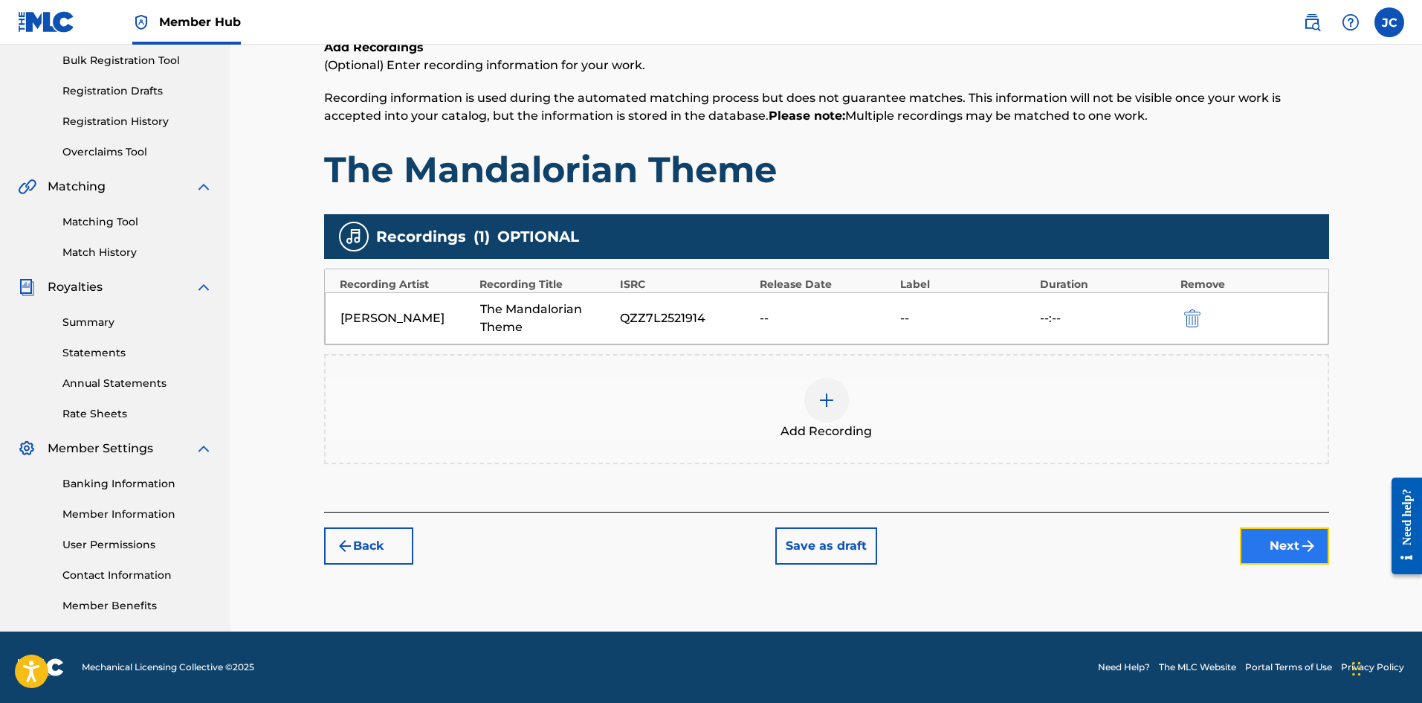
click at [1317, 538] on button "Next" at bounding box center [1284, 545] width 89 height 37
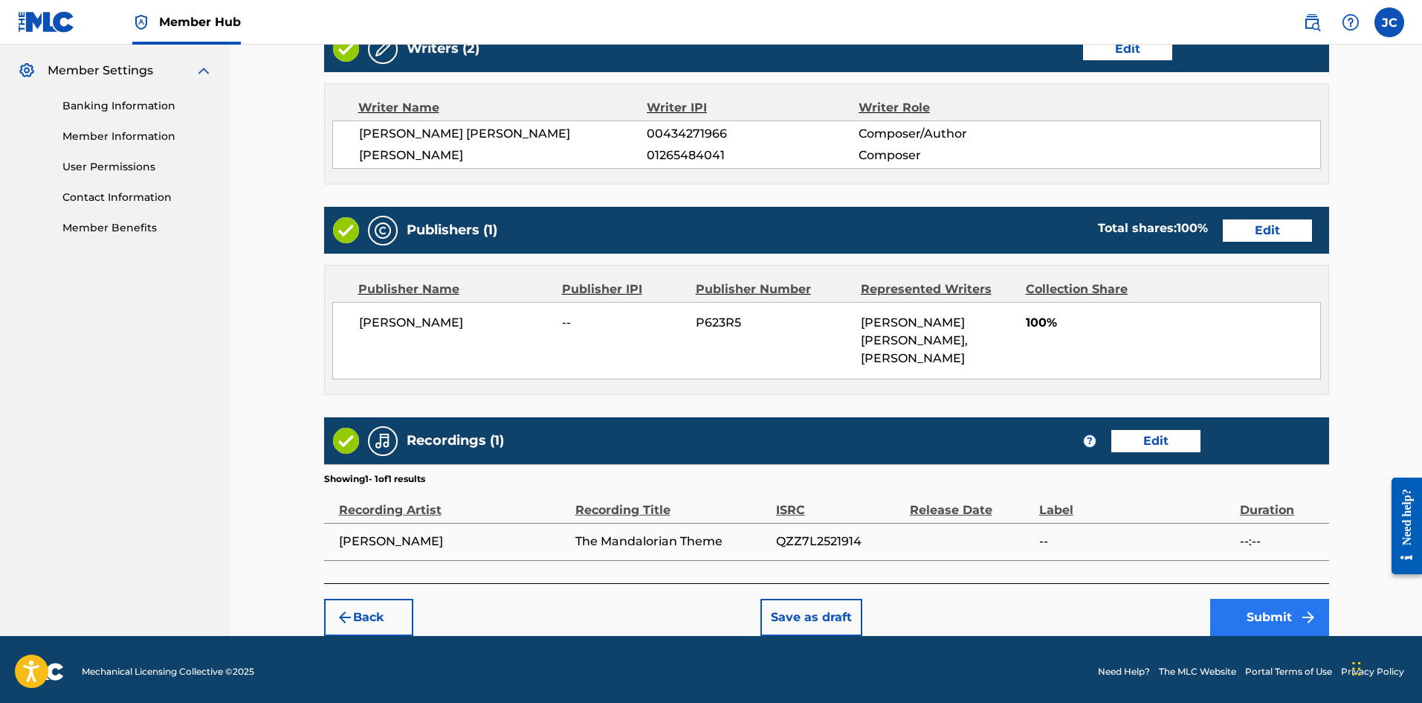
scroll to position [601, 0]
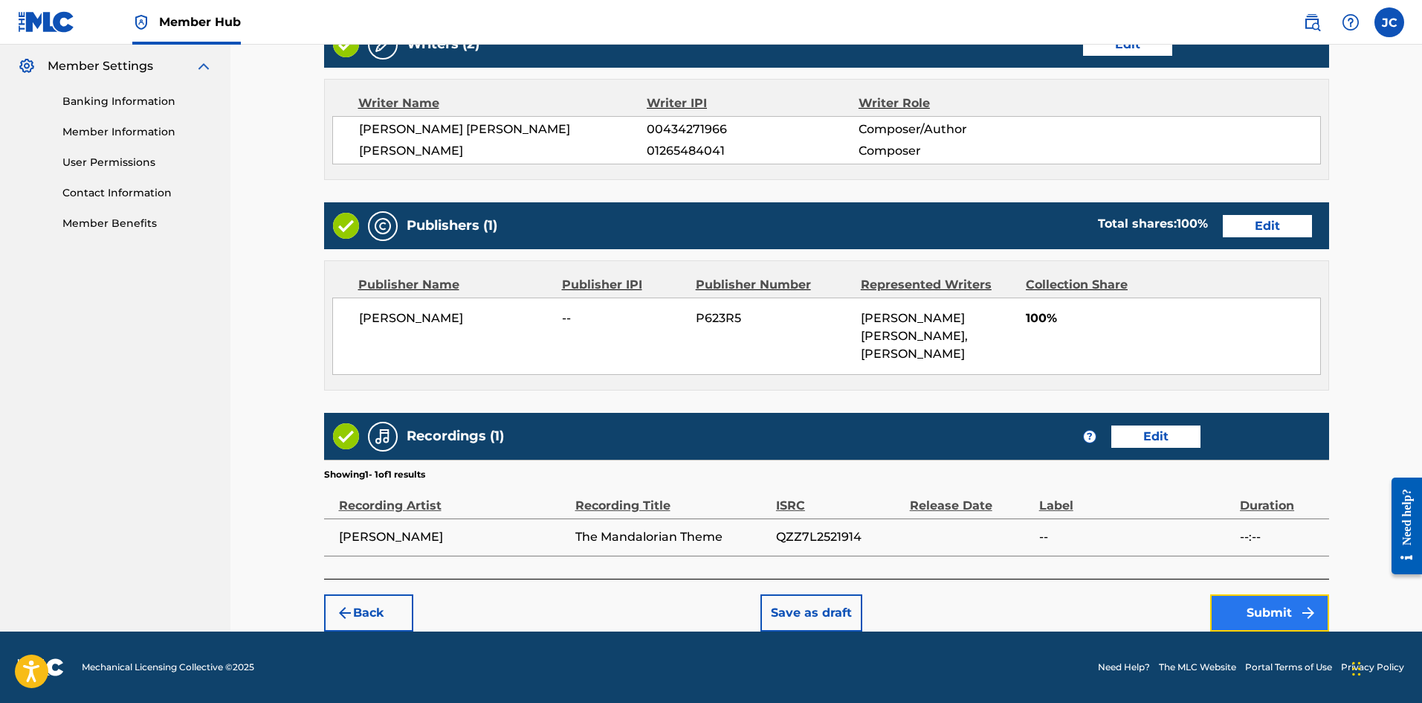
click at [1257, 608] on button "Submit" at bounding box center [1269, 612] width 119 height 37
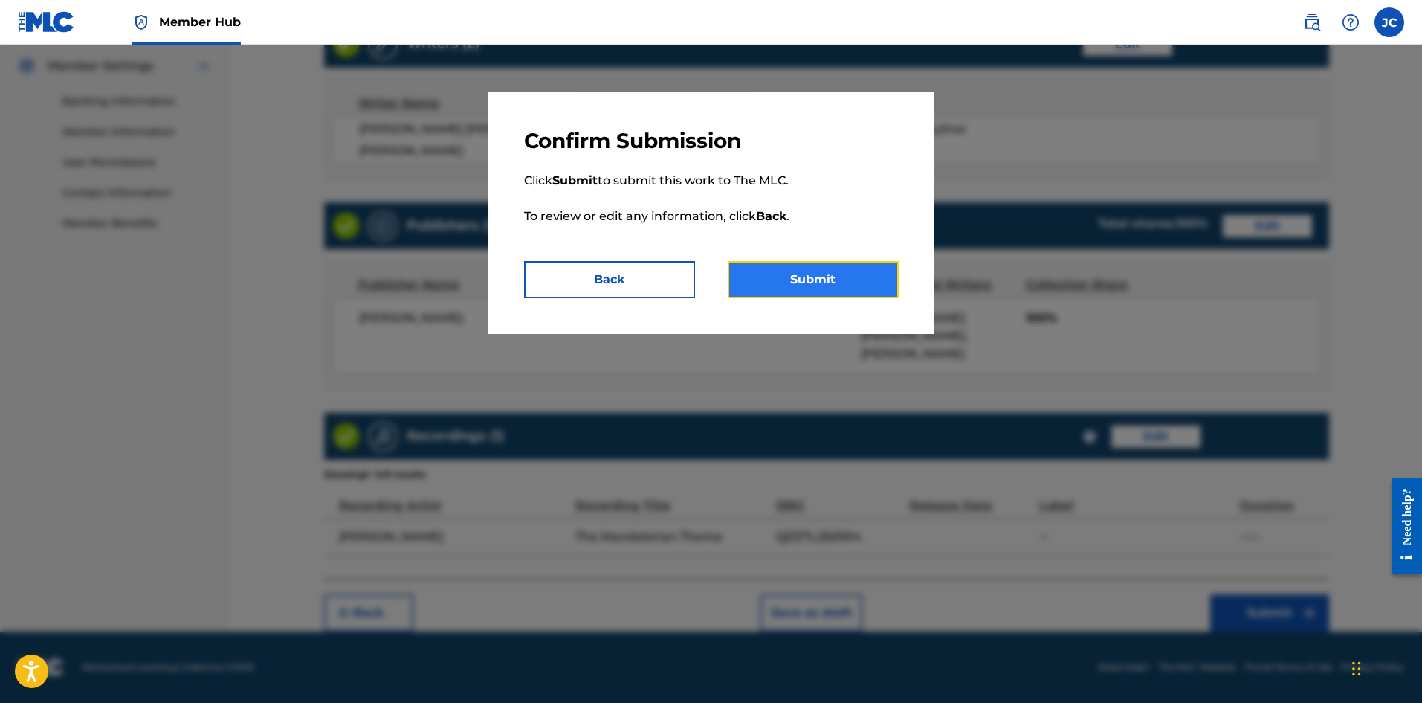
click at [836, 289] on button "Submit" at bounding box center [813, 279] width 171 height 37
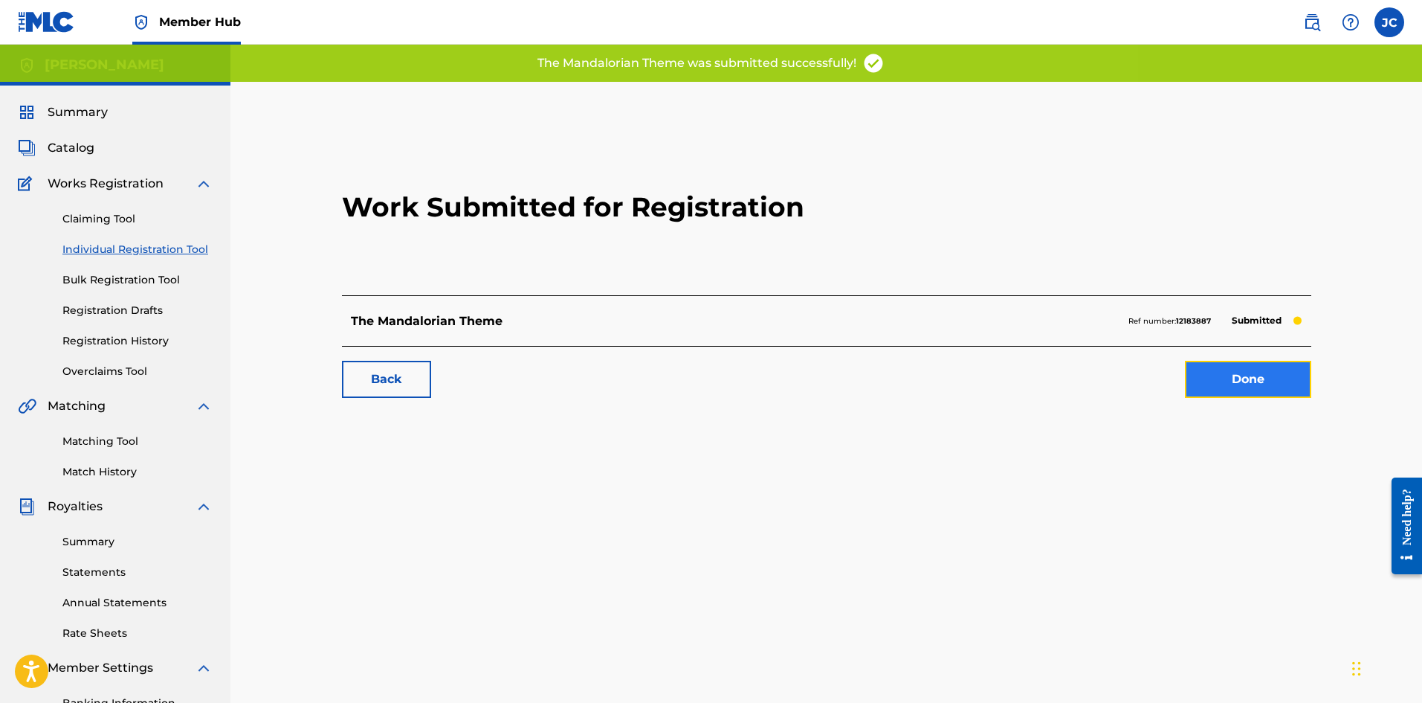
click at [1233, 376] on link "Done" at bounding box center [1248, 379] width 126 height 37
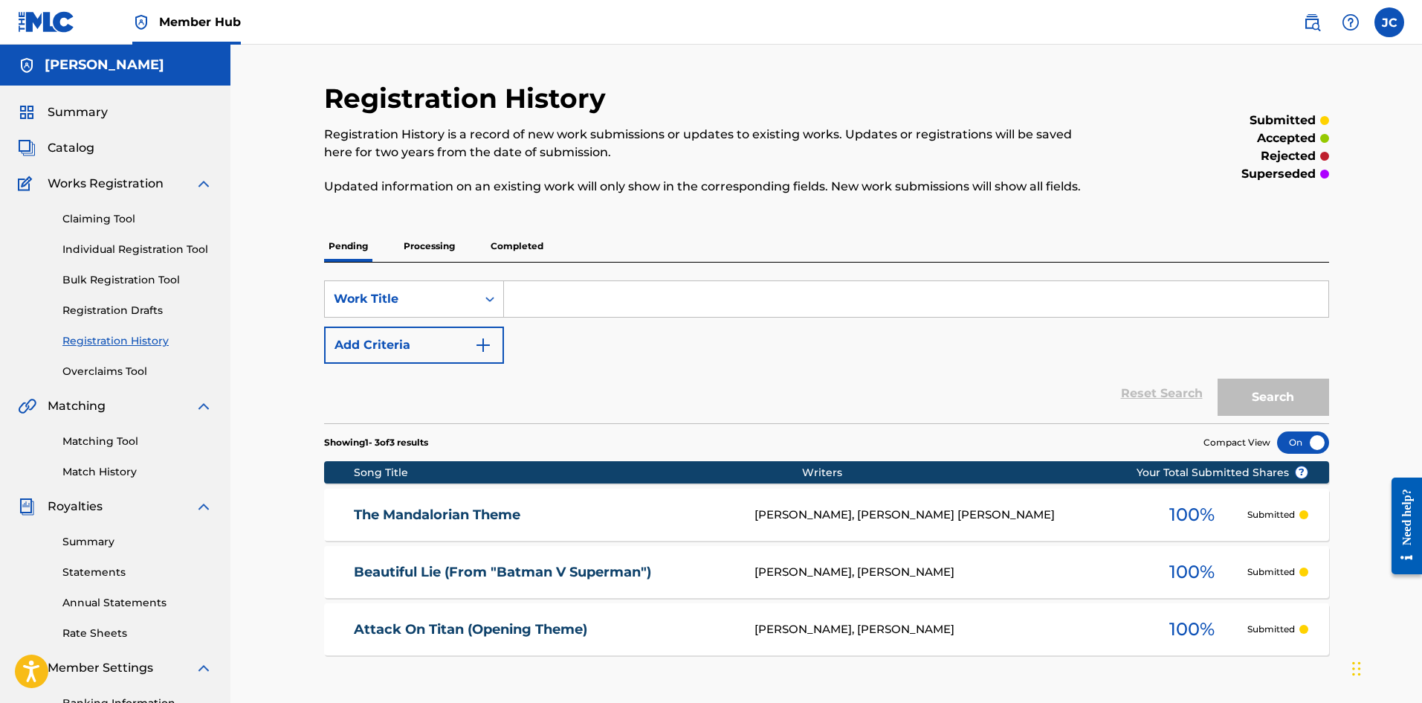
click at [103, 149] on div "Catalog" at bounding box center [115, 148] width 195 height 18
click at [71, 147] on span "Catalog" at bounding box center [71, 148] width 47 height 18
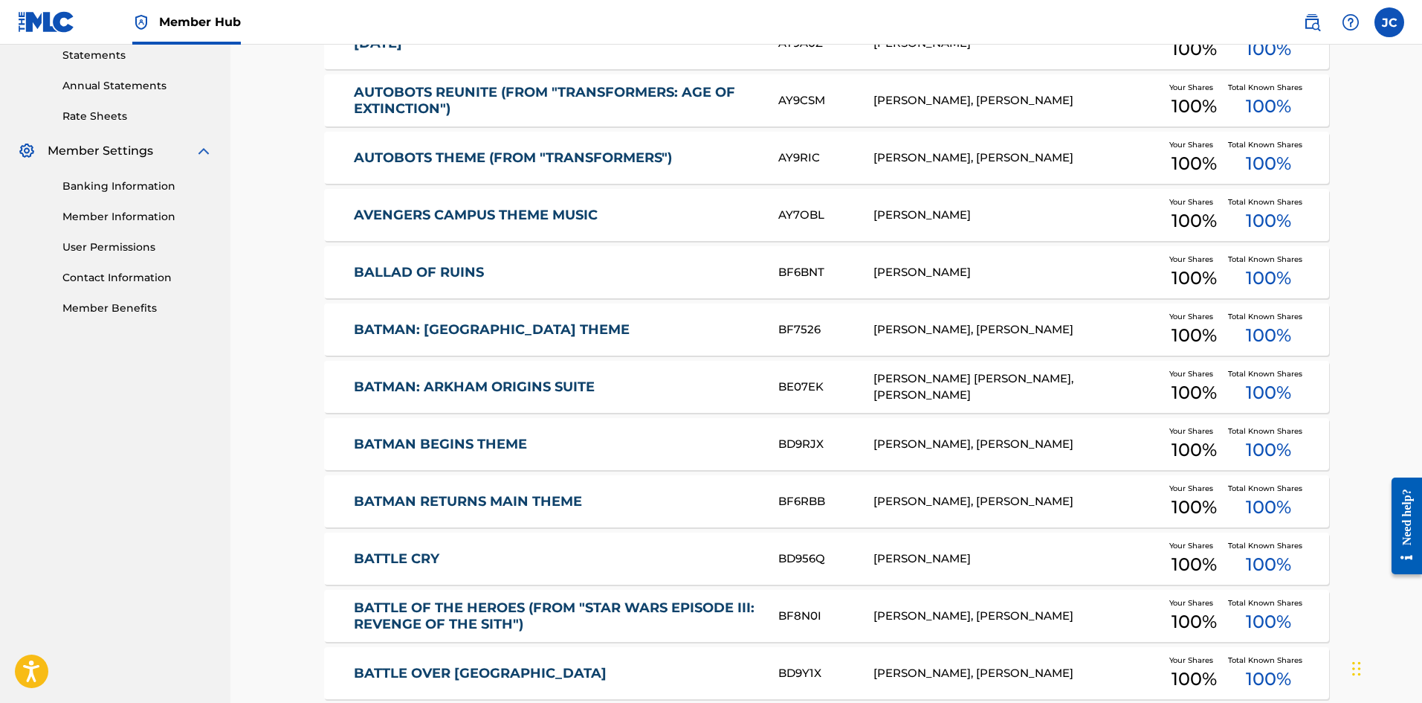
scroll to position [145, 0]
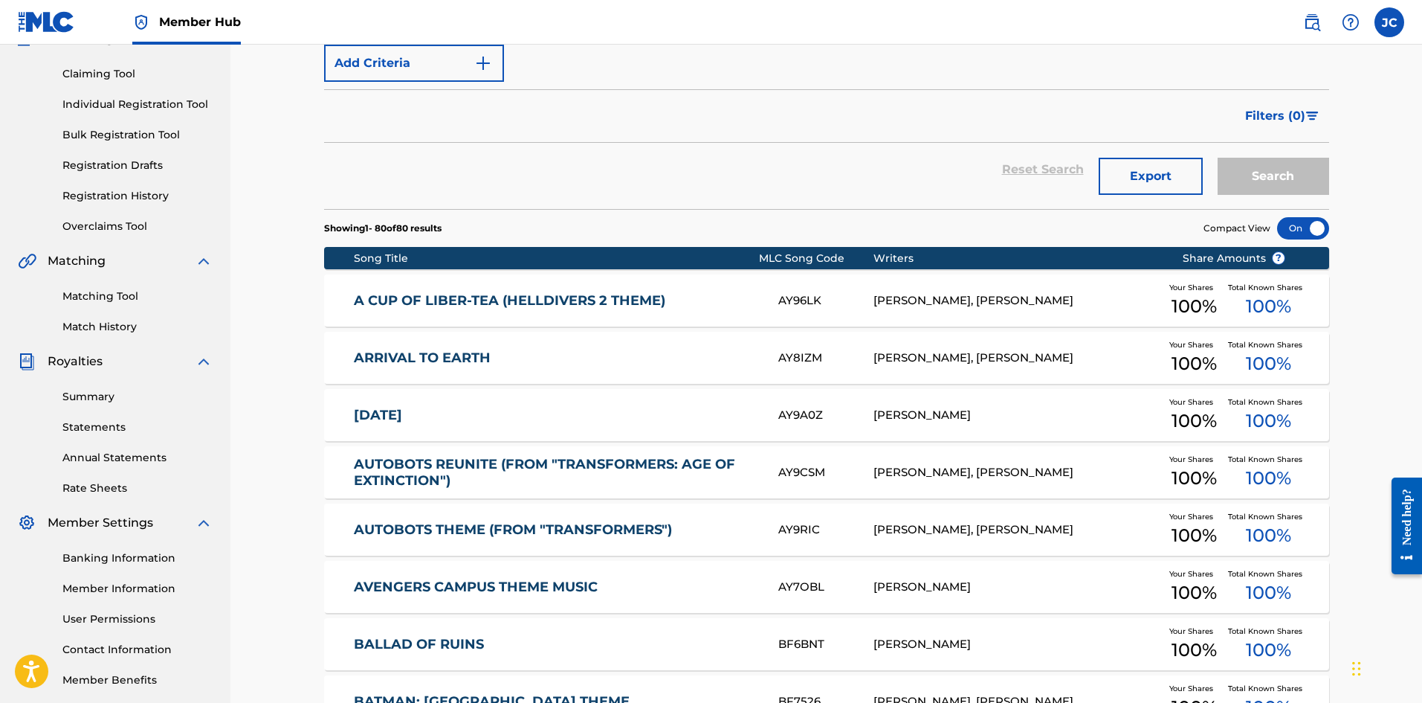
click at [103, 106] on link "Individual Registration Tool" at bounding box center [137, 105] width 150 height 16
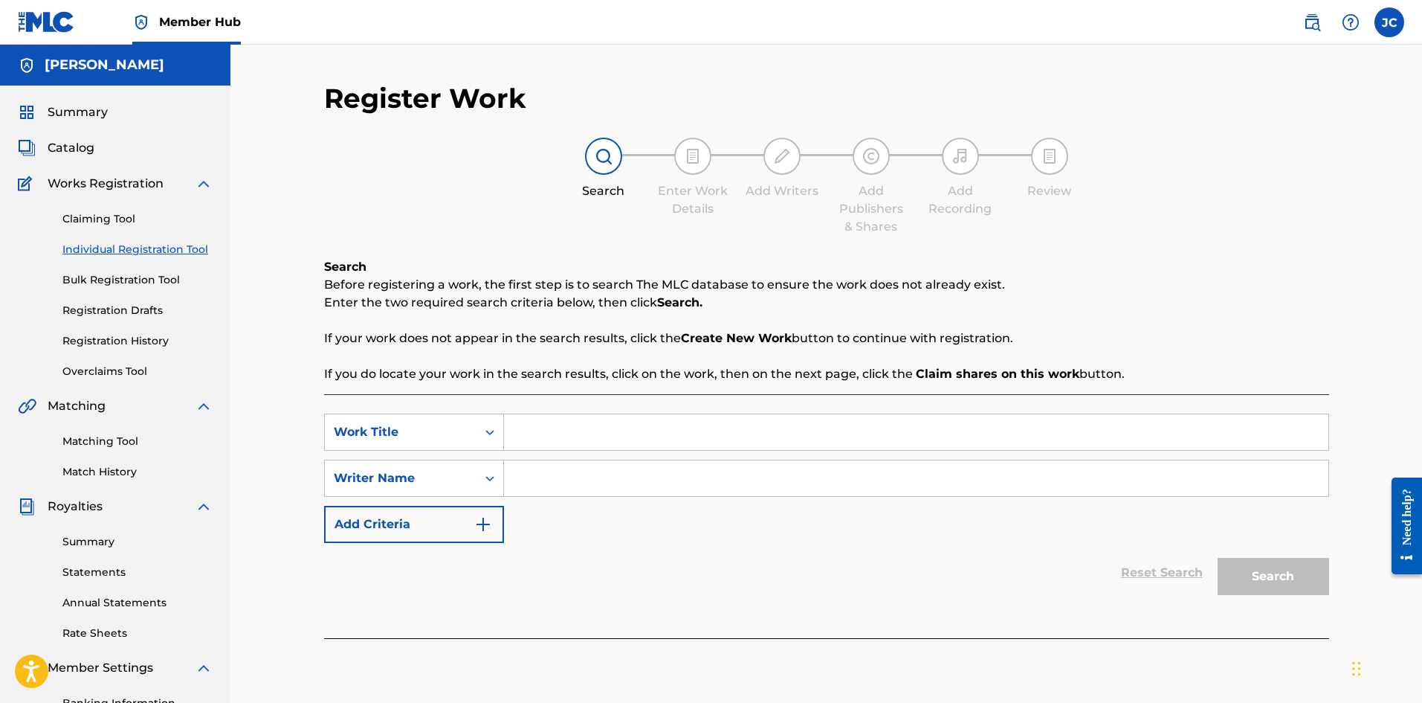
click at [115, 351] on div "Claiming Tool Individual Registration Tool Bulk Registration Tool Registration …" at bounding box center [115, 286] width 195 height 187
click at [114, 344] on link "Registration History" at bounding box center [137, 341] width 150 height 16
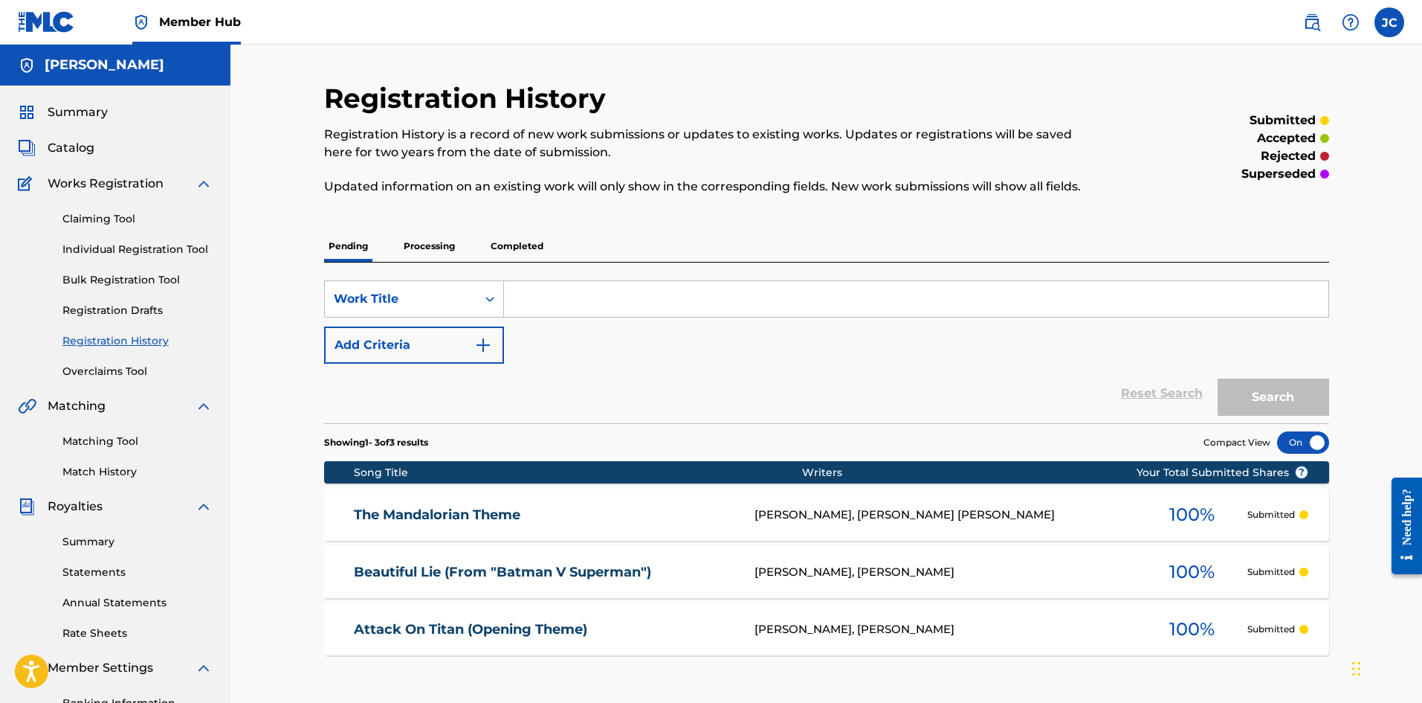
click at [445, 245] on p "Processing" at bounding box center [429, 245] width 60 height 31
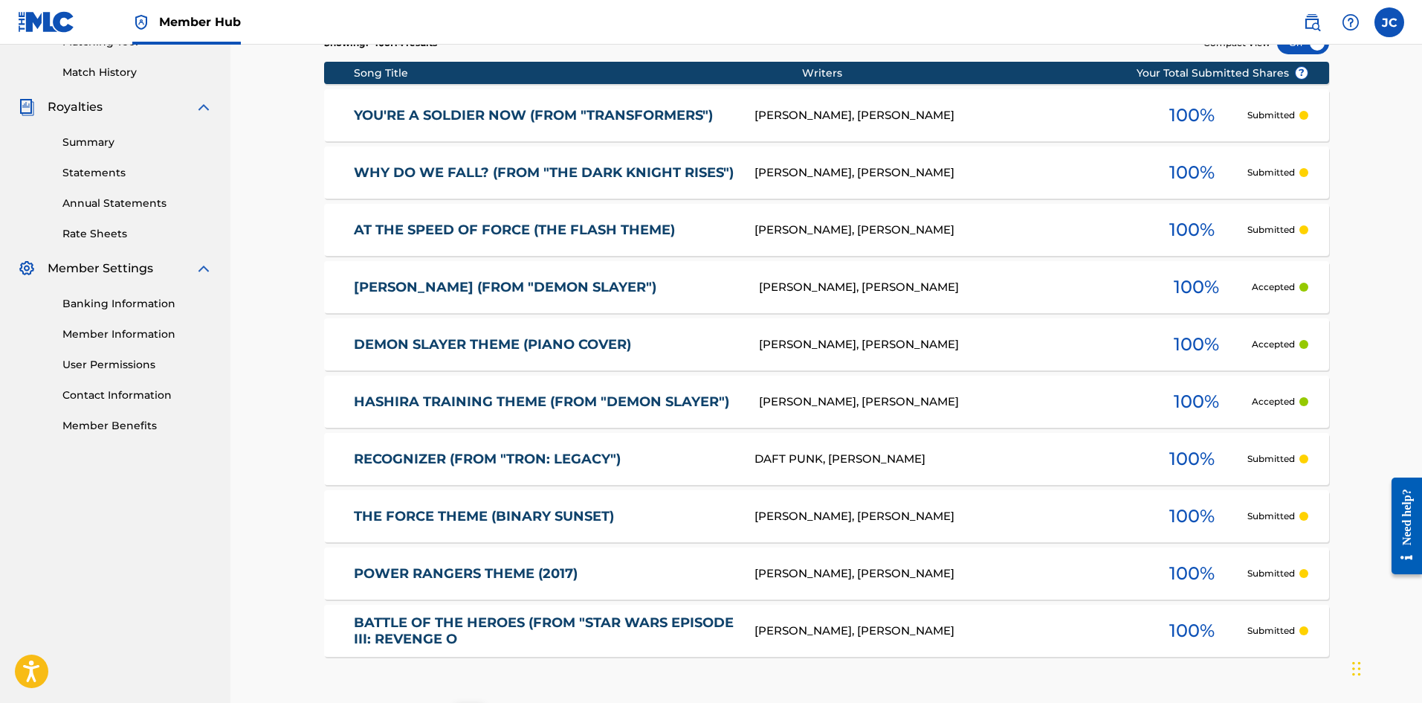
scroll to position [520, 0]
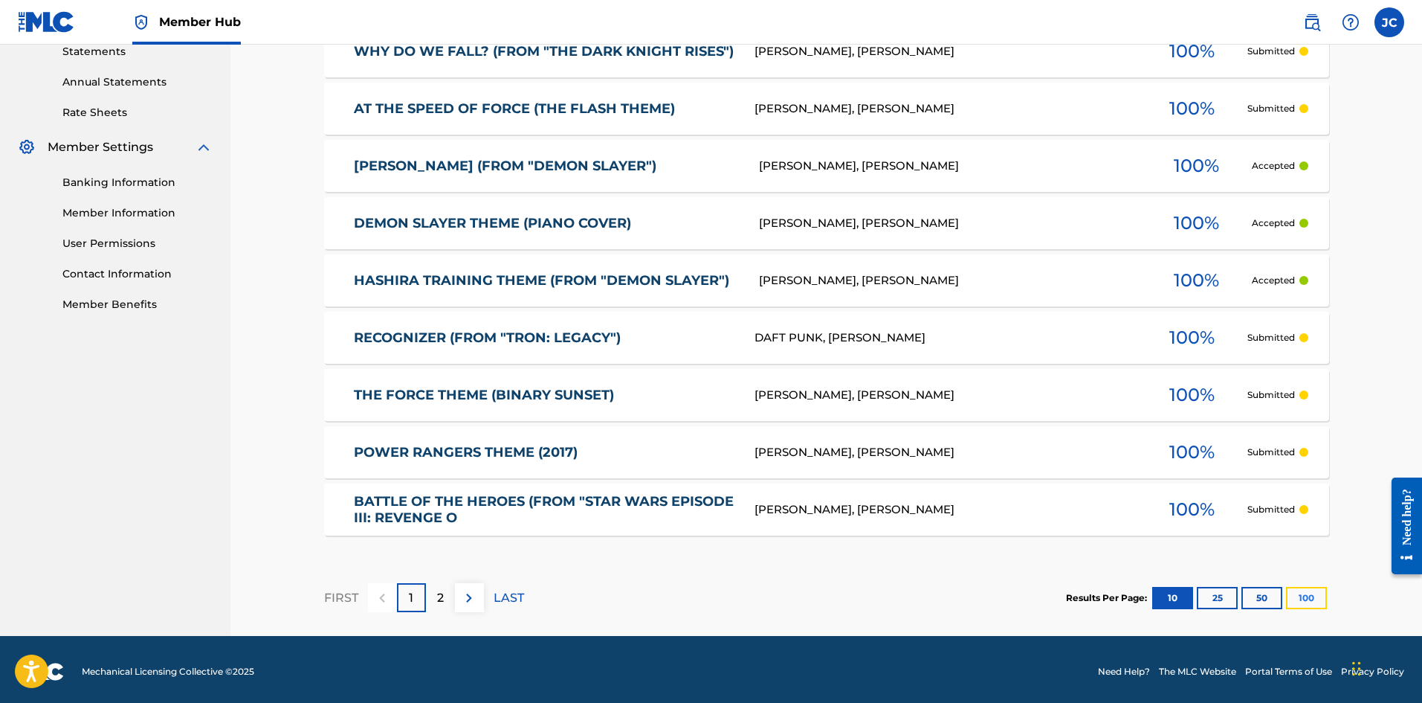
click at [1297, 599] on button "100" at bounding box center [1306, 598] width 41 height 22
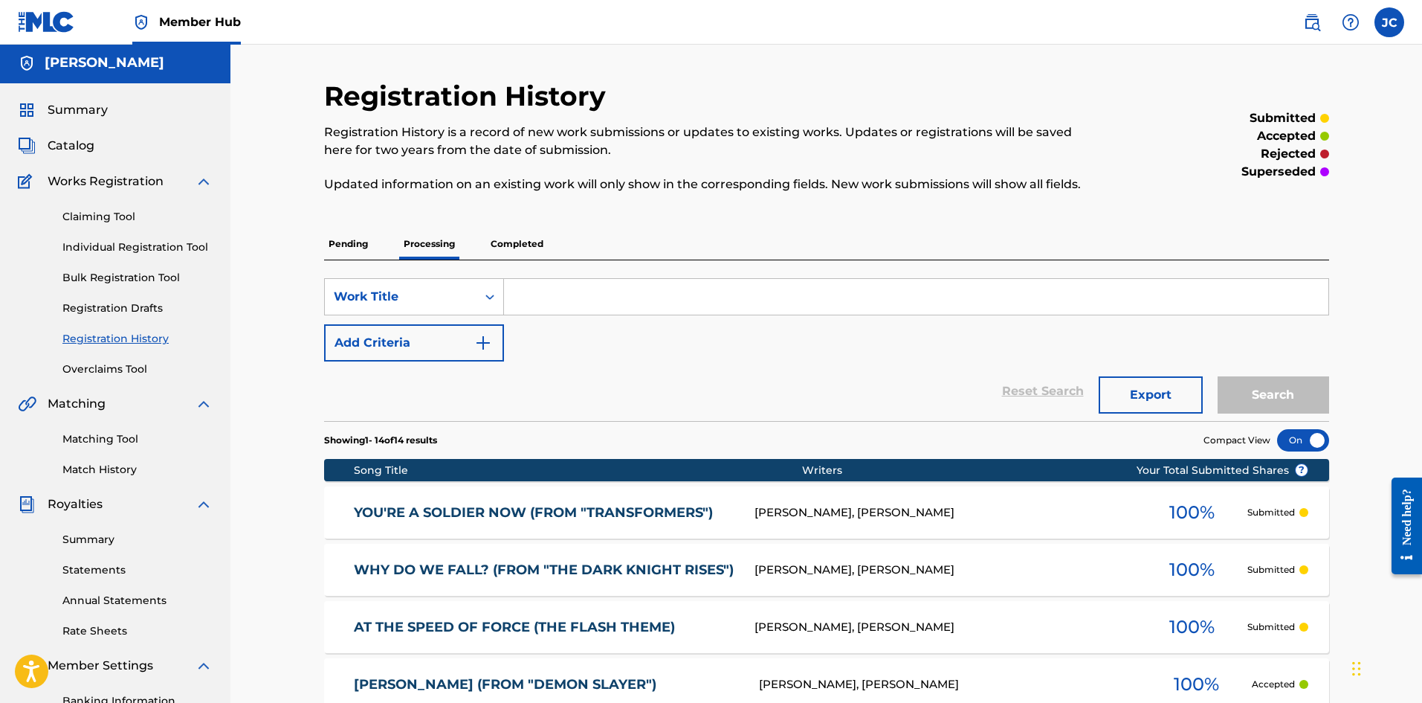
scroll to position [0, 0]
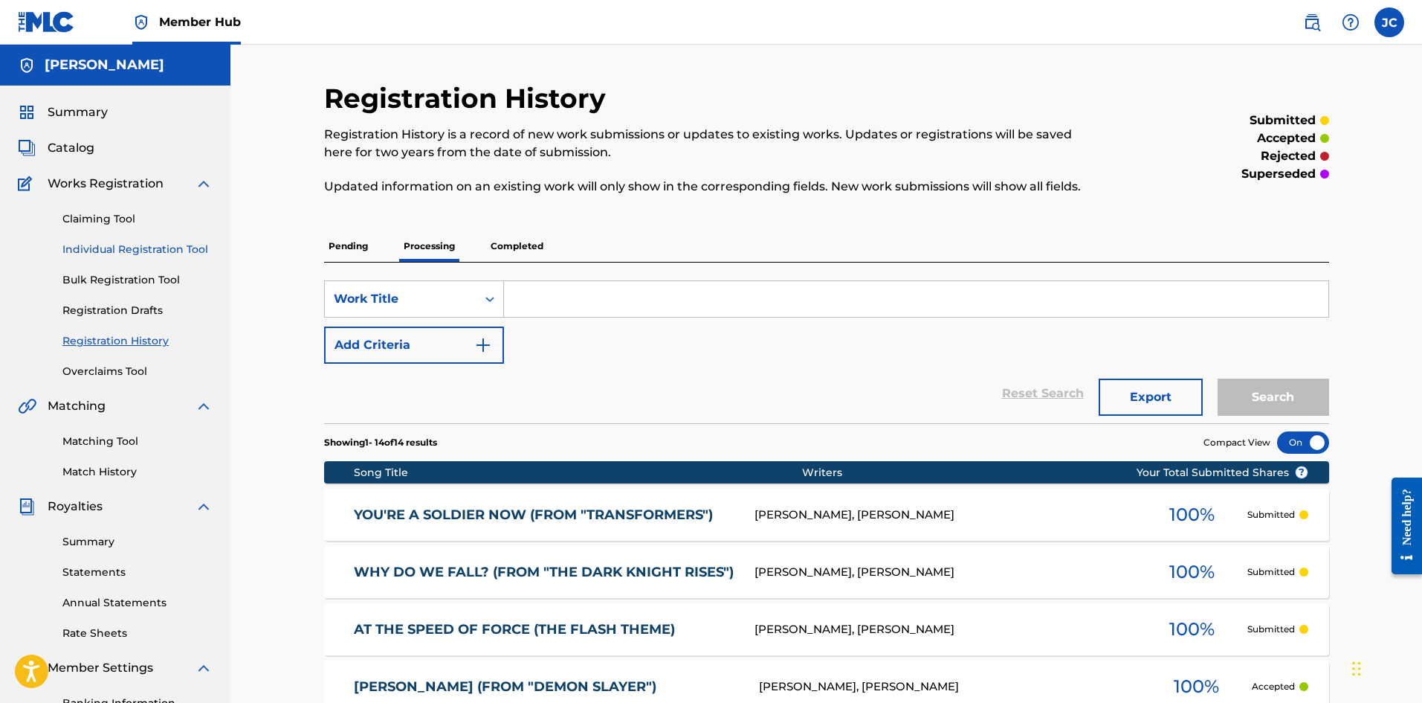
click at [120, 248] on link "Individual Registration Tool" at bounding box center [137, 250] width 150 height 16
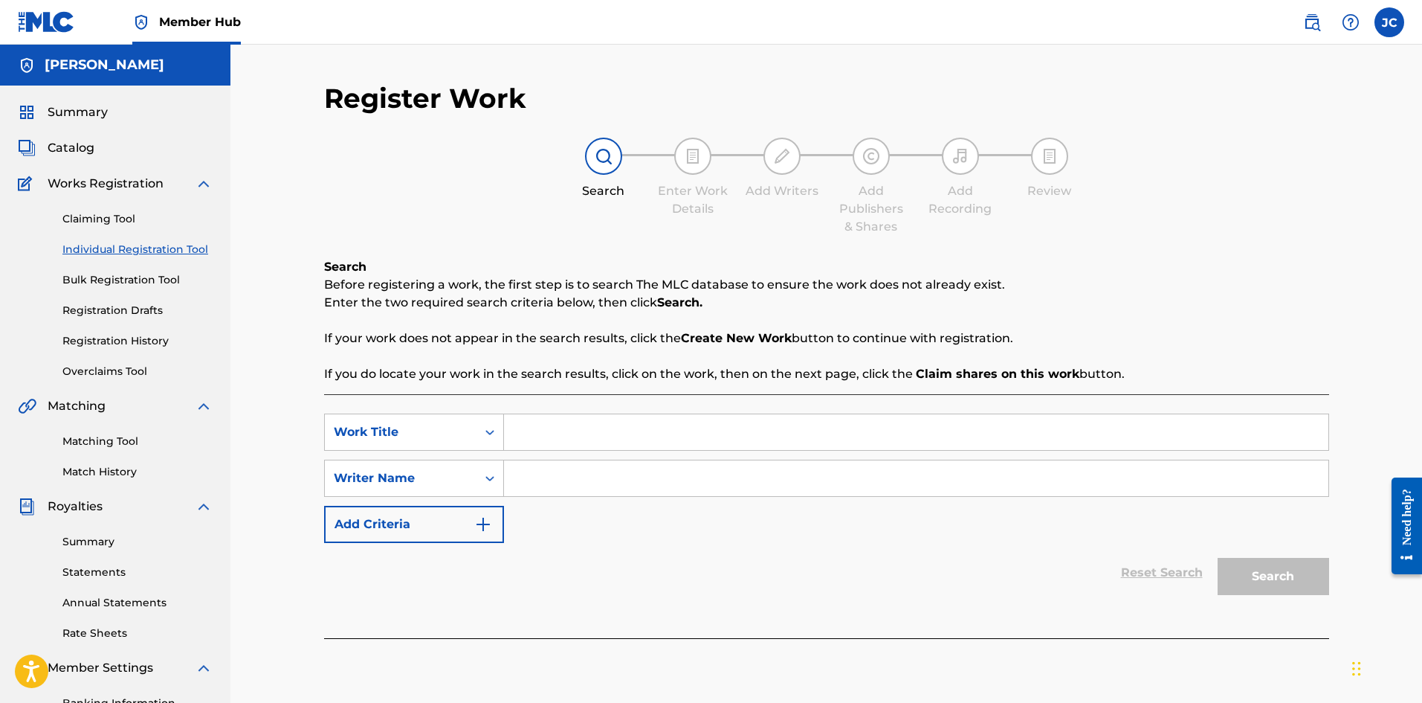
click at [641, 417] on input "Search Form" at bounding box center [916, 432] width 824 height 36
click at [588, 428] on input "Search Form" at bounding box center [916, 432] width 824 height 36
paste input "Symbiote Theme (from "Spider-Man [DEMOGRAPHIC_DATA]")"
type input "Symbiote Theme (from "Spider-Man [DEMOGRAPHIC_DATA]")"
click at [613, 477] on input "Search Form" at bounding box center [916, 478] width 824 height 36
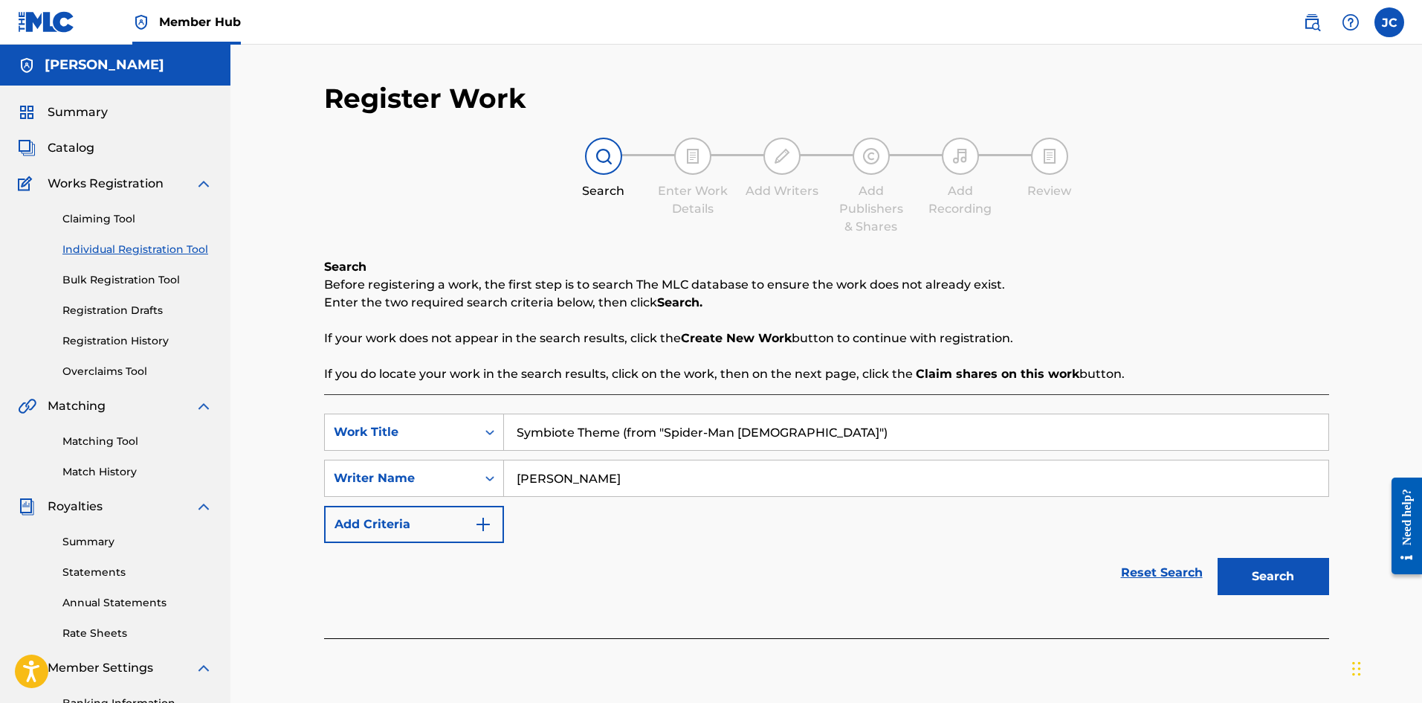
type input "[PERSON_NAME]"
click at [1218, 558] on button "Search" at bounding box center [1274, 576] width 112 height 37
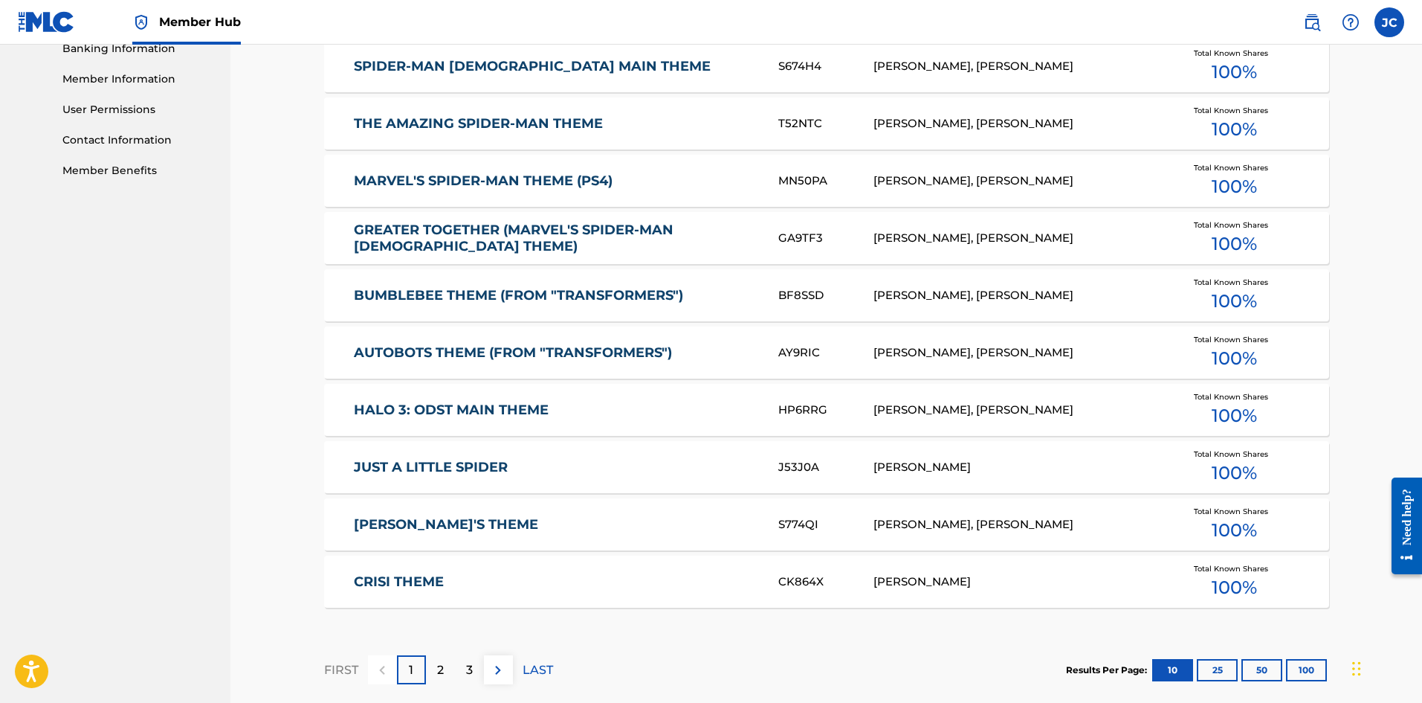
scroll to position [669, 0]
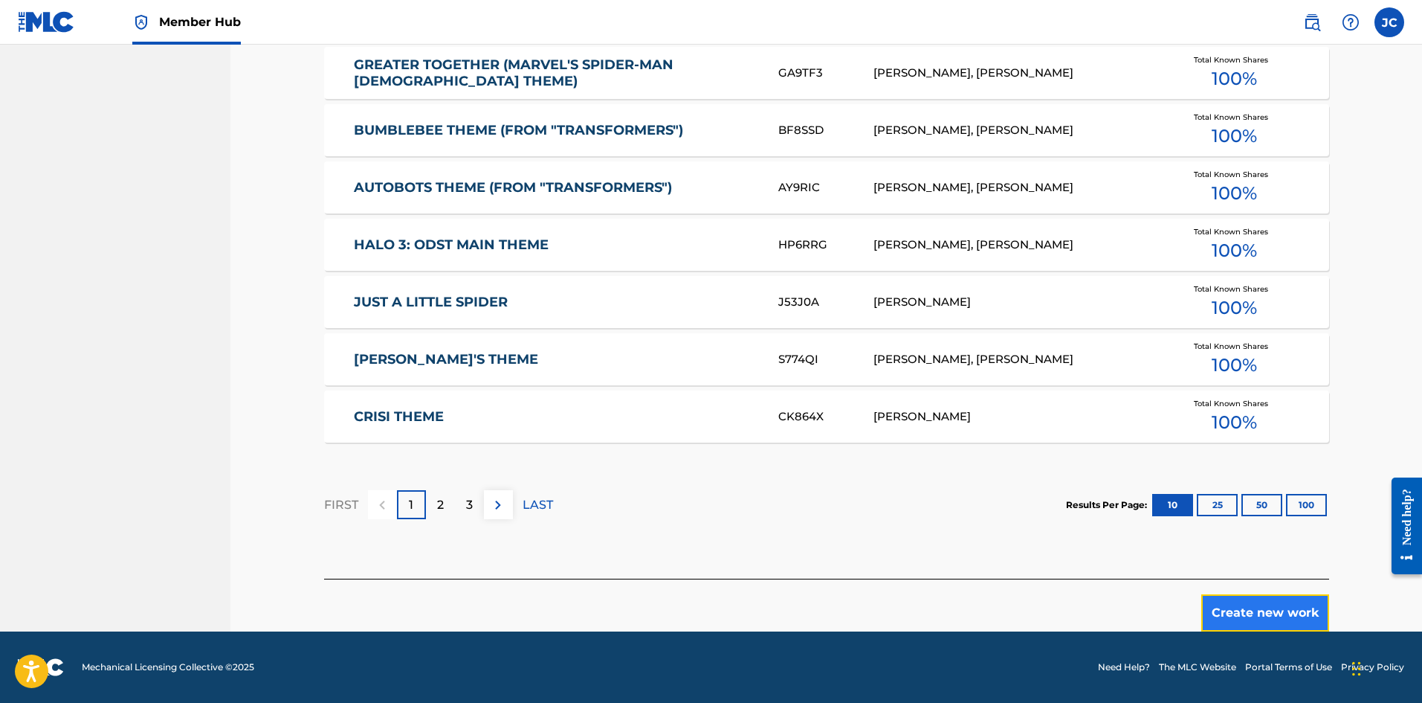
click at [1279, 613] on button "Create new work" at bounding box center [1265, 612] width 128 height 37
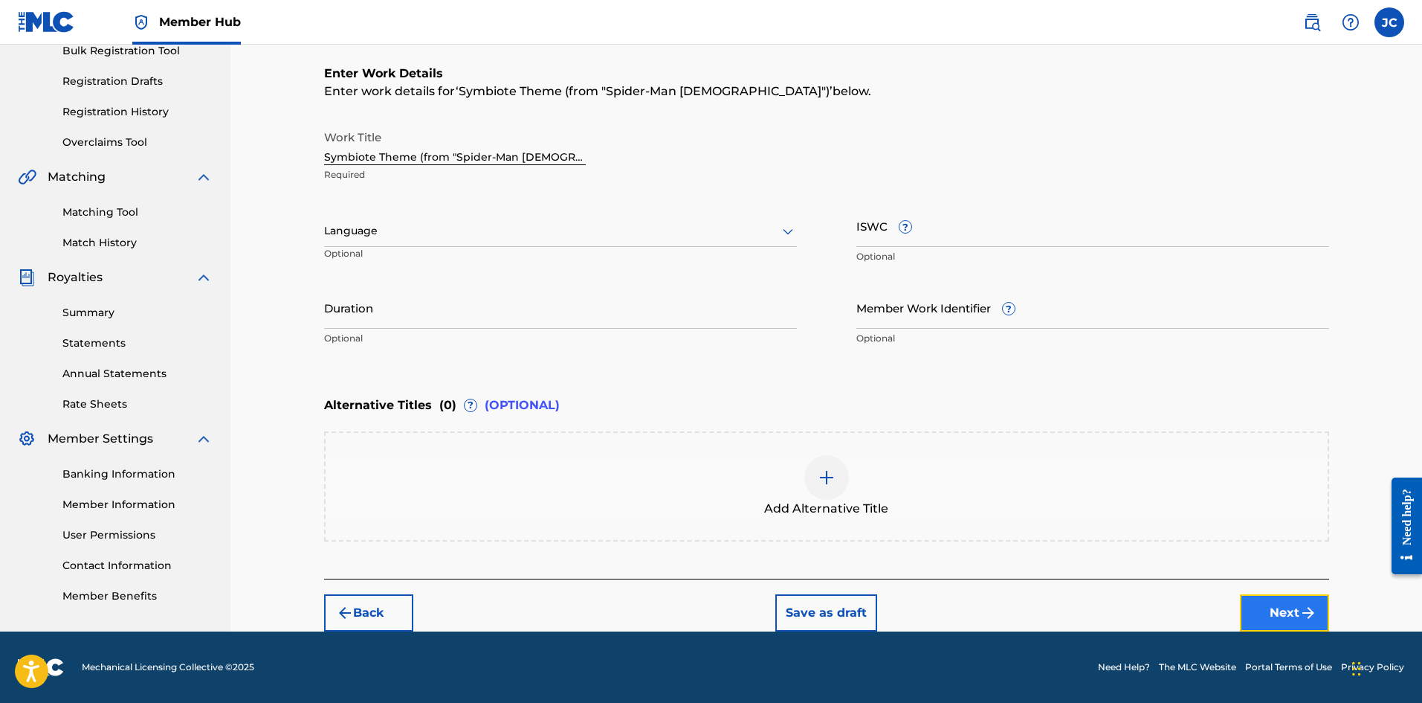
click at [1294, 613] on button "Next" at bounding box center [1284, 612] width 89 height 37
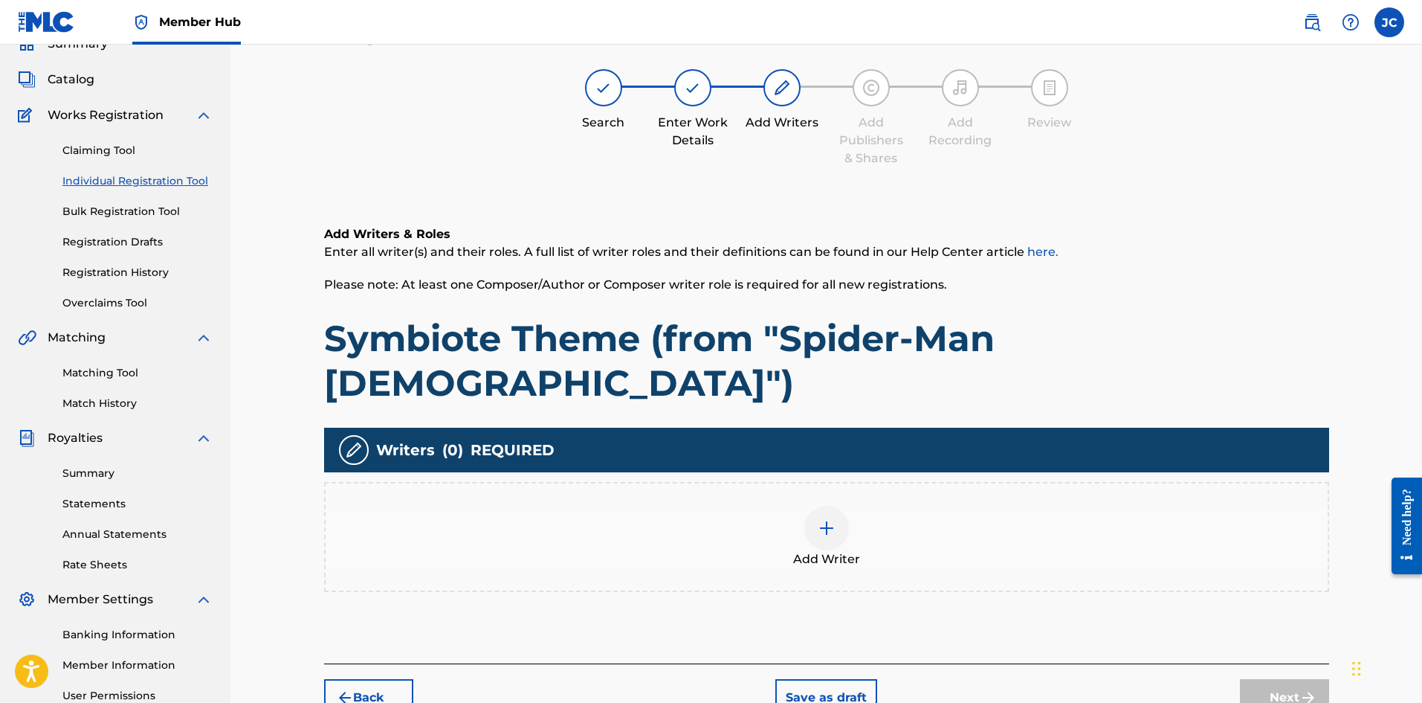
scroll to position [67, 0]
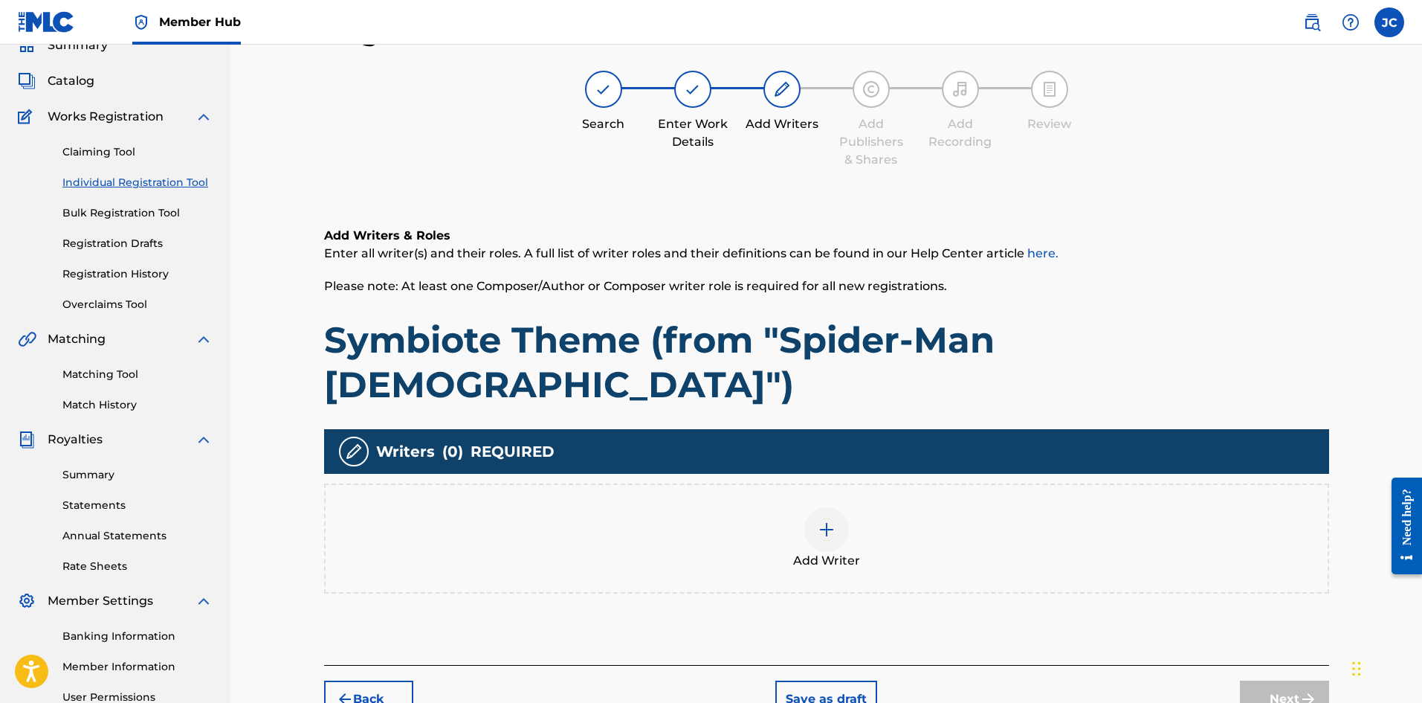
click at [871, 525] on div "Add Writer" at bounding box center [826, 538] width 1005 height 110
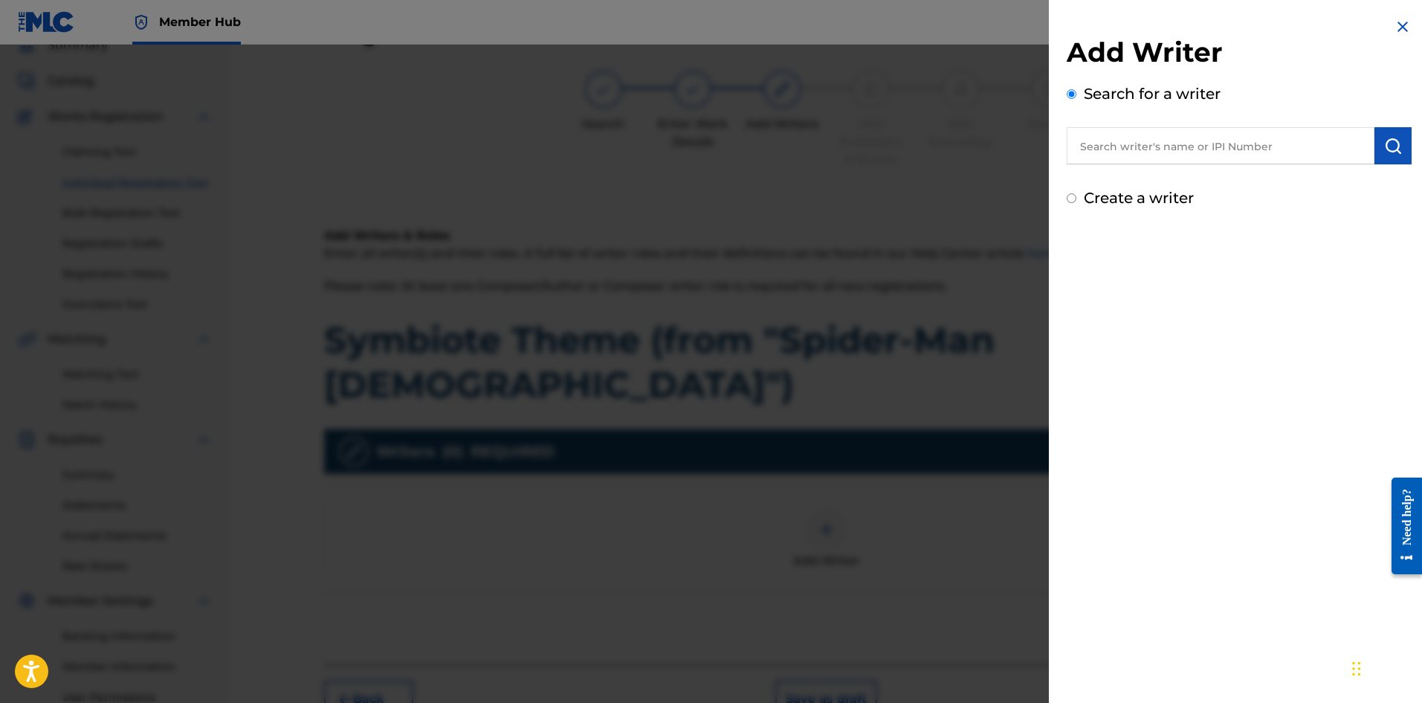
click at [1178, 147] on input "text" at bounding box center [1221, 145] width 308 height 37
type input "[PERSON_NAME]"
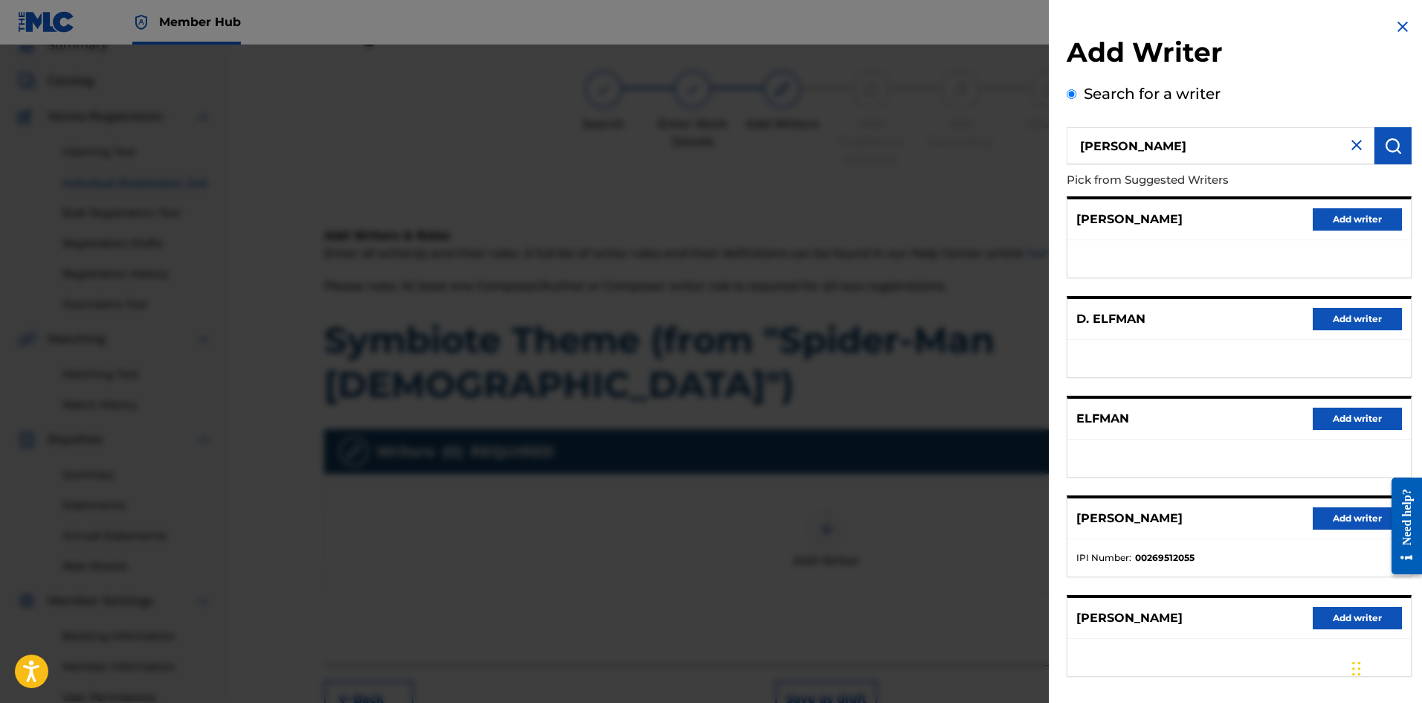
click at [1348, 506] on div "[PERSON_NAME] Add writer" at bounding box center [1239, 518] width 343 height 41
click at [1349, 518] on button "Add writer" at bounding box center [1357, 518] width 89 height 22
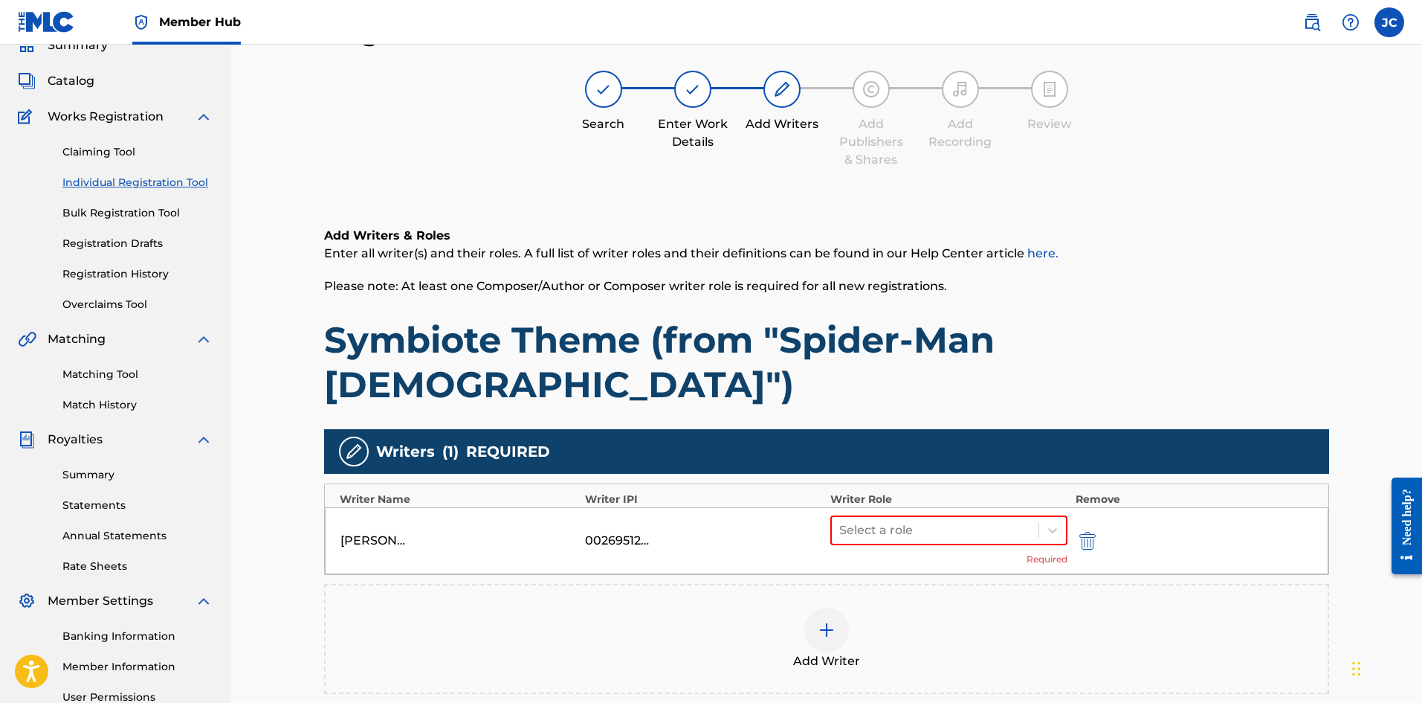
click at [1042, 552] on span "Required" at bounding box center [1047, 558] width 41 height 13
click at [1019, 520] on div at bounding box center [935, 530] width 193 height 21
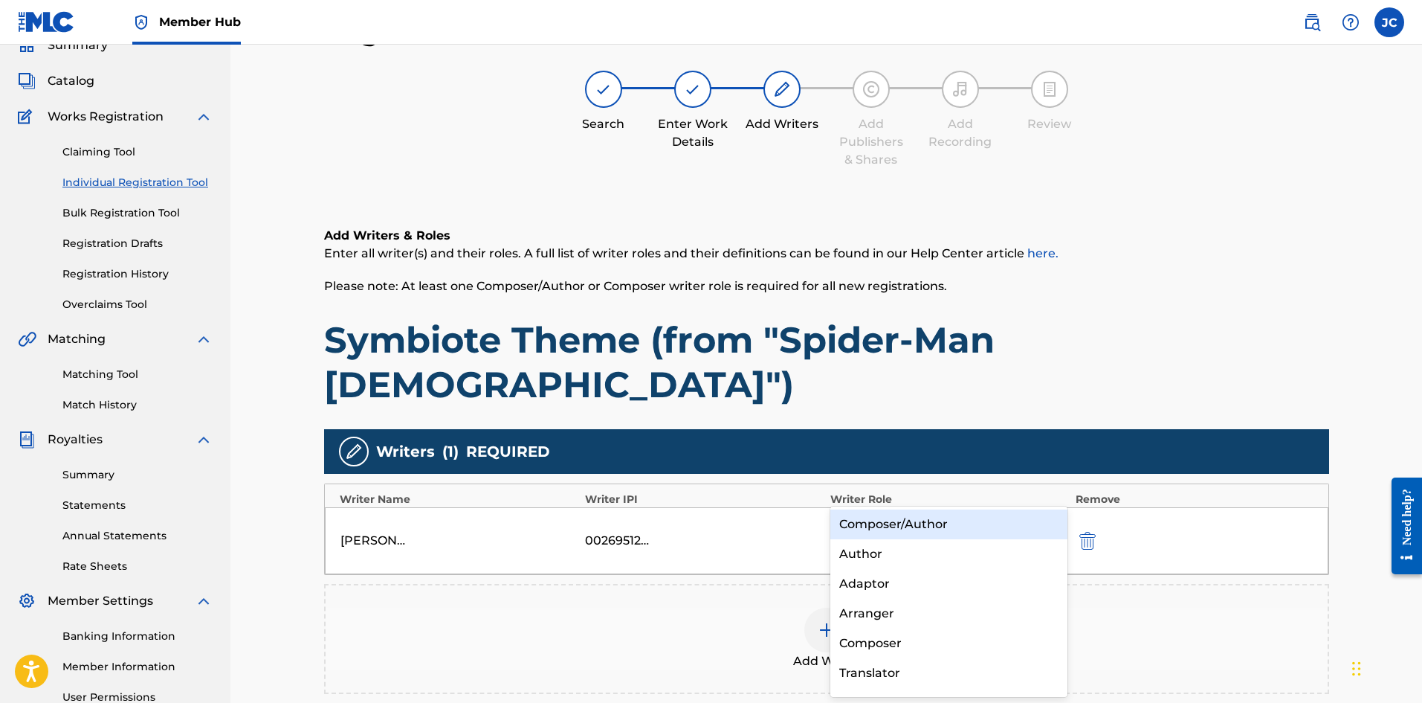
click at [856, 529] on div "Composer/Author" at bounding box center [949, 524] width 238 height 30
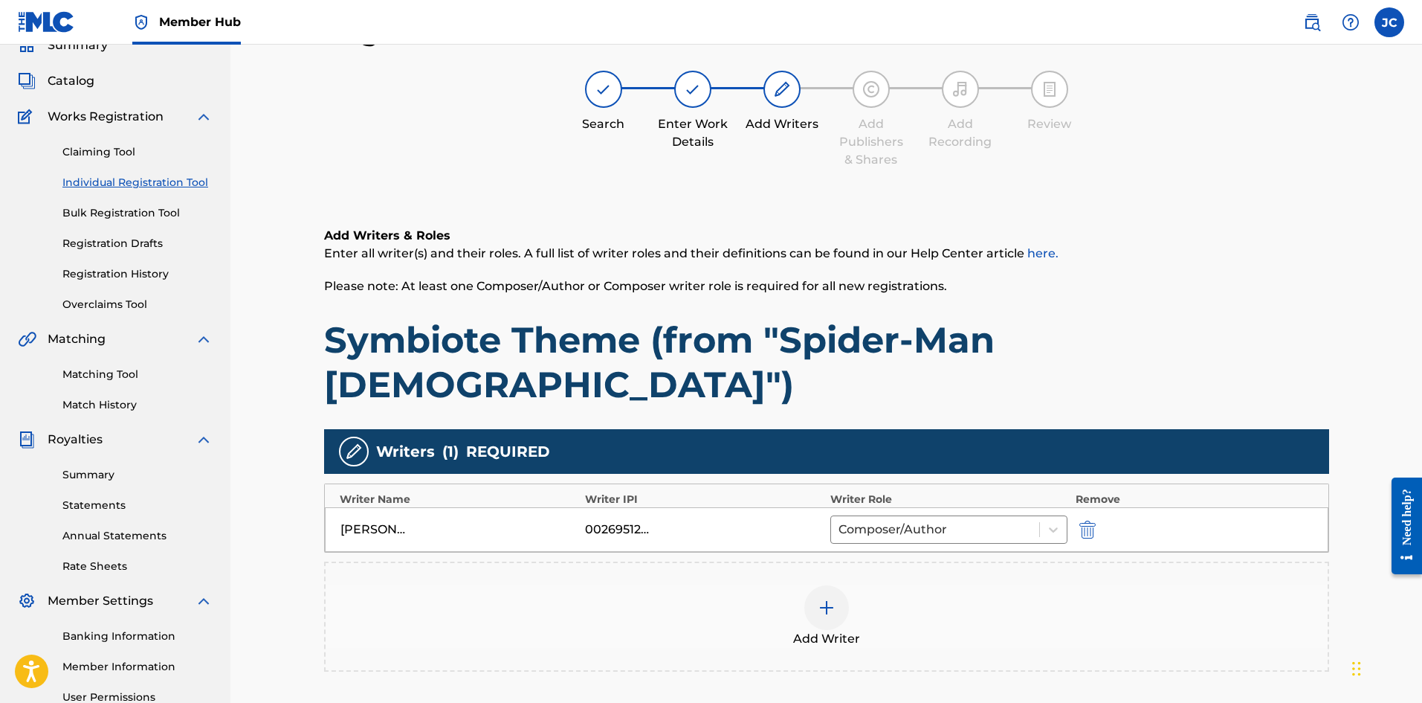
click at [845, 585] on div at bounding box center [826, 607] width 45 height 45
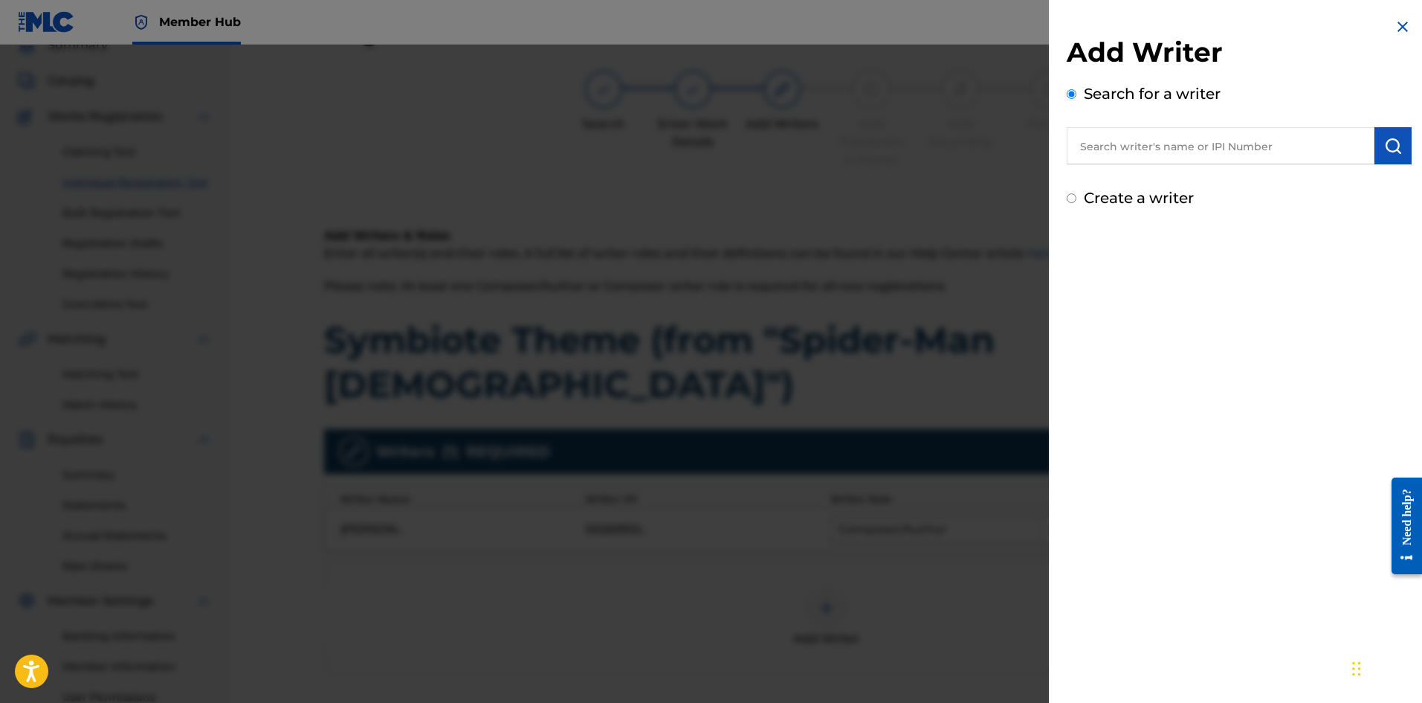
click at [1282, 138] on input "text" at bounding box center [1221, 145] width 308 height 37
type input "[PERSON_NAME]"
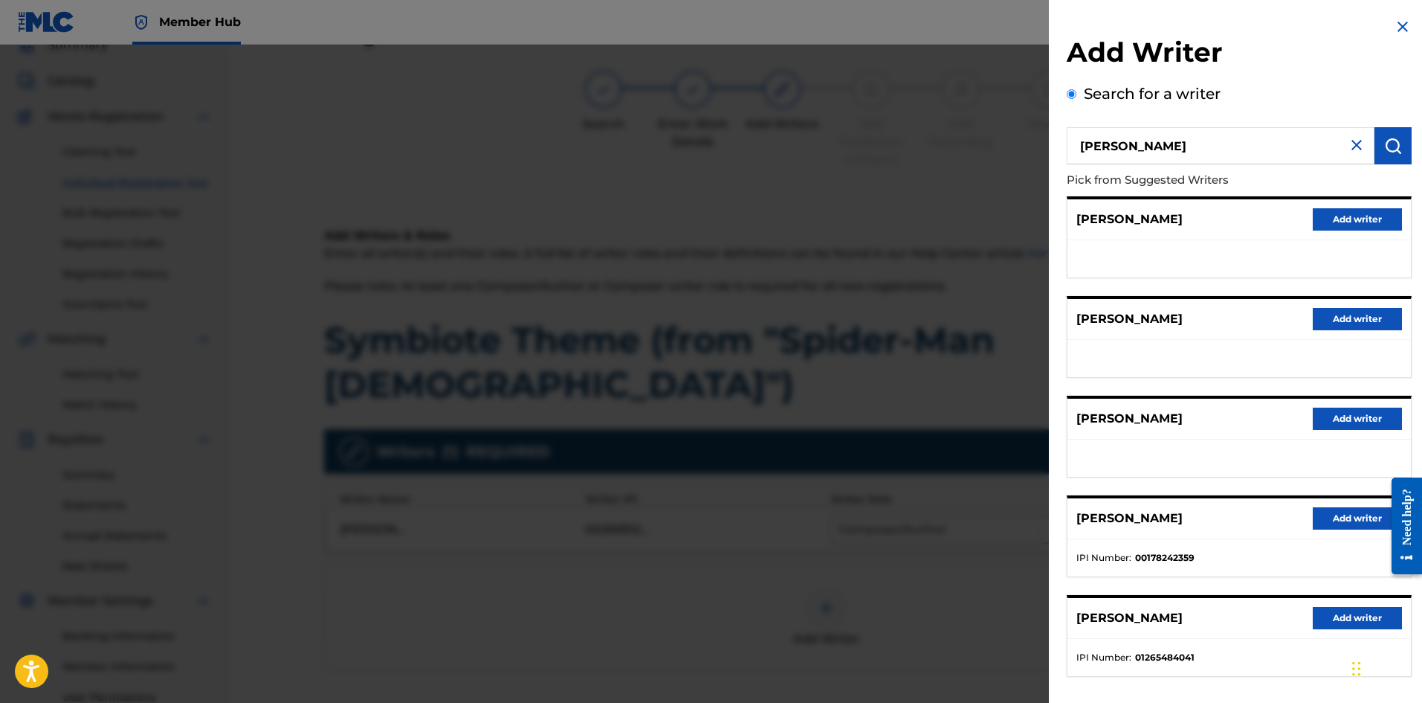
scroll to position [68, 0]
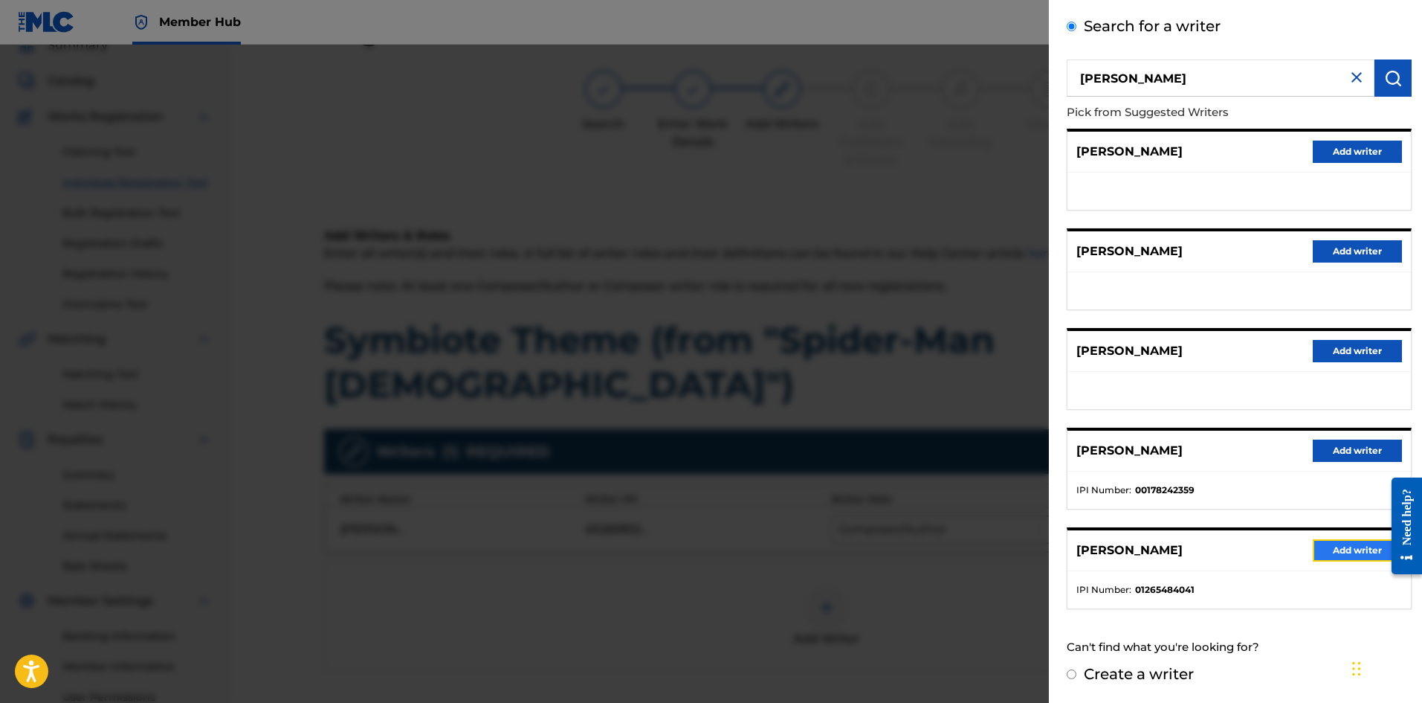
click at [1360, 555] on button "Add writer" at bounding box center [1357, 550] width 89 height 22
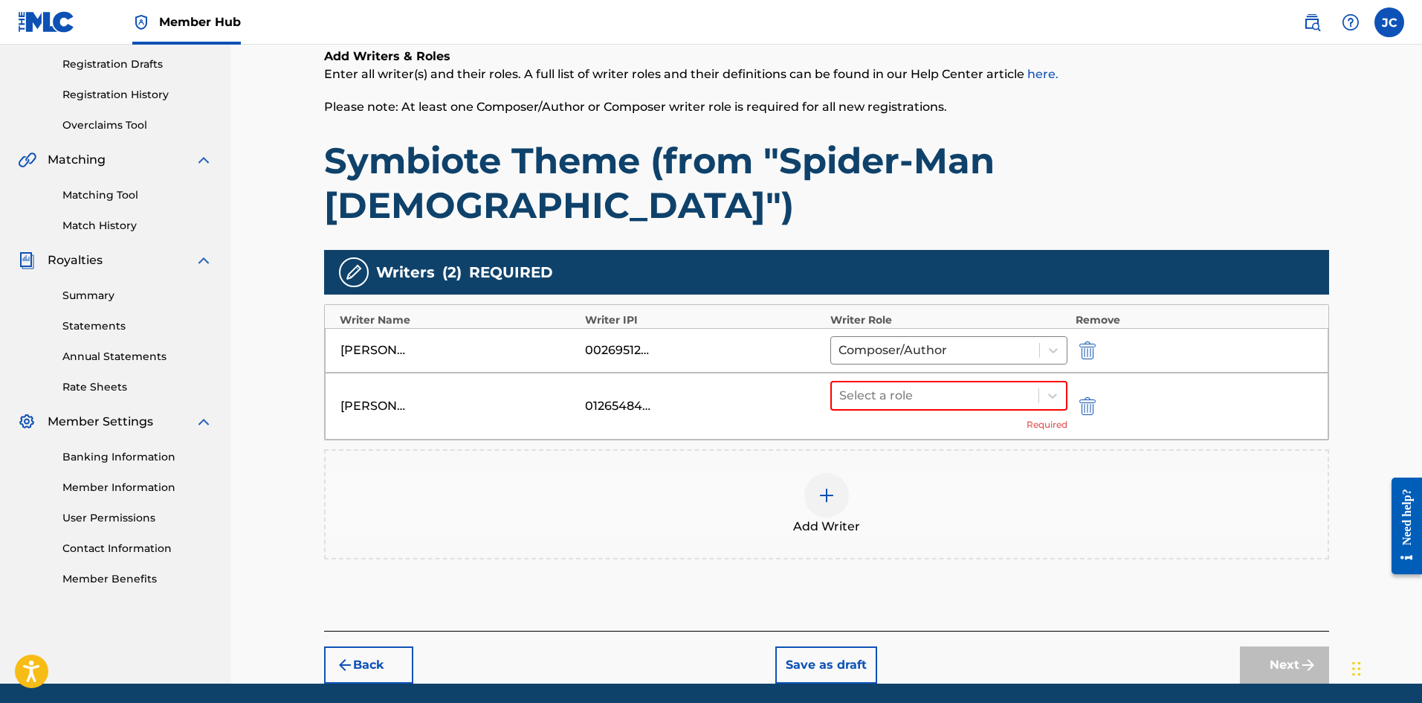
scroll to position [254, 0]
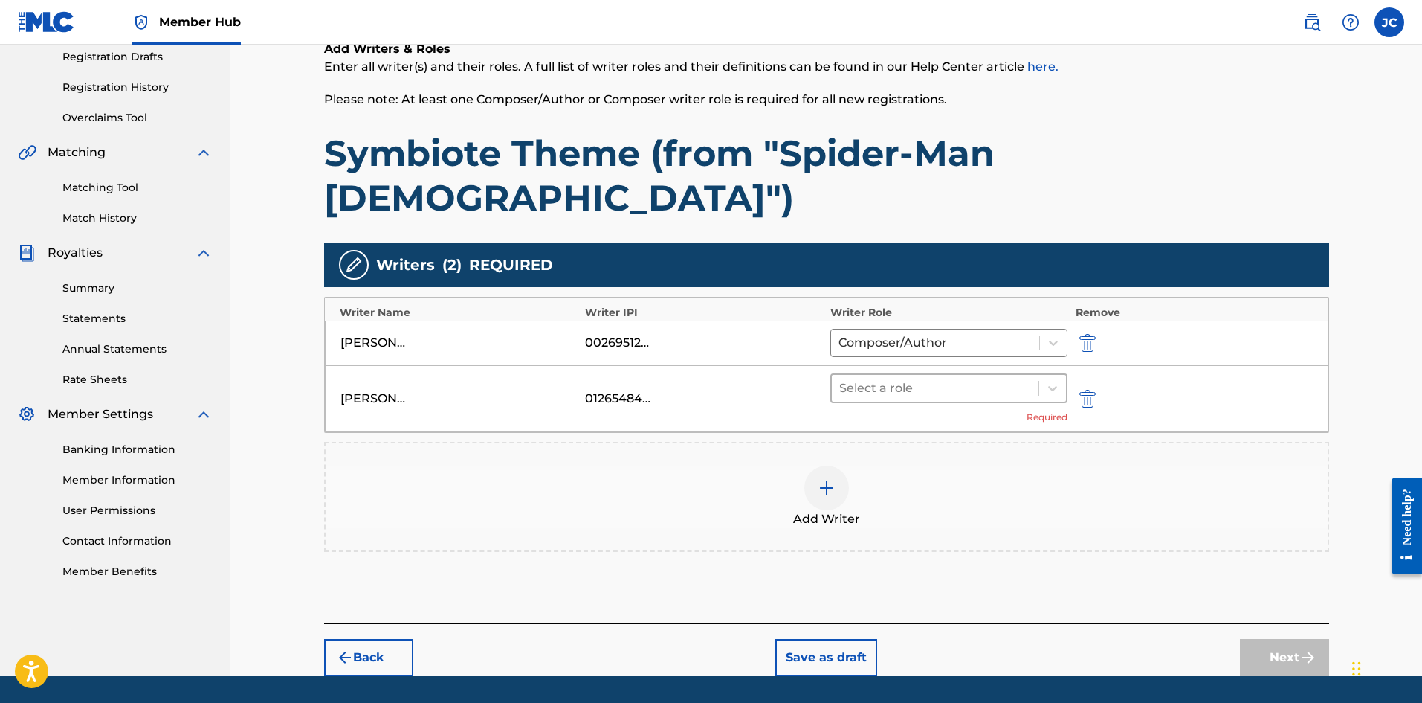
click at [890, 378] on div at bounding box center [935, 388] width 193 height 21
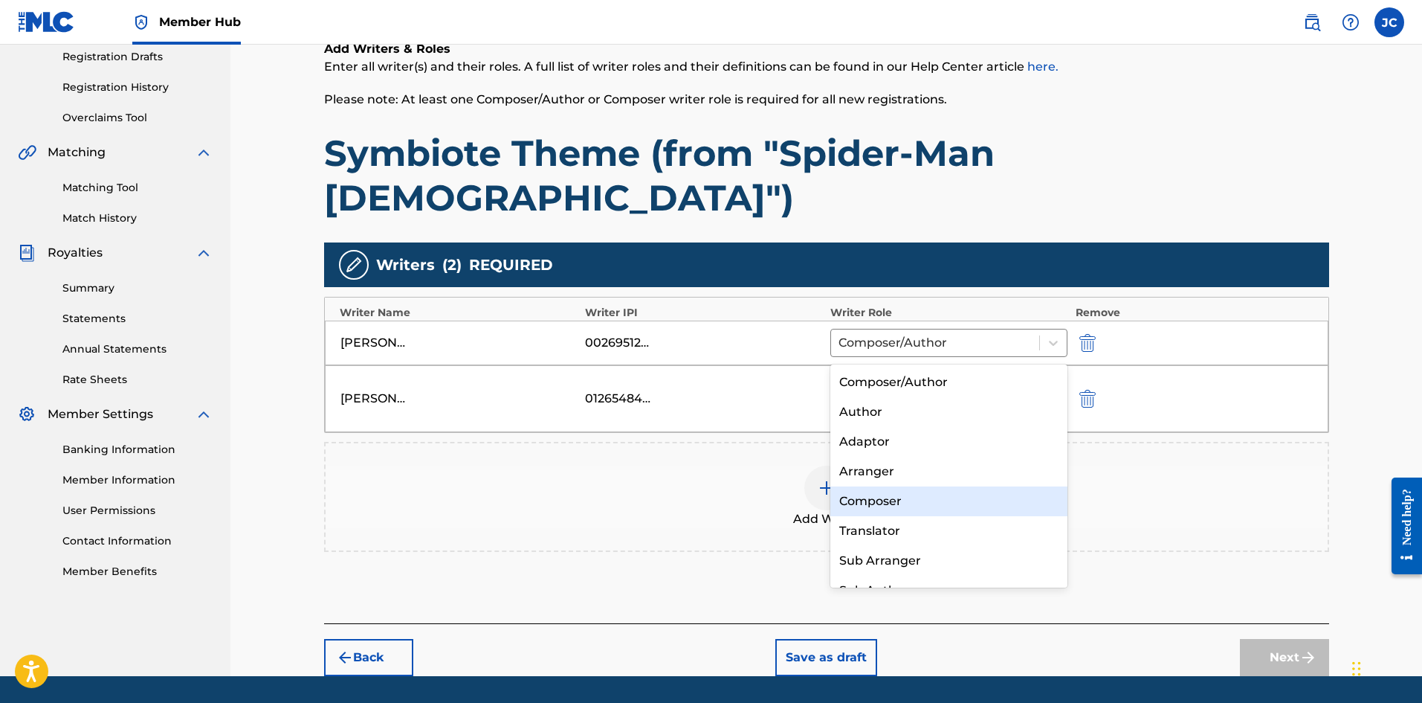
click at [891, 477] on div "Arranger" at bounding box center [949, 471] width 238 height 30
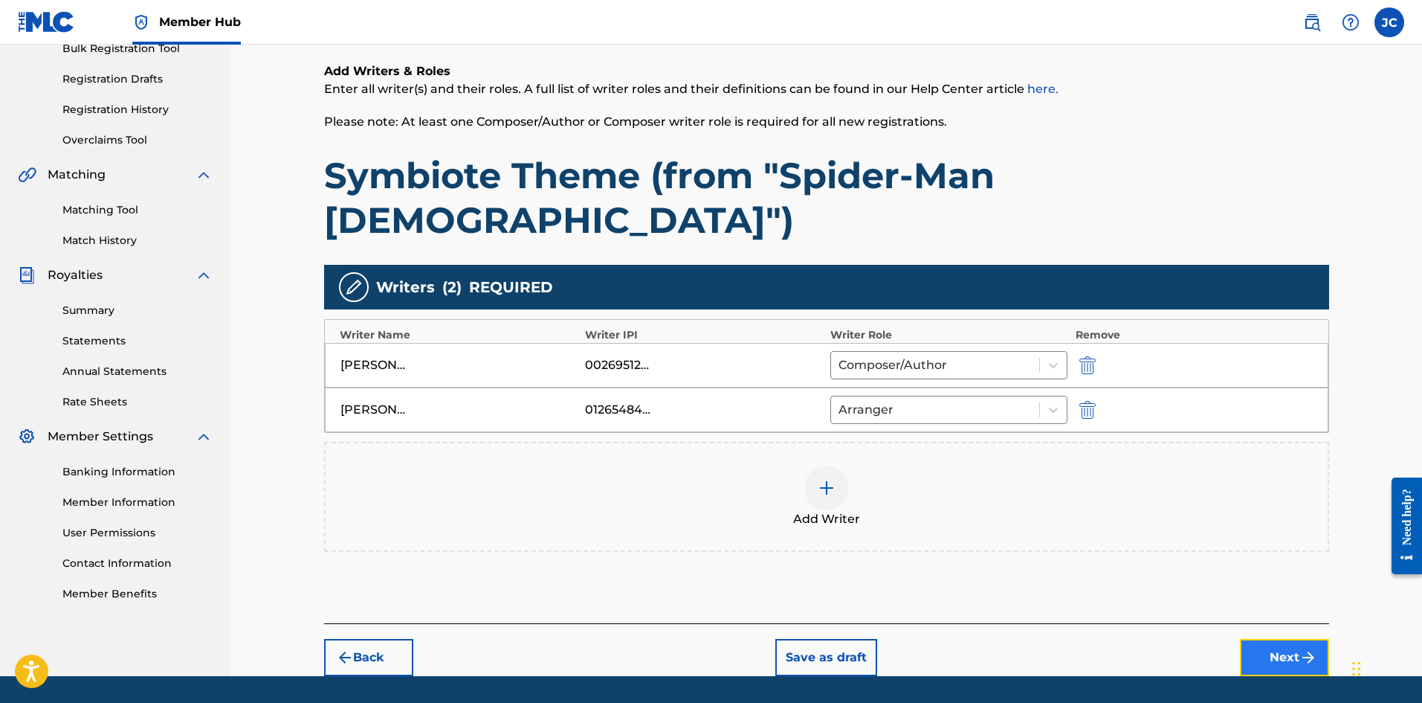
click at [1305, 639] on button "Next" at bounding box center [1284, 657] width 89 height 37
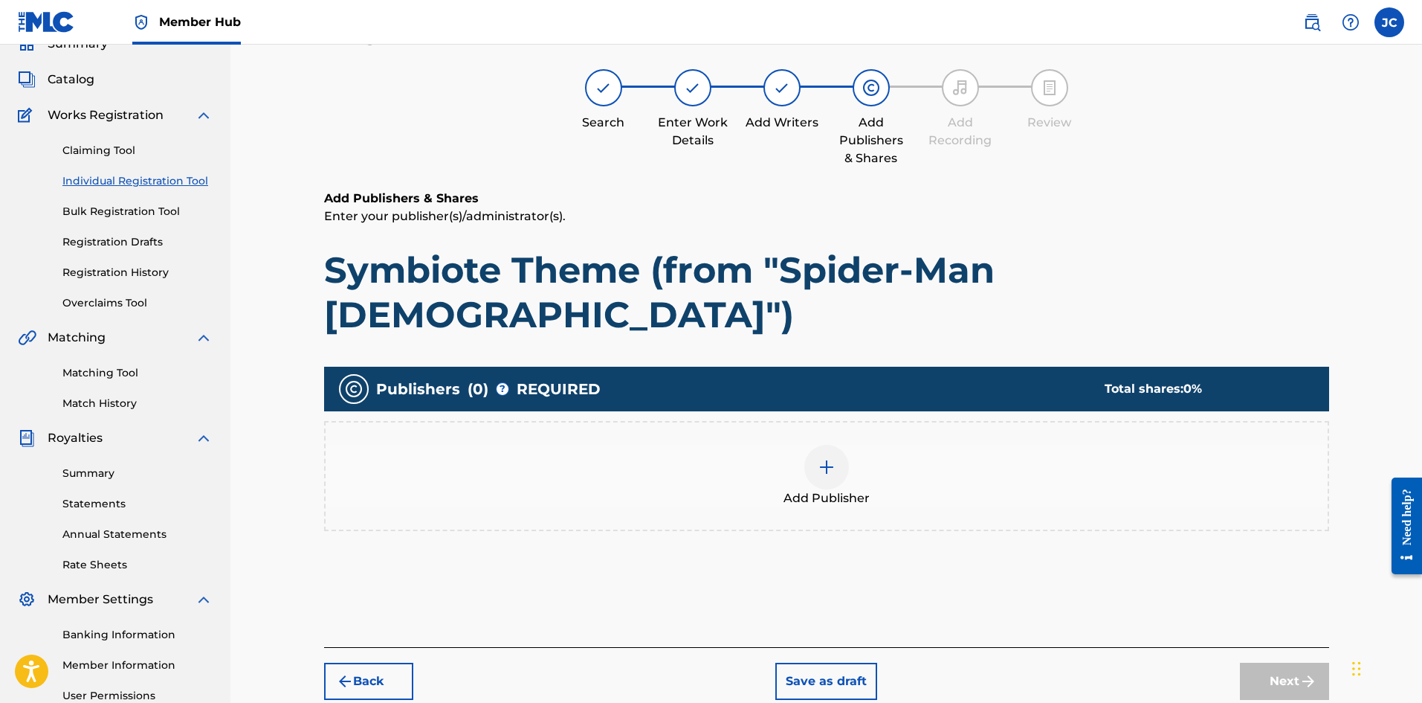
scroll to position [67, 0]
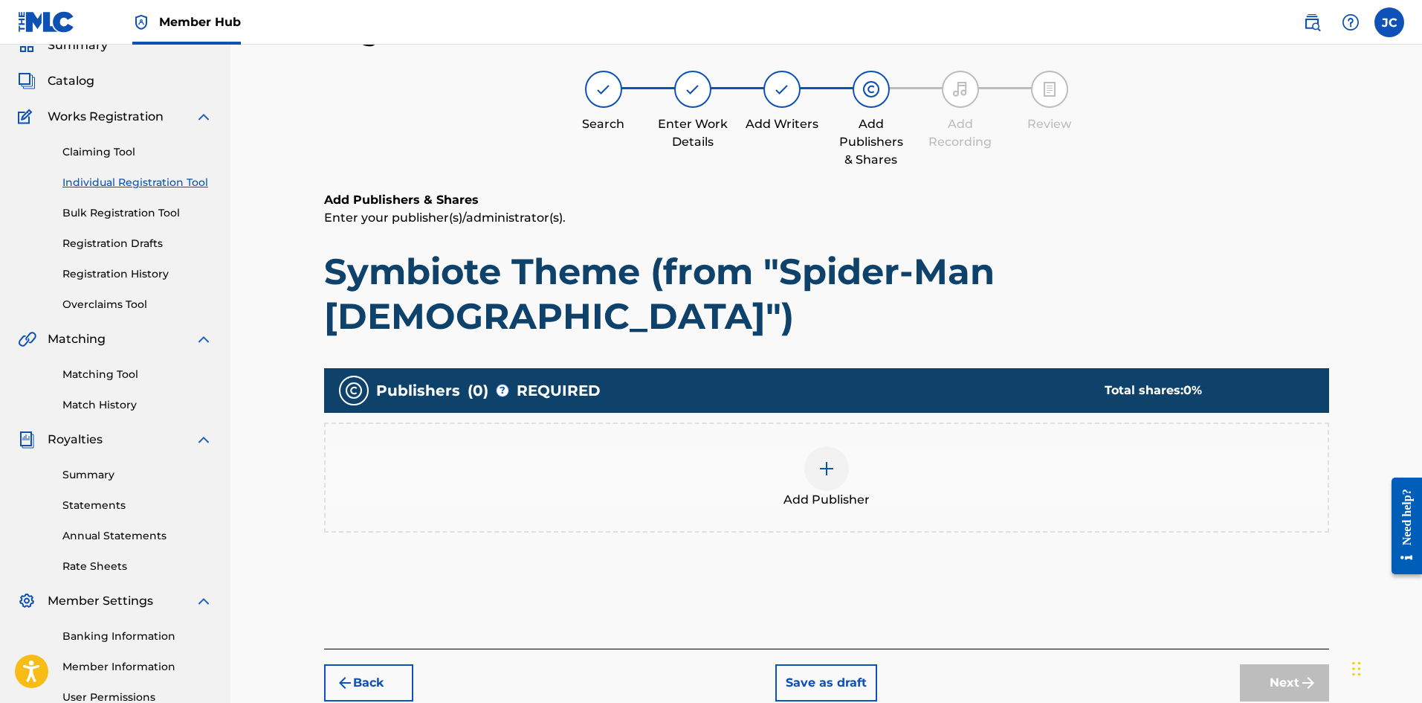
click at [898, 446] on div "Add Publisher" at bounding box center [827, 477] width 1002 height 62
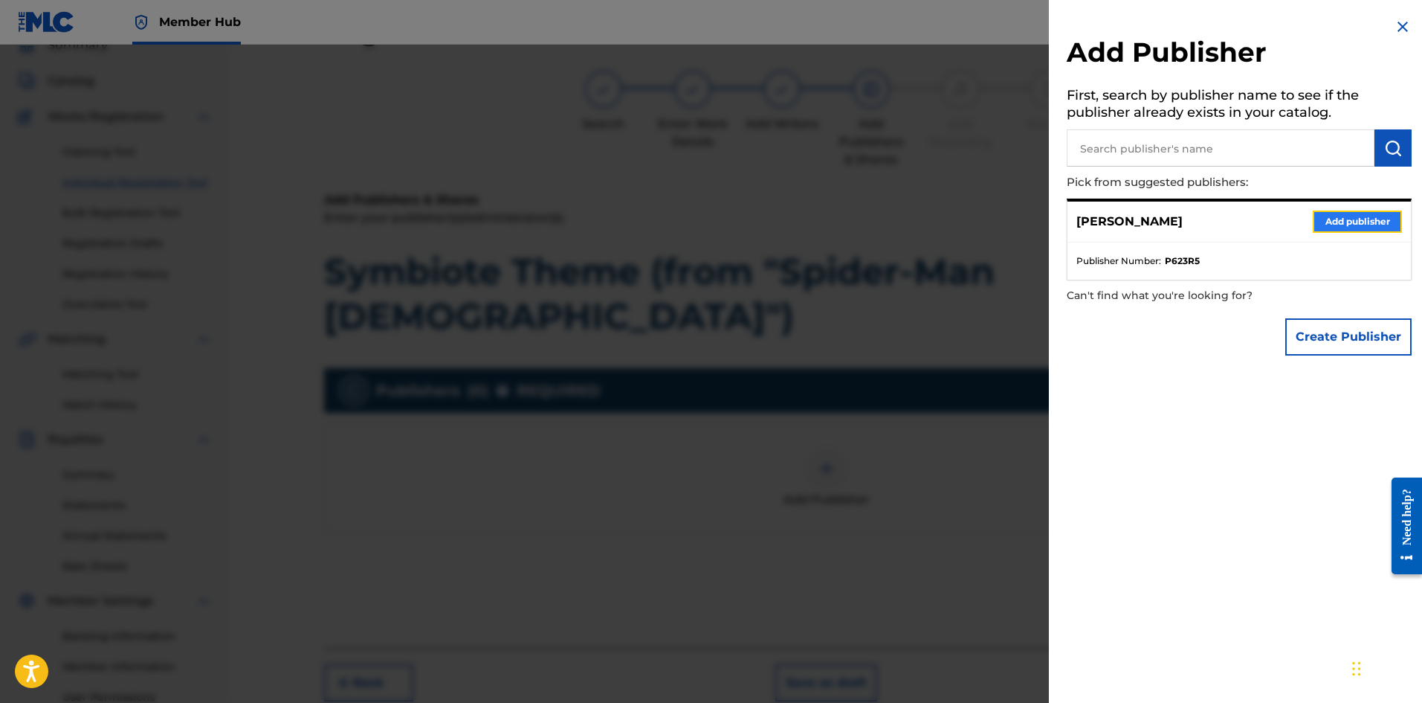
click at [1352, 222] on button "Add publisher" at bounding box center [1357, 221] width 89 height 22
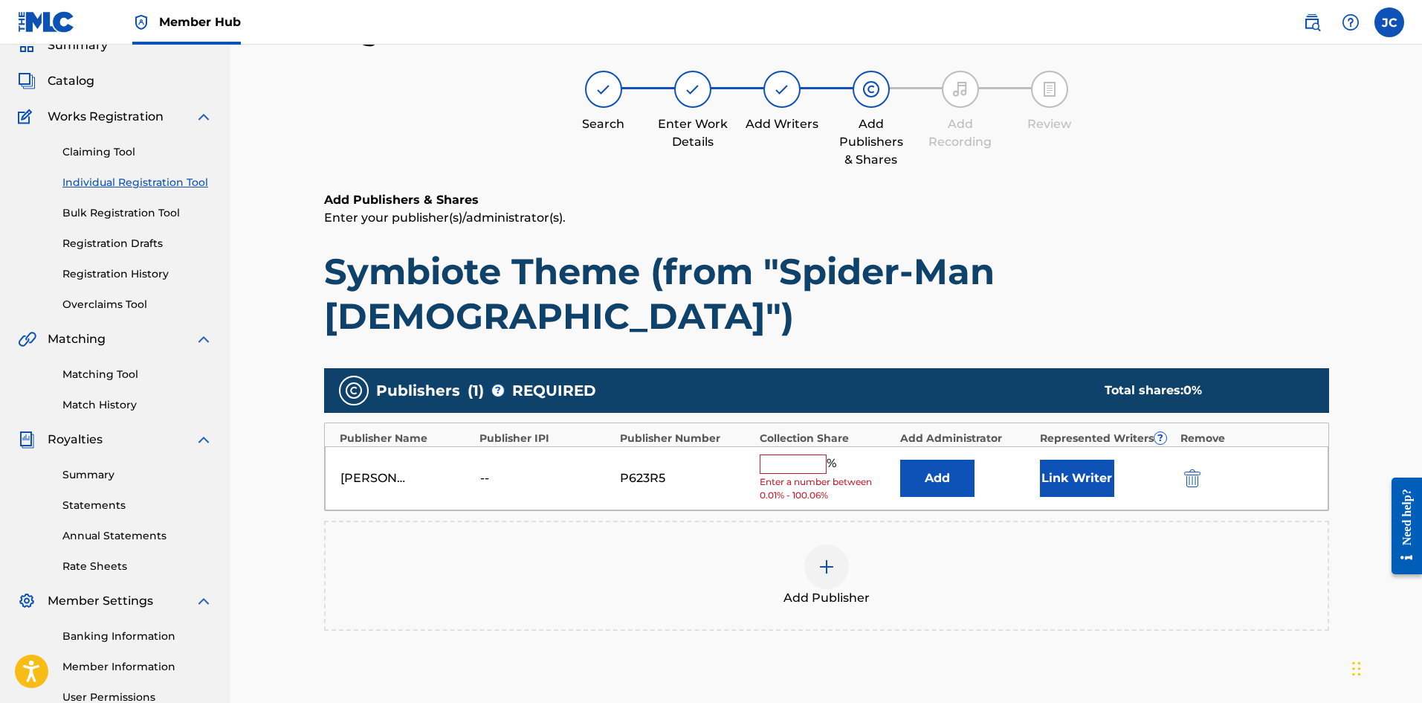
click at [795, 475] on span "Enter a number between 0.01% - 100.06%" at bounding box center [826, 488] width 132 height 27
click at [794, 454] on input "text" at bounding box center [793, 463] width 67 height 19
type input "100"
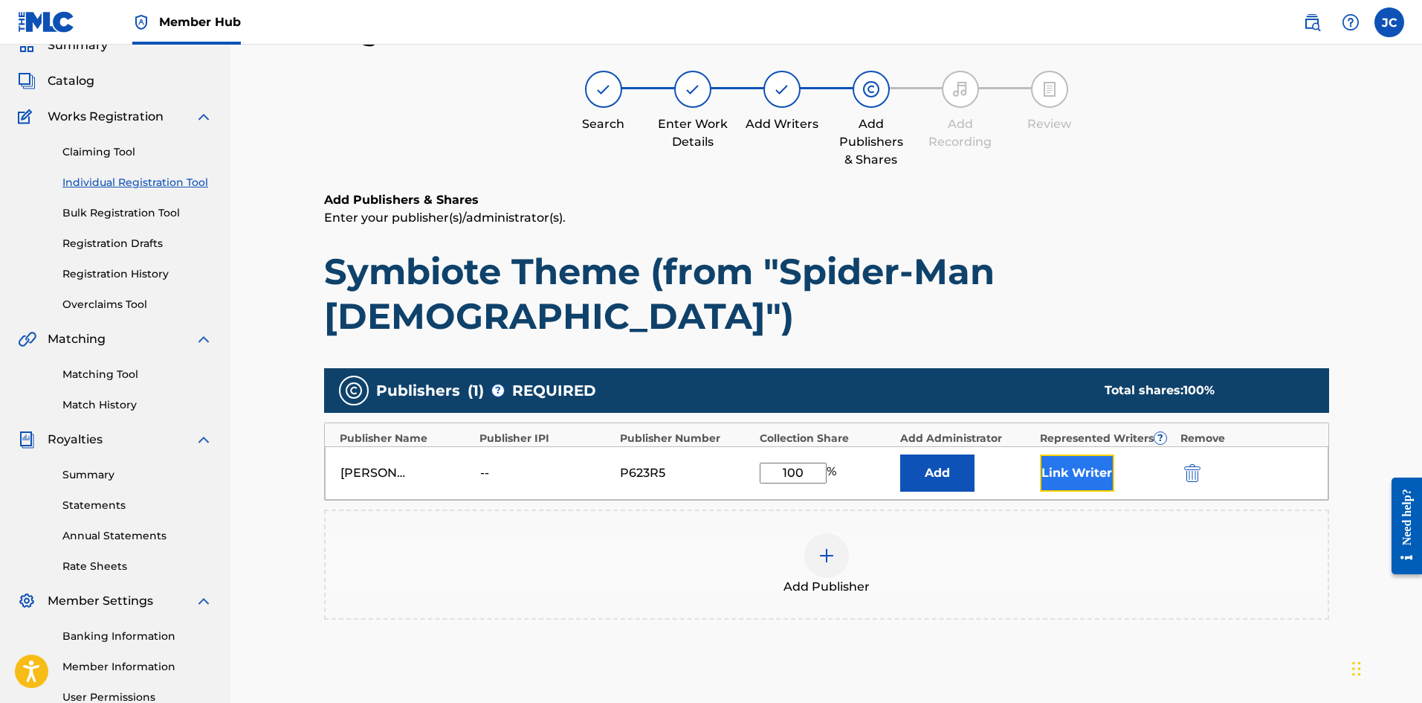
click at [1052, 454] on button "Link Writer" at bounding box center [1077, 472] width 74 height 37
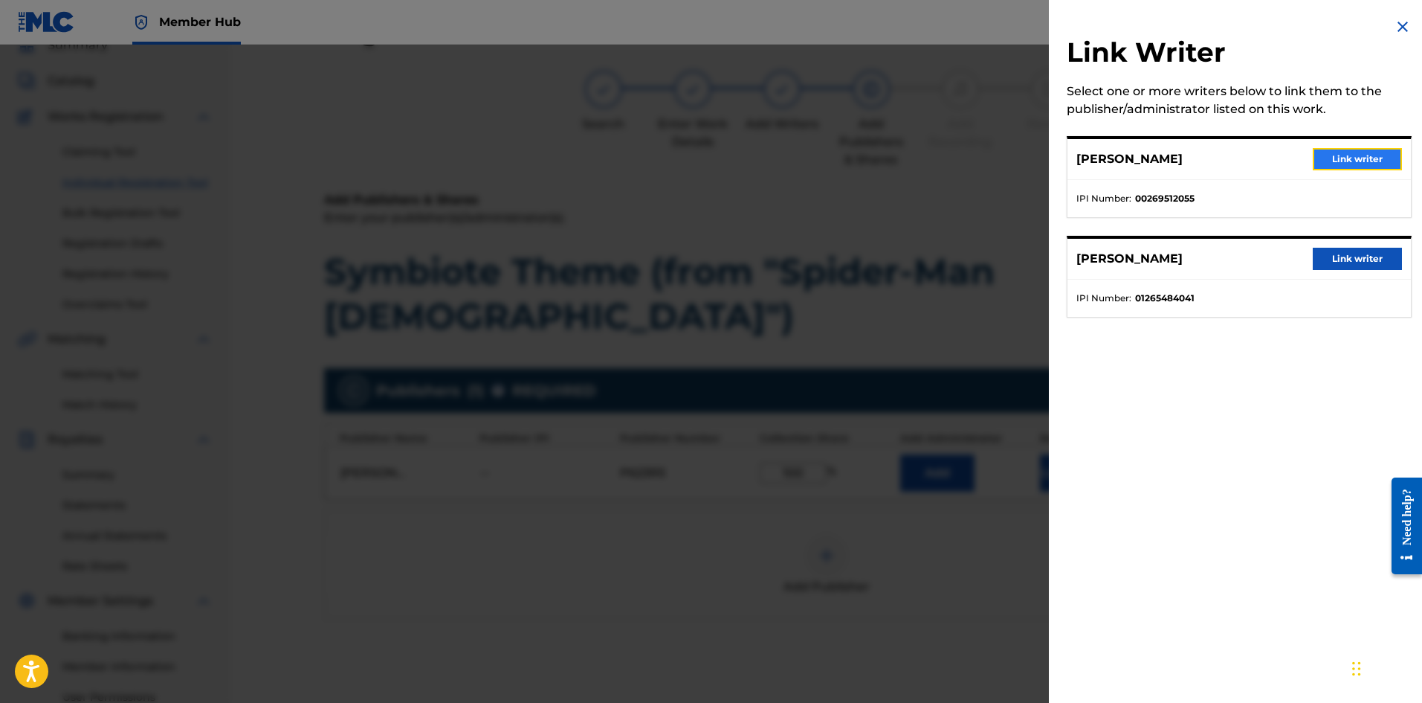
click at [1336, 167] on button "Link writer" at bounding box center [1357, 159] width 89 height 22
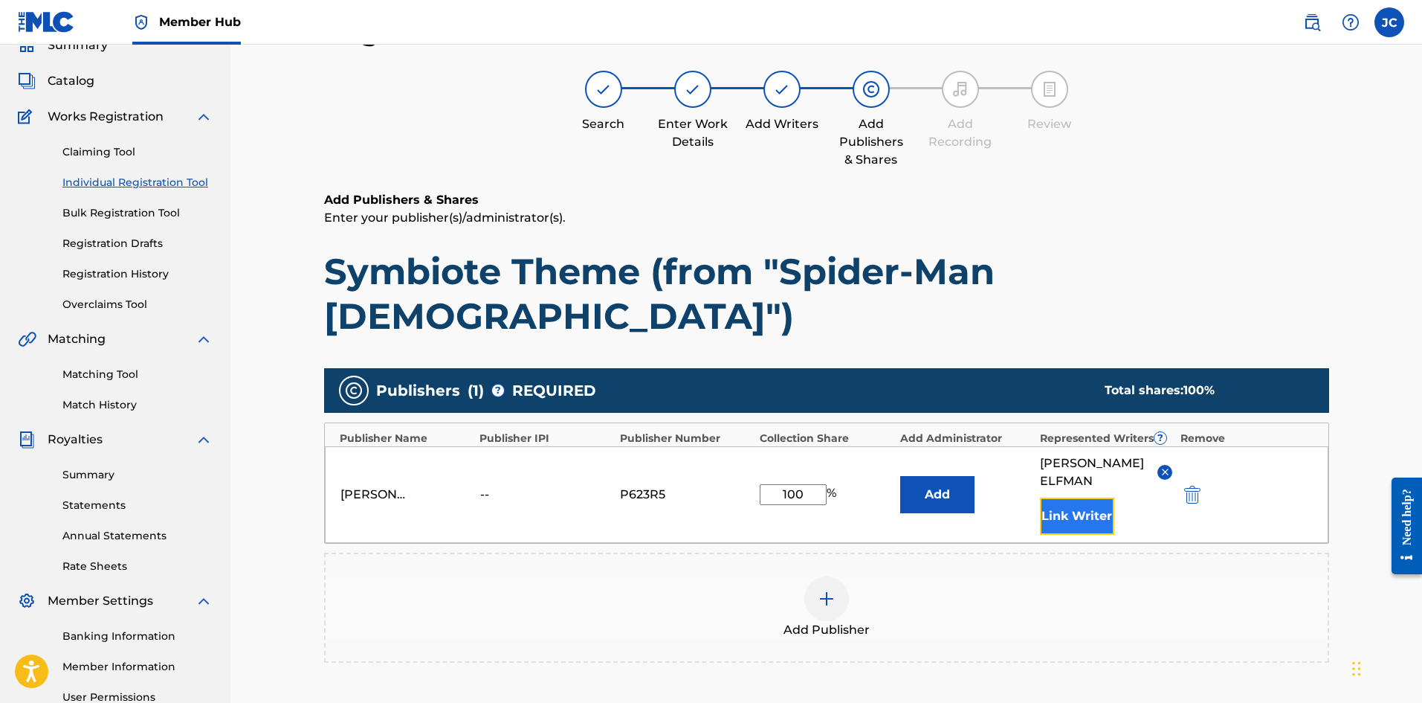
click at [1068, 497] on button "Link Writer" at bounding box center [1077, 515] width 74 height 37
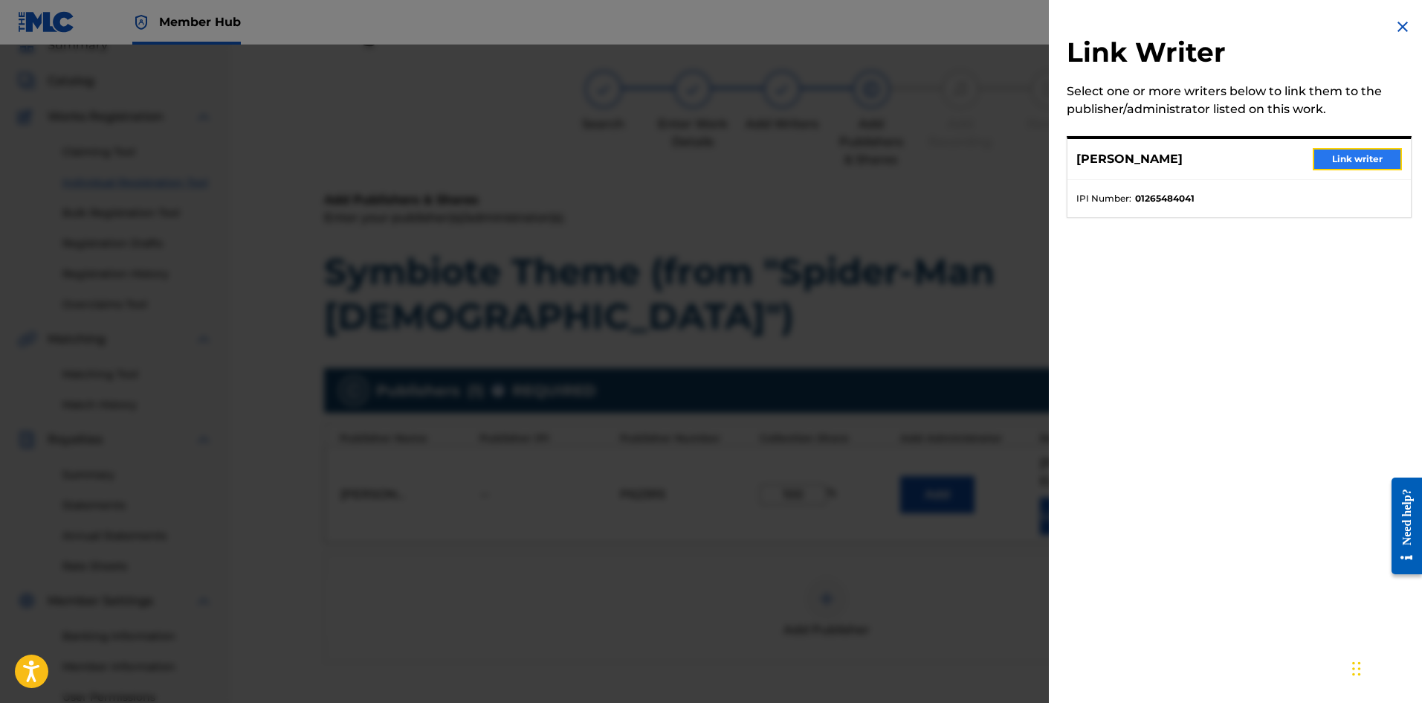
click at [1360, 155] on button "Link writer" at bounding box center [1357, 159] width 89 height 22
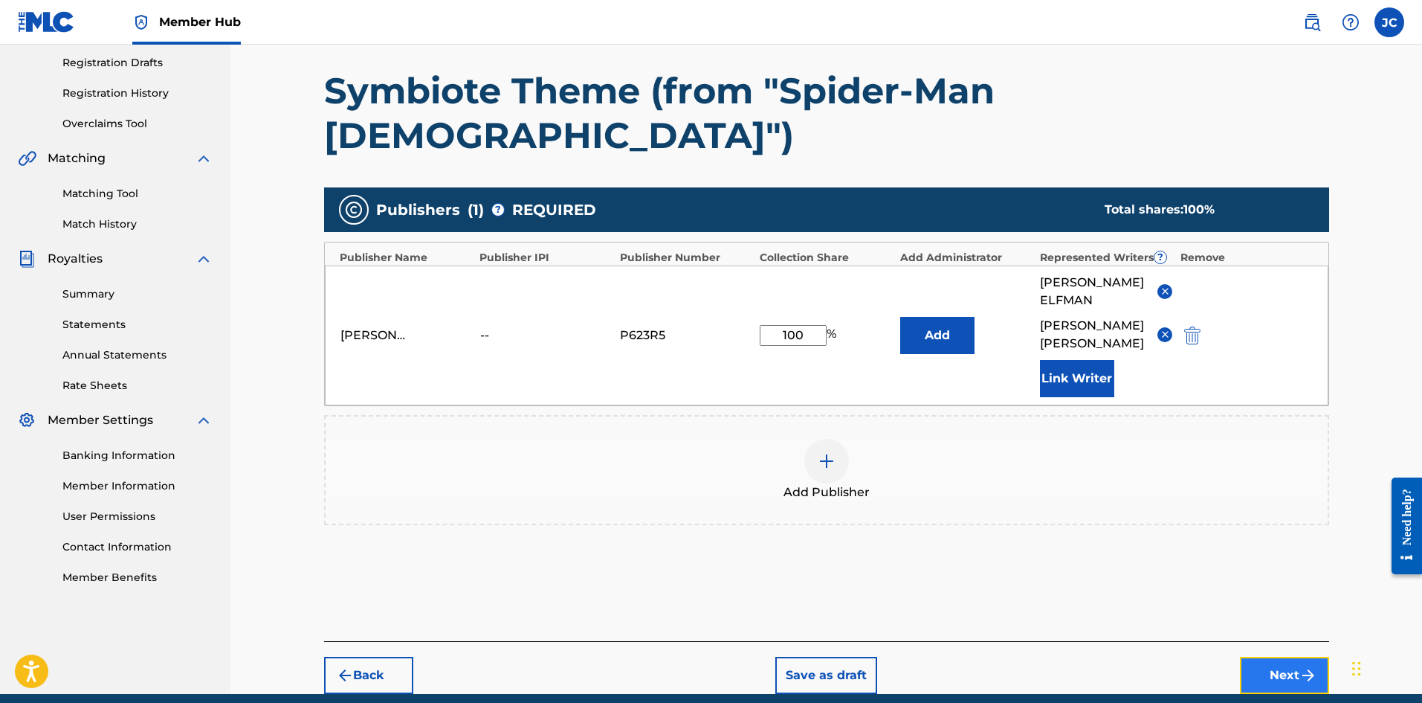
click at [1317, 656] on button "Next" at bounding box center [1284, 674] width 89 height 37
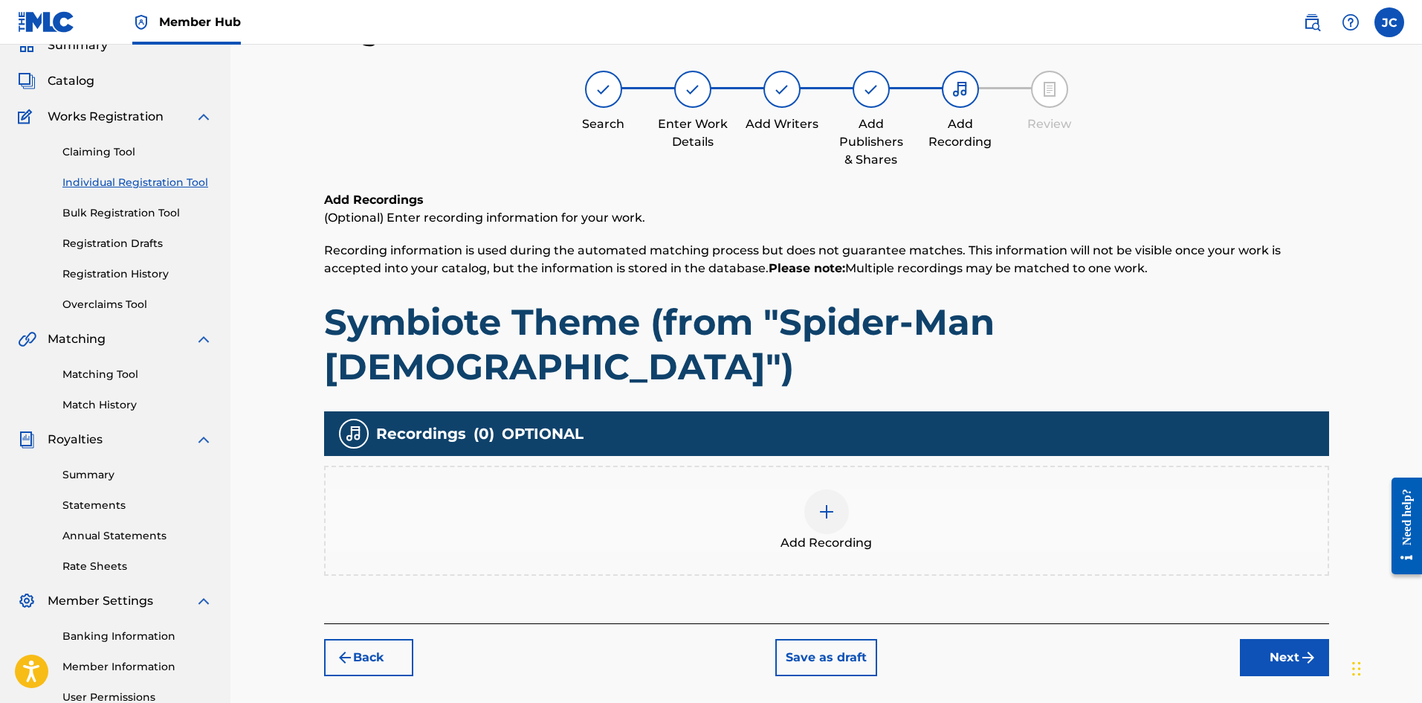
click at [973, 489] on div "Add Recording" at bounding box center [827, 520] width 1002 height 62
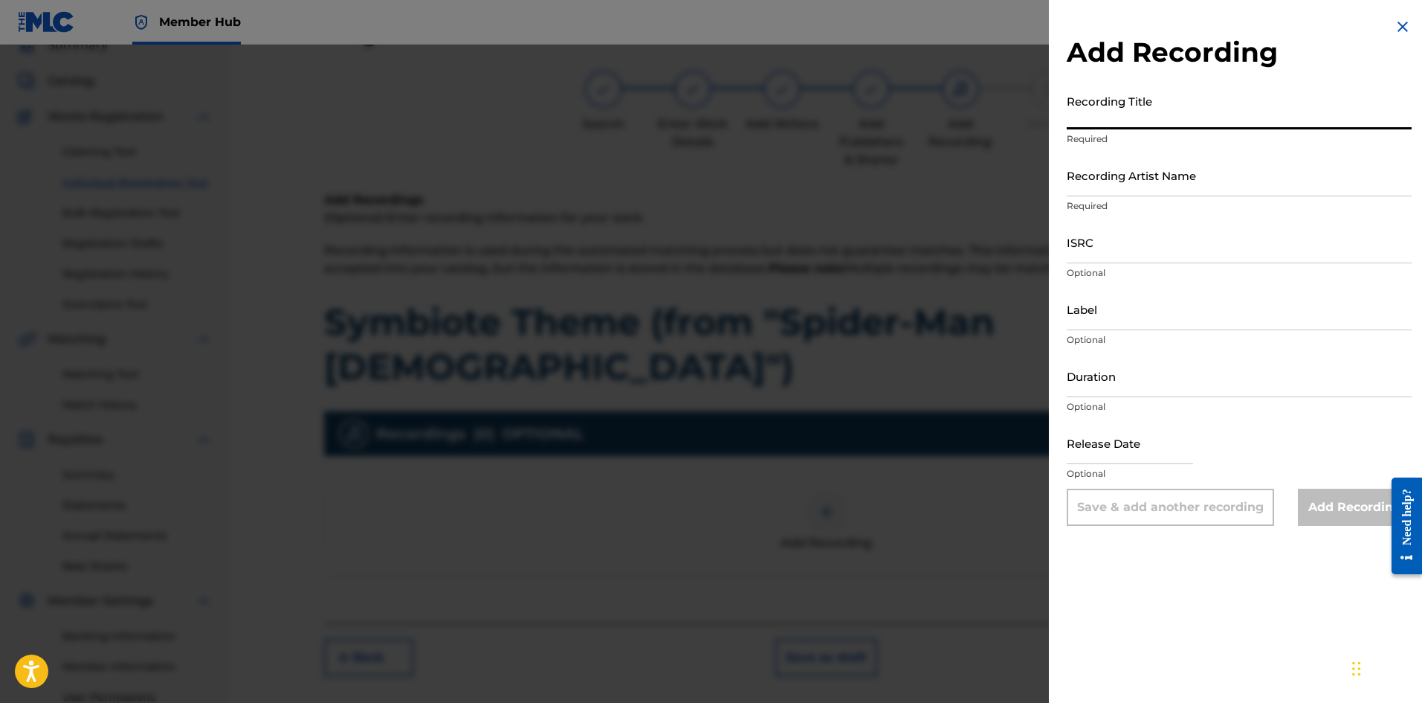
click at [1176, 101] on input "Recording Title" at bounding box center [1239, 108] width 345 height 42
paste input "Symbiote Theme (from "Spider-Man [DEMOGRAPHIC_DATA]")"
type input "Symbiote Theme (from "Spider-Man [DEMOGRAPHIC_DATA]")"
click at [1138, 184] on input "Recording Artist Name" at bounding box center [1239, 175] width 345 height 42
type input "[PERSON_NAME]"
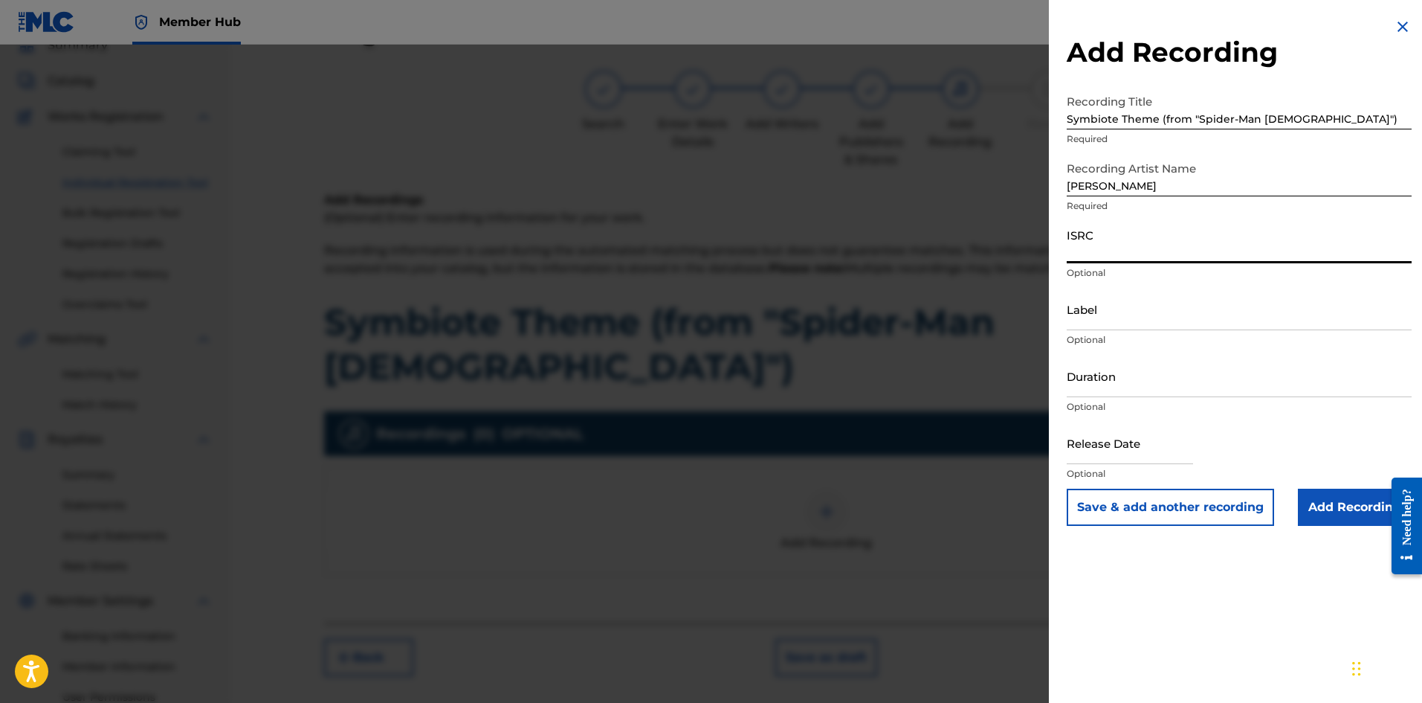
click at [1128, 239] on input "ISRC" at bounding box center [1239, 242] width 345 height 42
click at [1107, 248] on input "ISRC" at bounding box center [1239, 242] width 345 height 42
paste input "QZZ7R2577914"
type input "QZZ7R2577914"
click at [1346, 514] on input "Add Recording" at bounding box center [1355, 506] width 114 height 37
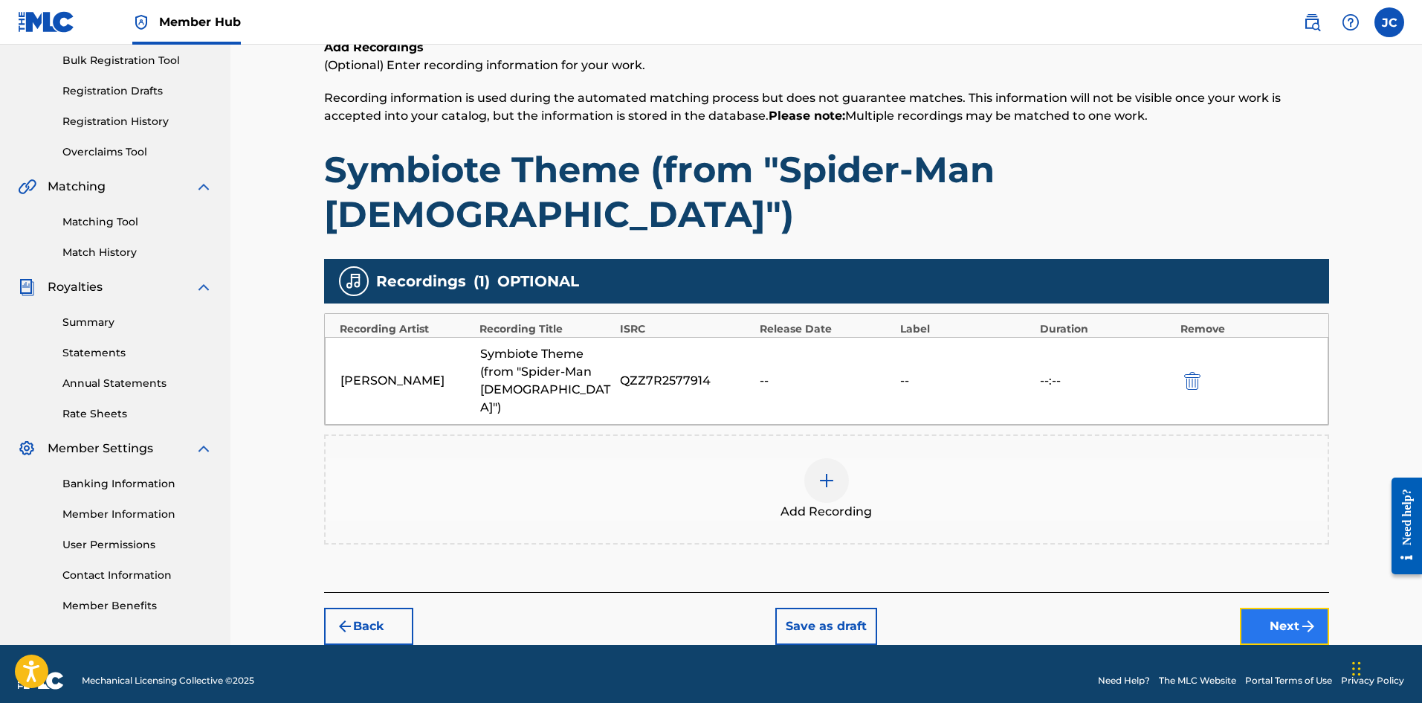
click at [1305, 607] on button "Next" at bounding box center [1284, 625] width 89 height 37
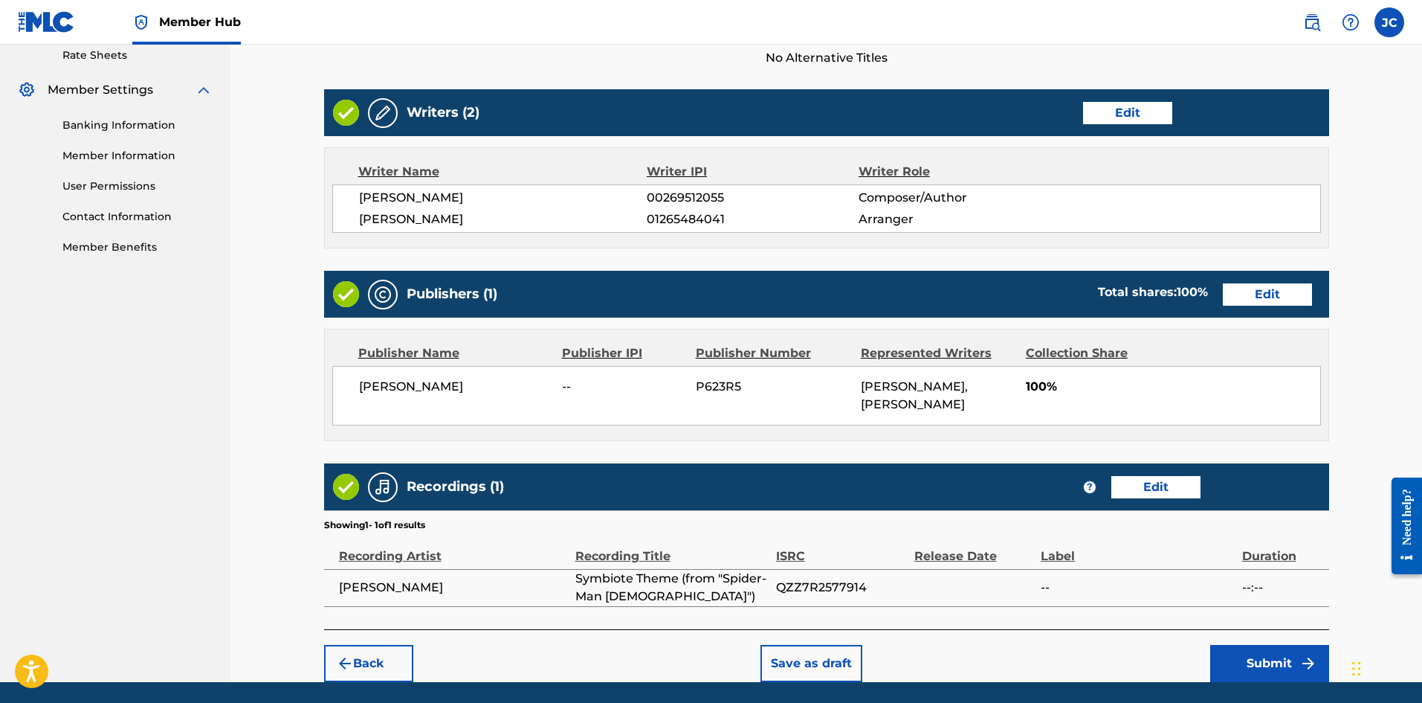
scroll to position [584, 0]
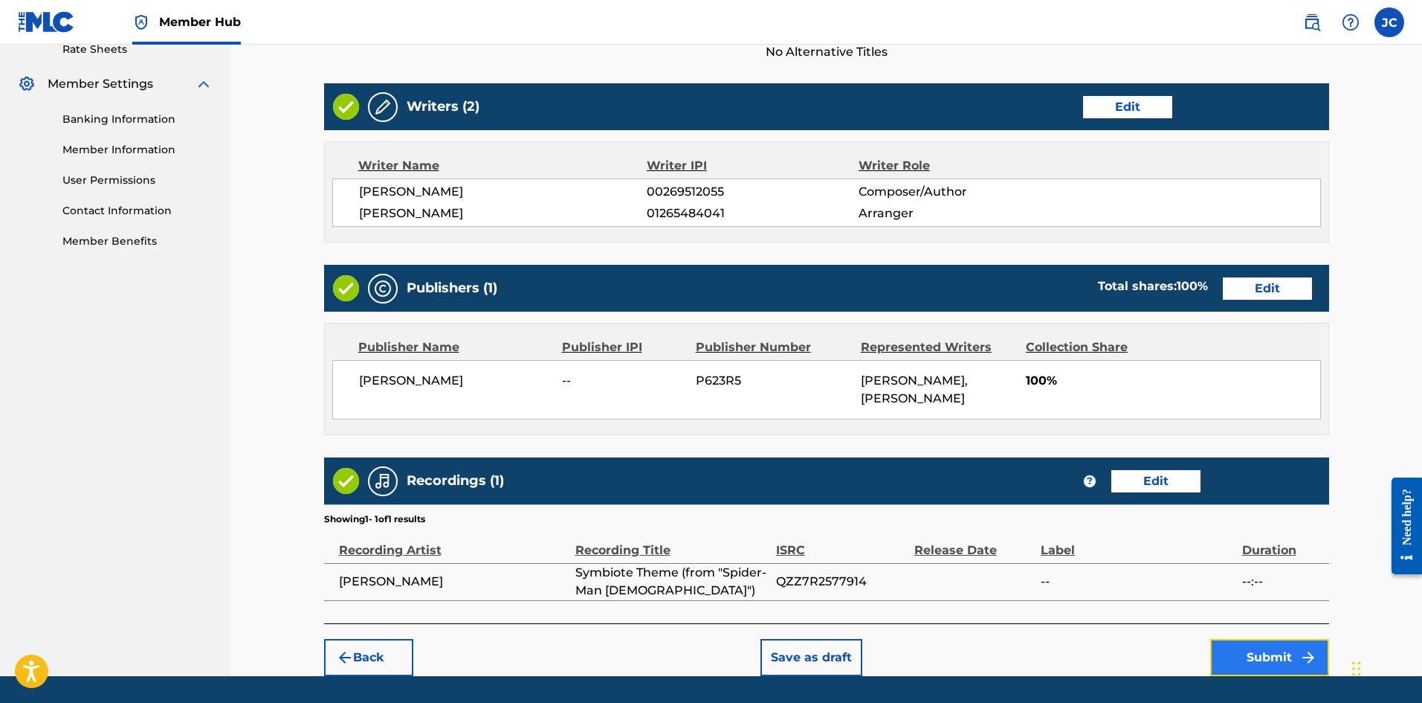
click at [1287, 639] on button "Submit" at bounding box center [1269, 657] width 119 height 37
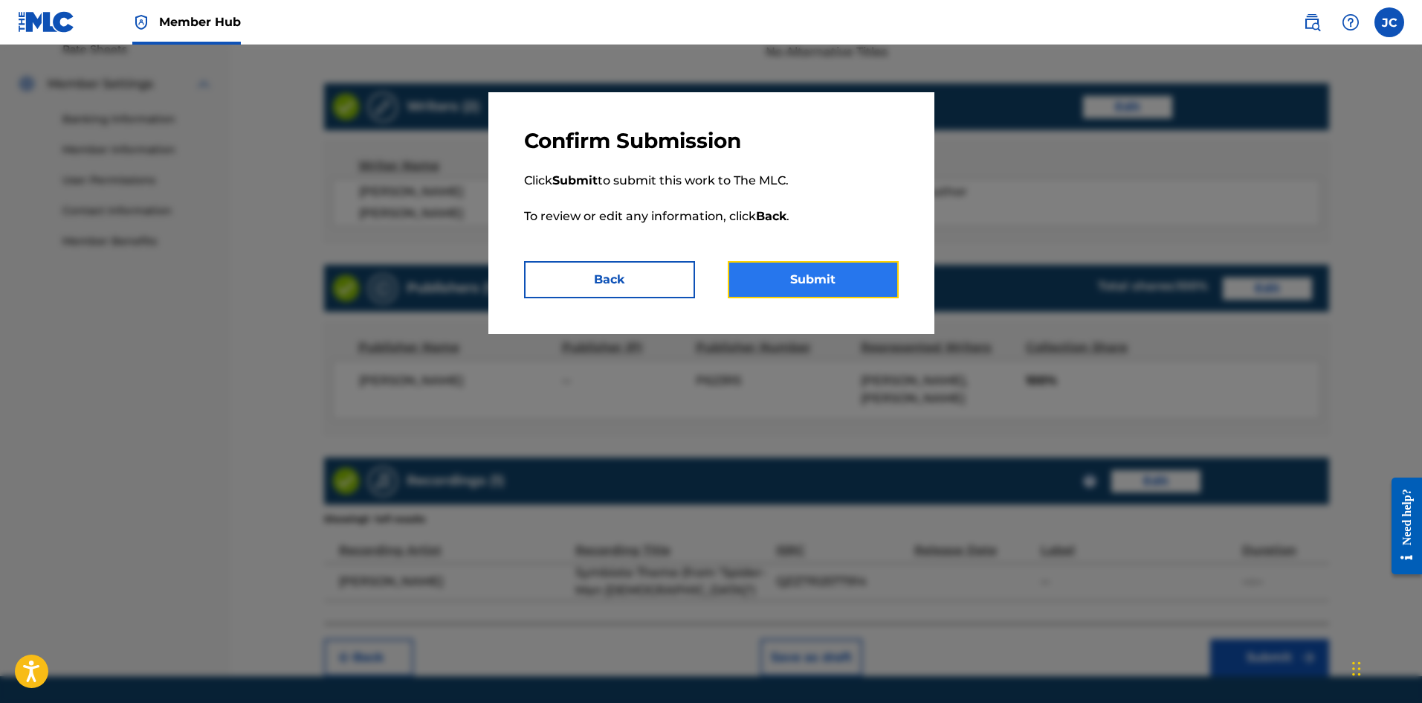
click at [842, 287] on button "Submit" at bounding box center [813, 279] width 171 height 37
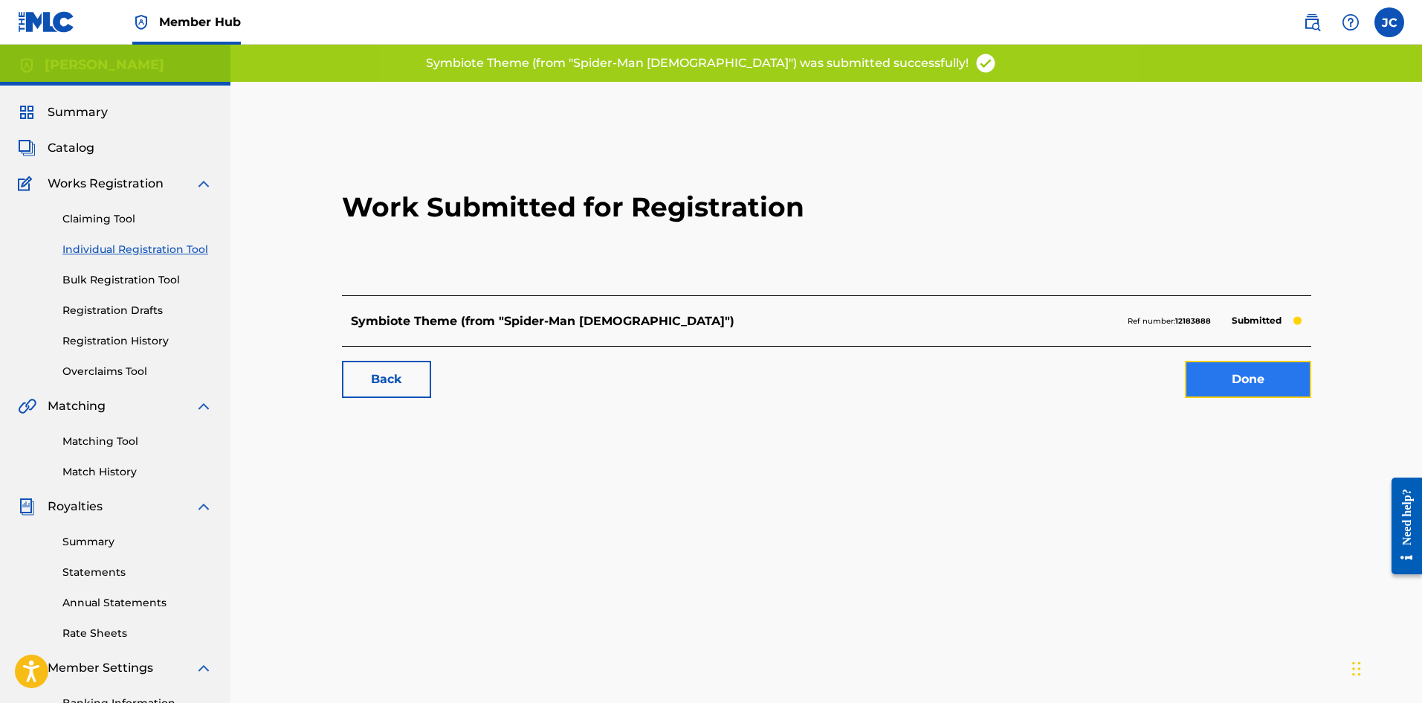
click at [1251, 386] on link "Done" at bounding box center [1248, 379] width 126 height 37
